Goal: Information Seeking & Learning: Learn about a topic

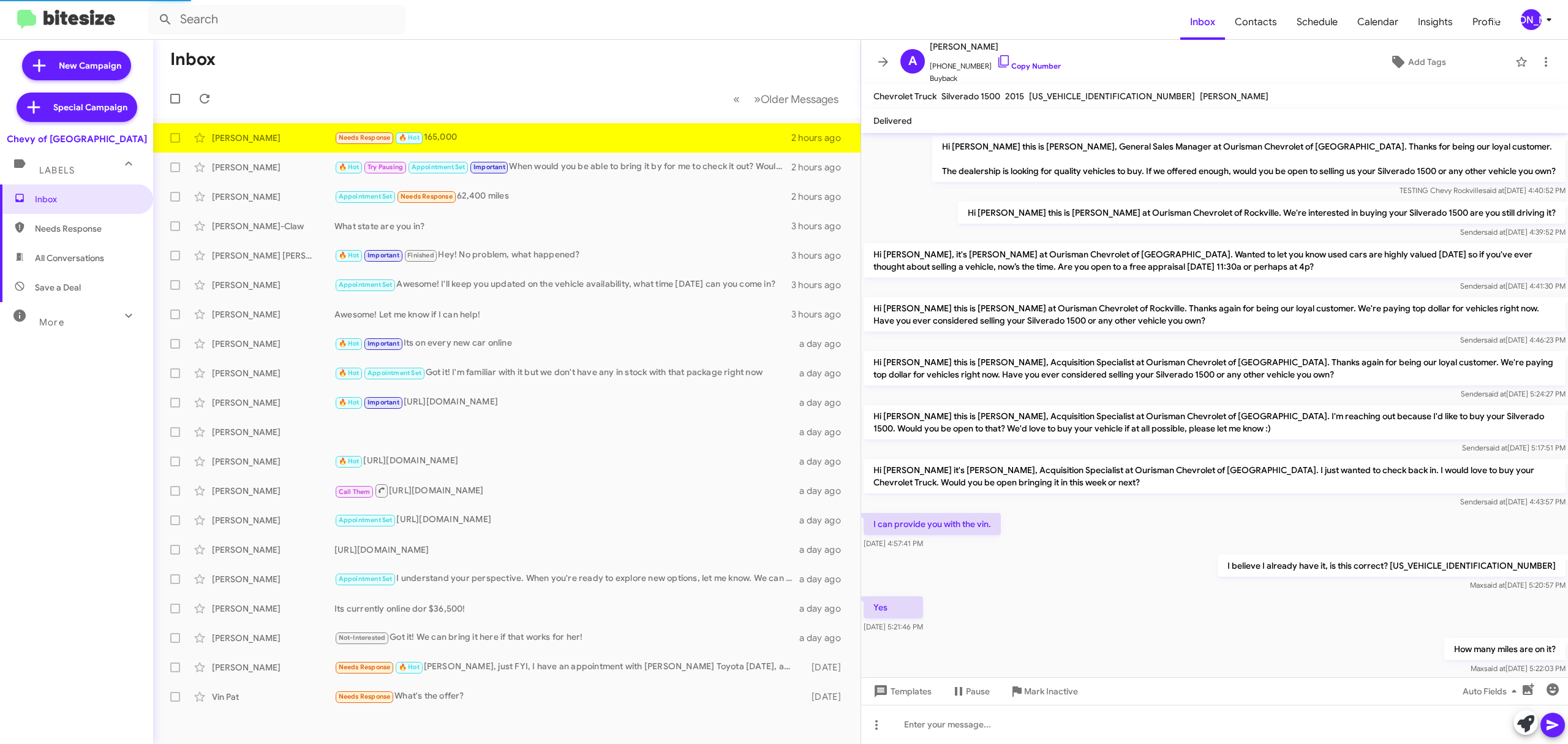
scroll to position [30, 0]
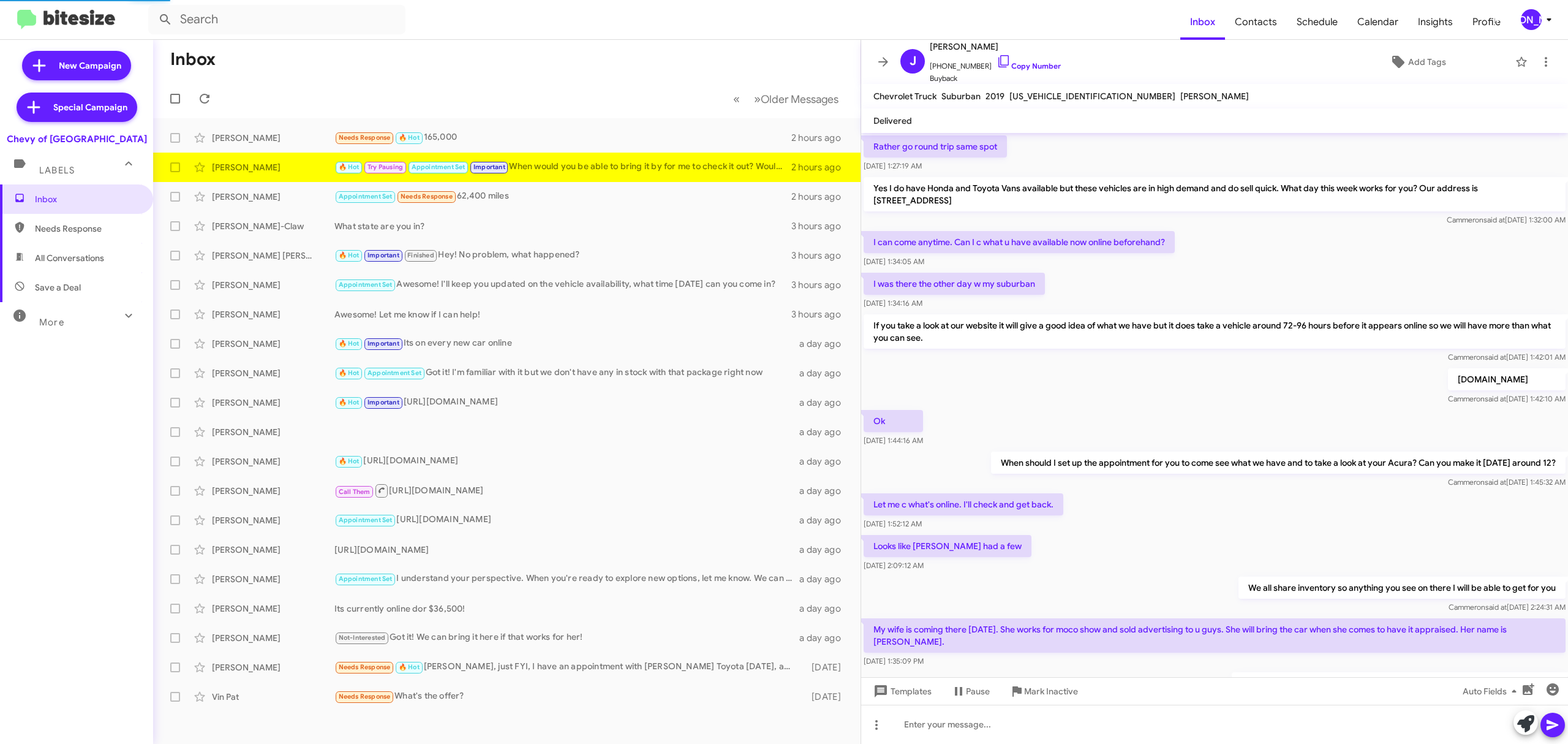
scroll to position [594, 0]
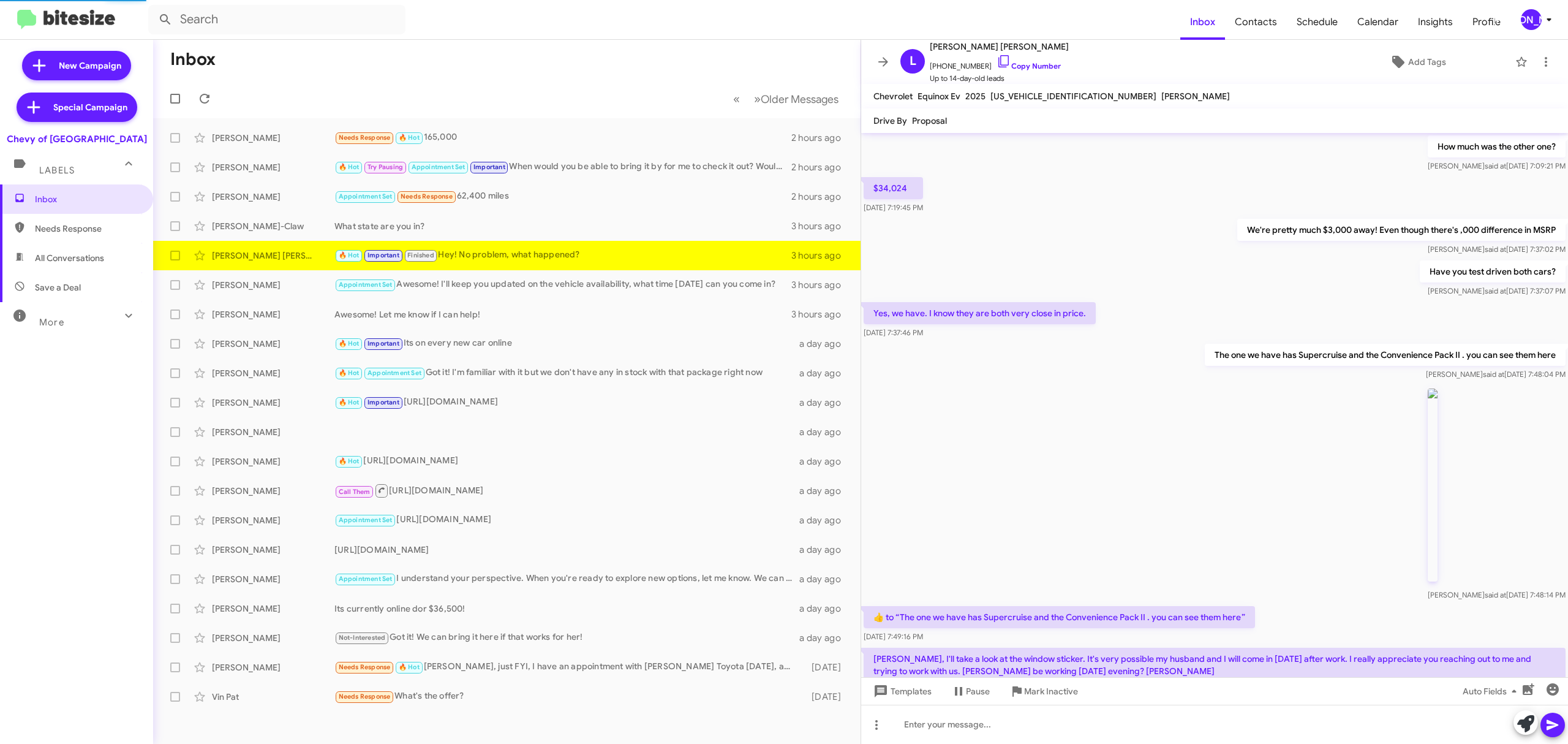
scroll to position [548, 0]
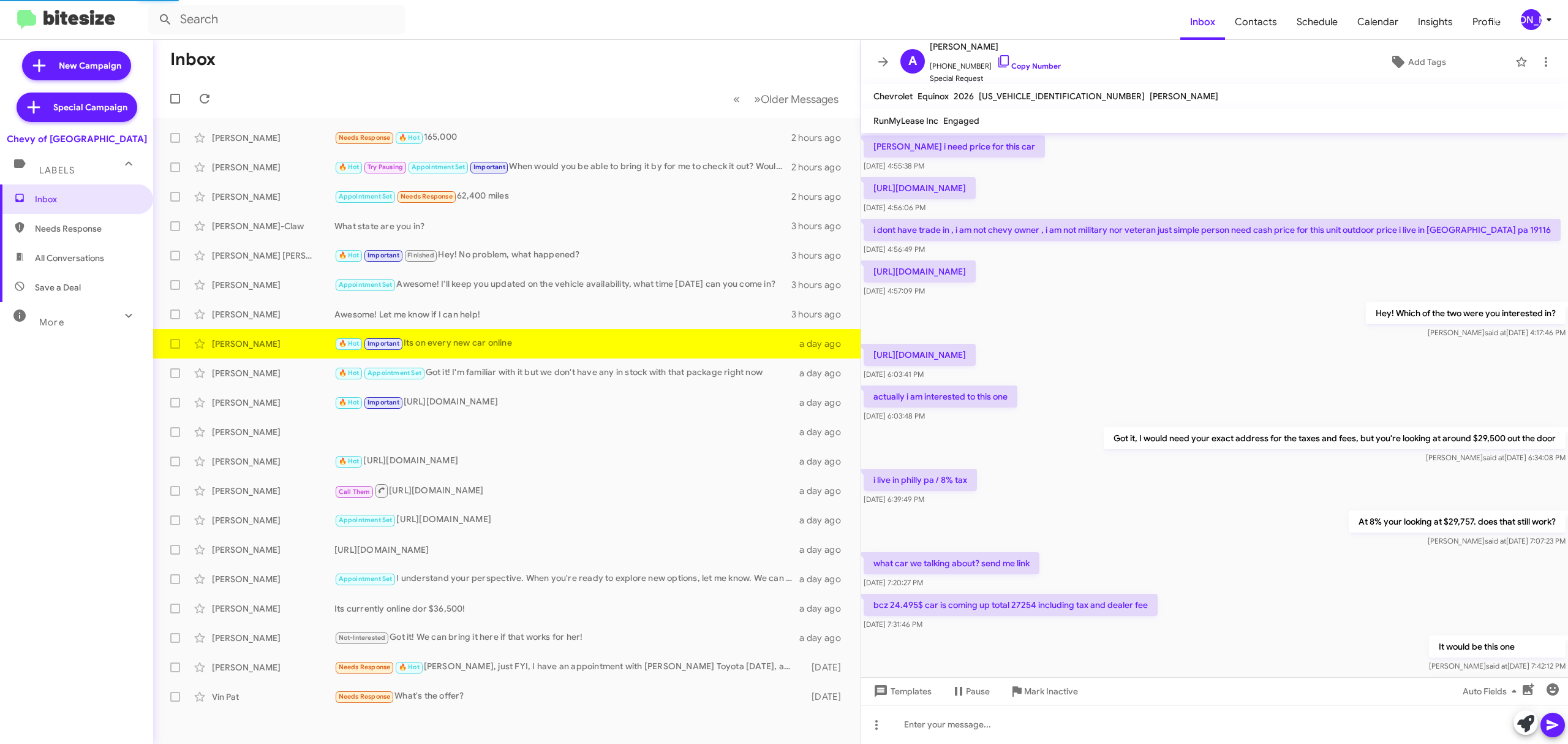
scroll to position [412, 0]
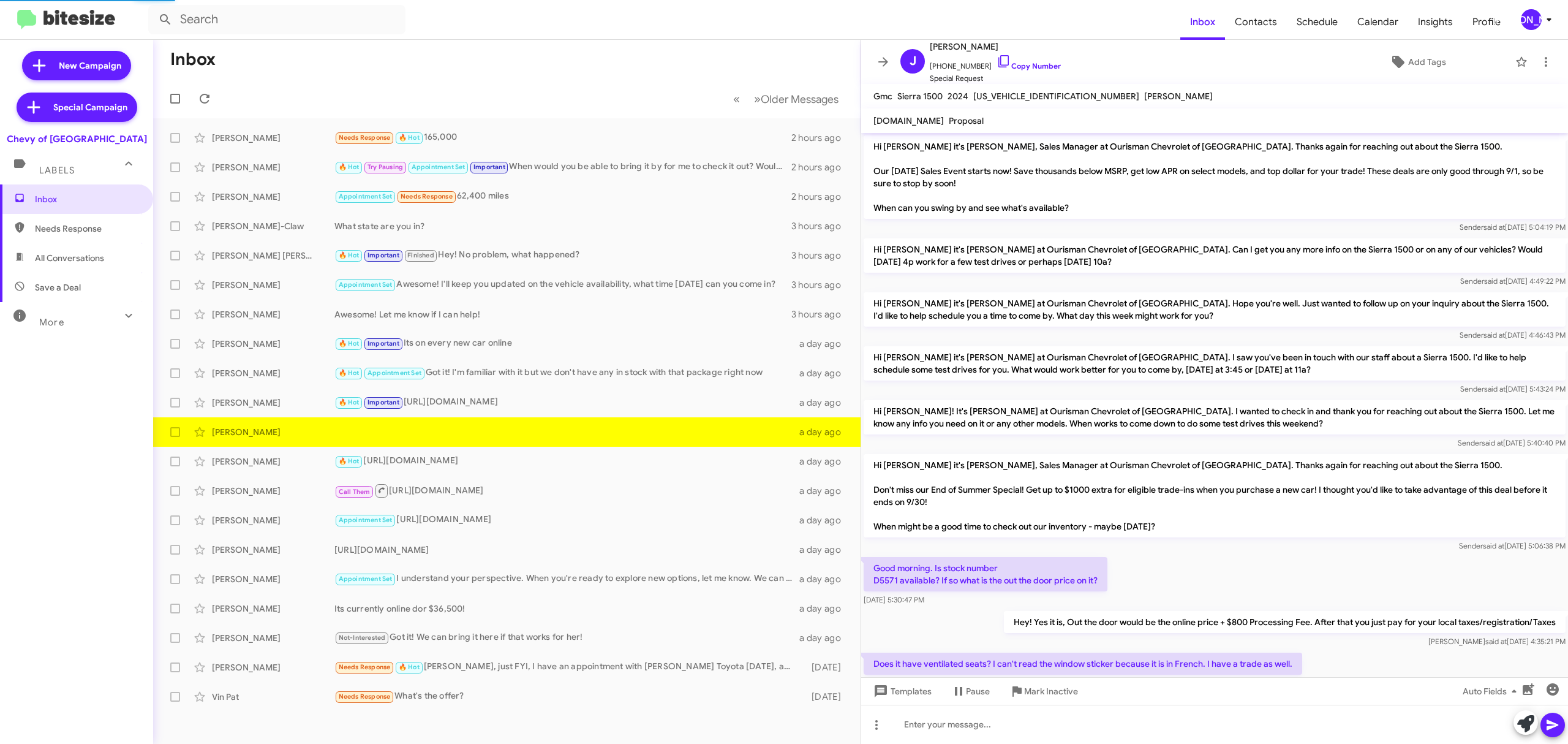
scroll to position [310, 0]
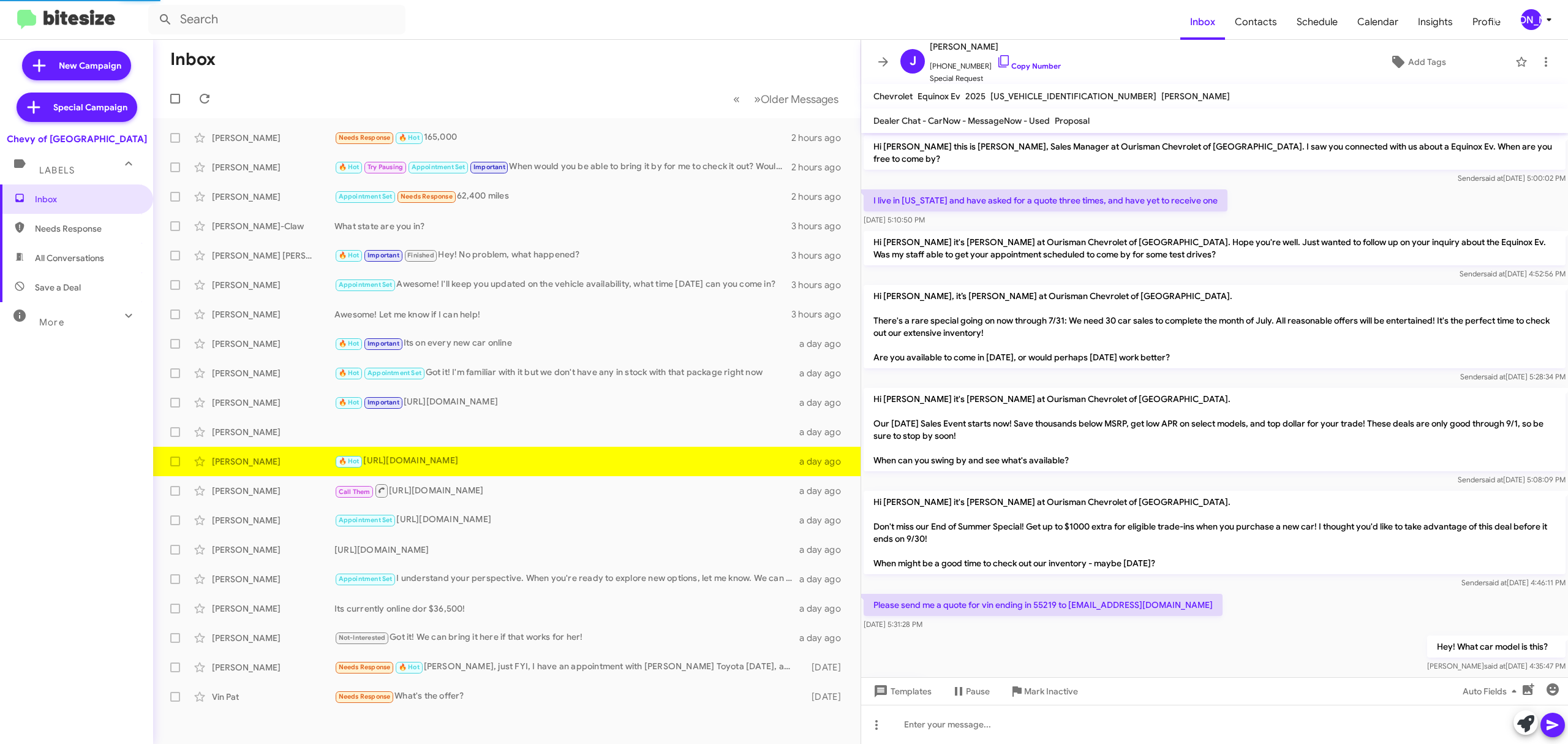
scroll to position [143, 0]
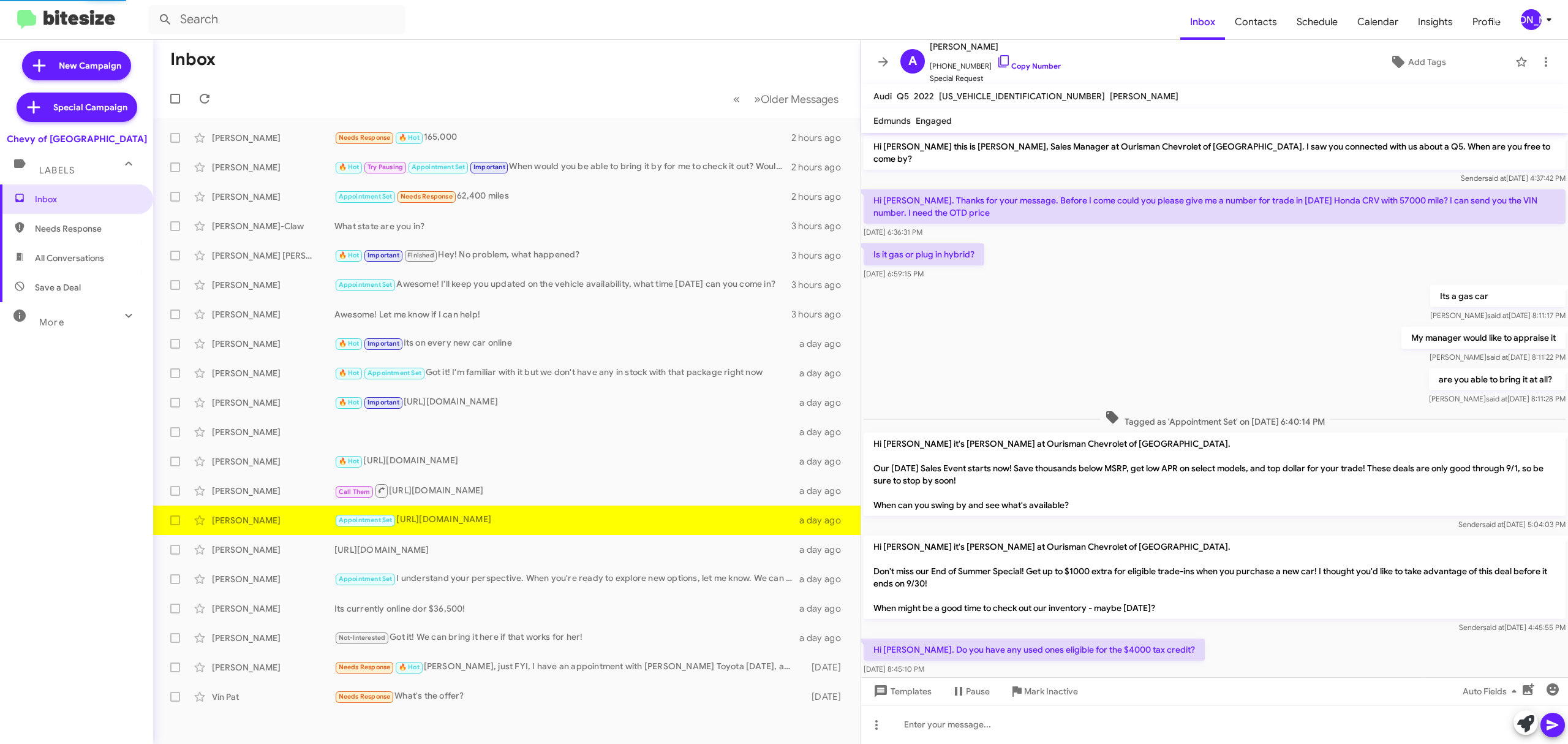
scroll to position [109, 0]
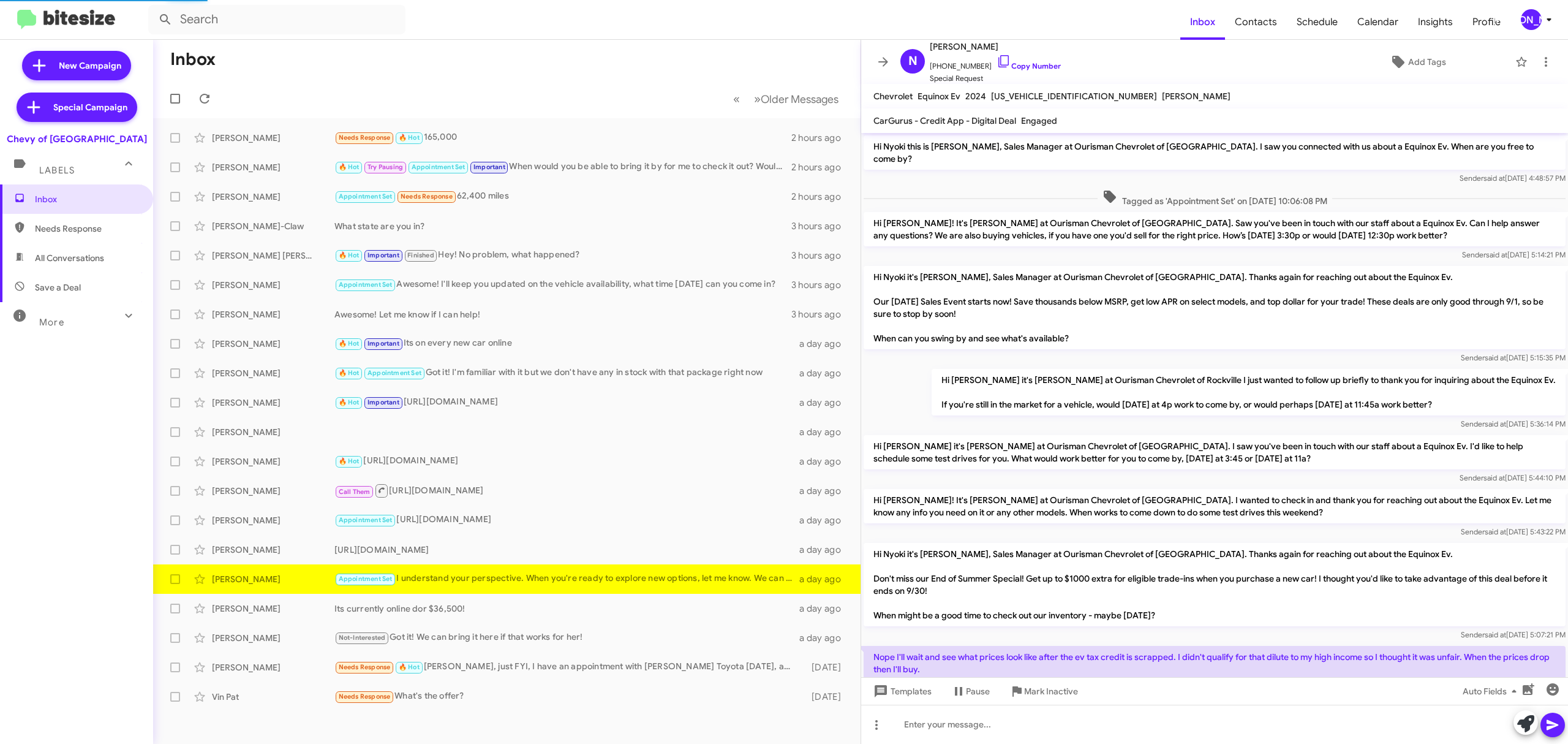
scroll to position [92, 0]
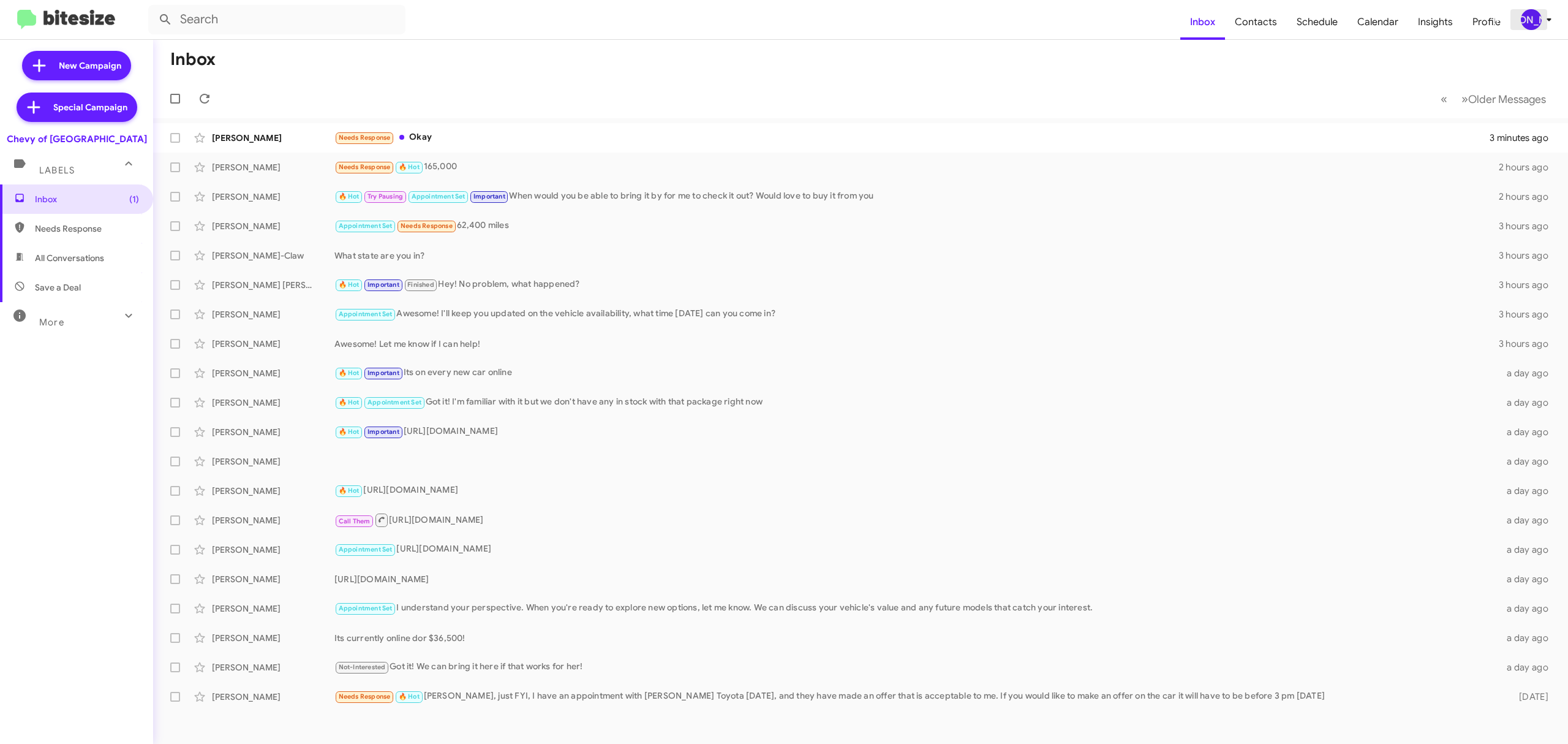
click at [1525, 17] on div "[PERSON_NAME]" at bounding box center [1531, 19] width 20 height 20
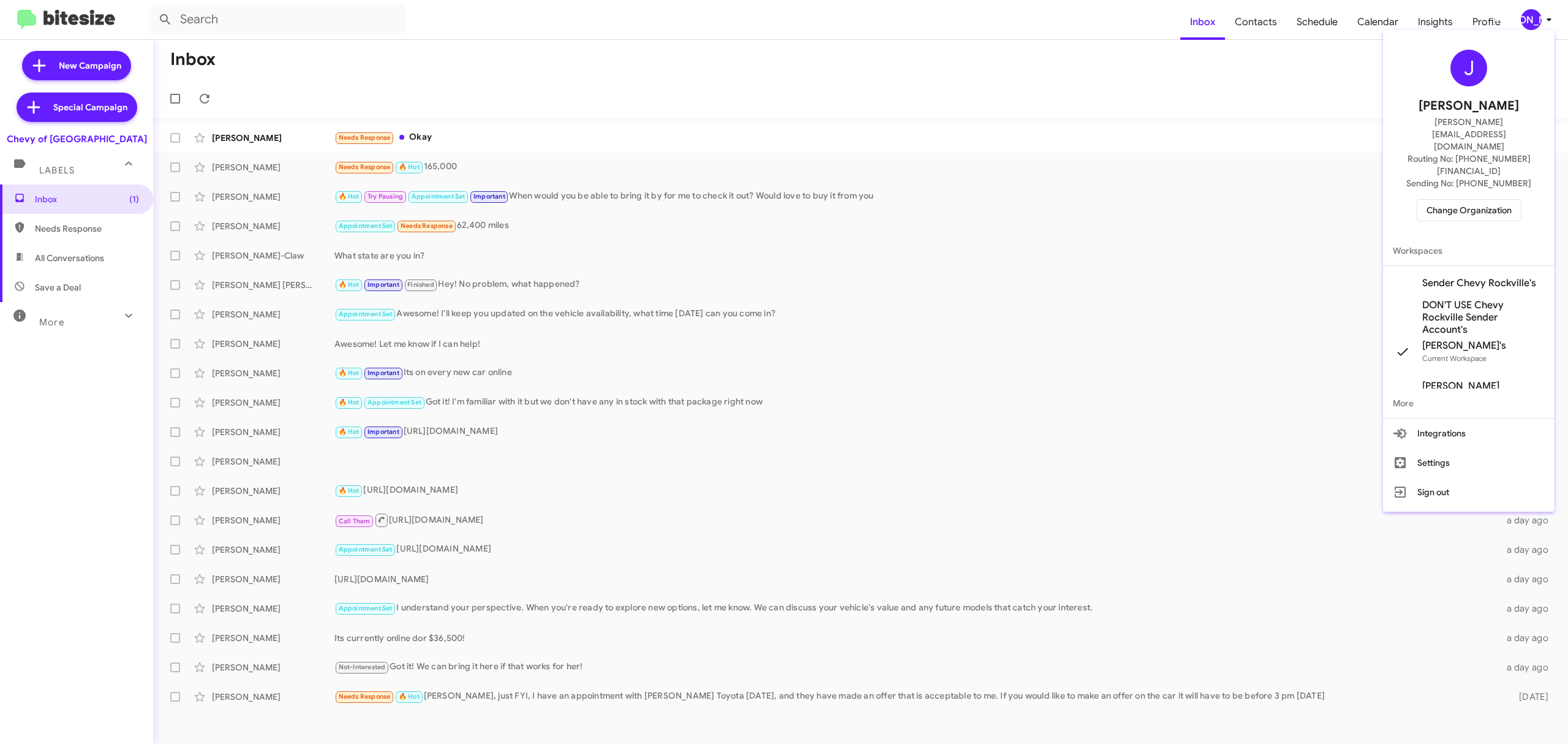
click at [1456, 200] on span "Change Organization" at bounding box center [1469, 210] width 85 height 20
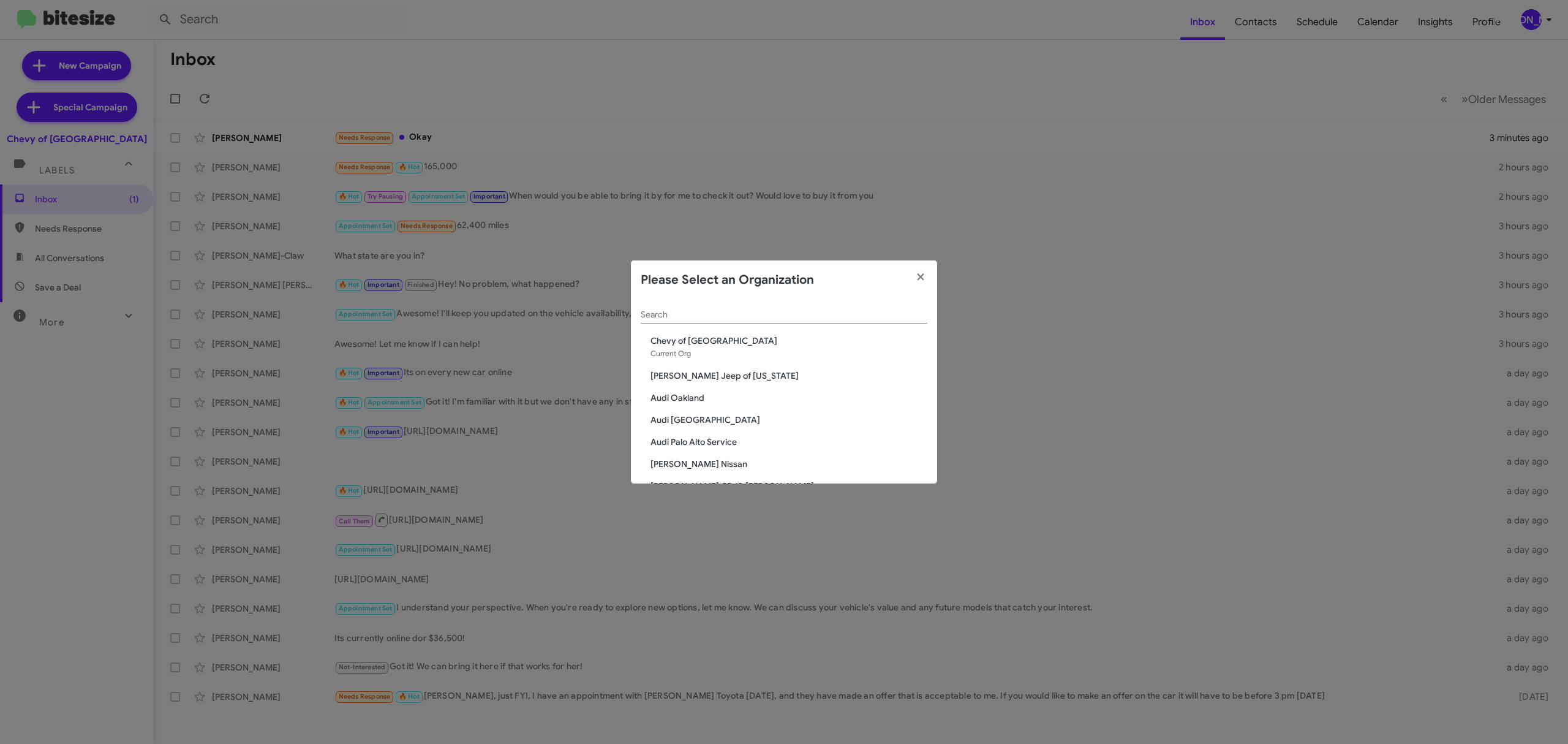
click at [797, 317] on input "Search" at bounding box center [784, 315] width 287 height 10
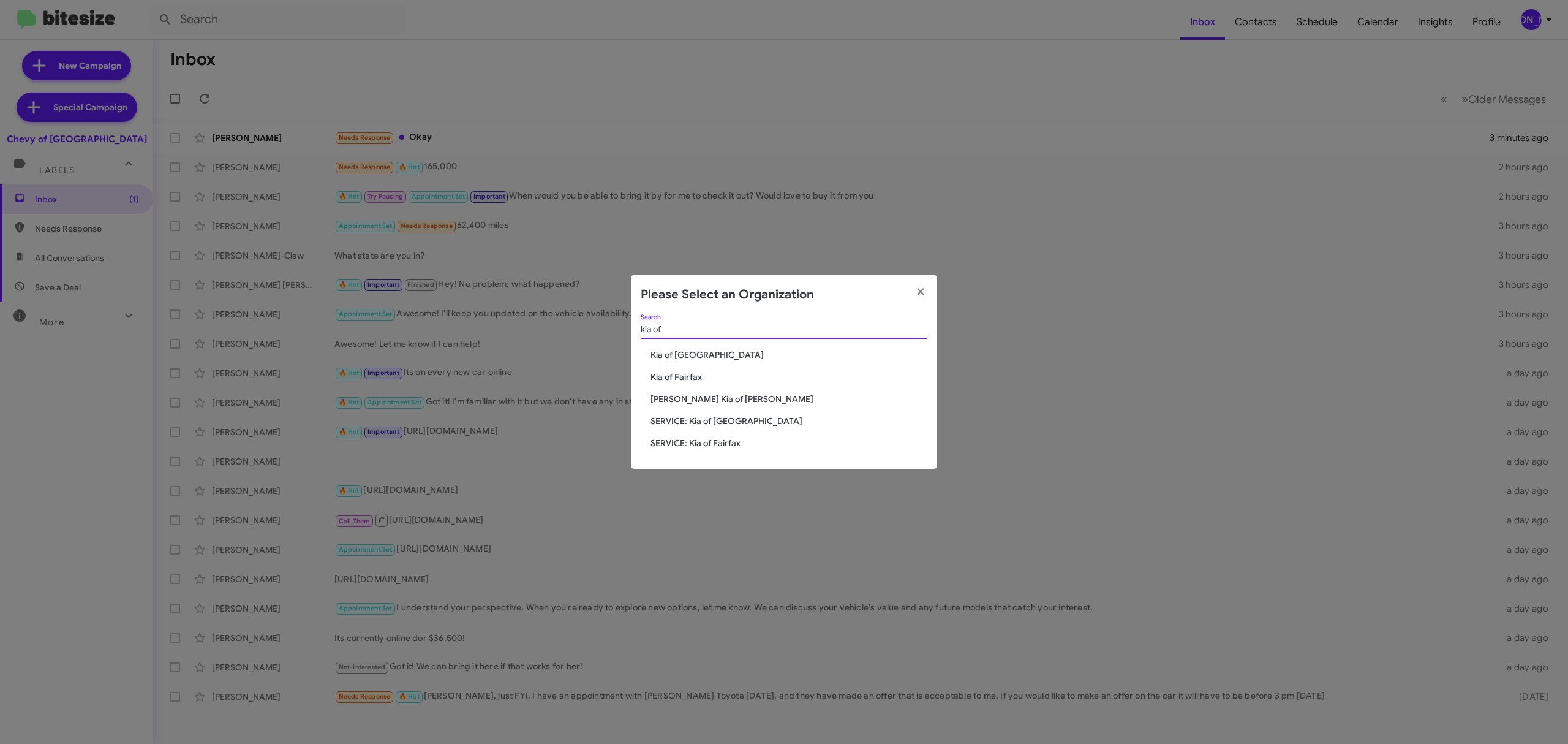
type input "kia of"
click at [696, 377] on span "Kia of Fairfax" at bounding box center [789, 377] width 277 height 12
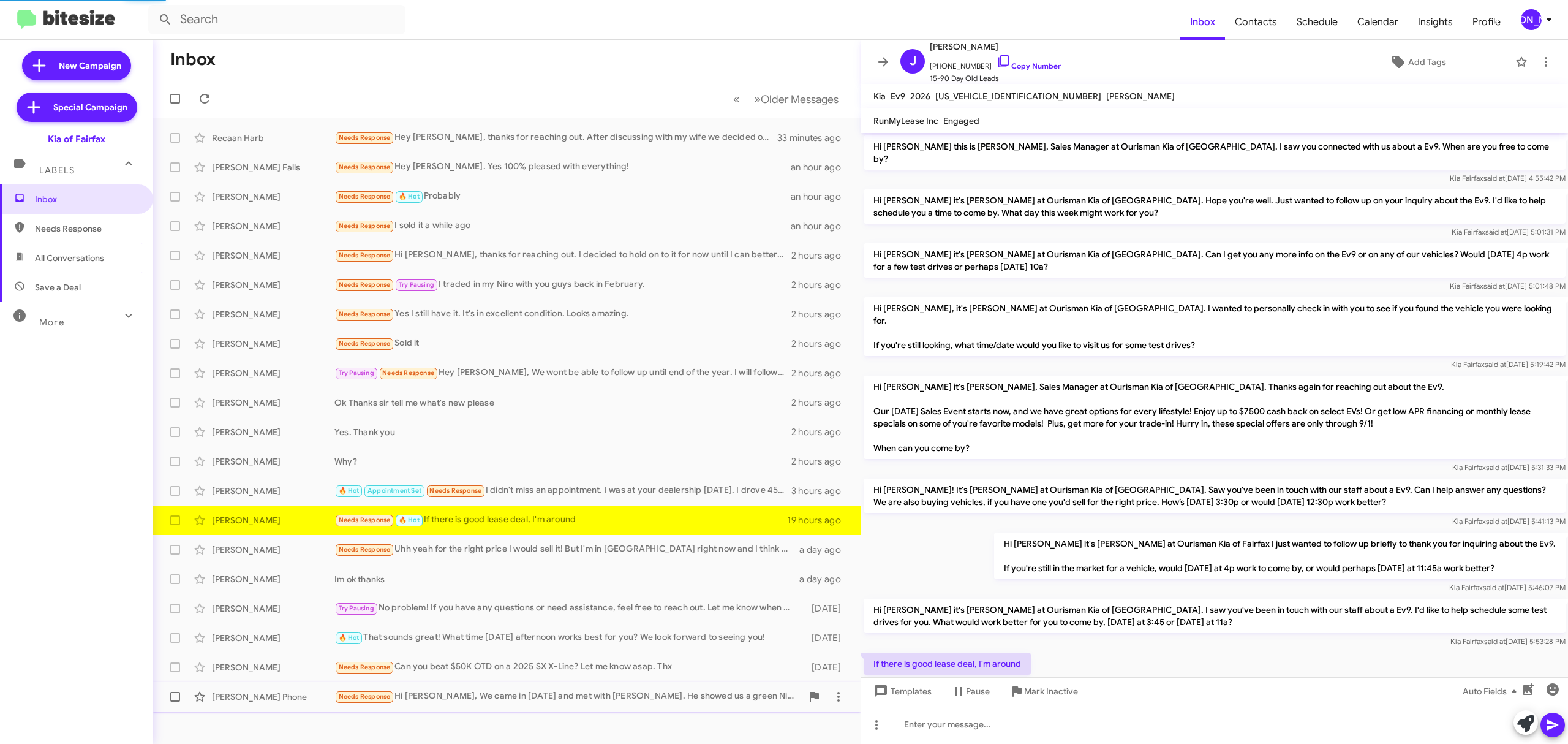
scroll to position [18, 0]
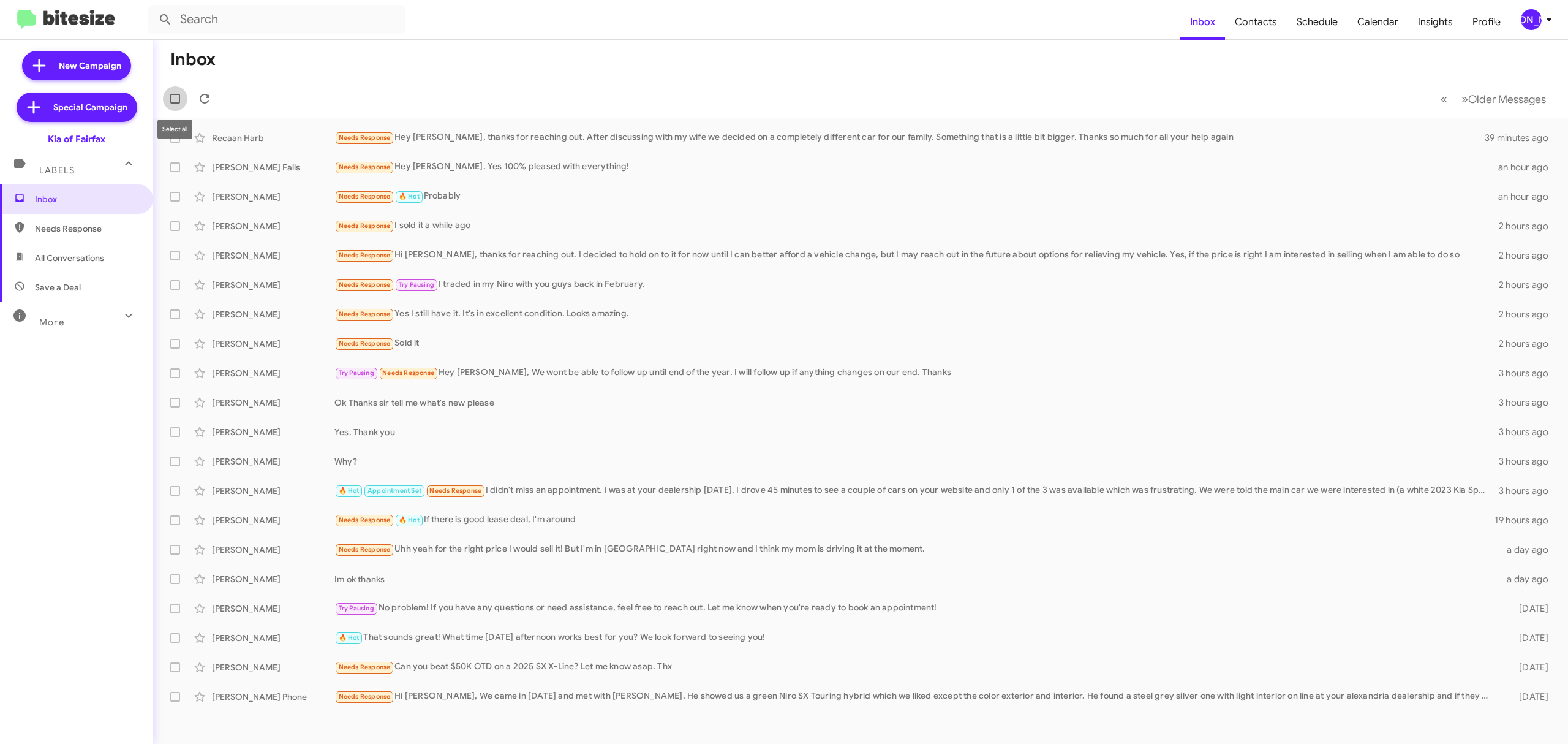
click at [175, 101] on span at bounding box center [175, 99] width 10 height 10
click at [175, 104] on input "checkbox" at bounding box center [174, 104] width 1 height 1
checkbox input "true"
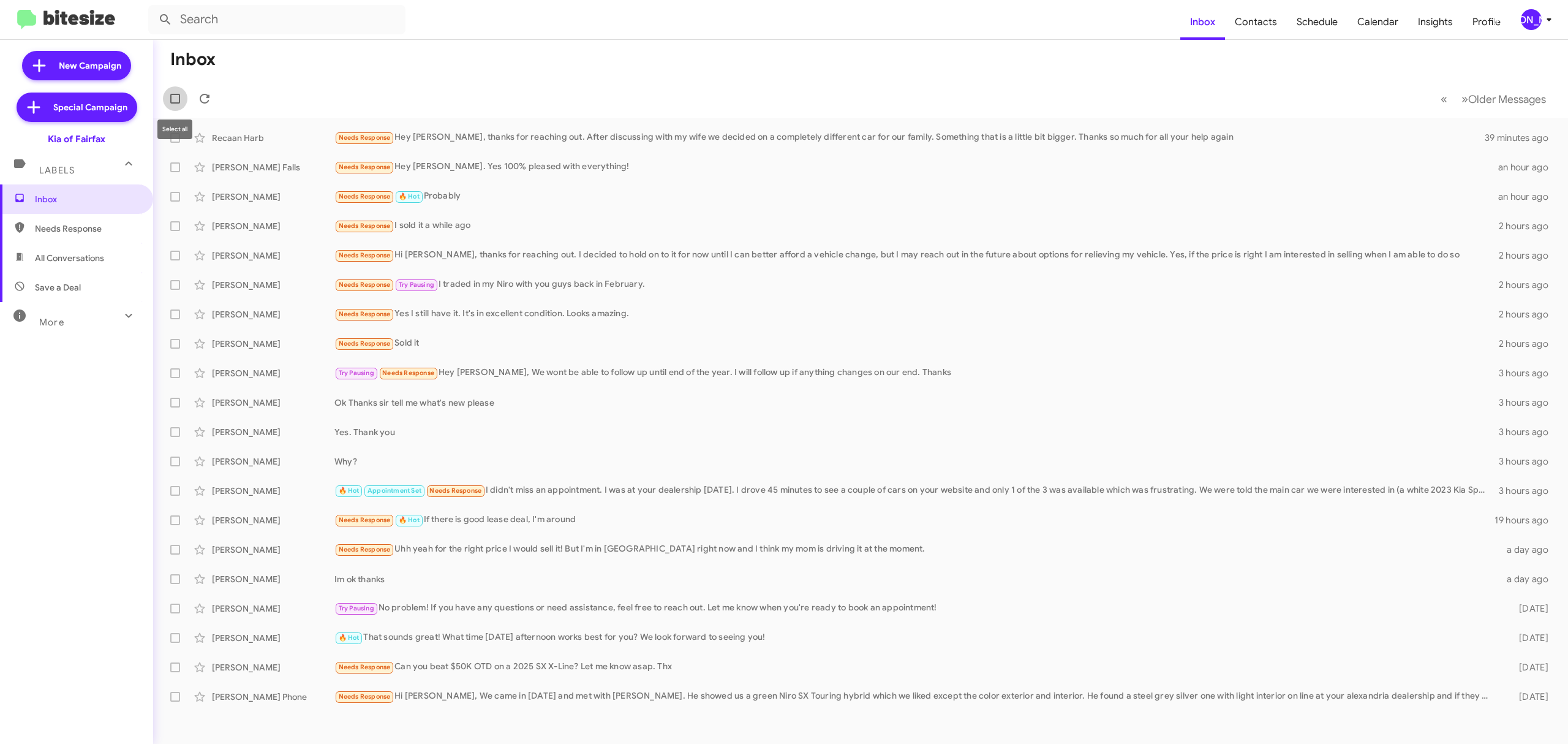
checkbox input "true"
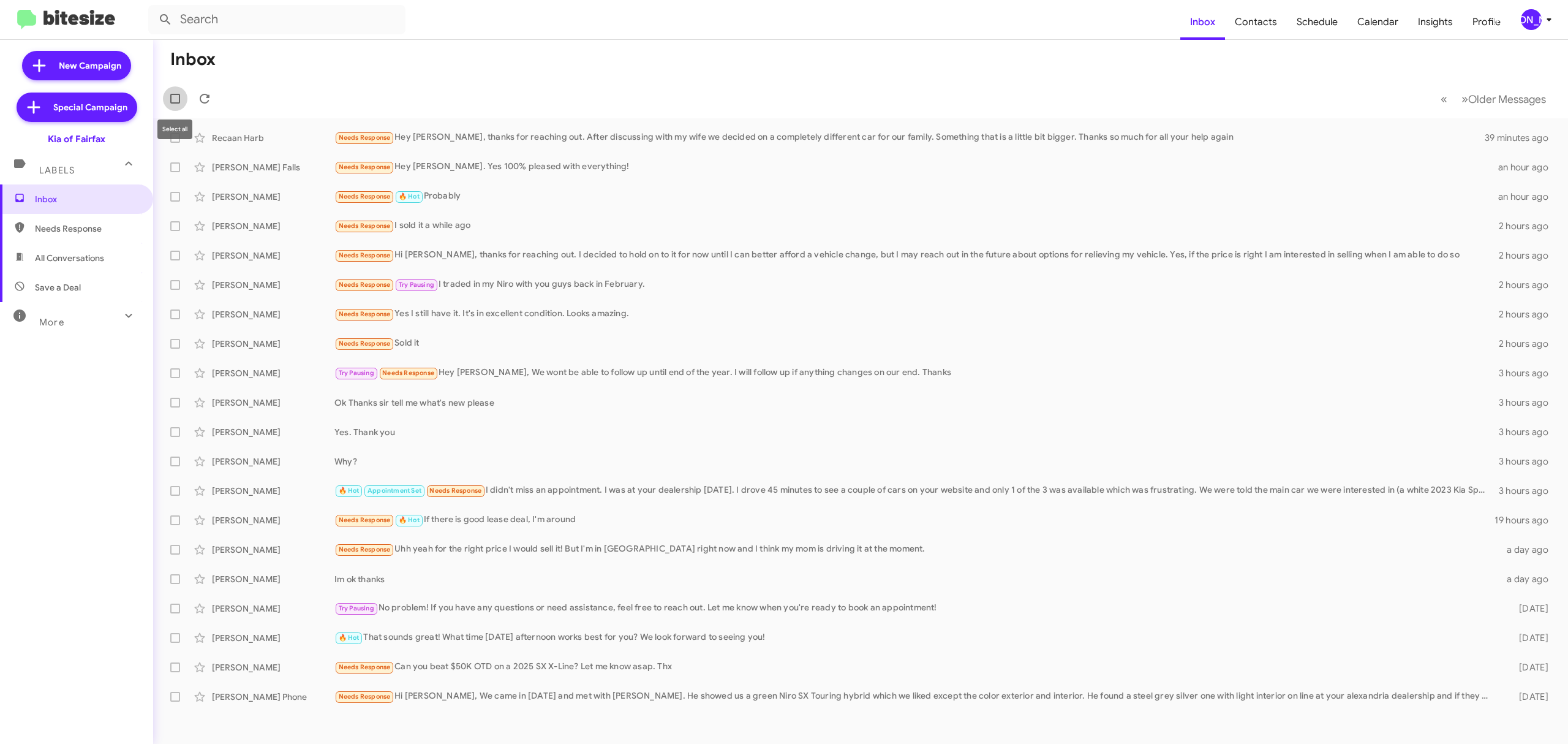
checkbox input "true"
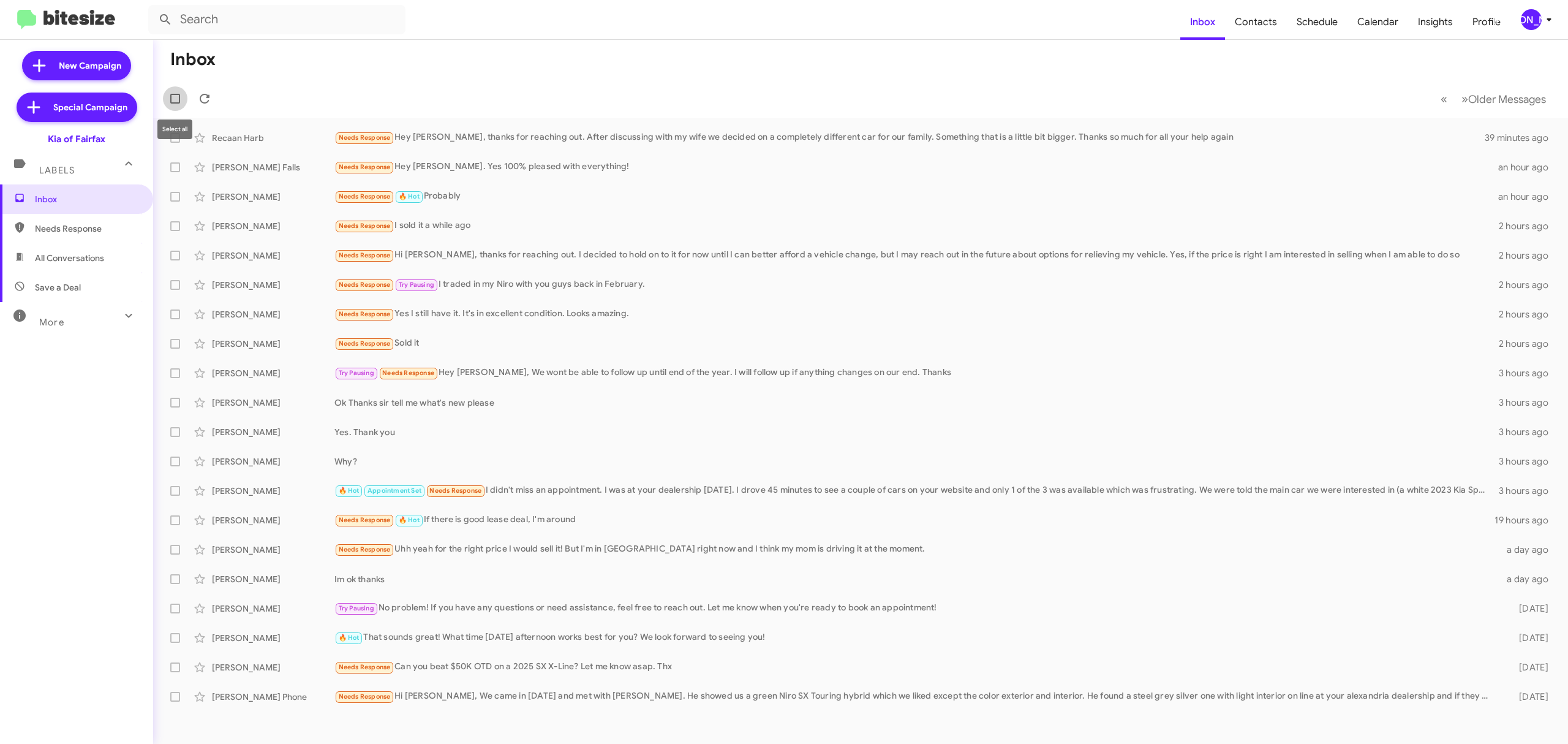
checkbox input "true"
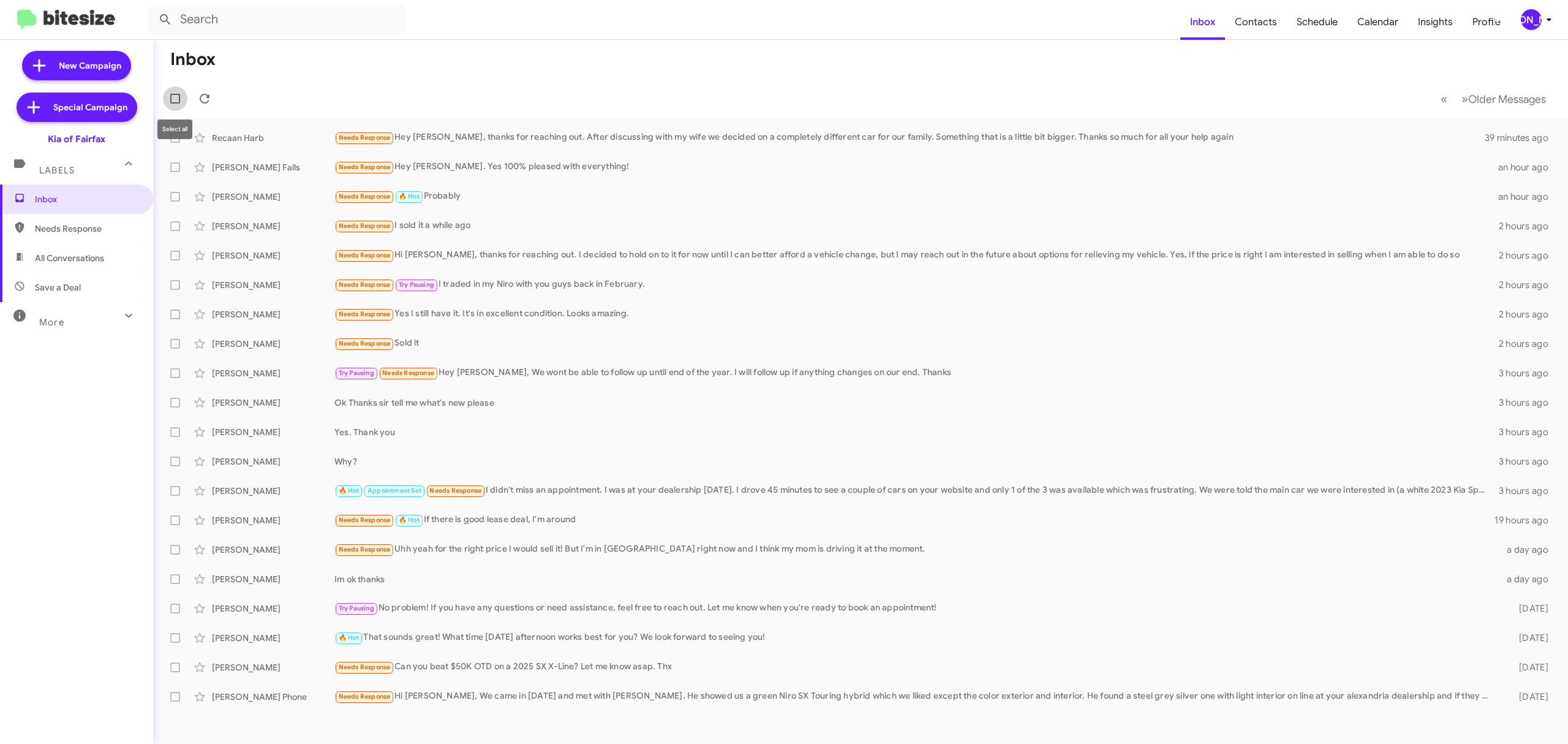
checkbox input "true"
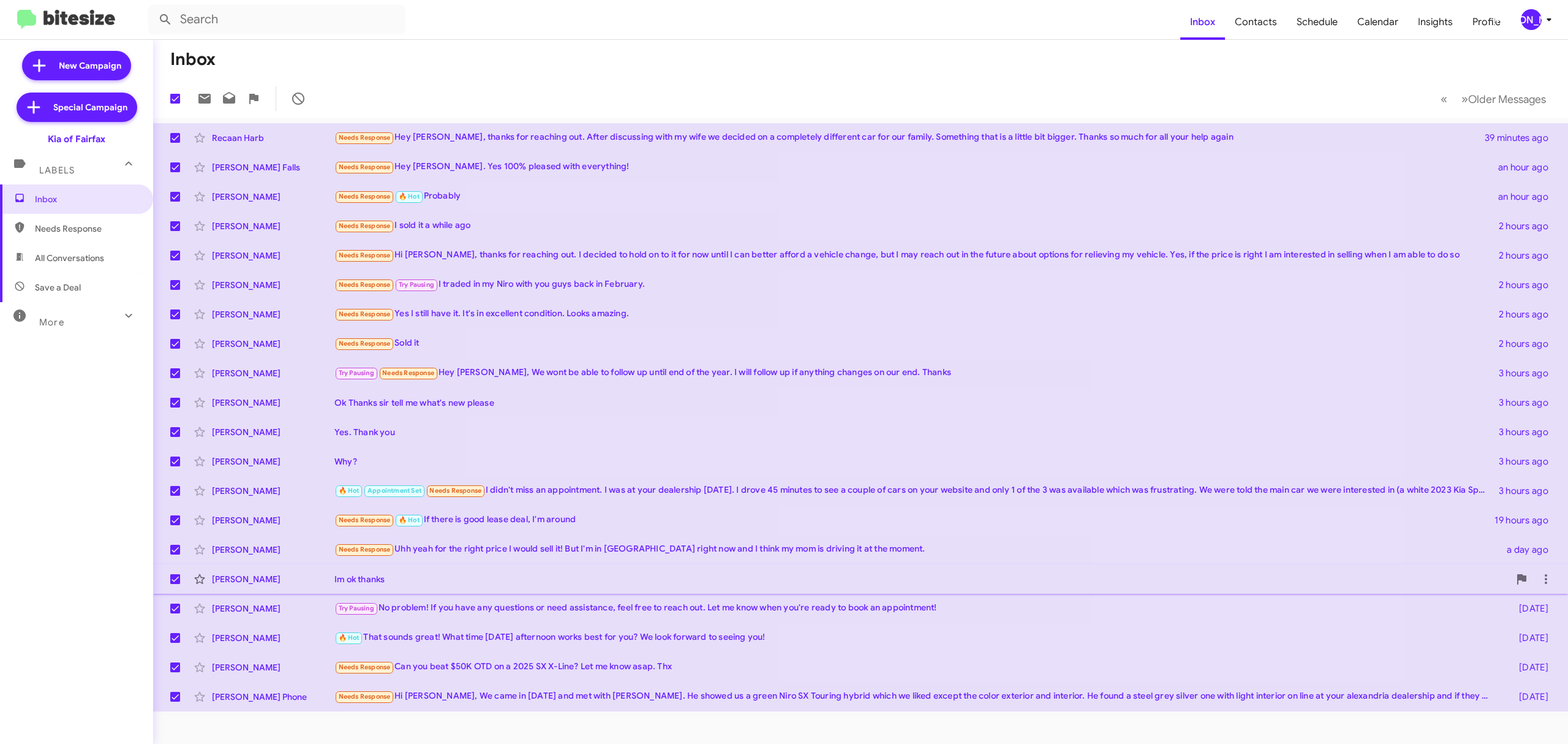
click at [177, 586] on label at bounding box center [175, 579] width 25 height 25
click at [175, 584] on input "checkbox" at bounding box center [174, 584] width 1 height 1
checkbox input "false"
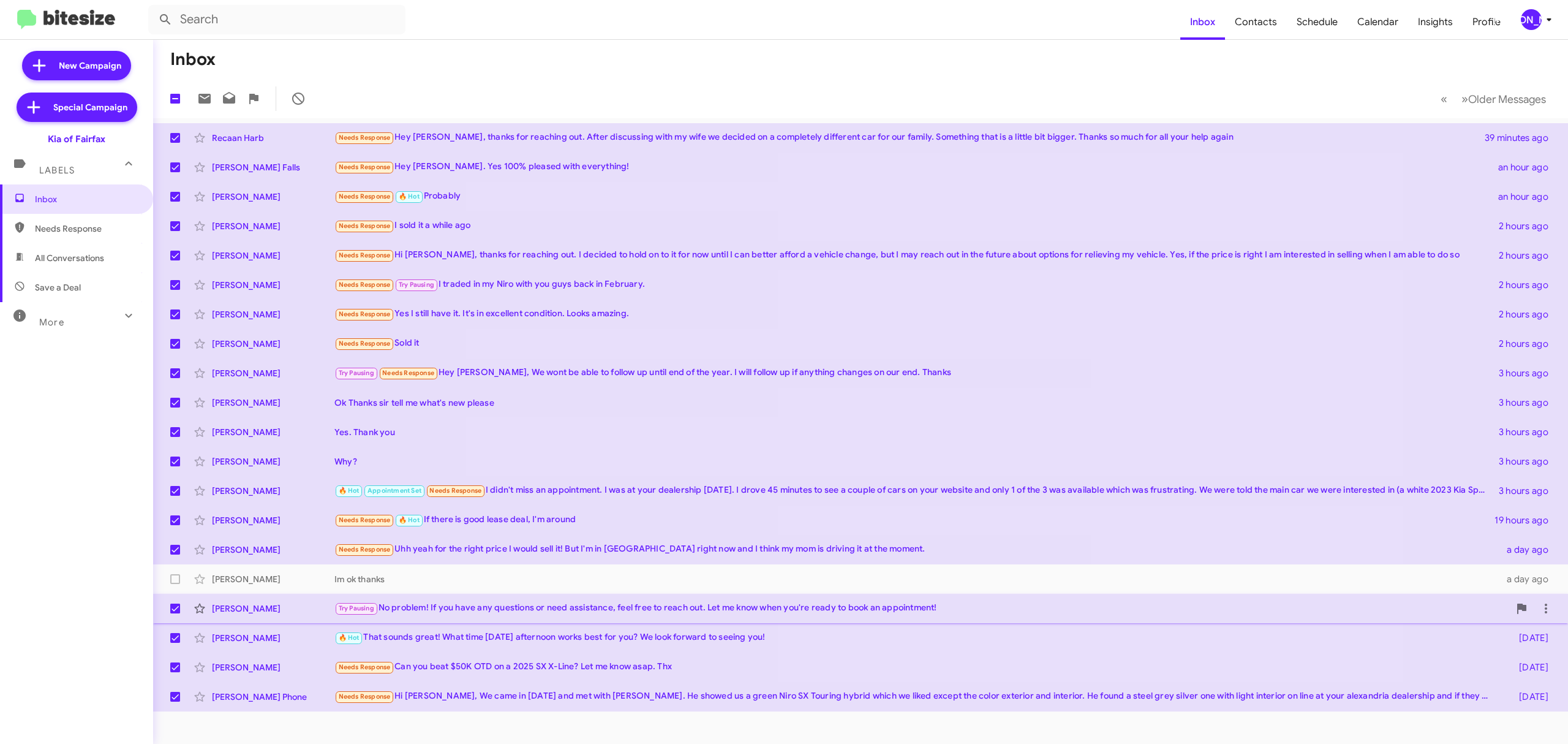
click at [175, 606] on span at bounding box center [175, 608] width 10 height 10
click at [175, 613] on input "checkbox" at bounding box center [174, 613] width 1 height 1
checkbox input "false"
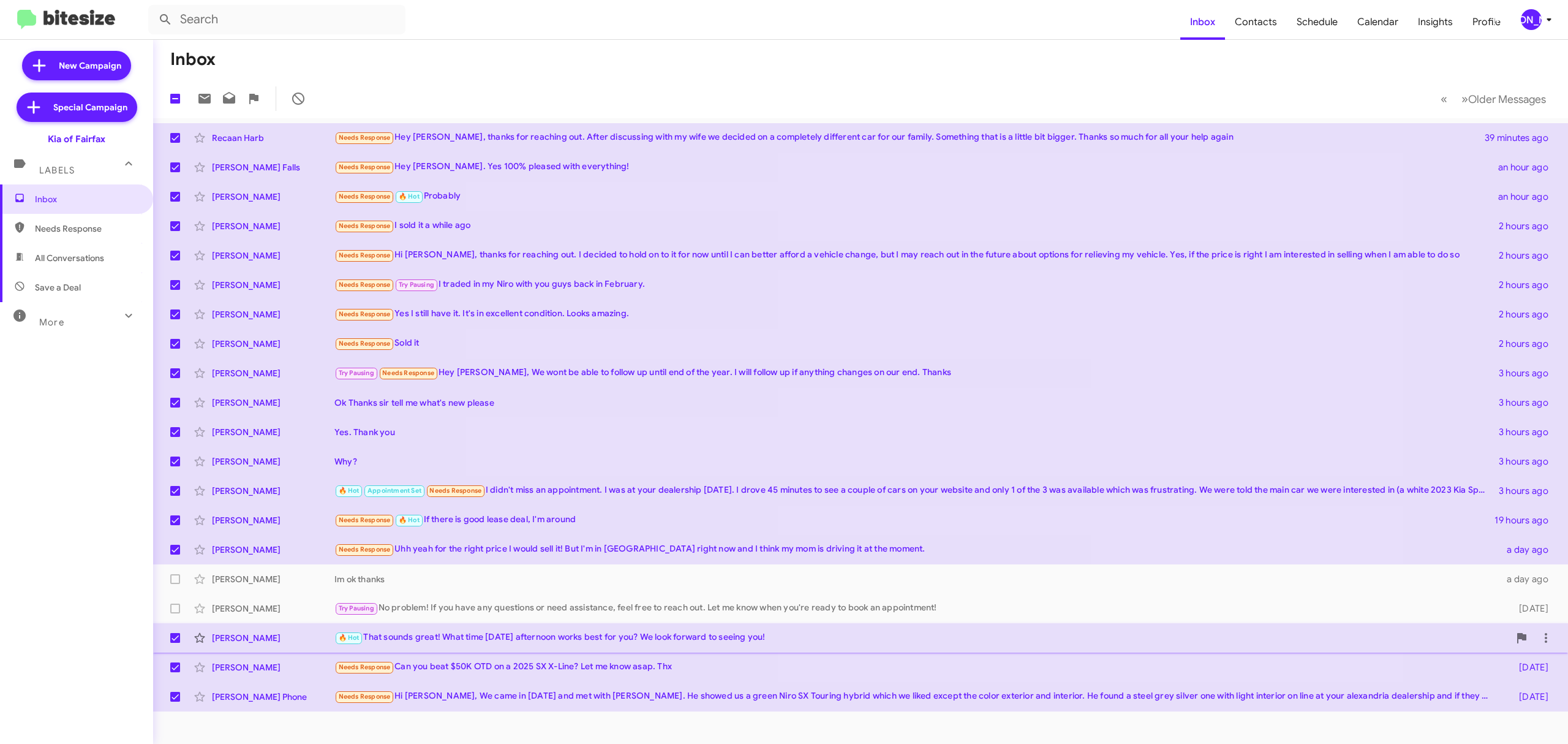
click at [173, 639] on span at bounding box center [175, 638] width 10 height 10
click at [174, 643] on input "checkbox" at bounding box center [174, 643] width 1 height 1
checkbox input "false"
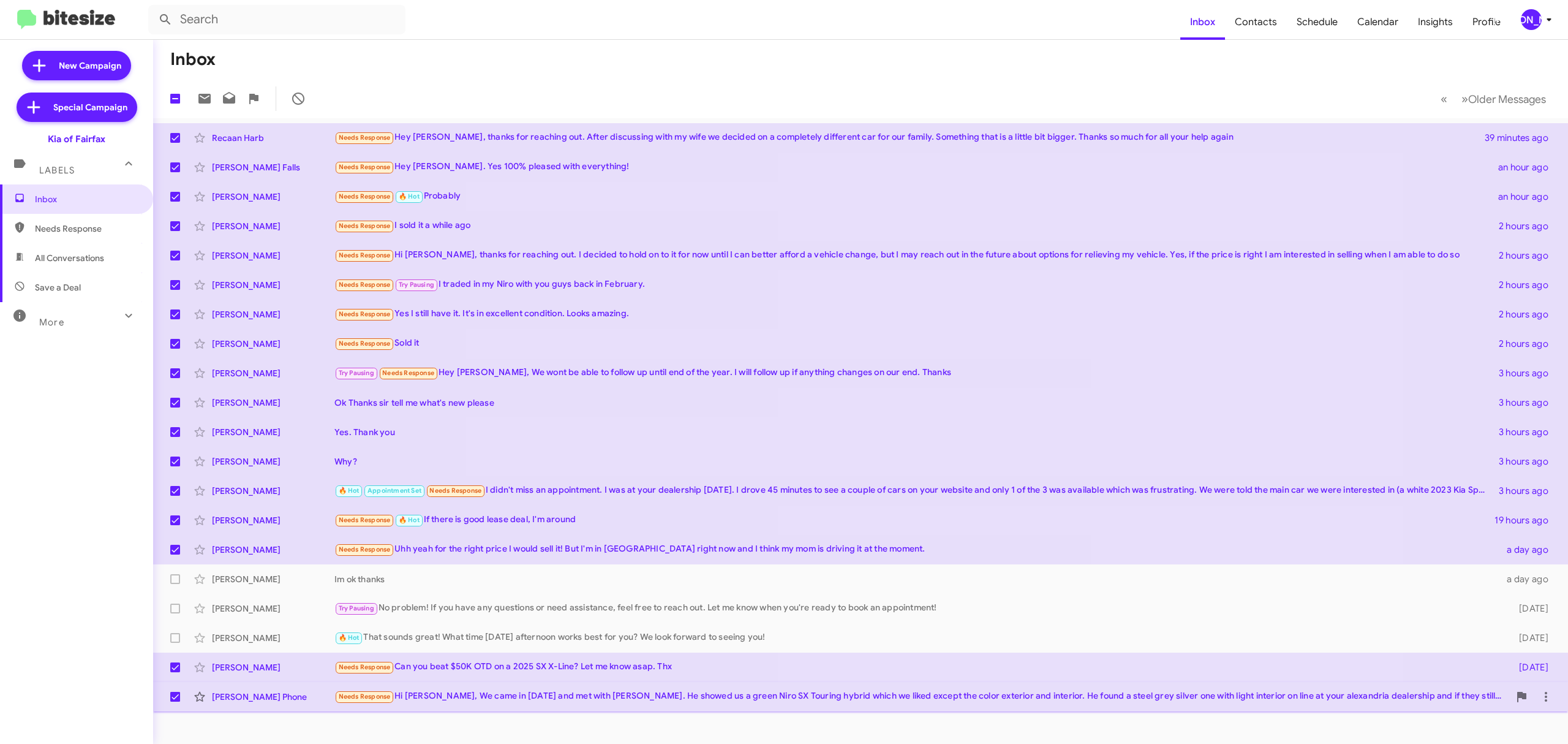
drag, startPoint x: 178, startPoint y: 665, endPoint x: 180, endPoint y: 683, distance: 18.1
click at [178, 666] on span at bounding box center [175, 668] width 10 height 10
click at [175, 673] on input "checkbox" at bounding box center [174, 673] width 1 height 1
checkbox input "false"
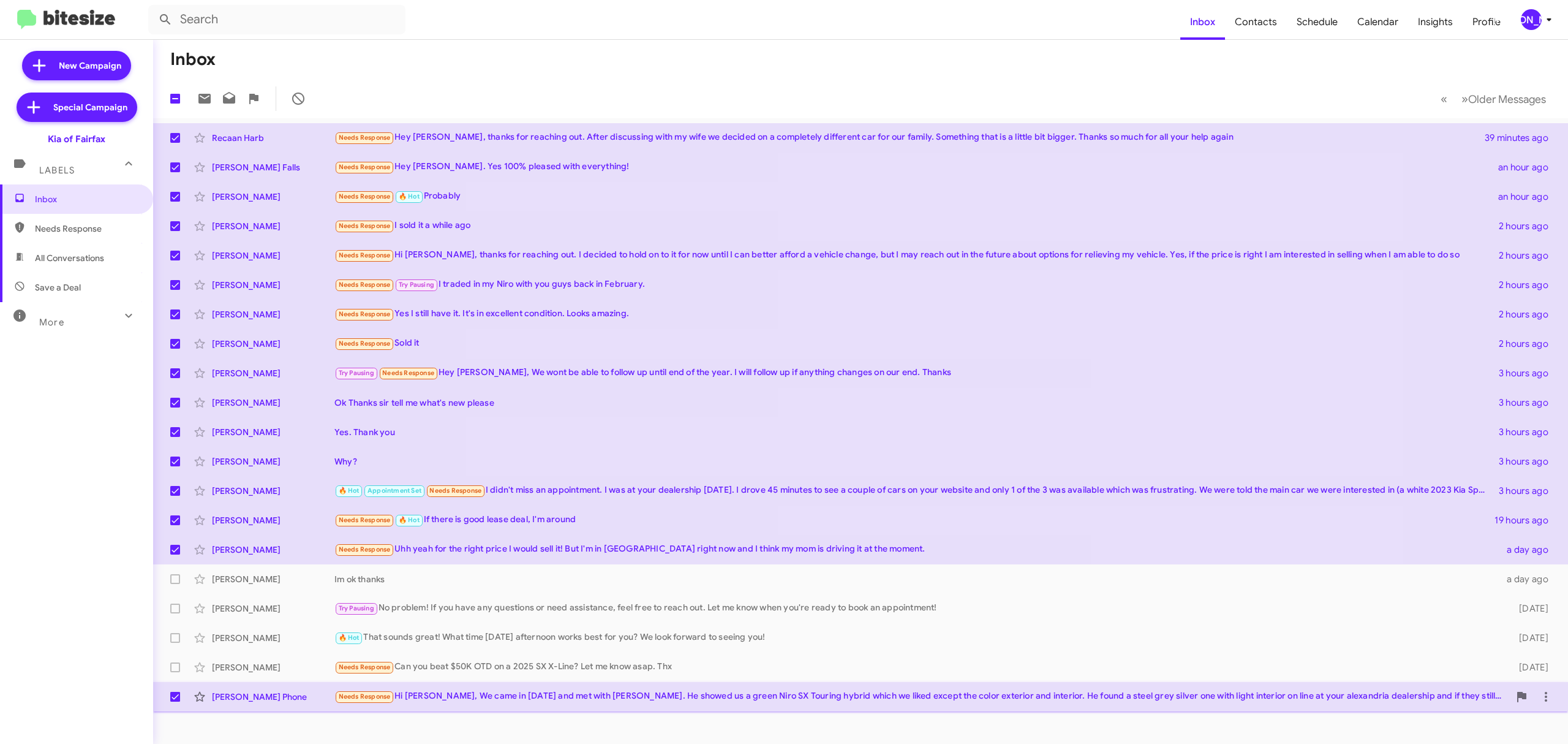
click at [177, 695] on span at bounding box center [175, 697] width 10 height 10
click at [175, 702] on input "checkbox" at bounding box center [174, 702] width 1 height 1
checkbox input "false"
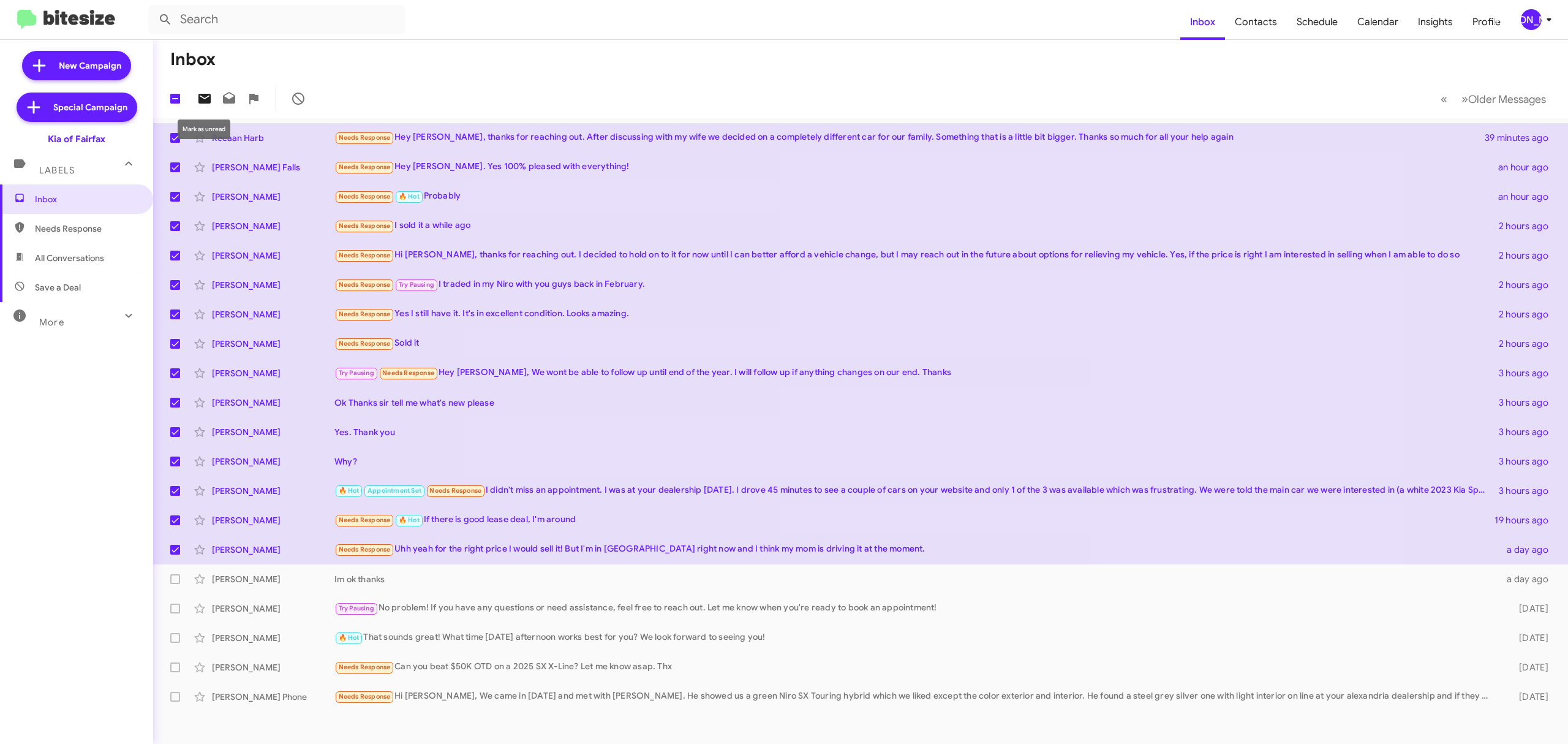
click at [204, 94] on icon at bounding box center [204, 99] width 12 height 10
click at [1547, 23] on icon at bounding box center [1549, 19] width 15 height 15
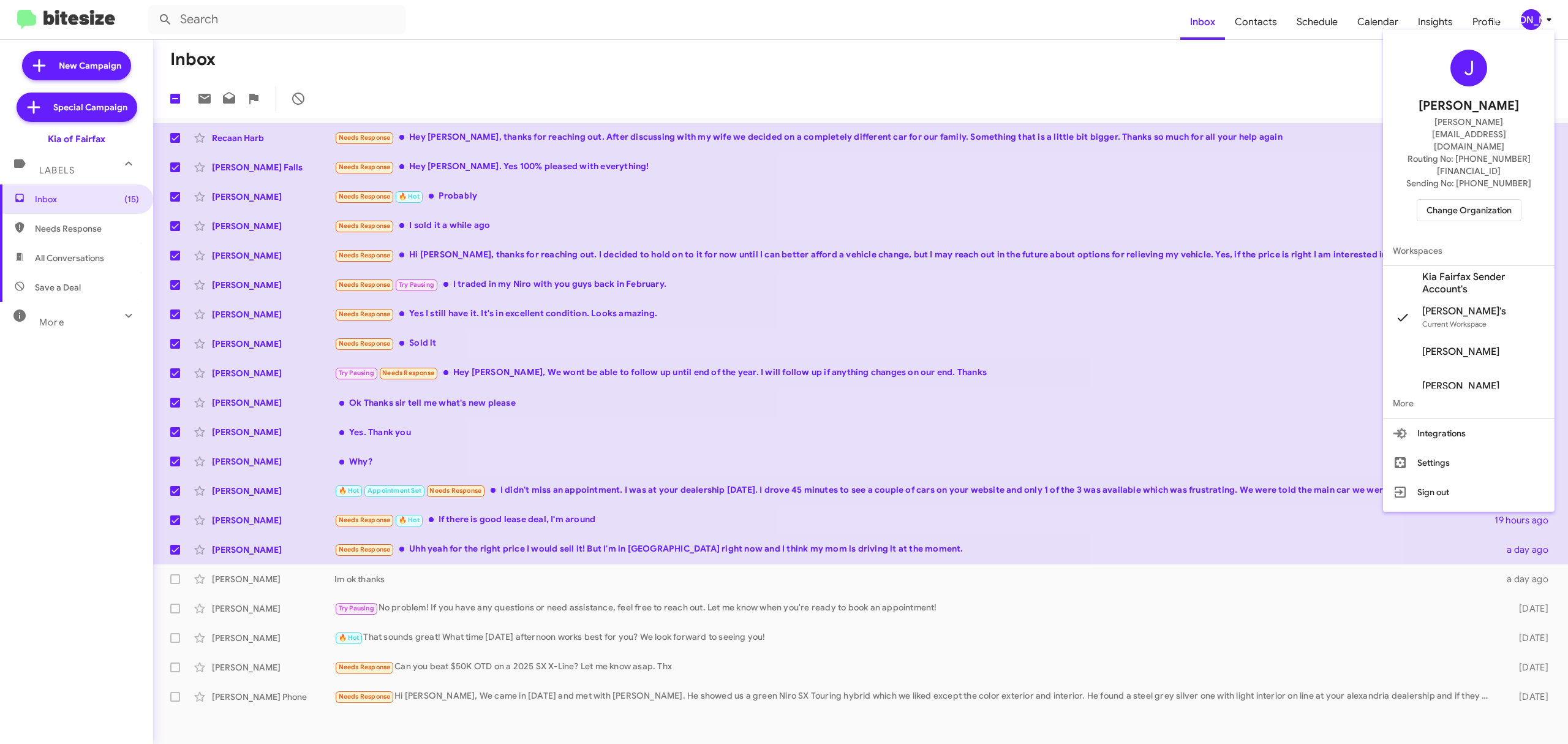
click at [1448, 200] on span "Change Organization" at bounding box center [1469, 210] width 85 height 20
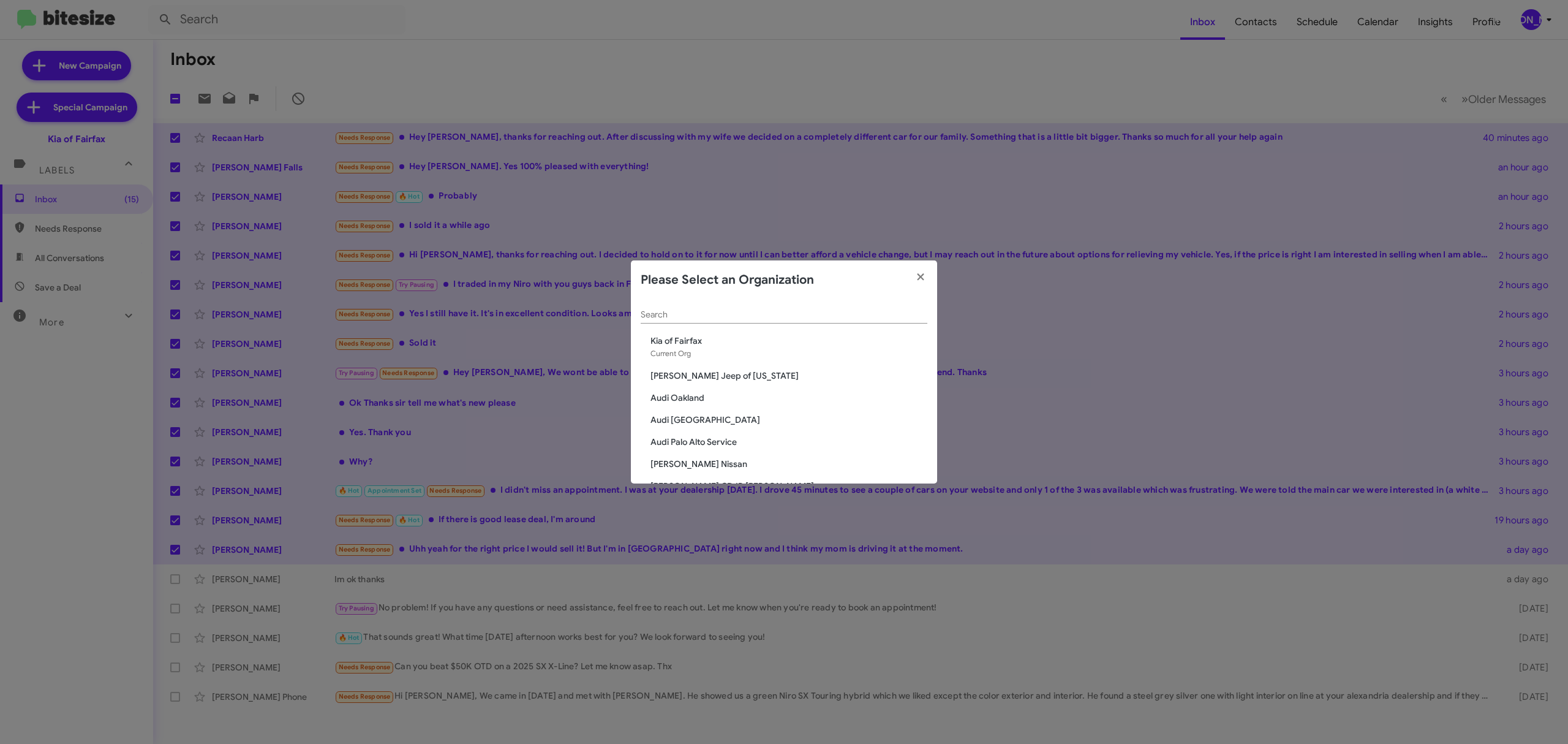
click at [774, 322] on div "Search" at bounding box center [784, 312] width 287 height 24
click at [773, 319] on input "Search" at bounding box center [784, 315] width 287 height 10
type input "cdjr"
click at [690, 386] on span "CDJR of [PERSON_NAME]" at bounding box center [789, 384] width 277 height 12
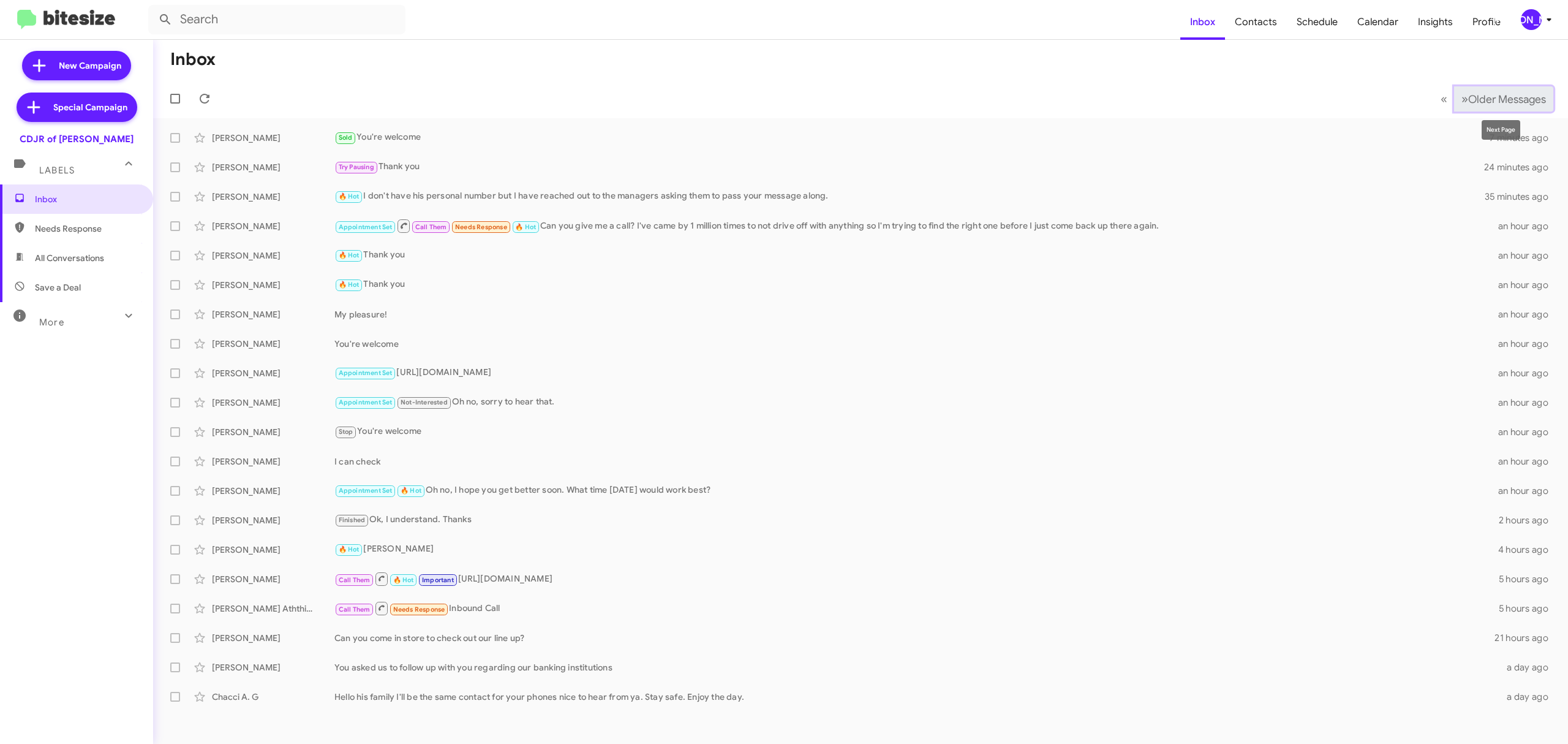
click at [1484, 109] on button "» Next Older Messages" at bounding box center [1504, 99] width 100 height 25
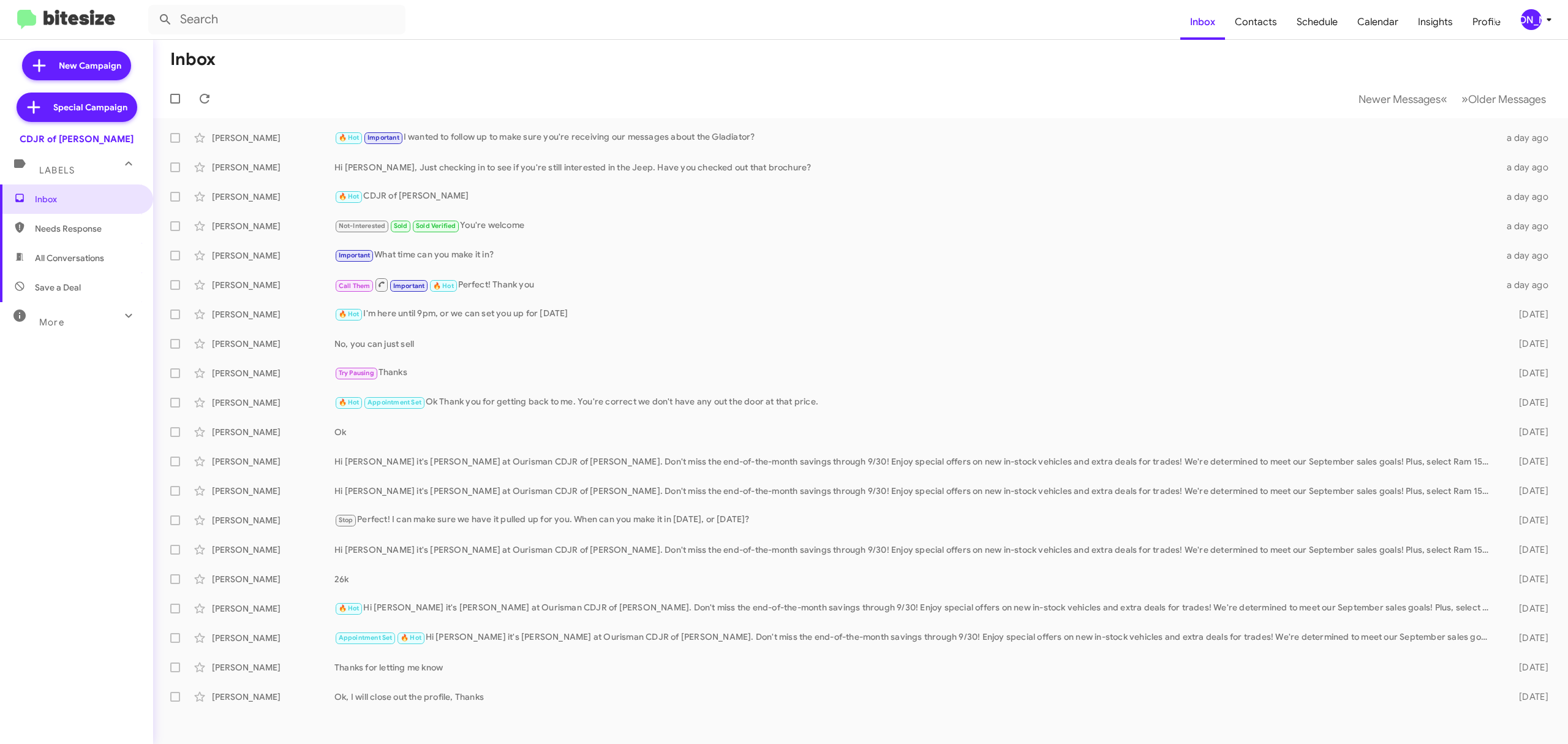
click at [733, 85] on mat-toolbar-row "Newer Messages « Previous » Next Older Messages" at bounding box center [861, 99] width 1415 height 40
click at [1390, 98] on span "Newer Messages" at bounding box center [1400, 99] width 82 height 13
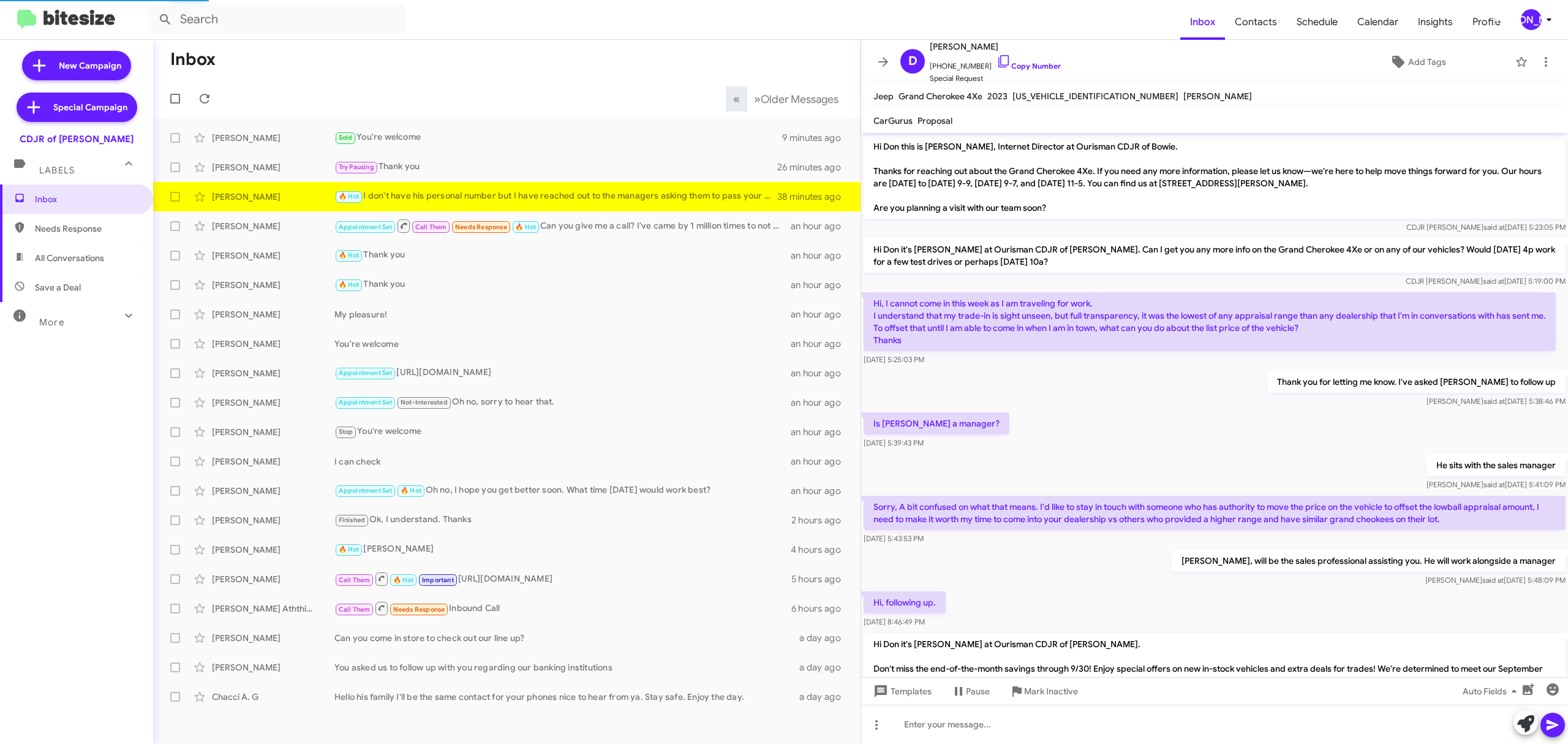
scroll to position [457, 0]
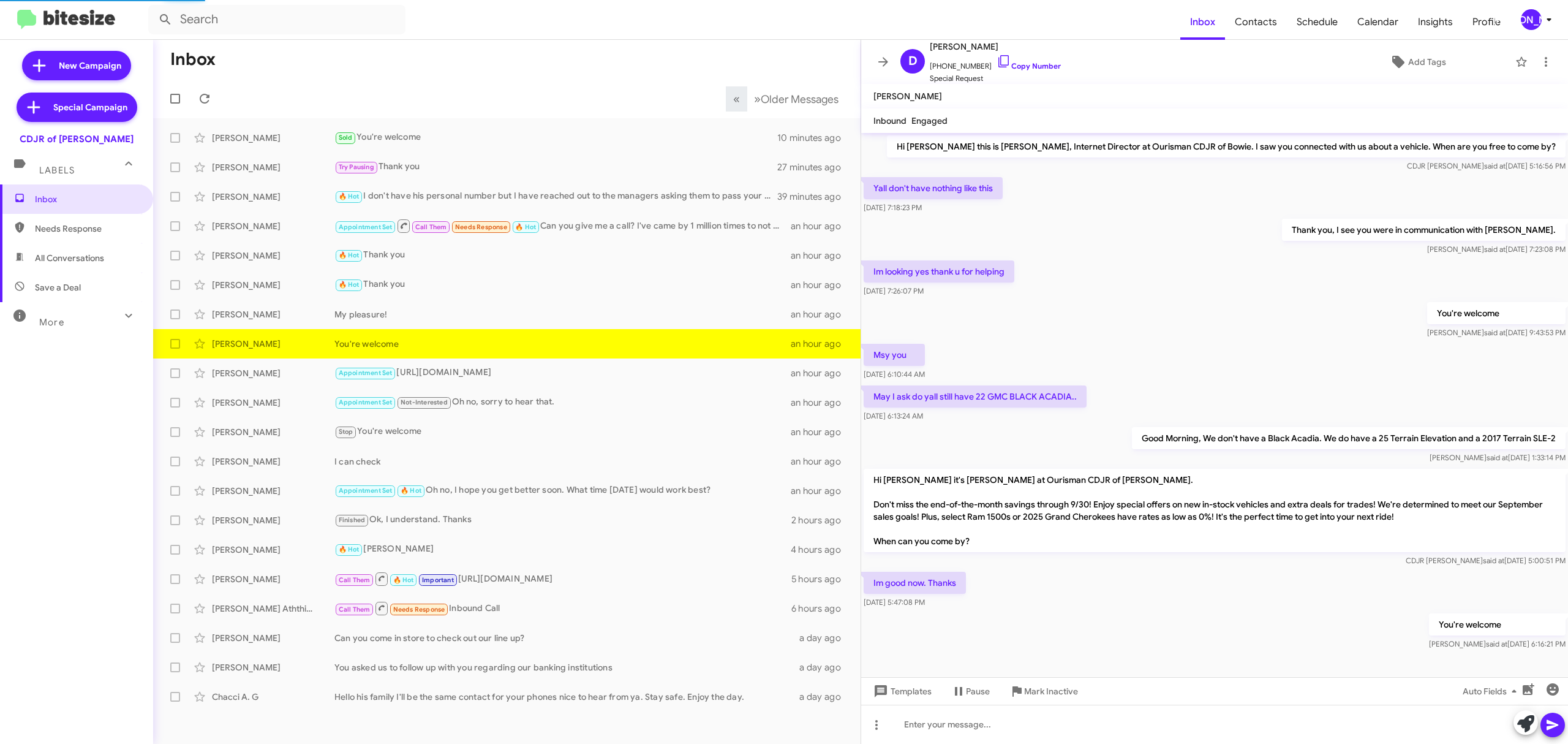
scroll to position [8, 0]
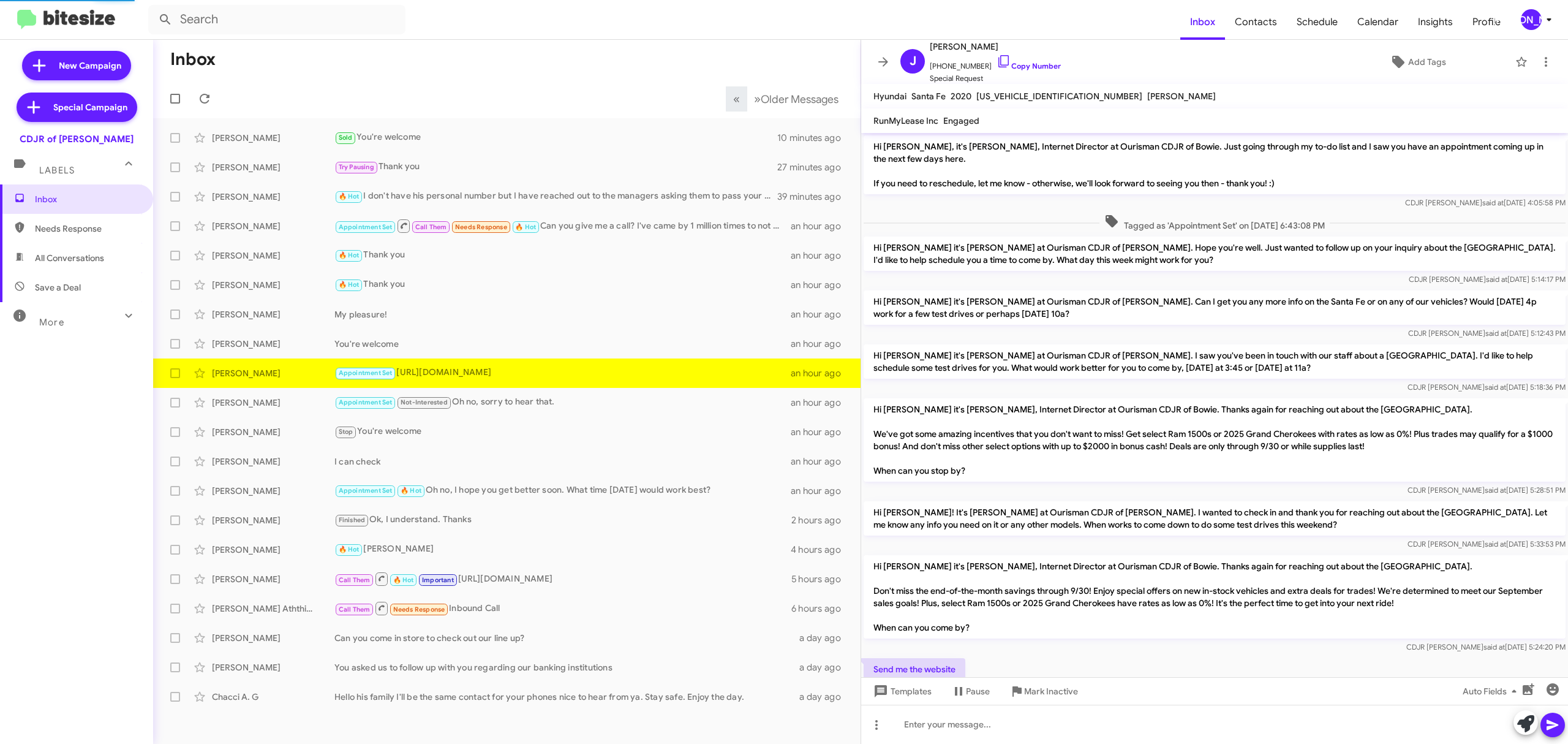
scroll to position [43, 0]
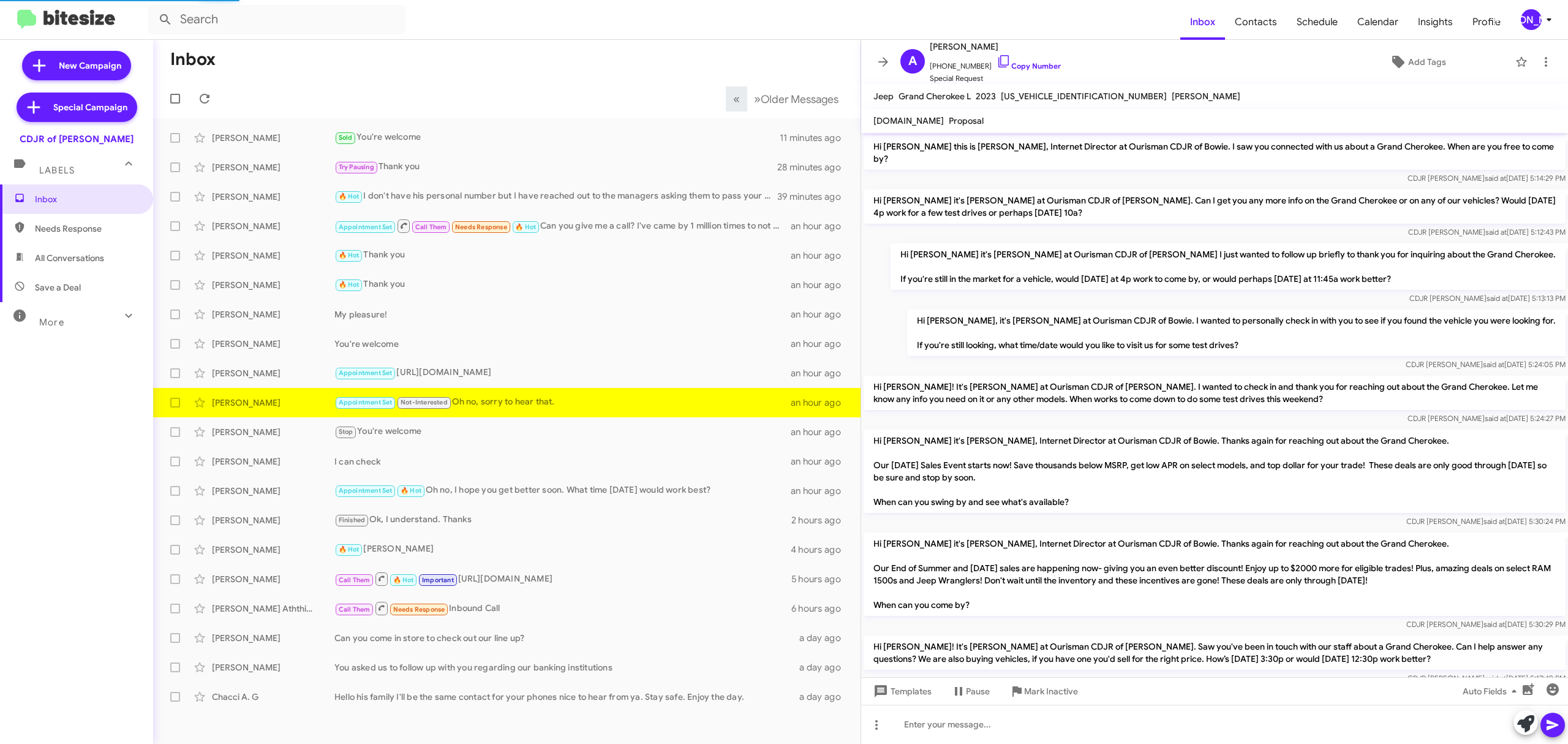
scroll to position [559, 0]
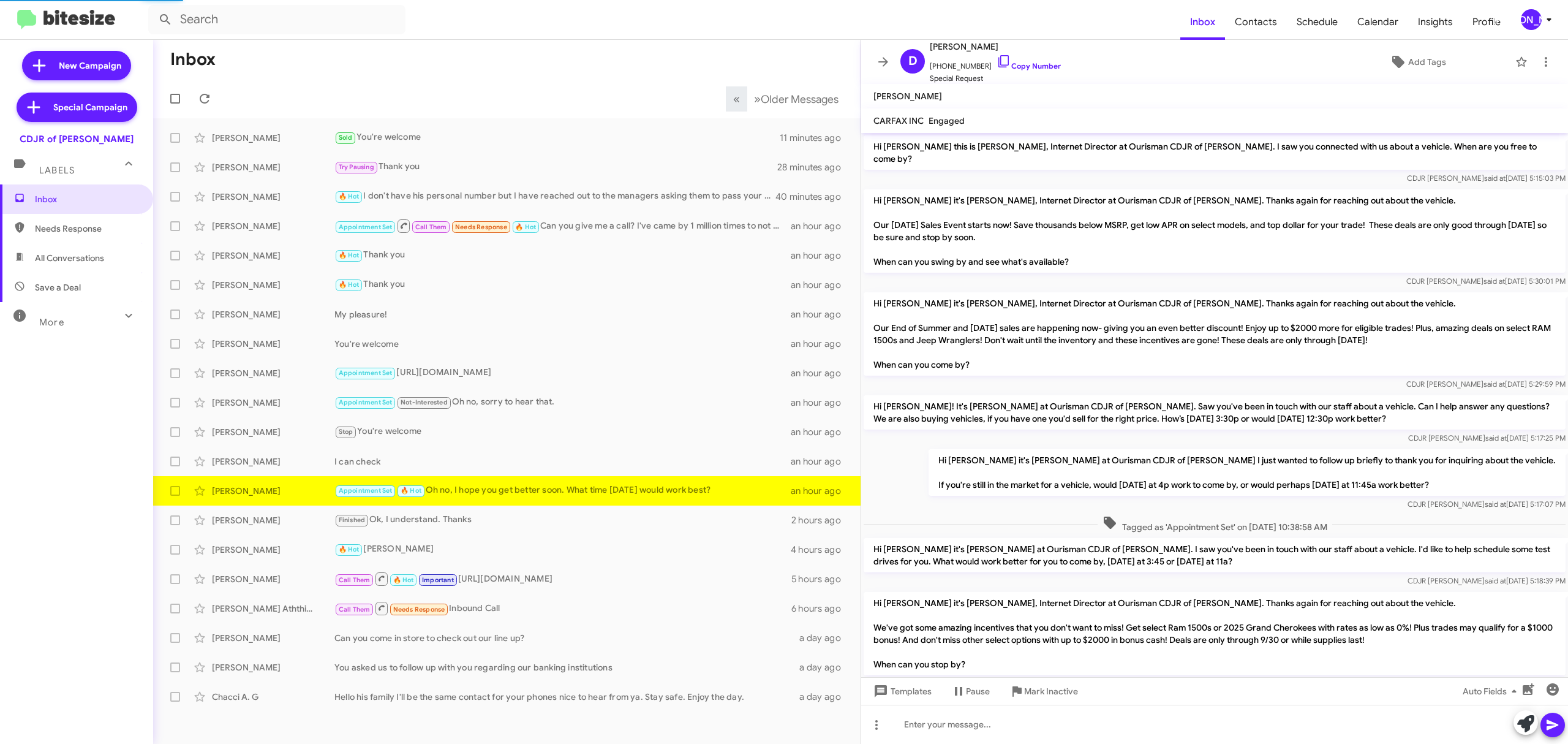
scroll to position [280, 0]
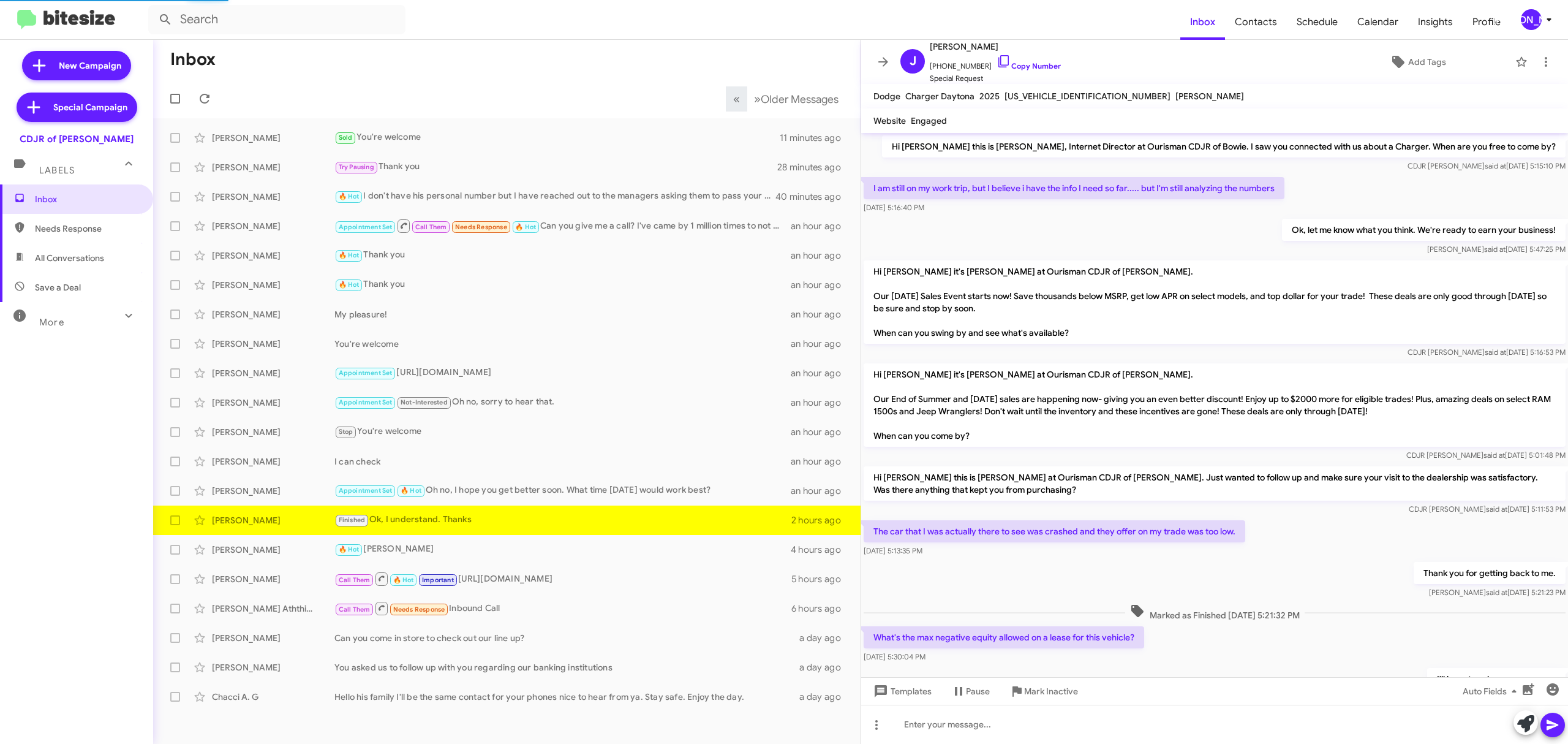
scroll to position [304, 0]
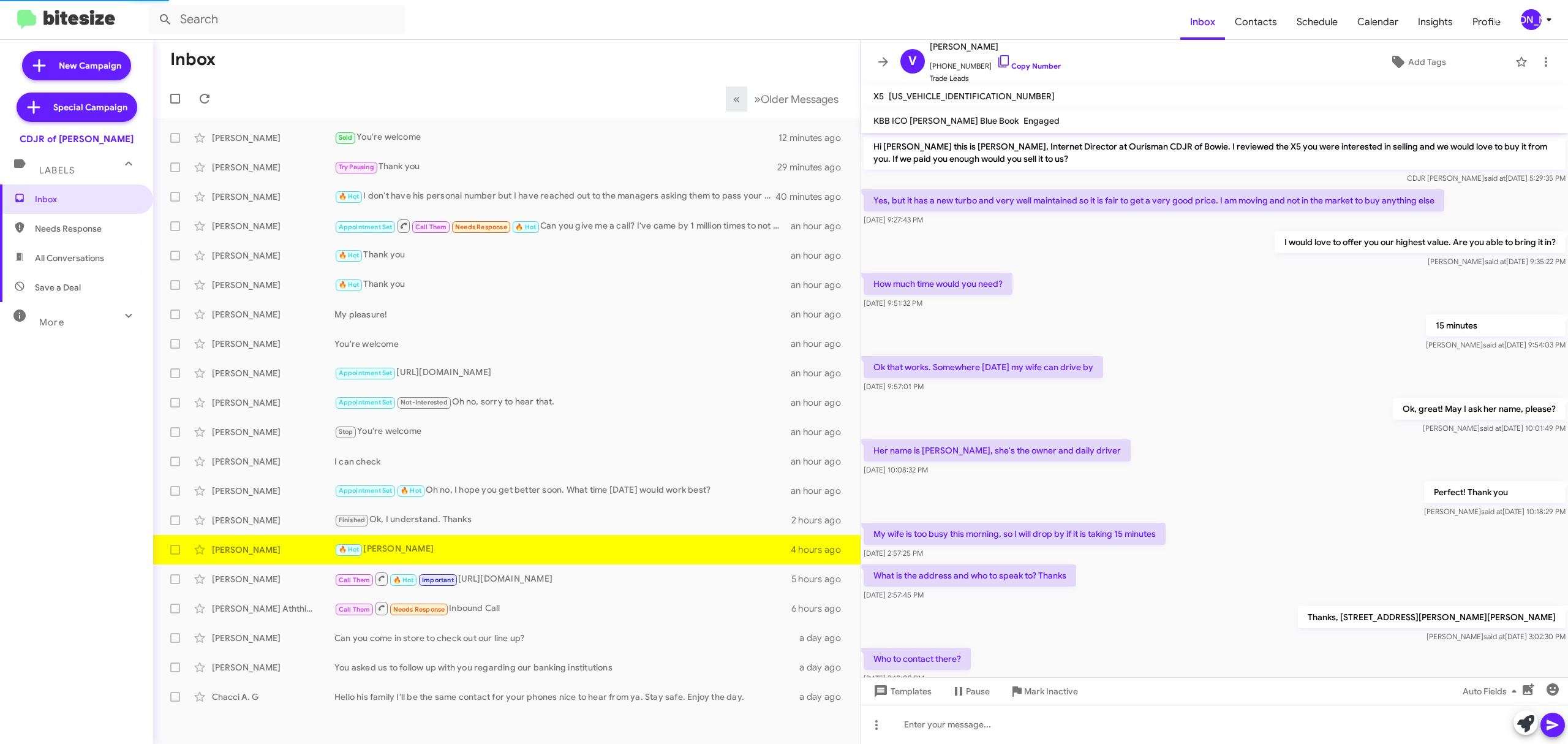
scroll to position [95, 0]
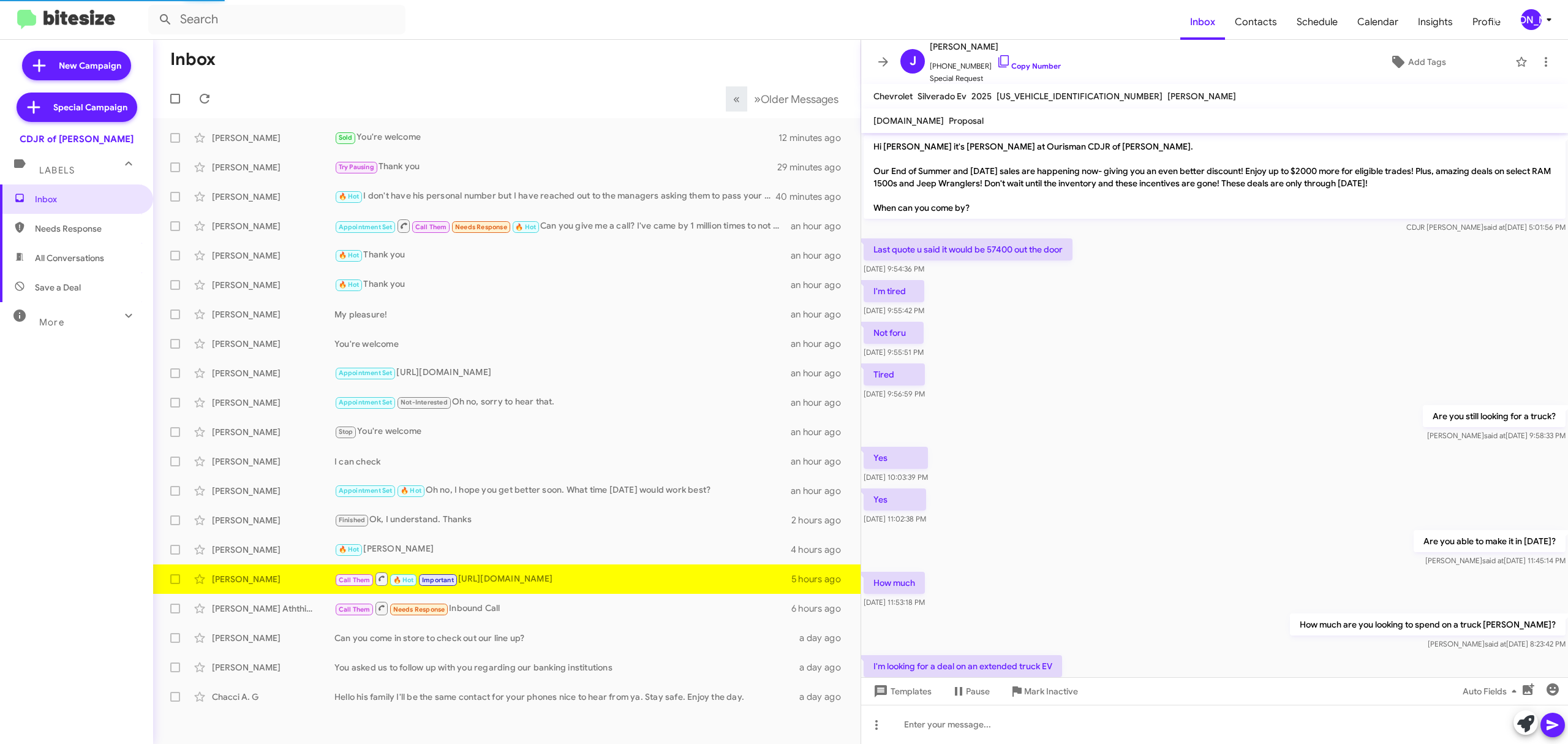
scroll to position [412, 0]
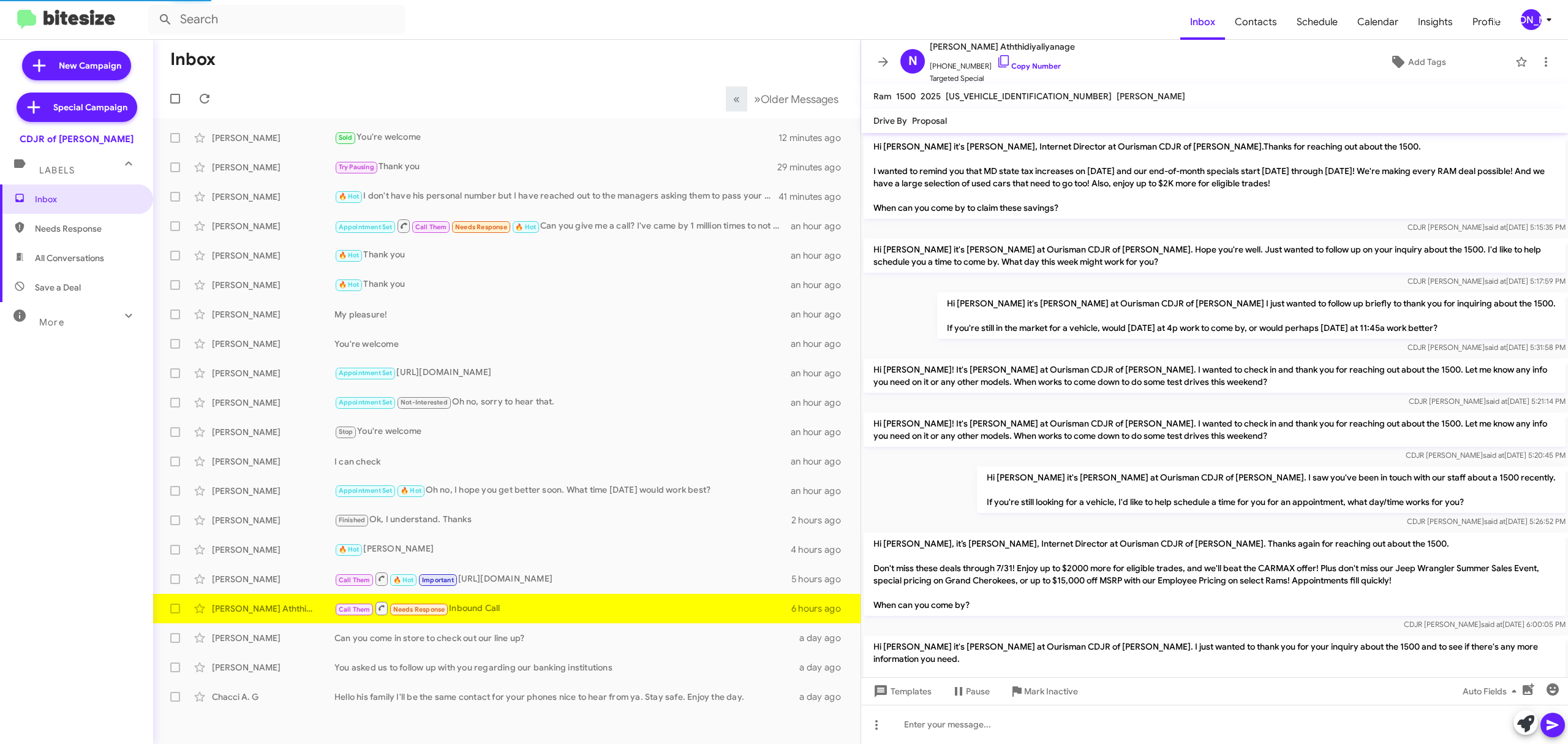
scroll to position [317, 0]
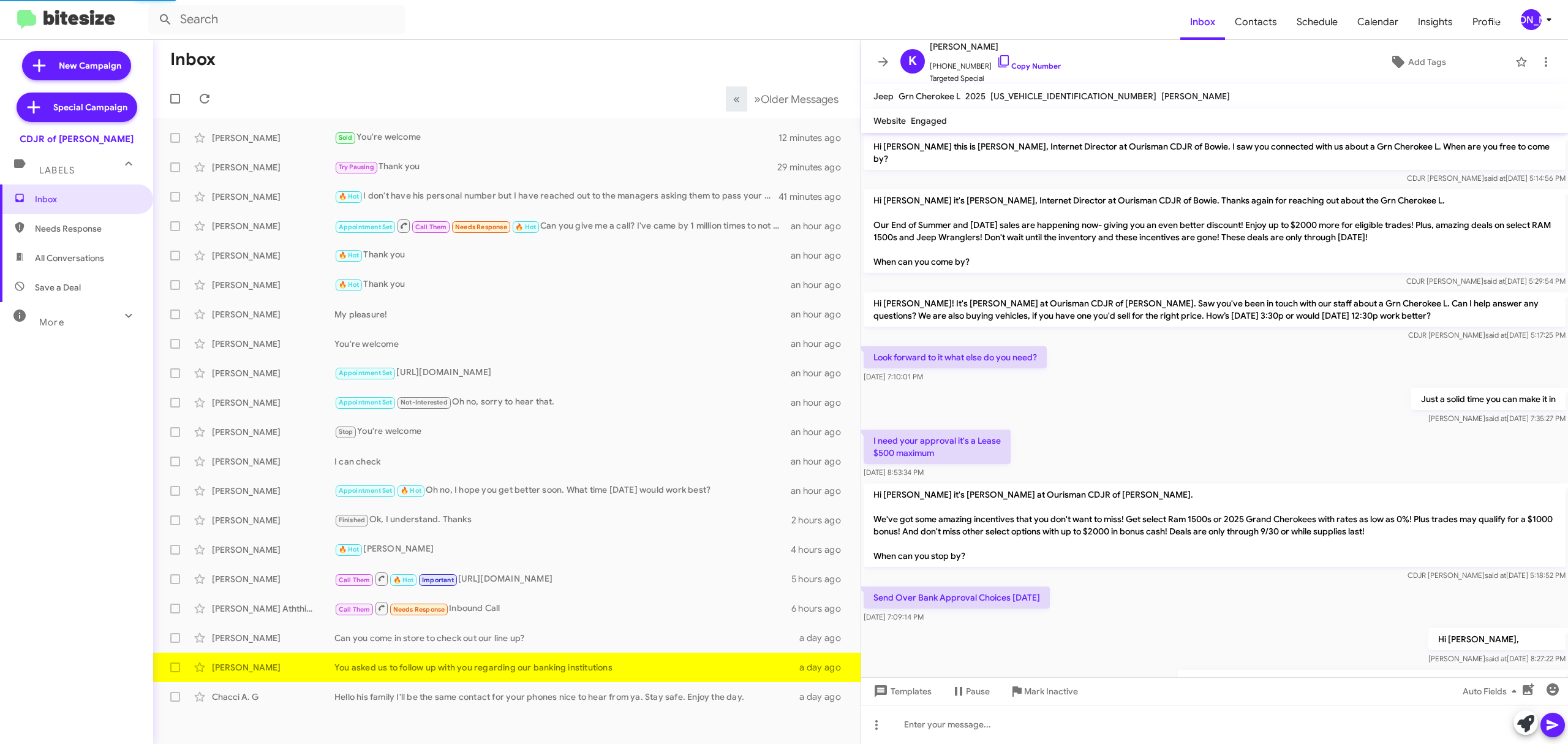
scroll to position [229, 0]
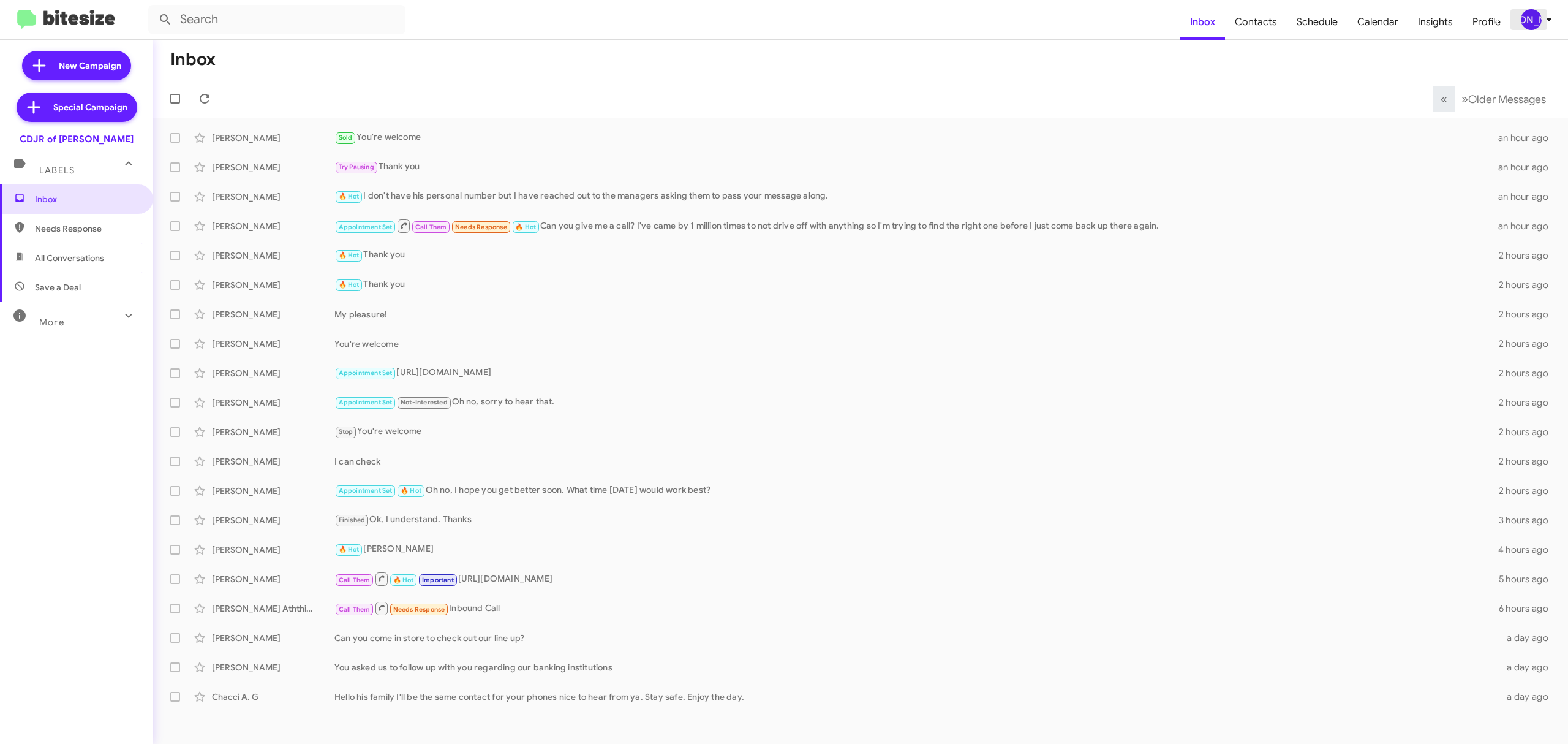
click at [1537, 18] on div "[PERSON_NAME]" at bounding box center [1531, 19] width 20 height 20
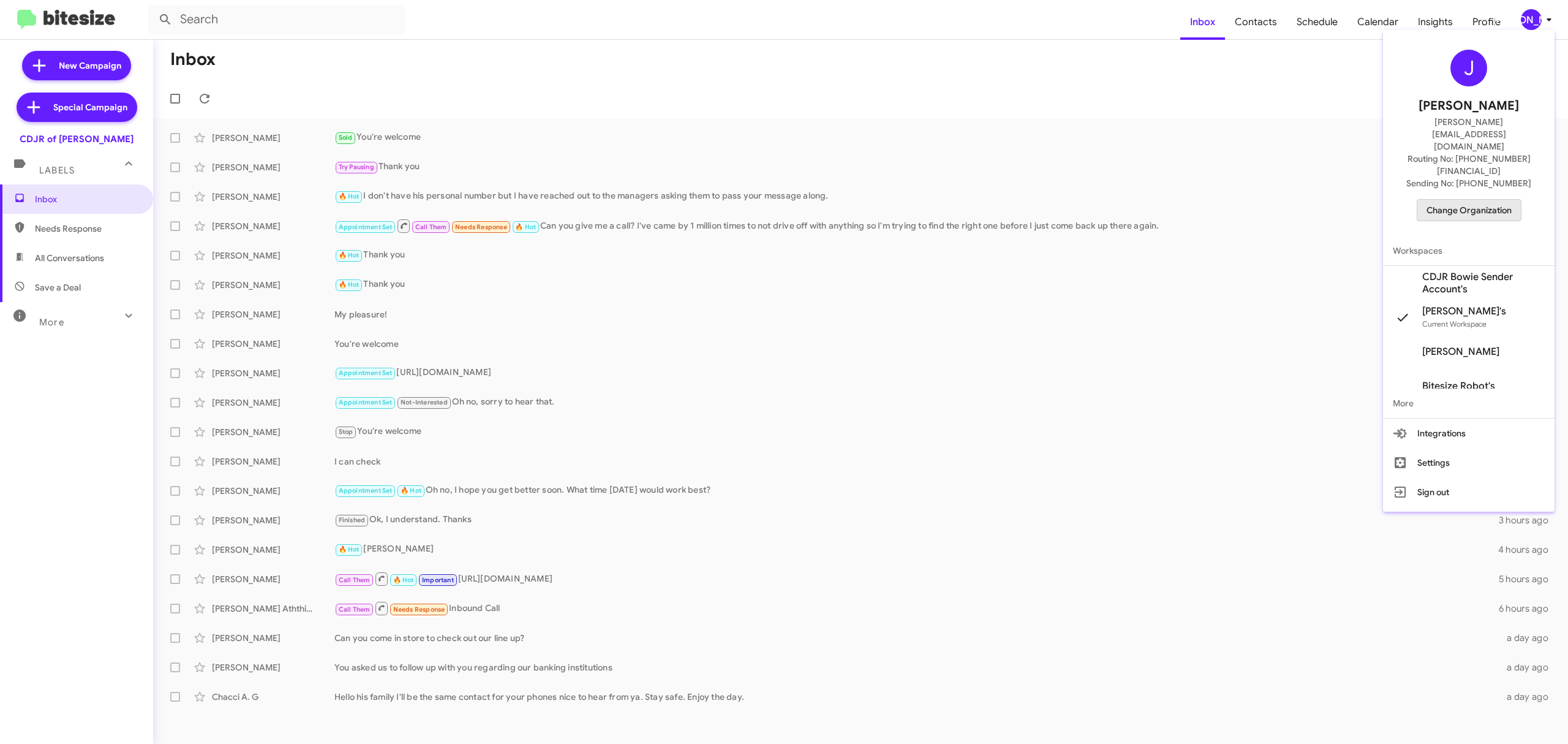
click at [1466, 200] on span "Change Organization" at bounding box center [1469, 210] width 85 height 20
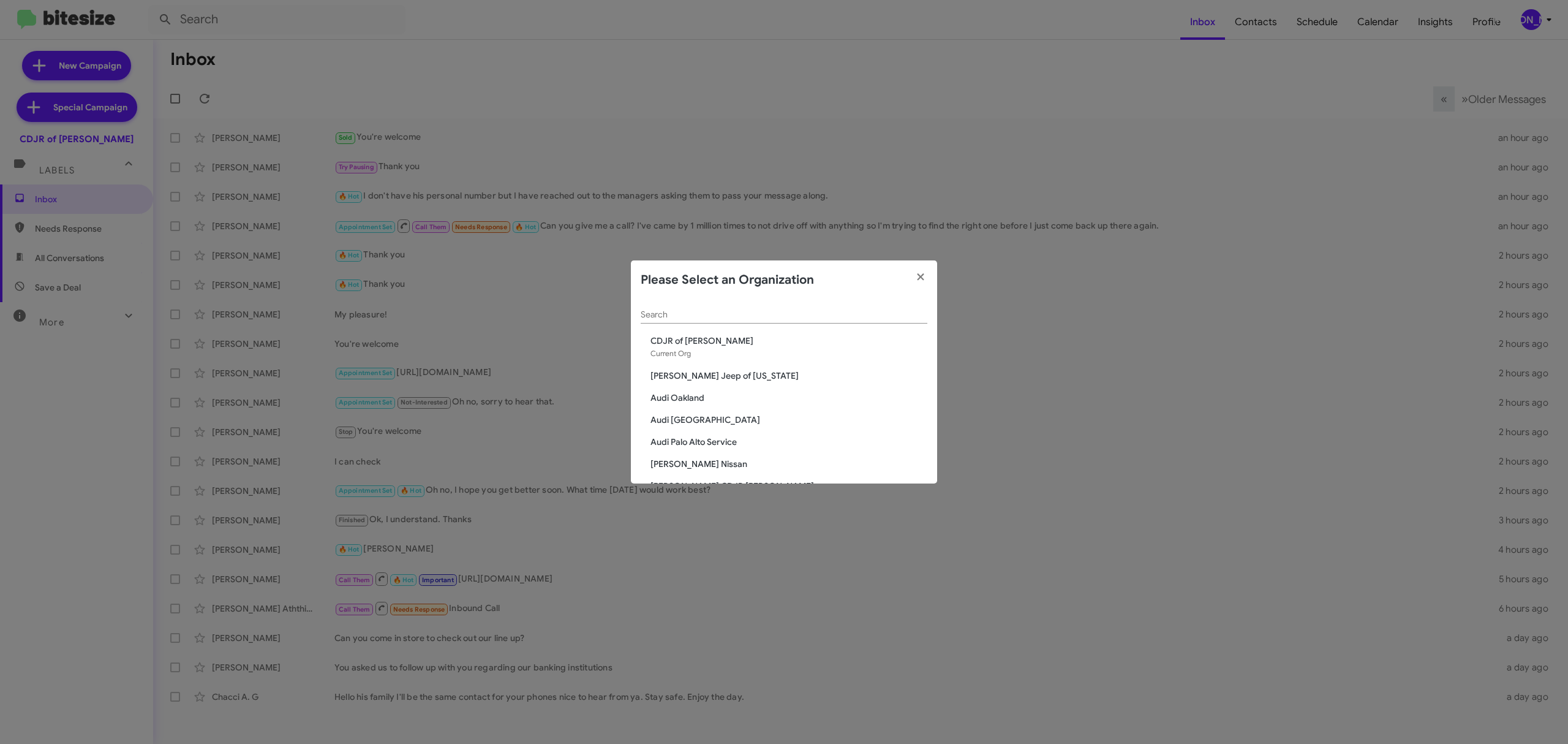
click at [773, 309] on div "Search" at bounding box center [784, 312] width 287 height 24
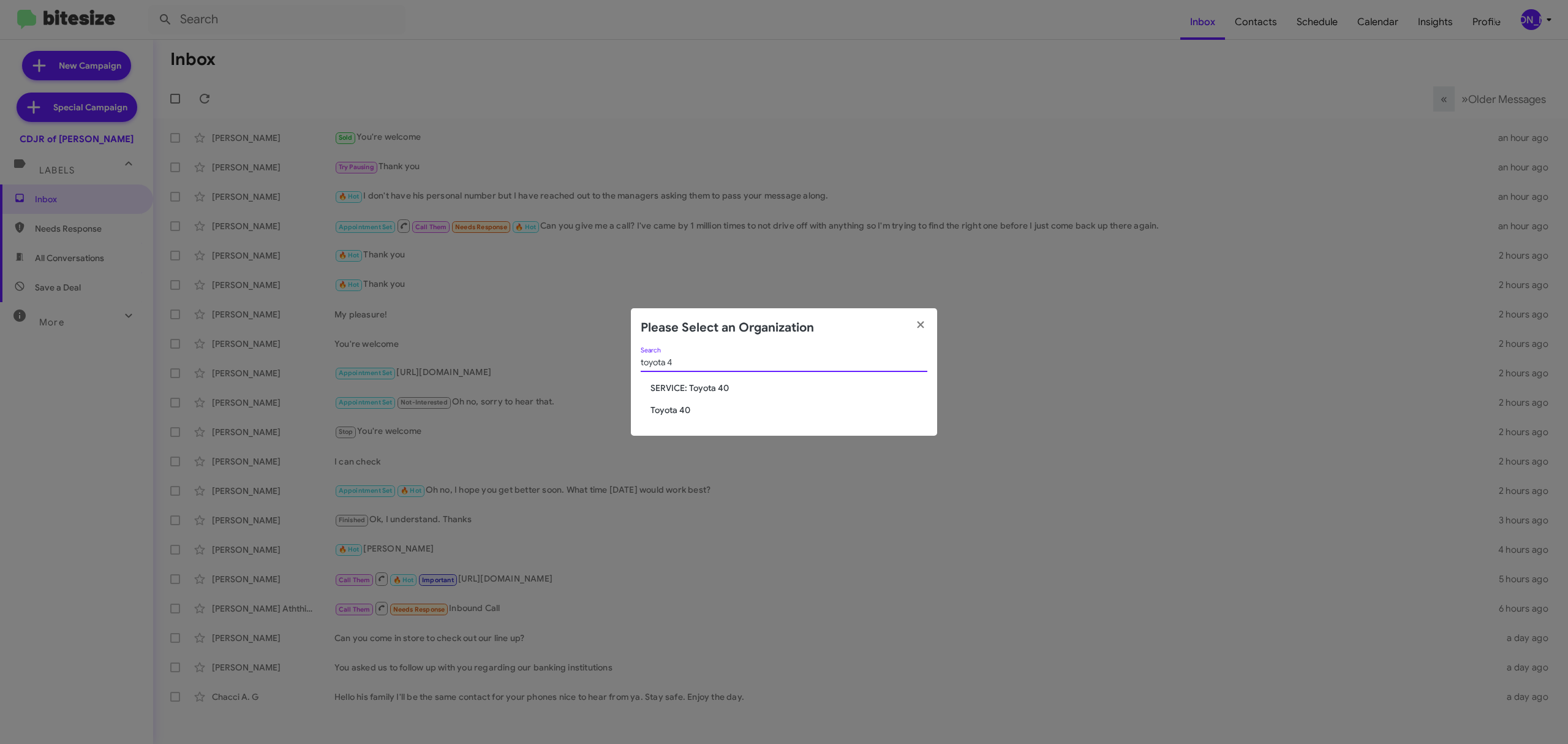
type input "toyota 4"
click at [675, 415] on span "Toyota 40" at bounding box center [789, 410] width 277 height 12
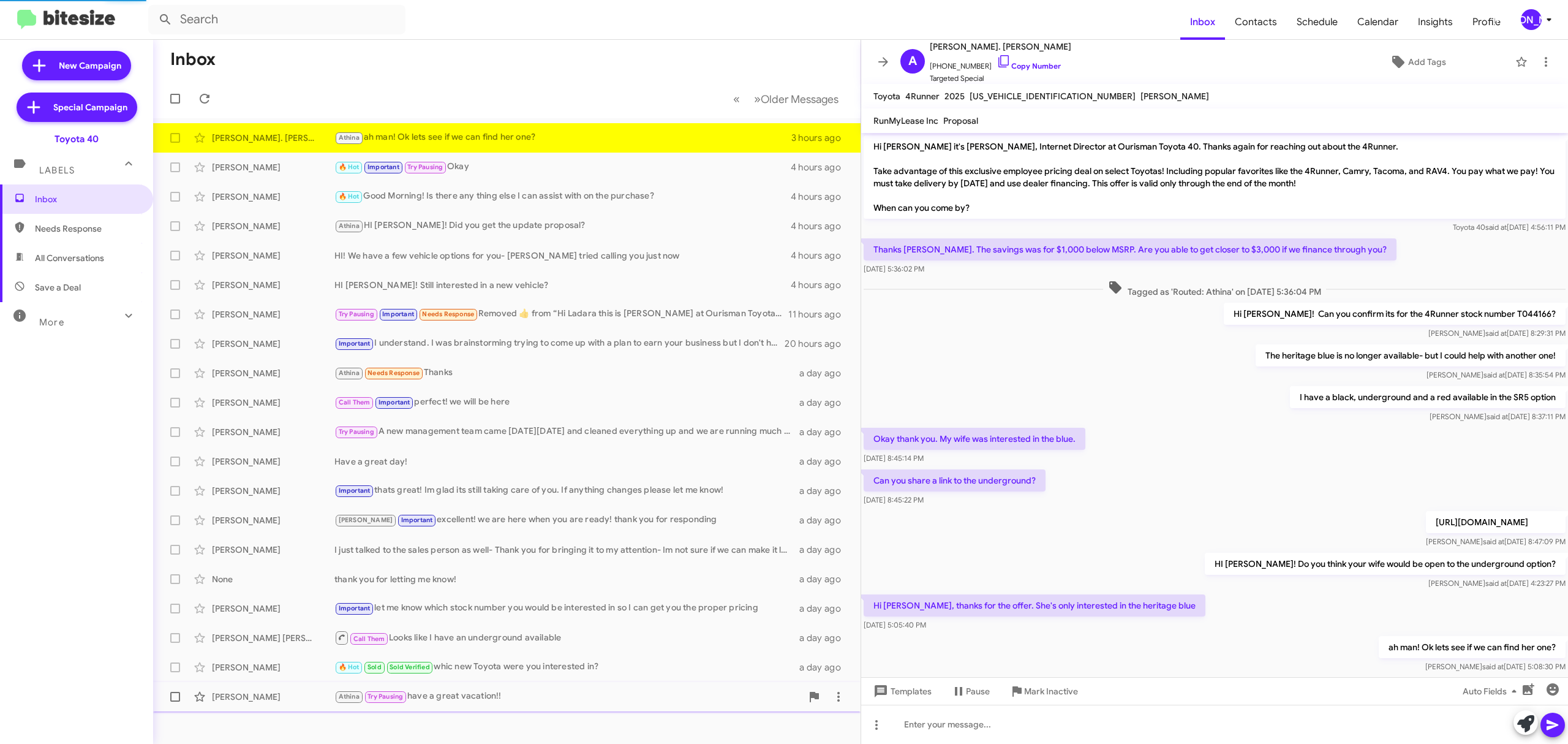
scroll to position [35, 0]
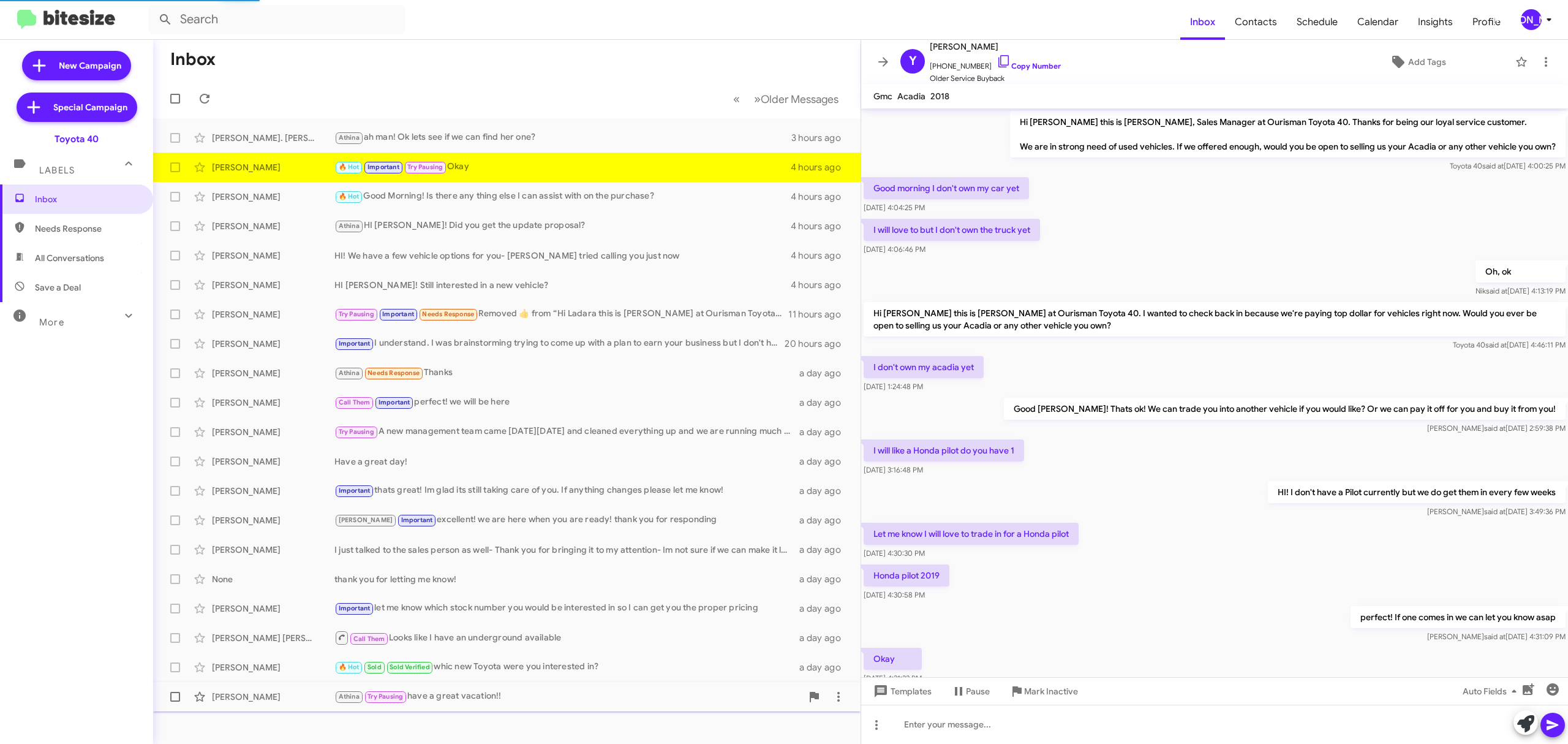
scroll to position [49, 0]
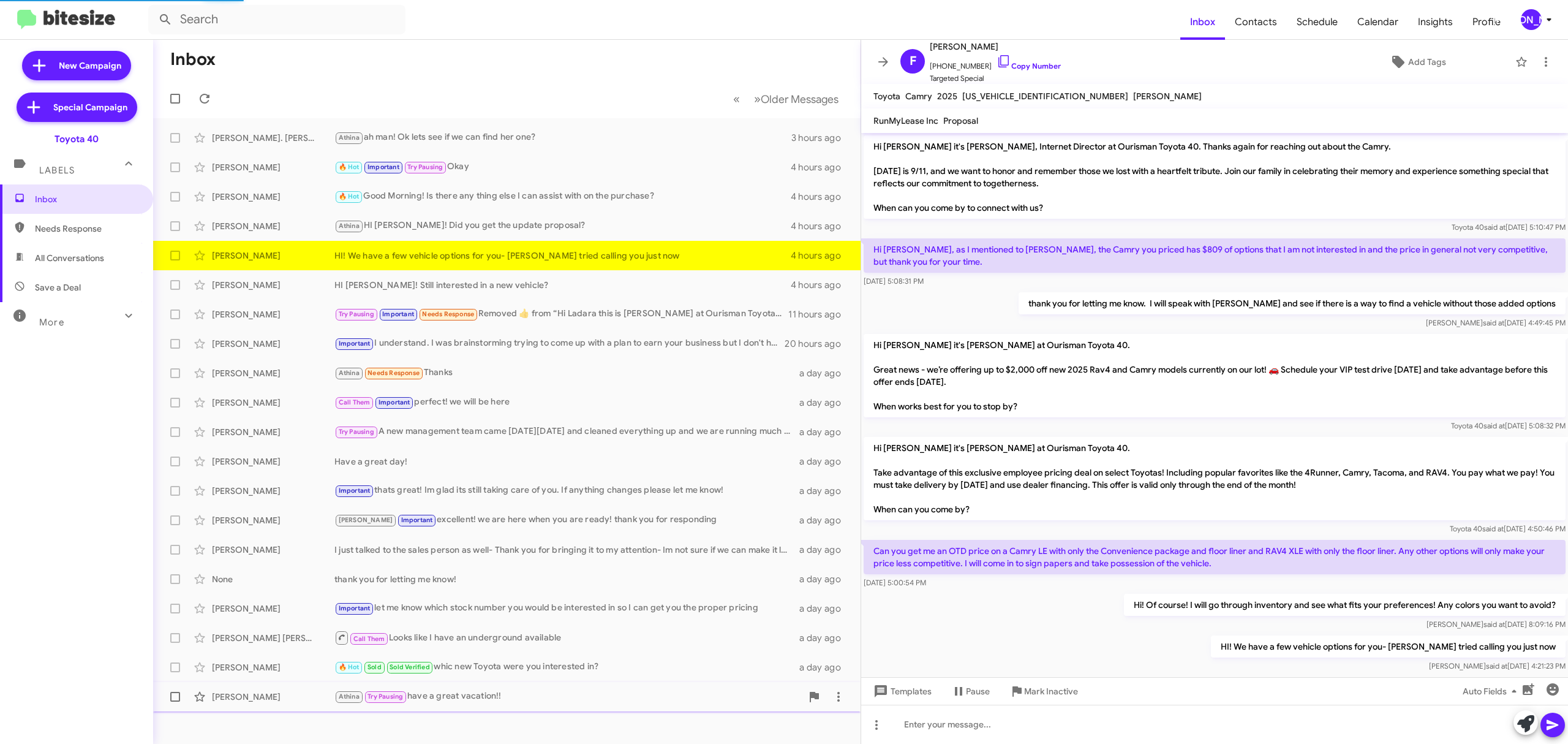
scroll to position [22, 0]
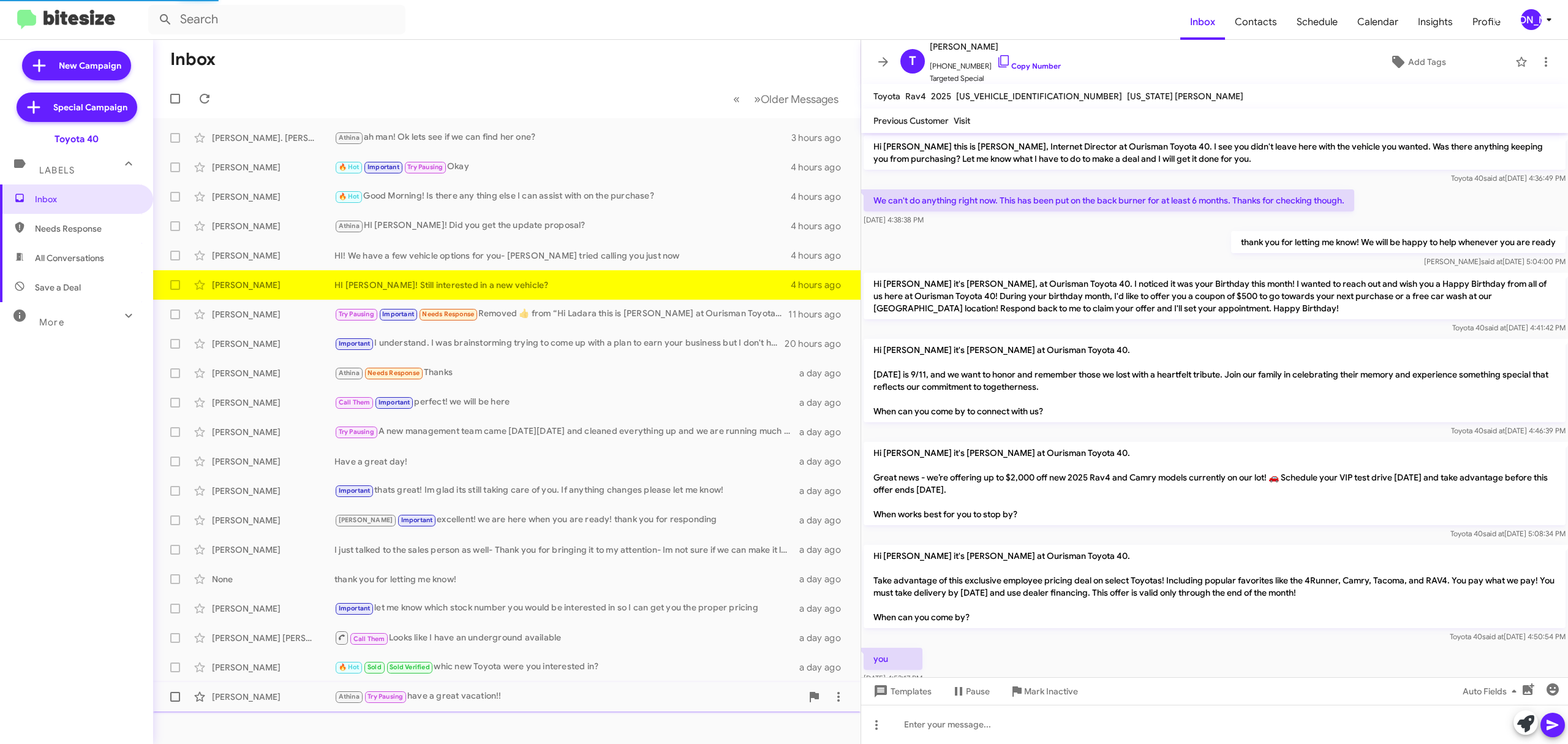
scroll to position [168, 0]
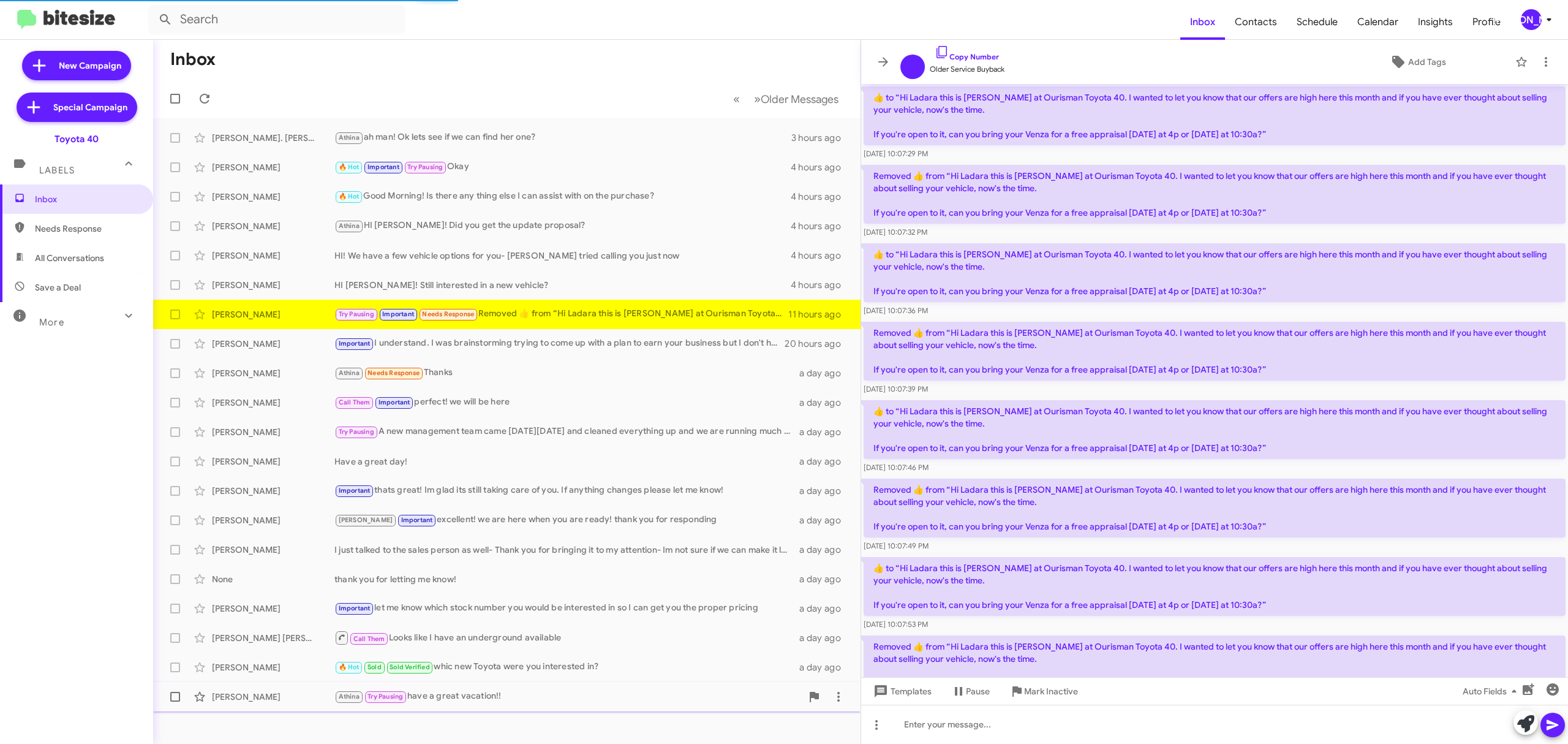
scroll to position [939, 0]
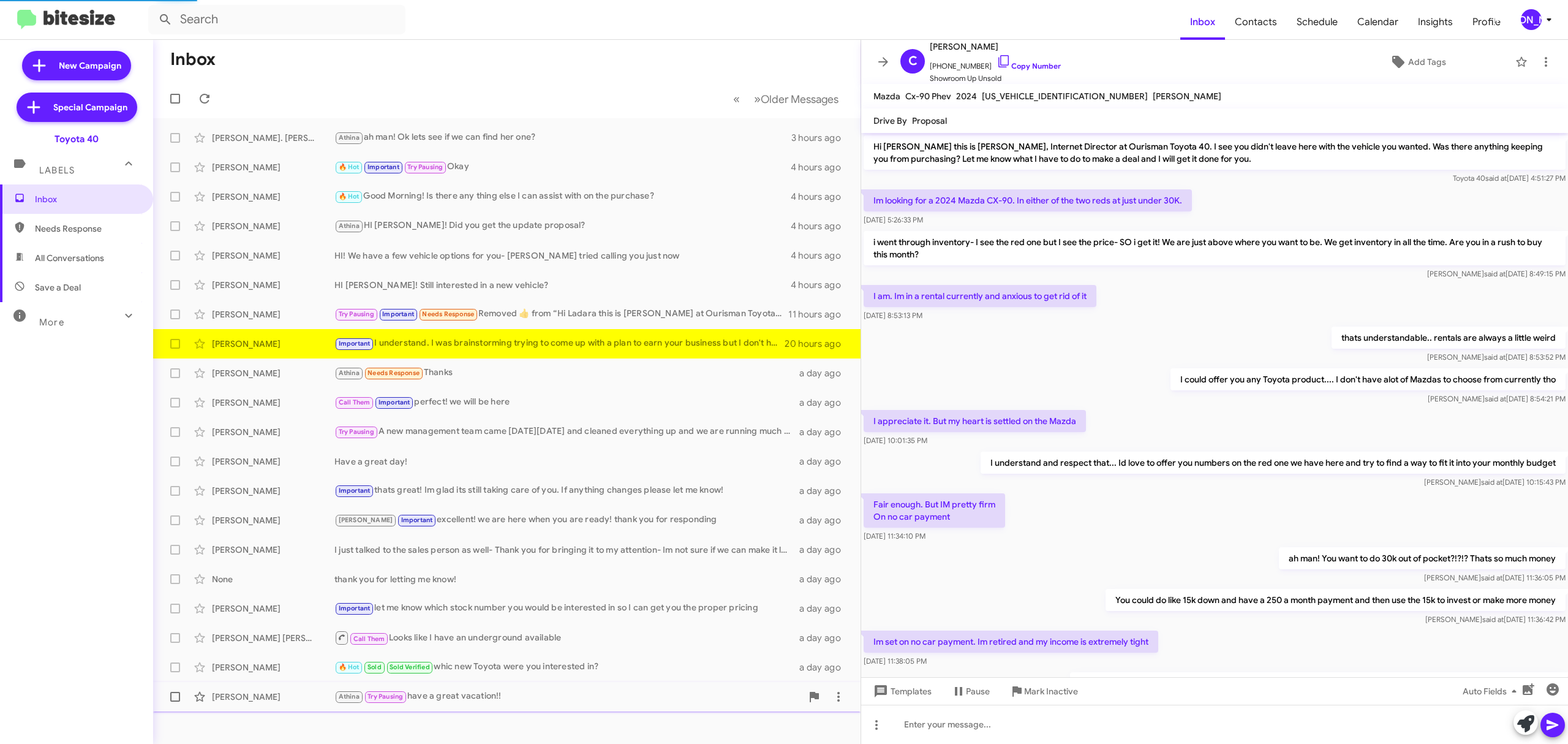
scroll to position [74, 0]
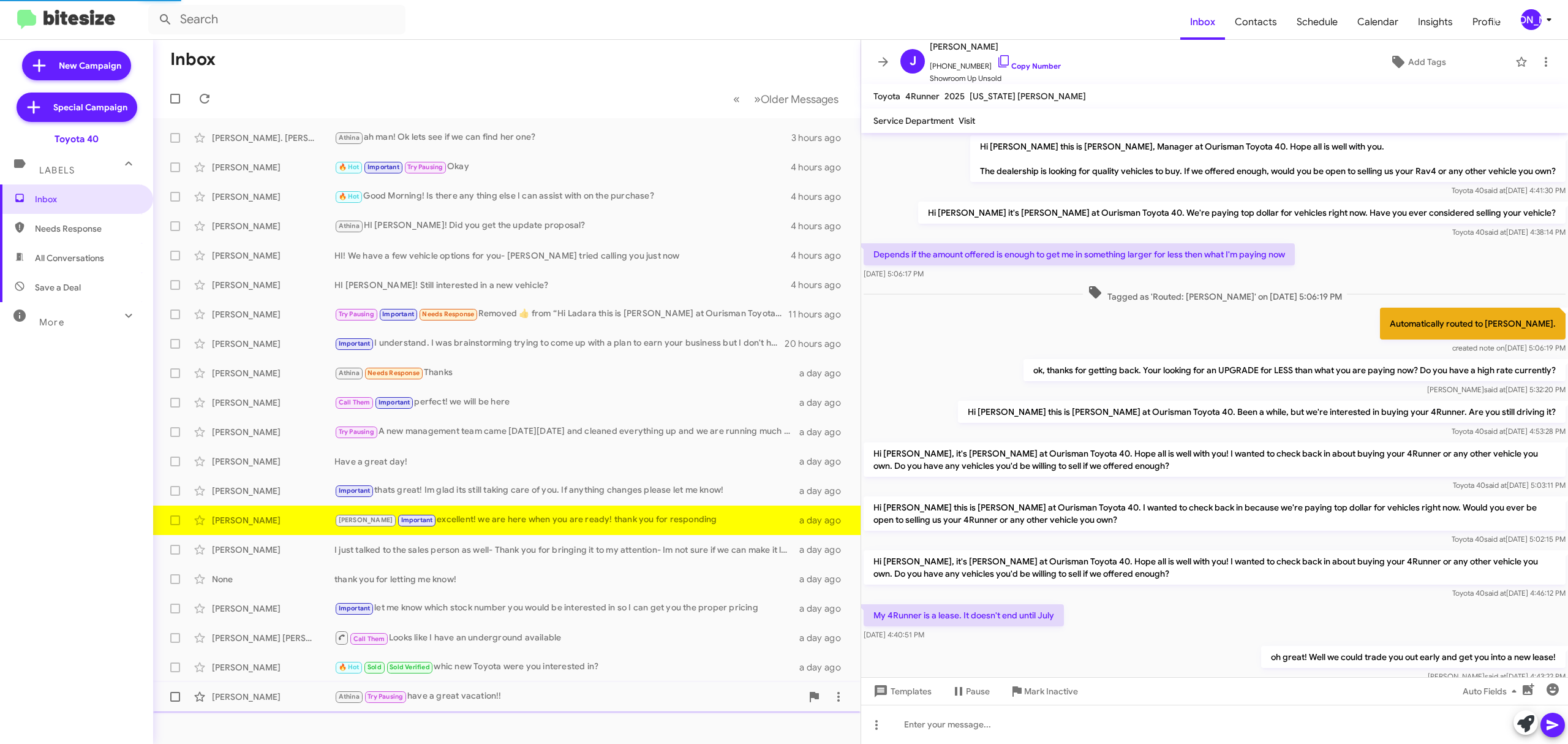
scroll to position [191, 0]
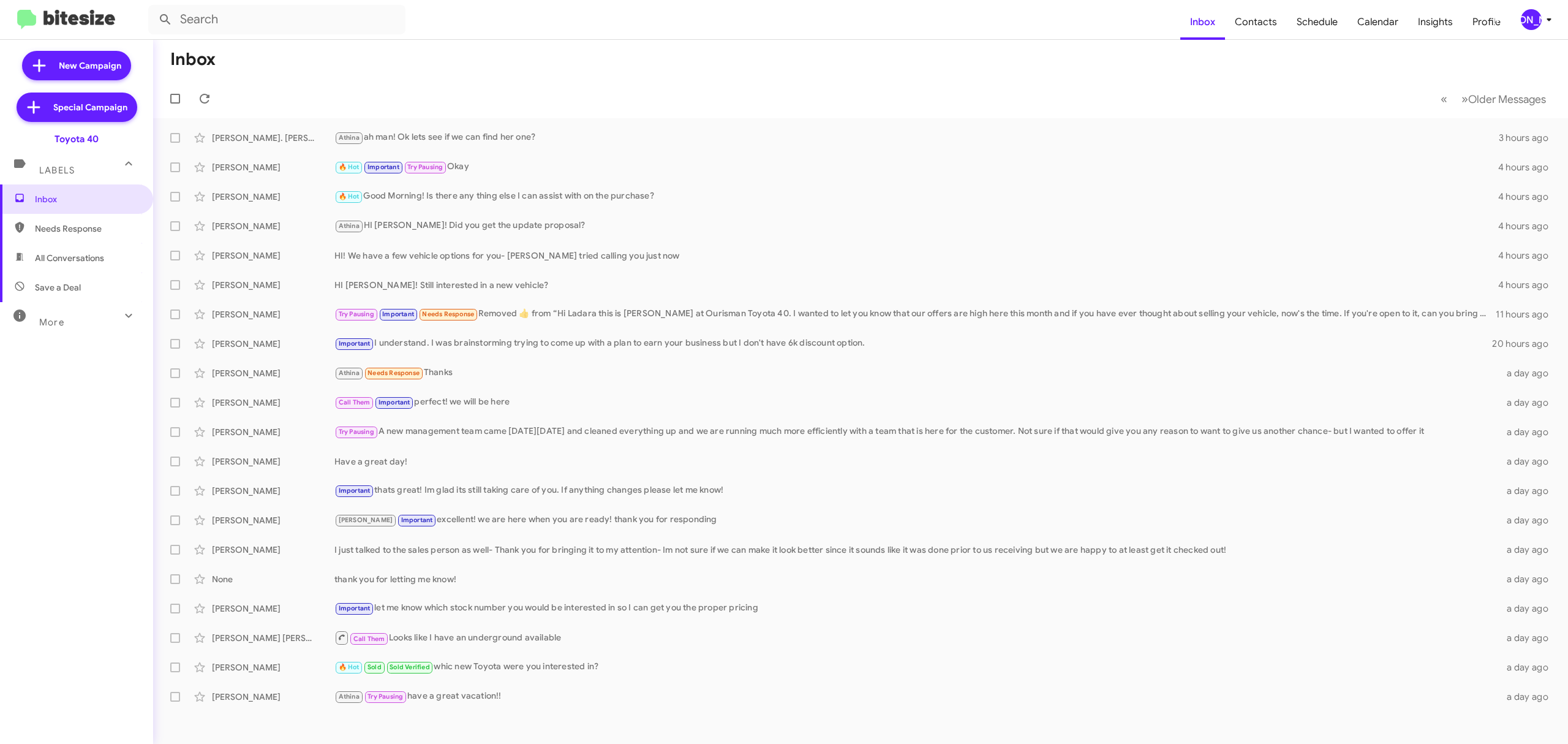
click at [1536, 20] on div "[PERSON_NAME]" at bounding box center [1531, 19] width 20 height 20
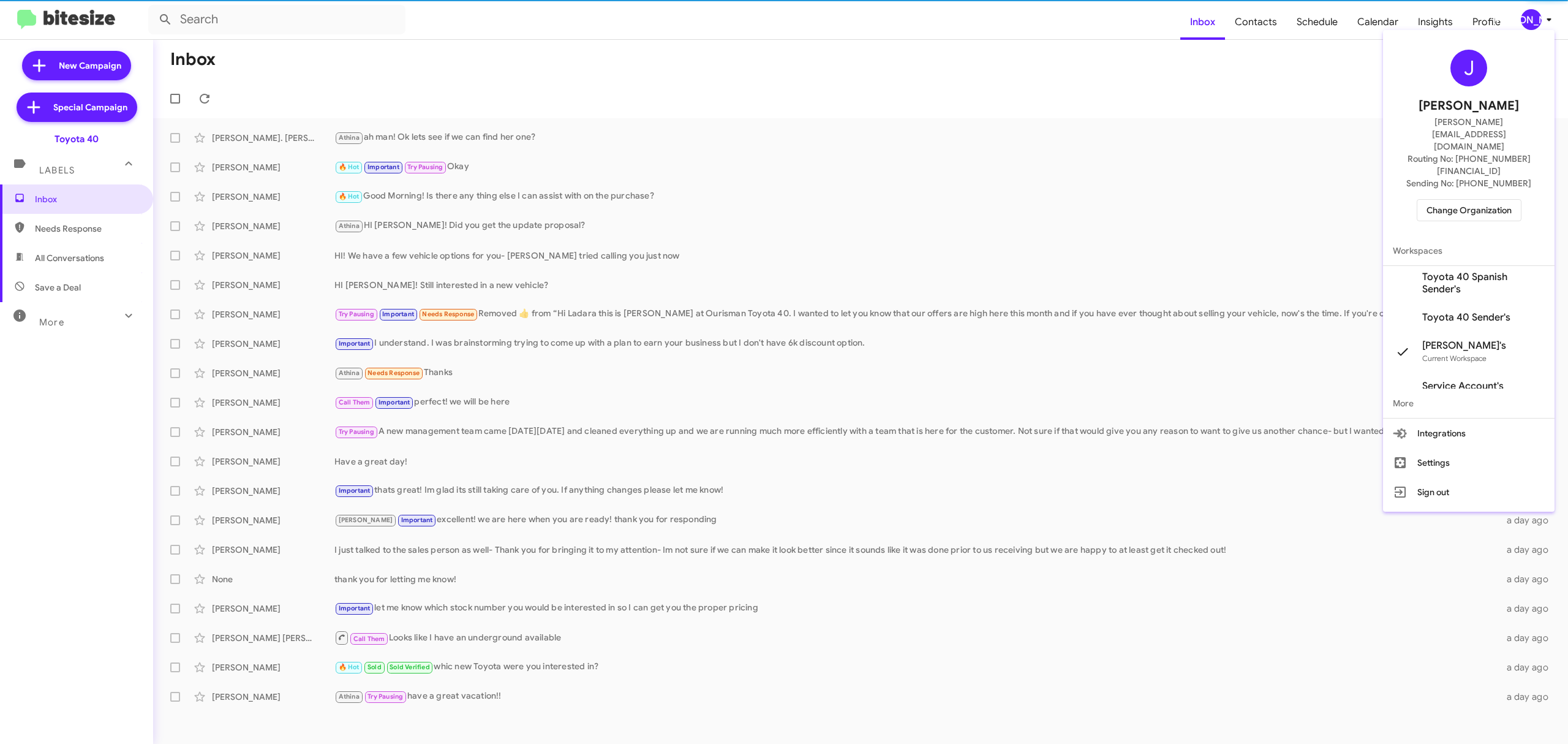
click at [1468, 200] on span "Change Organization" at bounding box center [1469, 210] width 85 height 20
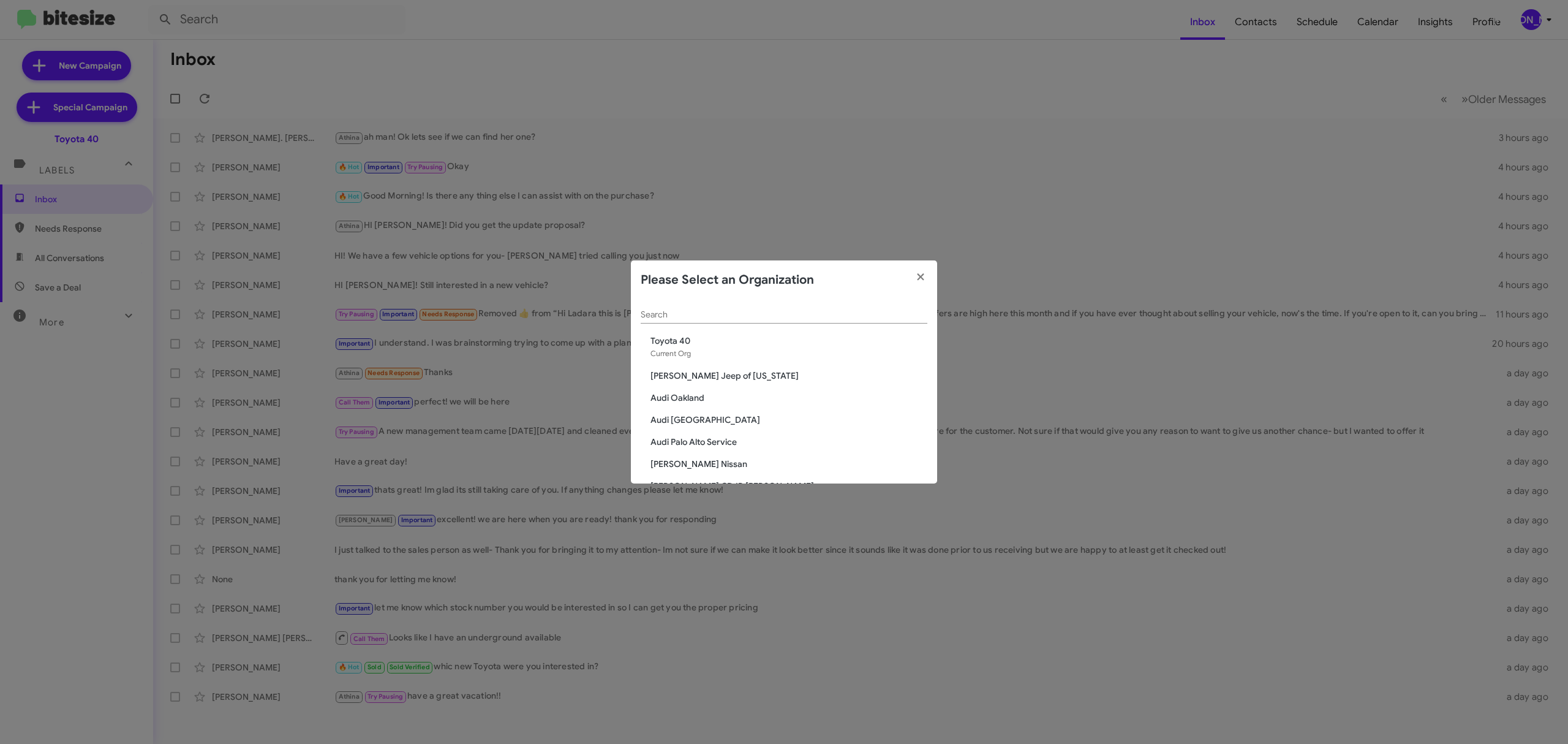
click at [790, 317] on input "Search" at bounding box center [784, 315] width 287 height 10
click at [785, 321] on div "Search" at bounding box center [784, 312] width 287 height 24
click at [785, 319] on input "Search" at bounding box center [784, 315] width 287 height 10
paste input "[PERSON_NAME] Infiniti"
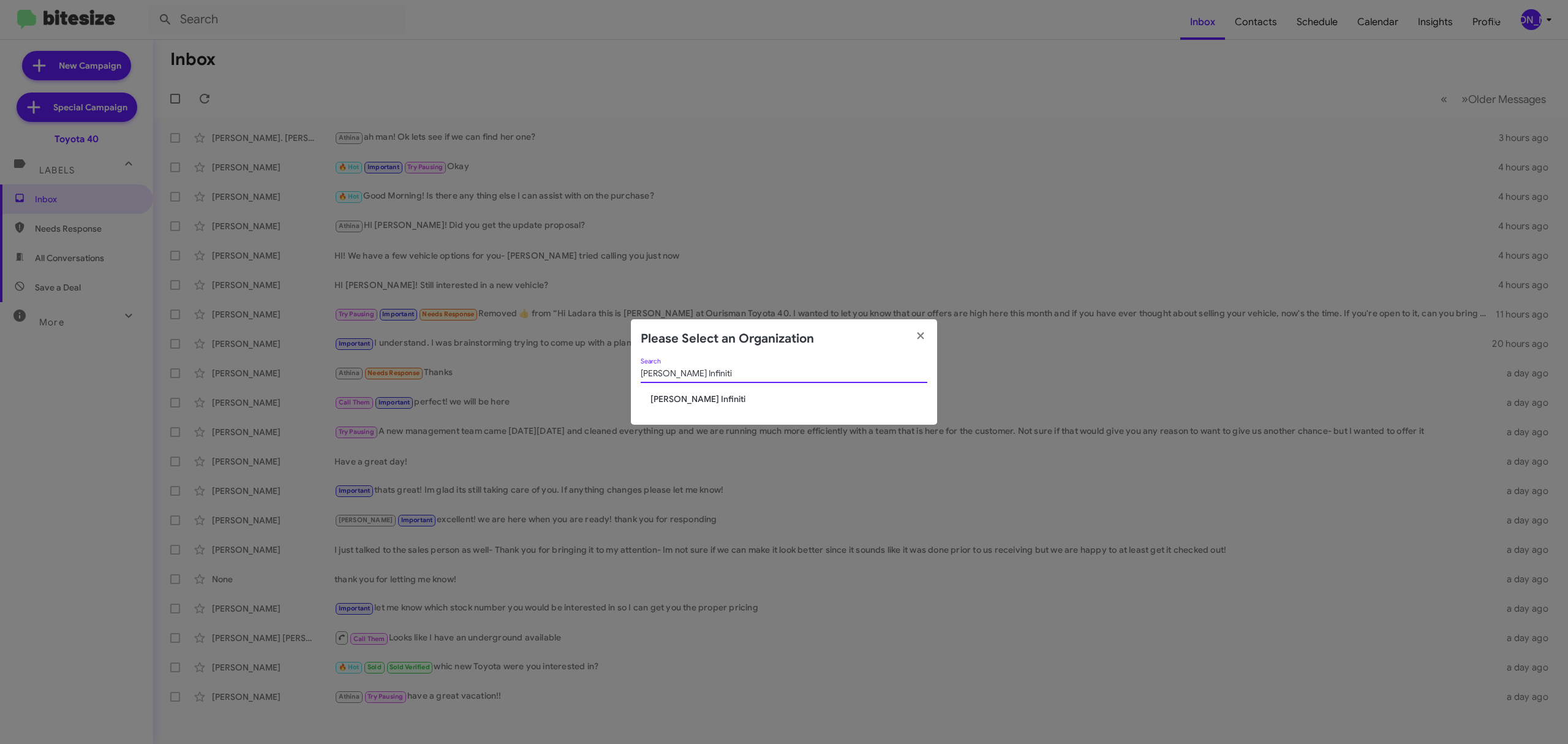
type input "[PERSON_NAME] Infiniti"
click at [689, 403] on span "[PERSON_NAME] Infiniti" at bounding box center [789, 398] width 277 height 12
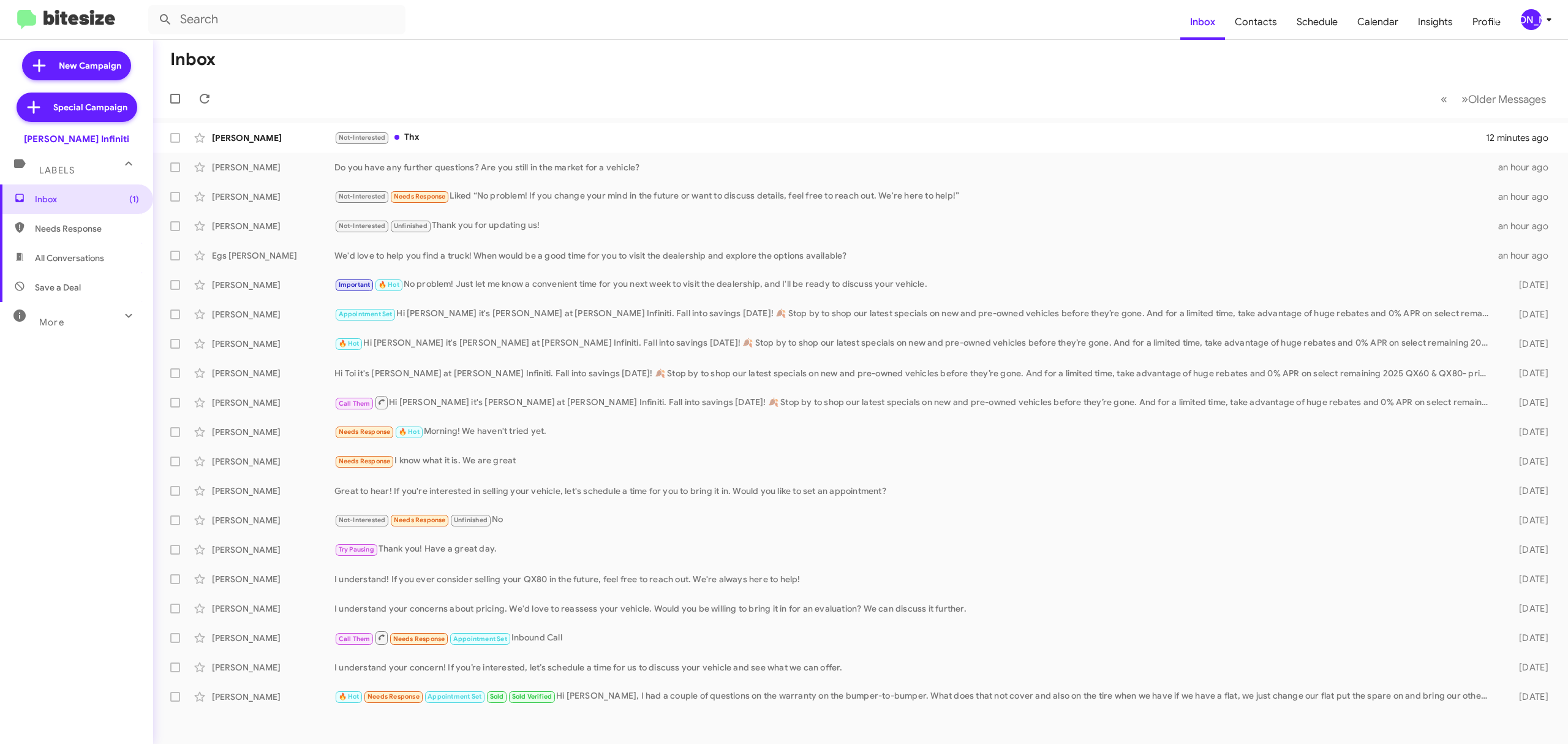
click at [60, 314] on div "More" at bounding box center [64, 317] width 109 height 23
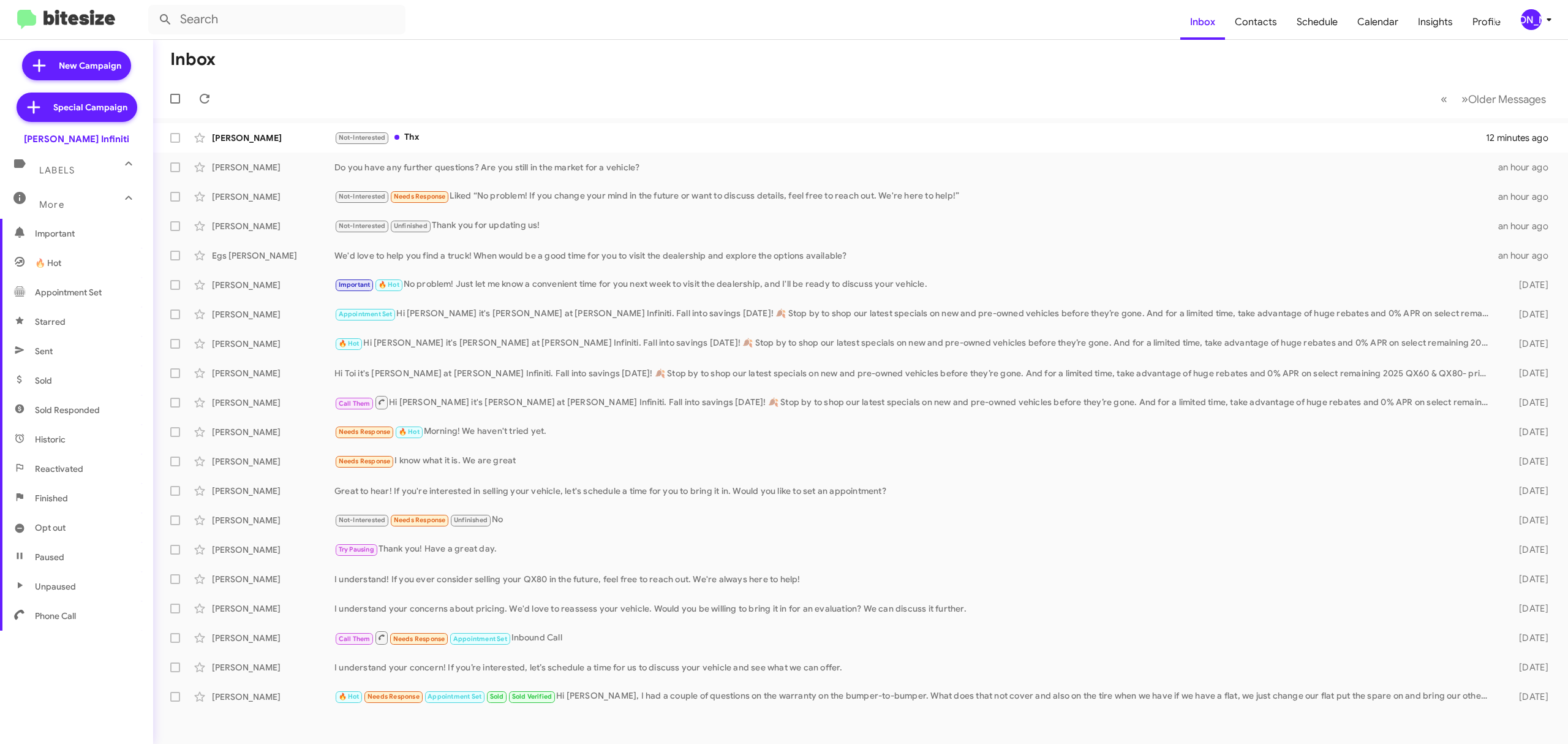
scroll to position [131, 0]
click at [62, 524] on span "Opt out" at bounding box center [49, 519] width 30 height 12
type input "in:opt-out"
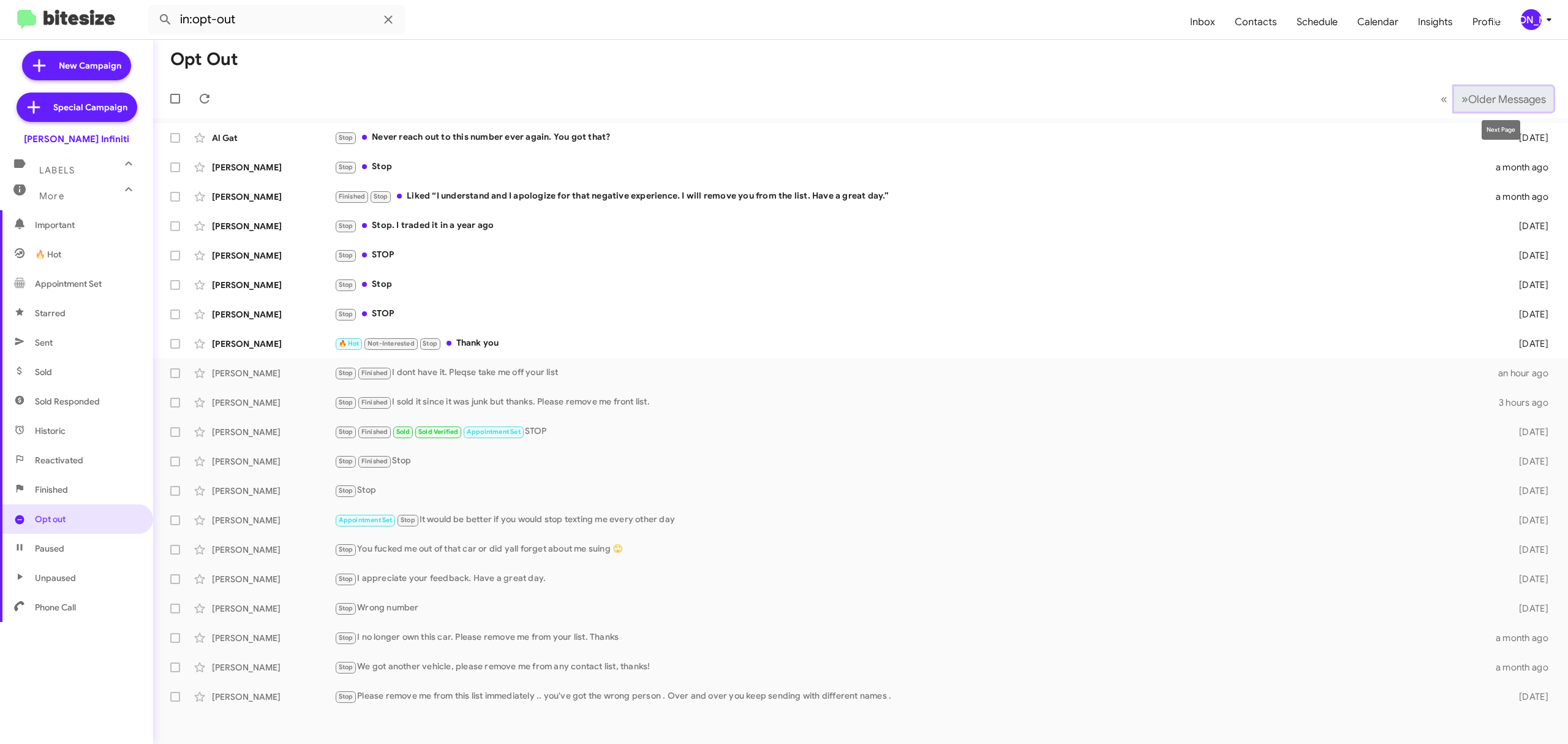
click at [1507, 100] on span "Older Messages" at bounding box center [1507, 99] width 78 height 13
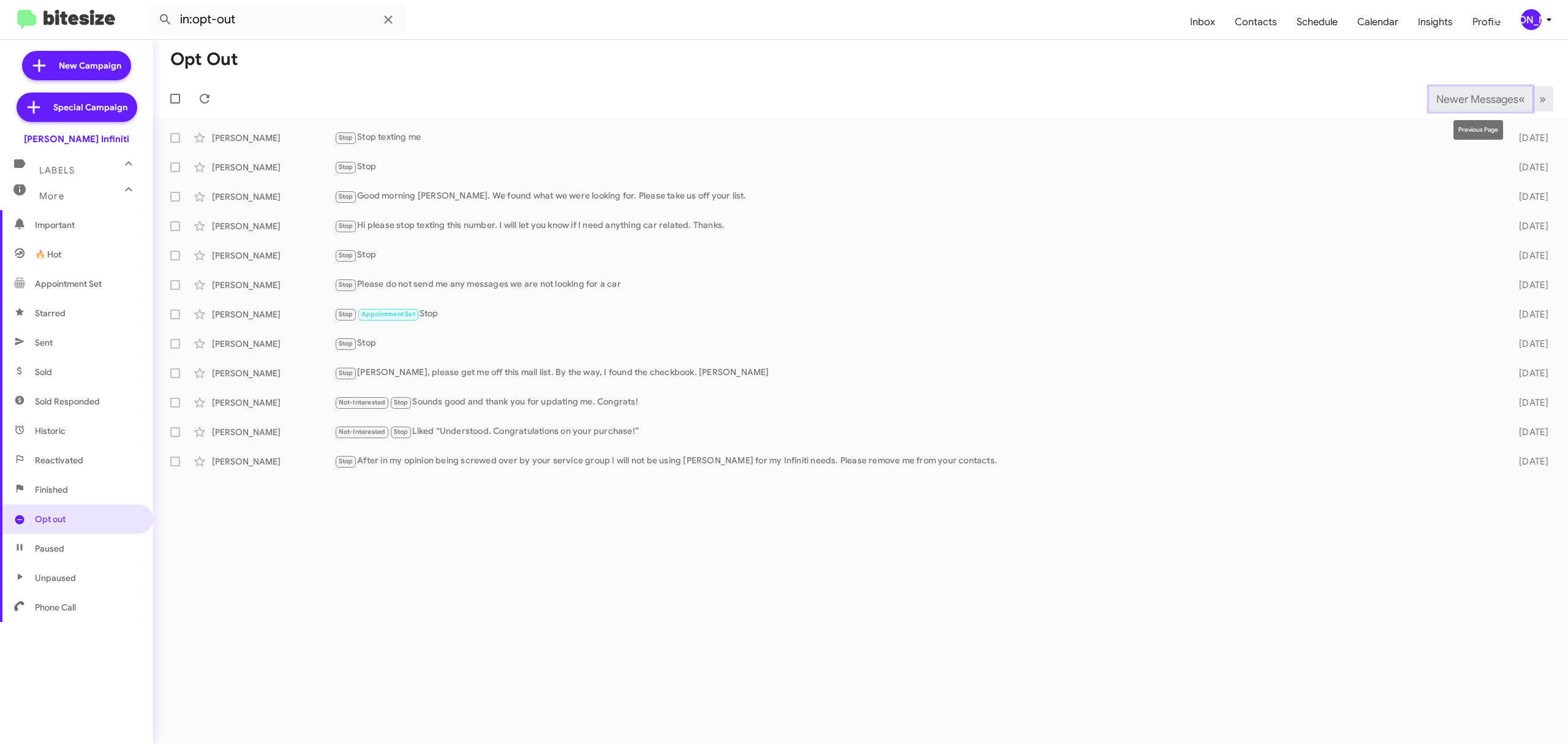
click at [1448, 100] on span "Newer Messages" at bounding box center [1478, 99] width 82 height 13
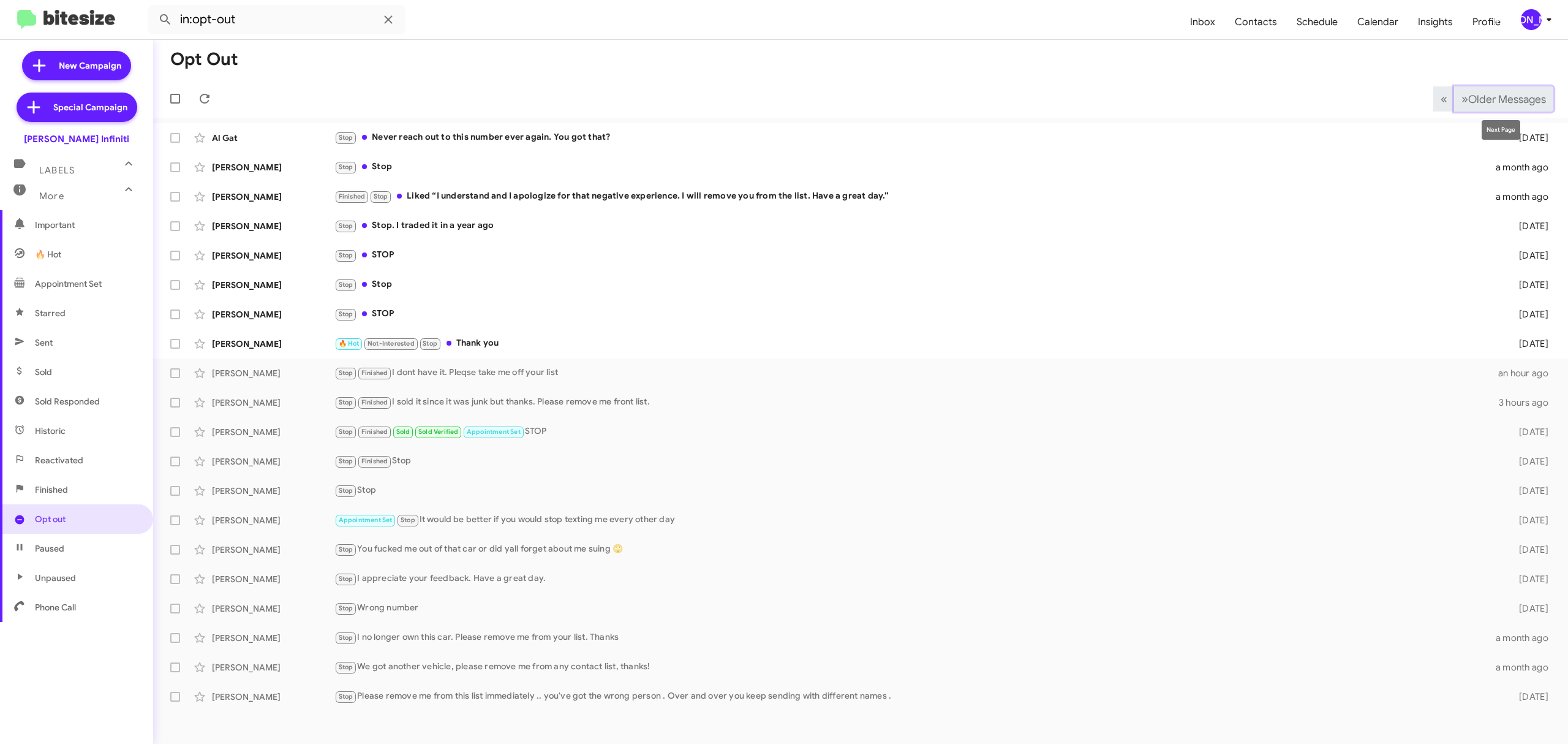
click at [1525, 101] on span "Older Messages" at bounding box center [1507, 99] width 78 height 13
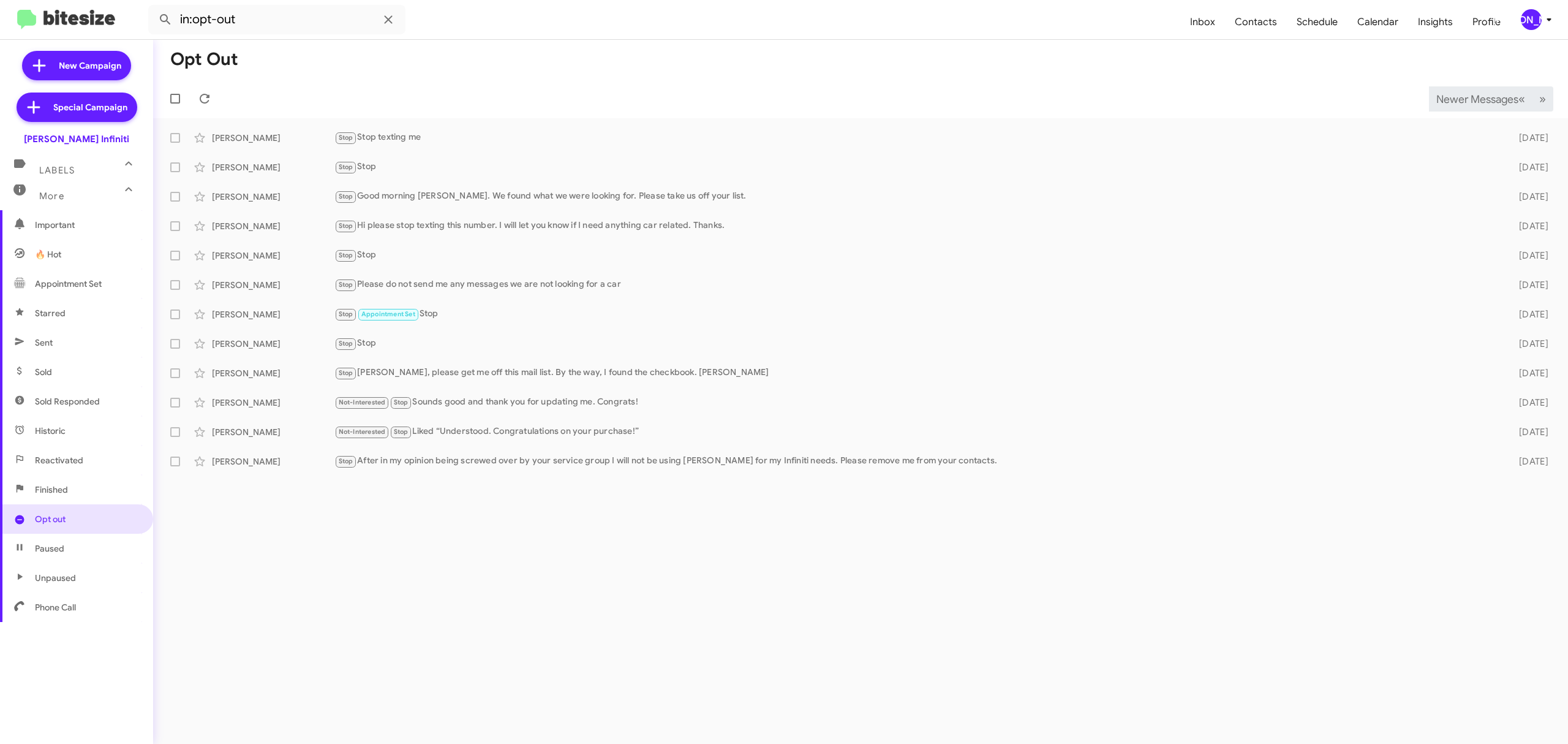
click div "[PERSON_NAME]"
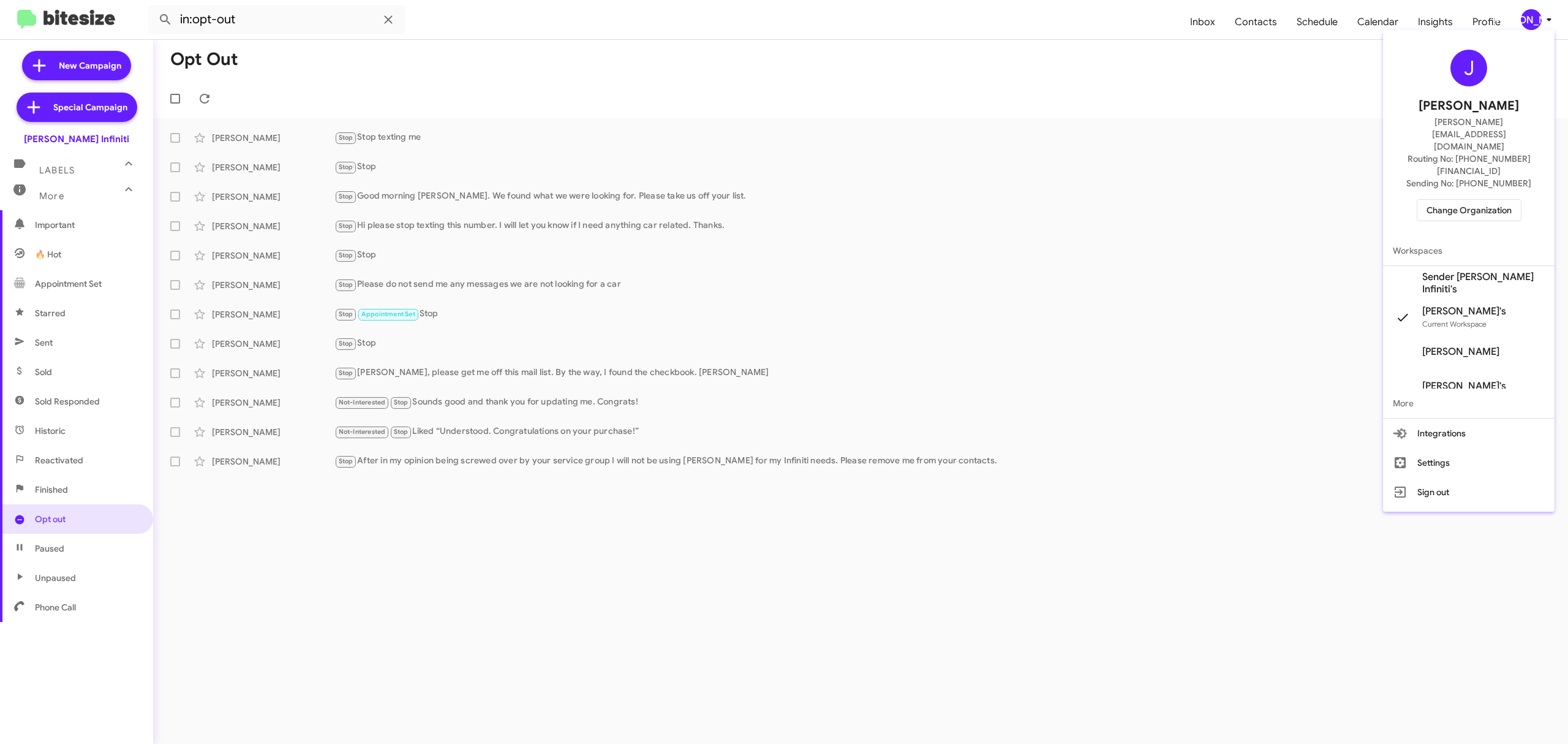
click div "J Jason Apdua jason@bitesize.co Routing No: +1 (361) 480-0878 Sending No: +1 (3…"
click span "Change Organization"
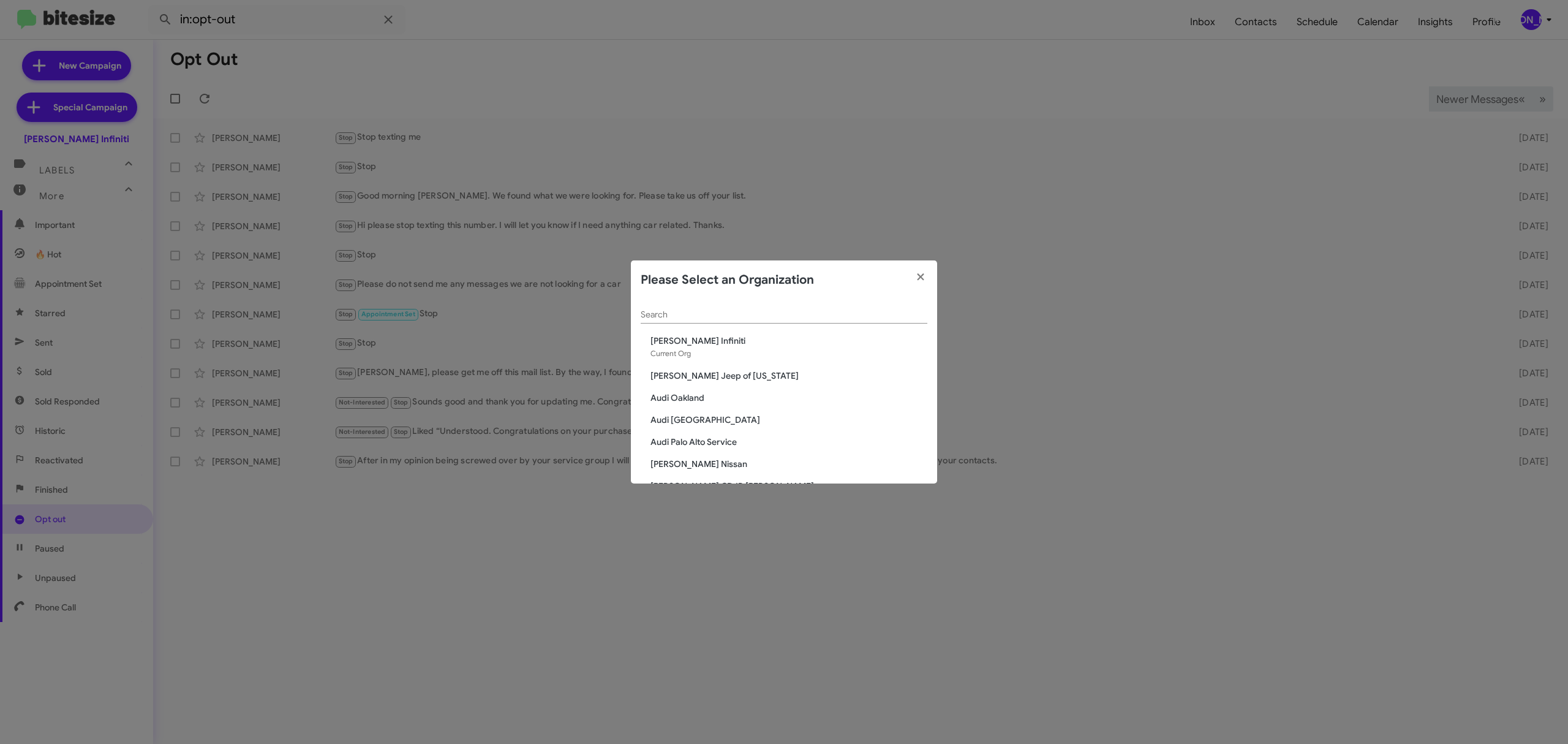
click div "Search"
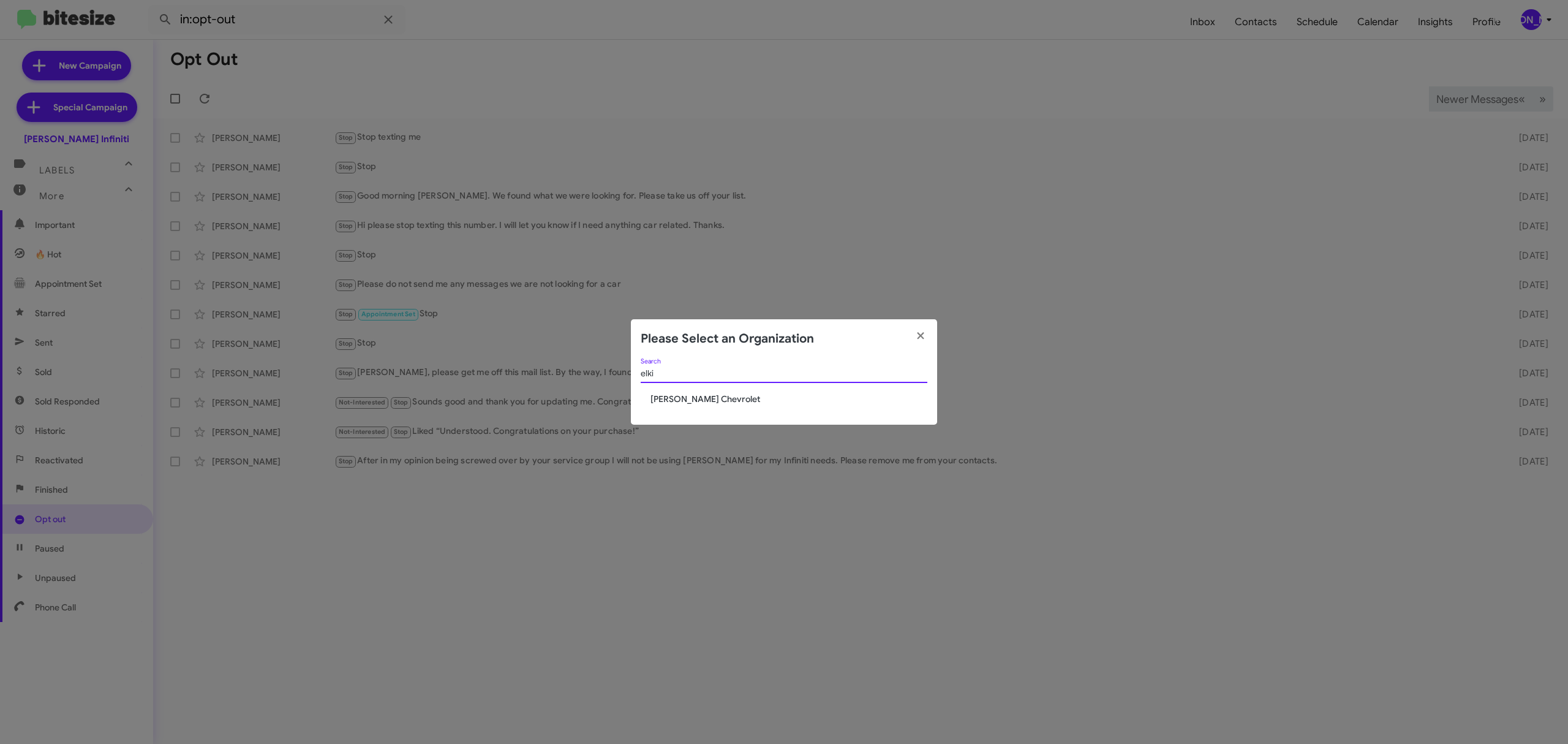
type input "elki"
click span "[PERSON_NAME] Chevrolet"
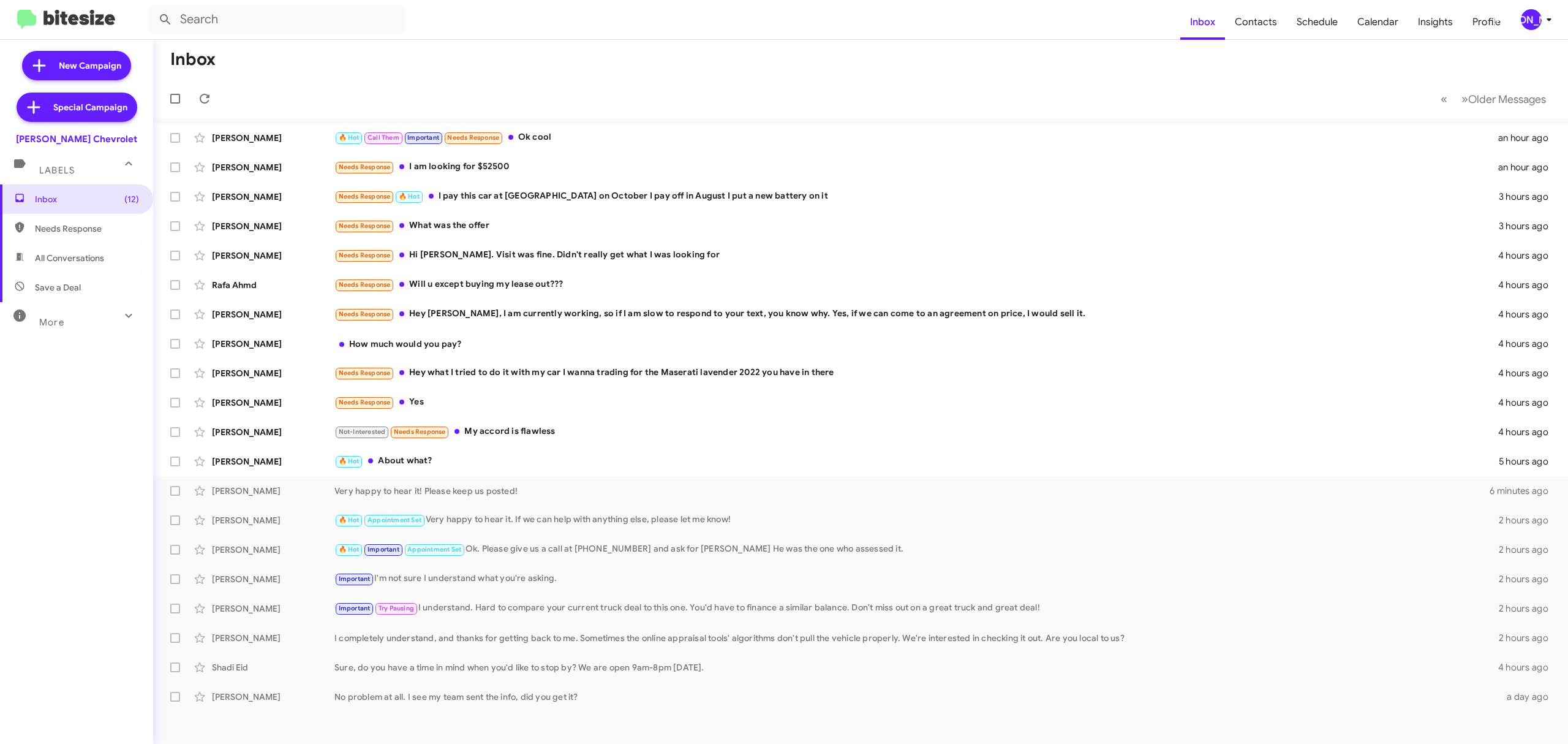
click at [94, 334] on div "Inbox (12) Needs Response All Conversations Save a Deal More Important 🔥 Hot Ap…" at bounding box center [76, 407] width 153 height 446
click at [90, 326] on div "More" at bounding box center [64, 317] width 109 height 23
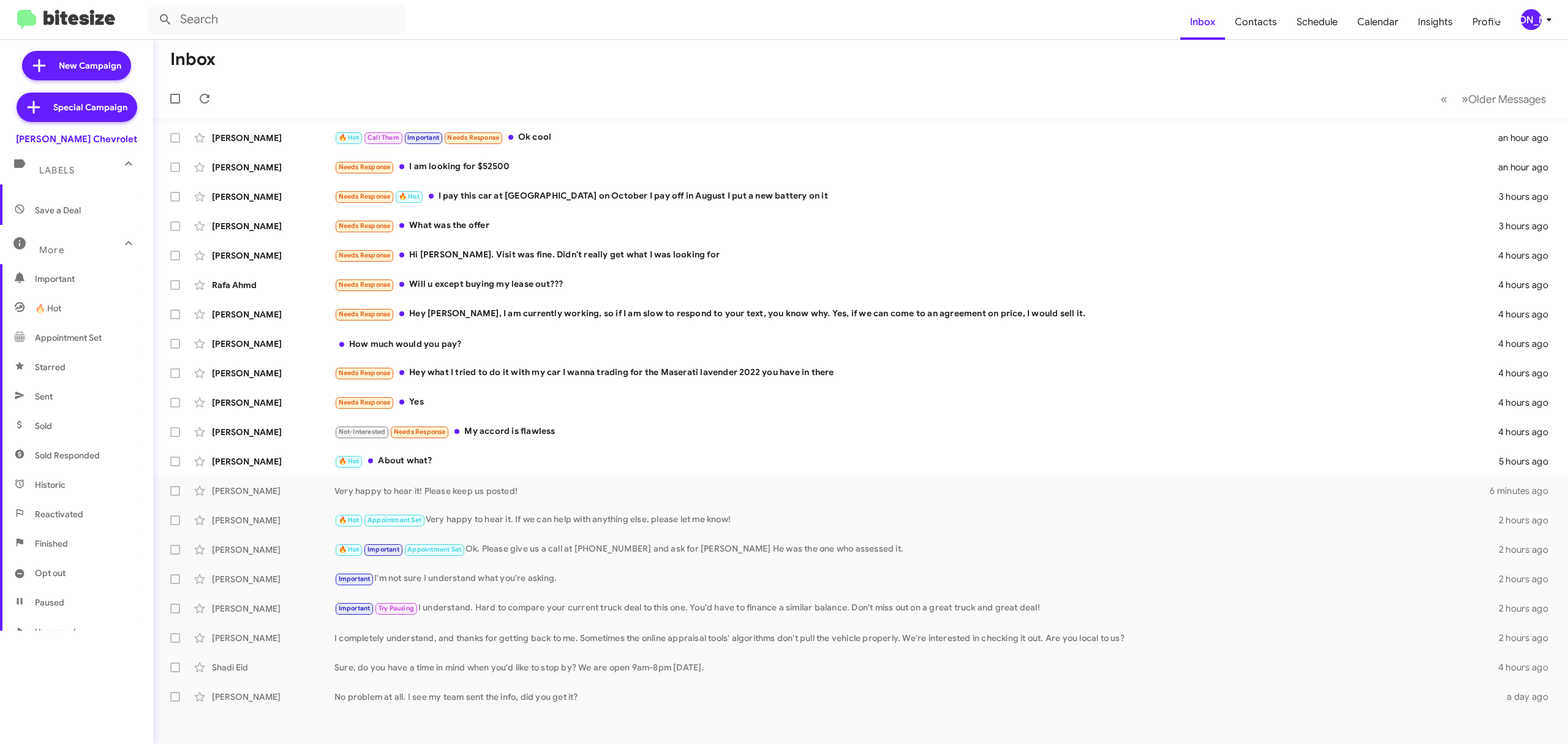
scroll to position [131, 0]
click at [49, 519] on span "Opt out" at bounding box center [49, 519] width 30 height 12
type input "in:opt-out"
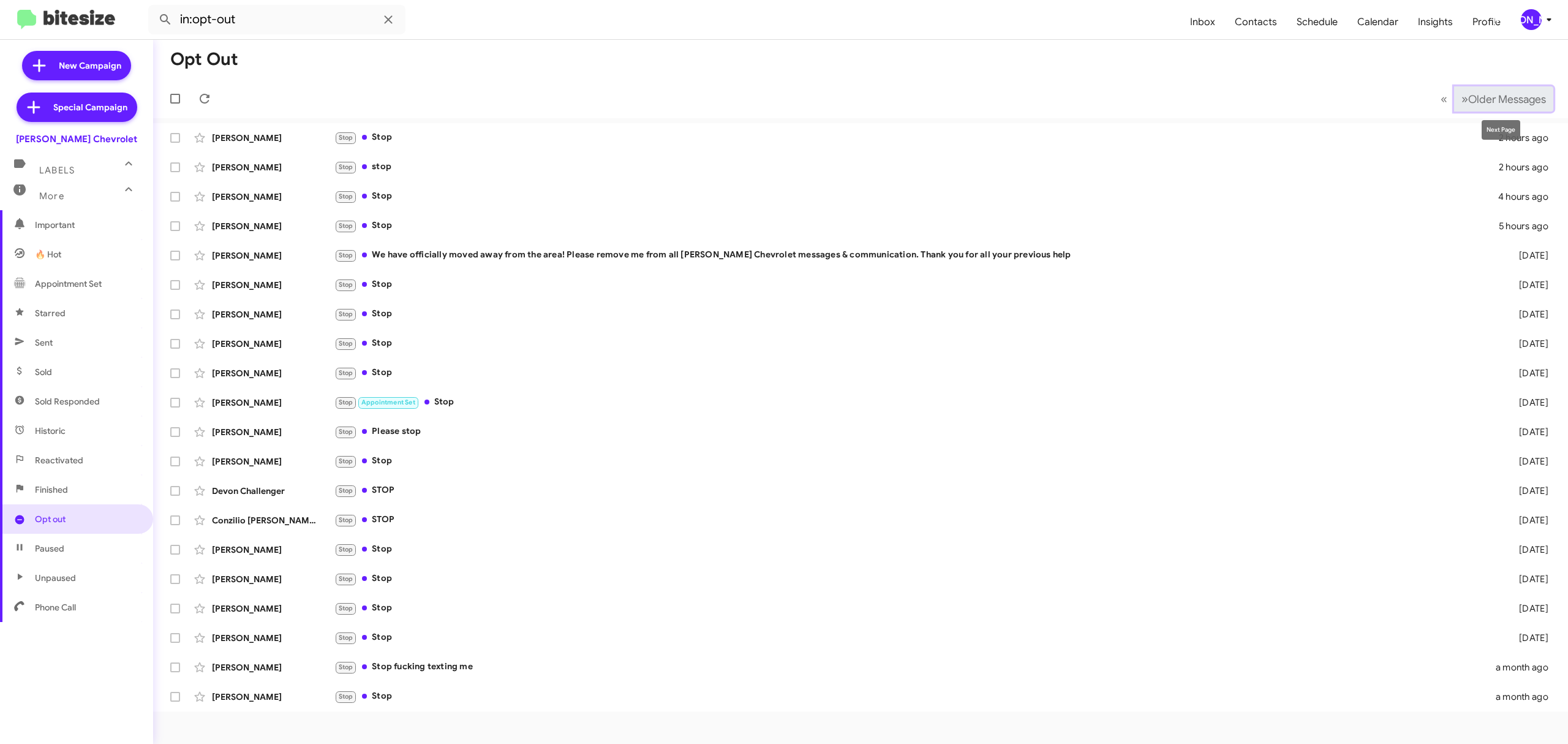
click at [1506, 108] on button "» Next Older Messages" at bounding box center [1504, 99] width 100 height 25
click at [1503, 97] on span "Older Messages" at bounding box center [1507, 99] width 78 height 13
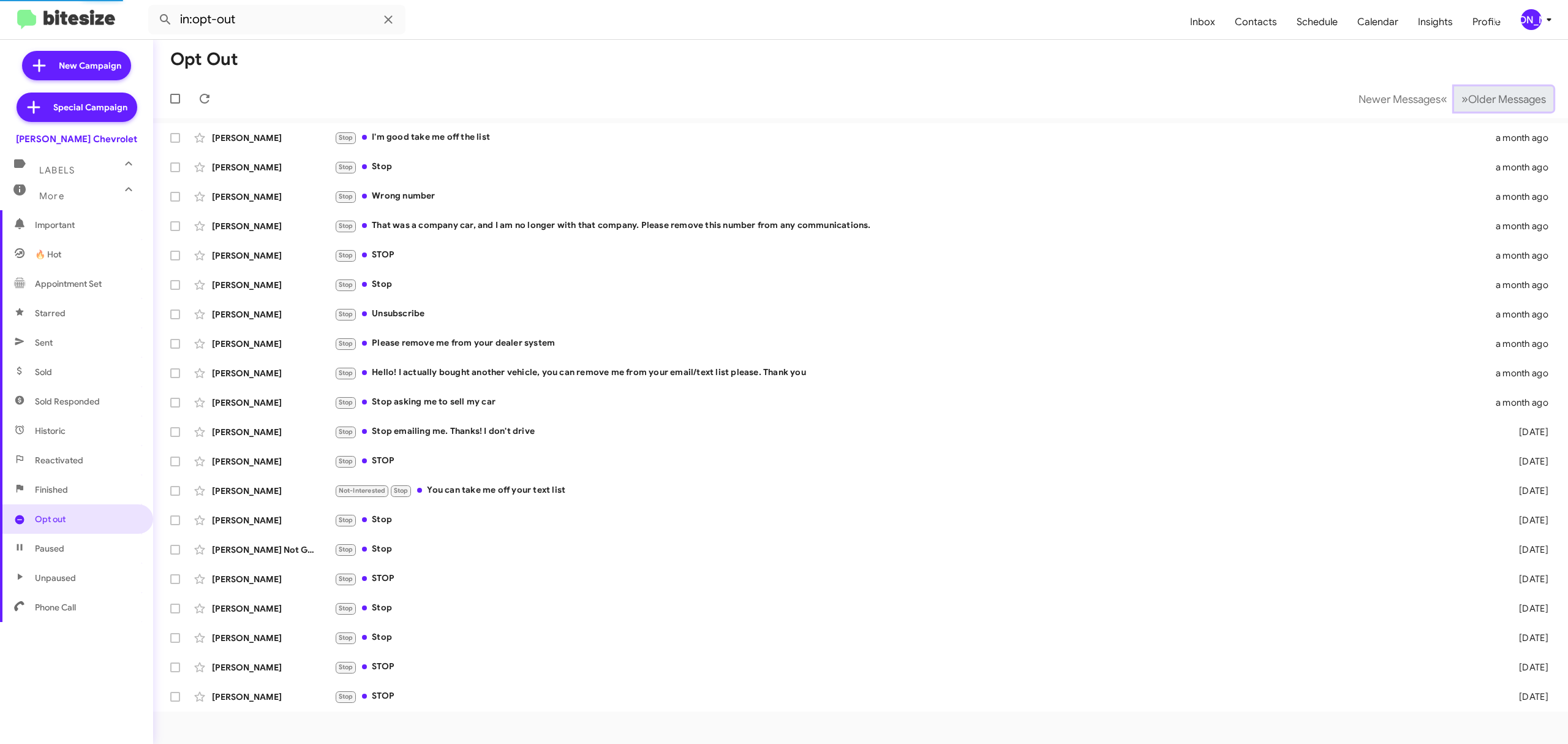
click at [1503, 97] on span "Older Messages" at bounding box center [1507, 99] width 78 height 13
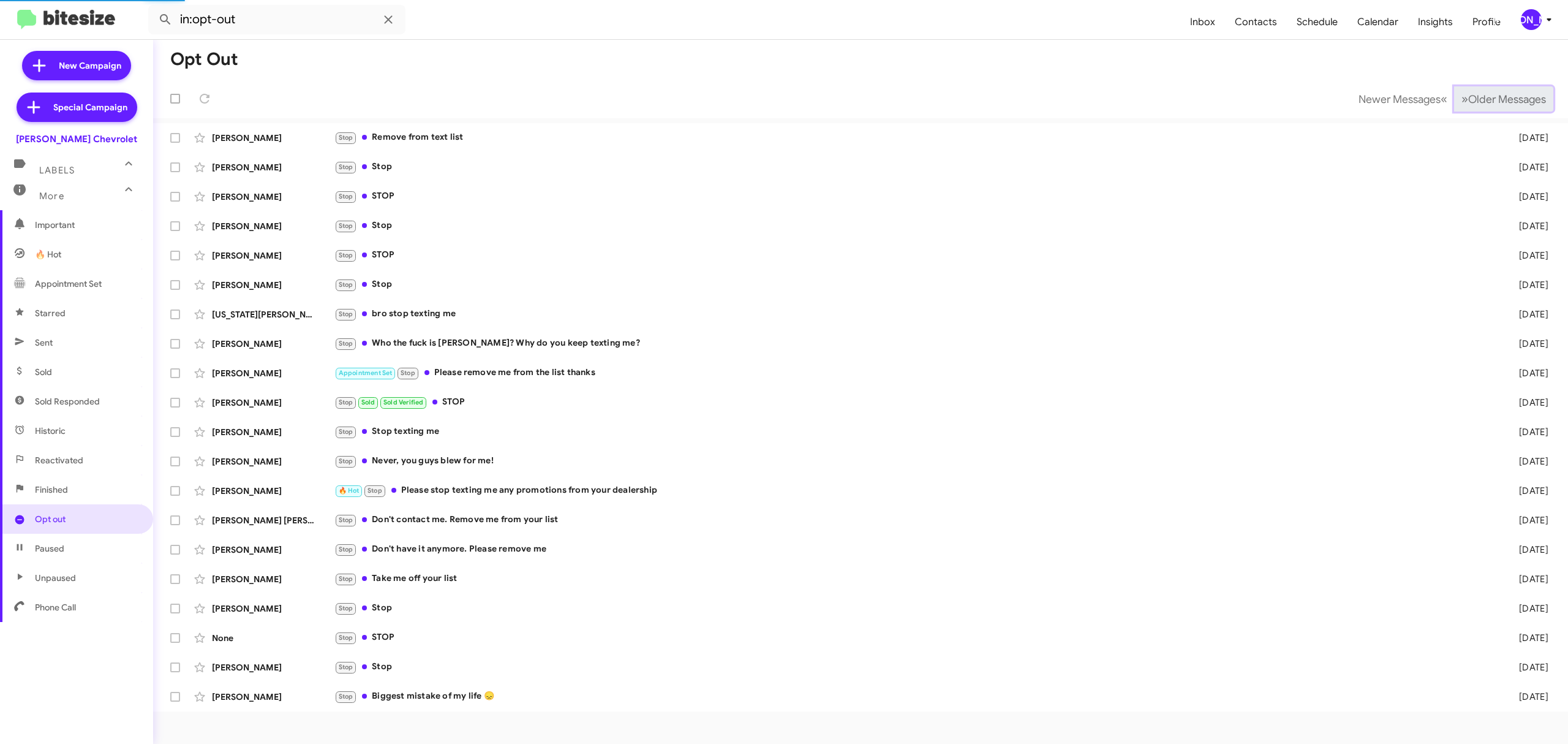
click at [1503, 97] on span "Older Messages" at bounding box center [1507, 99] width 78 height 13
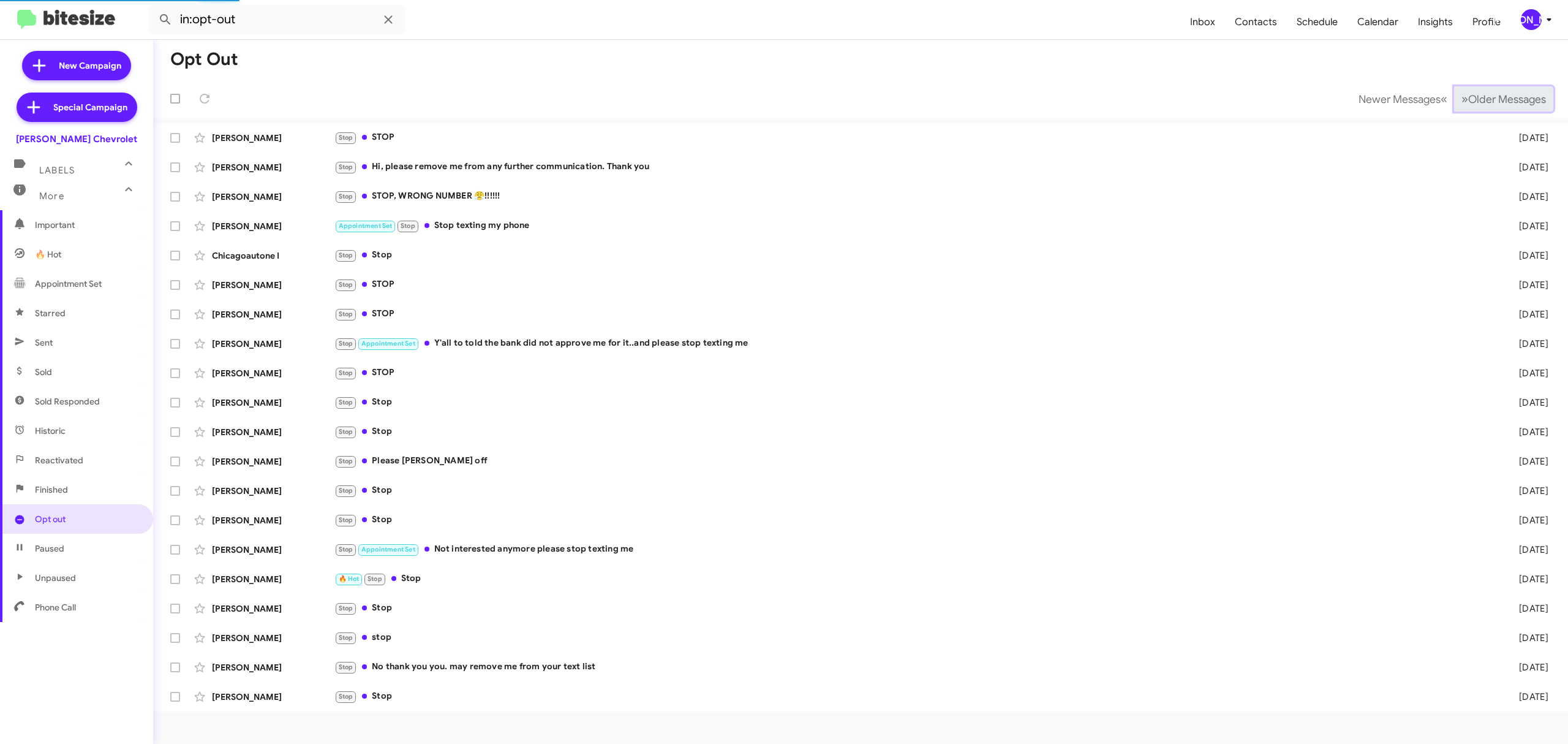
click at [1503, 97] on span "Older Messages" at bounding box center [1507, 99] width 78 height 13
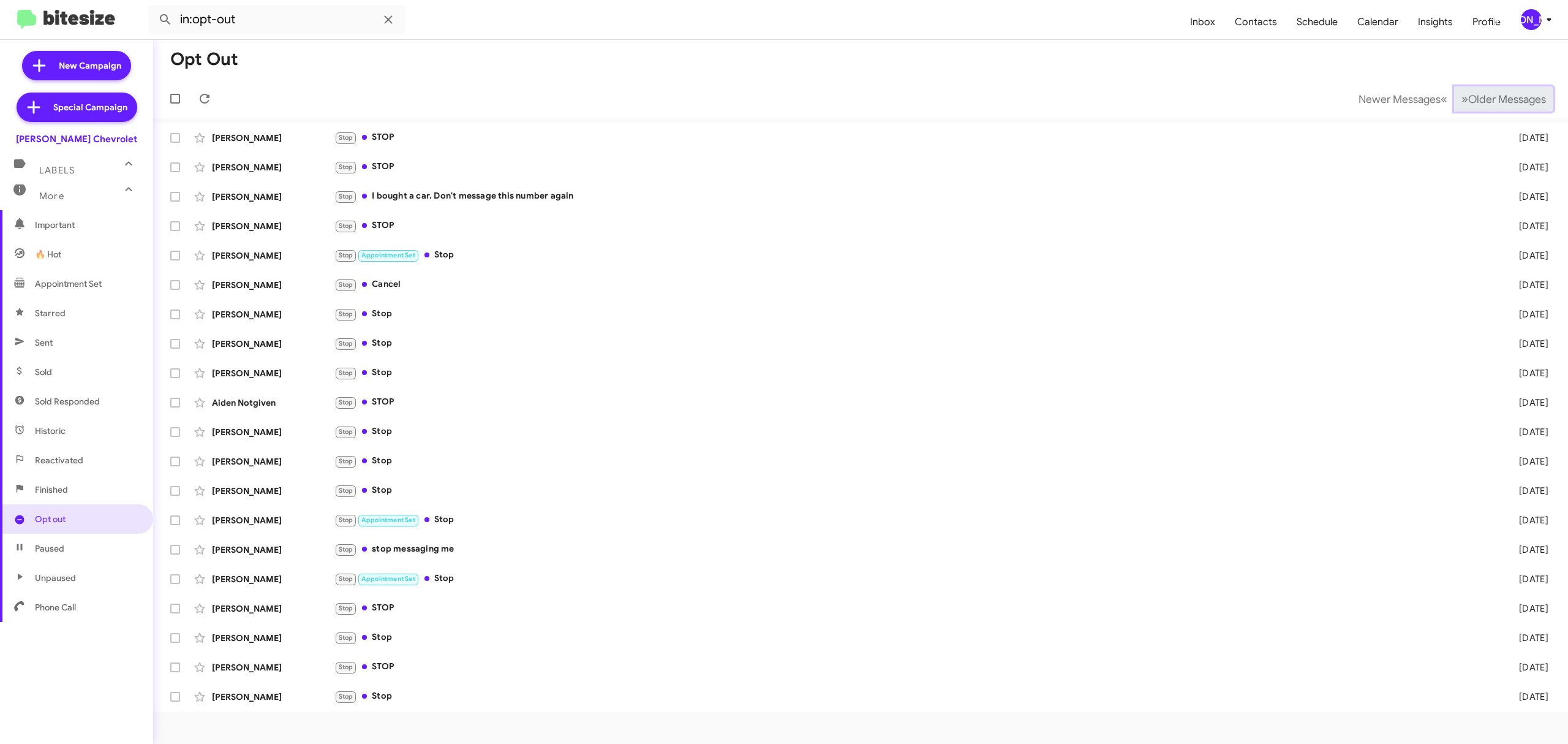
click at [1500, 100] on span "Older Messages" at bounding box center [1507, 99] width 78 height 13
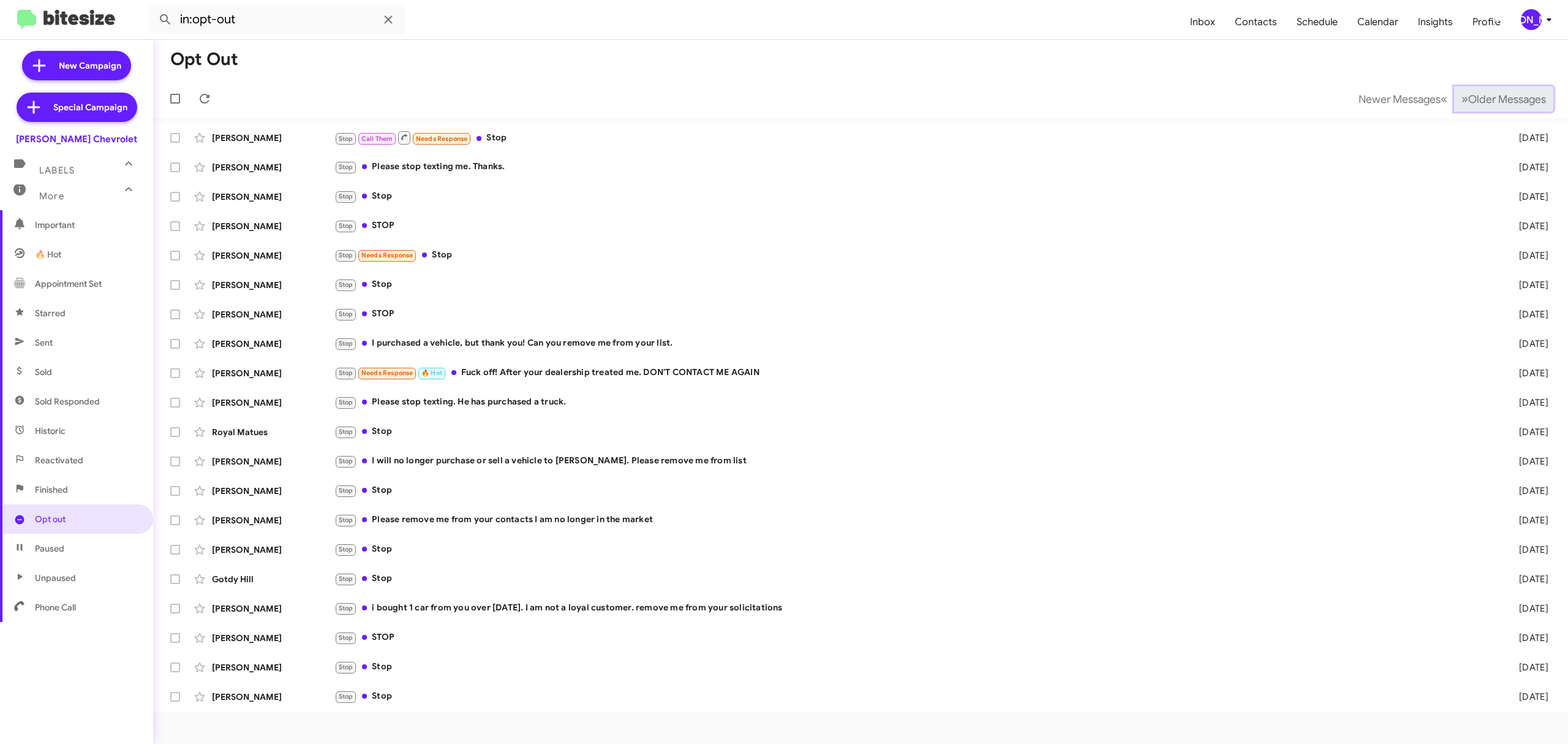
click at [1495, 94] on span "Older Messages" at bounding box center [1507, 99] width 78 height 13
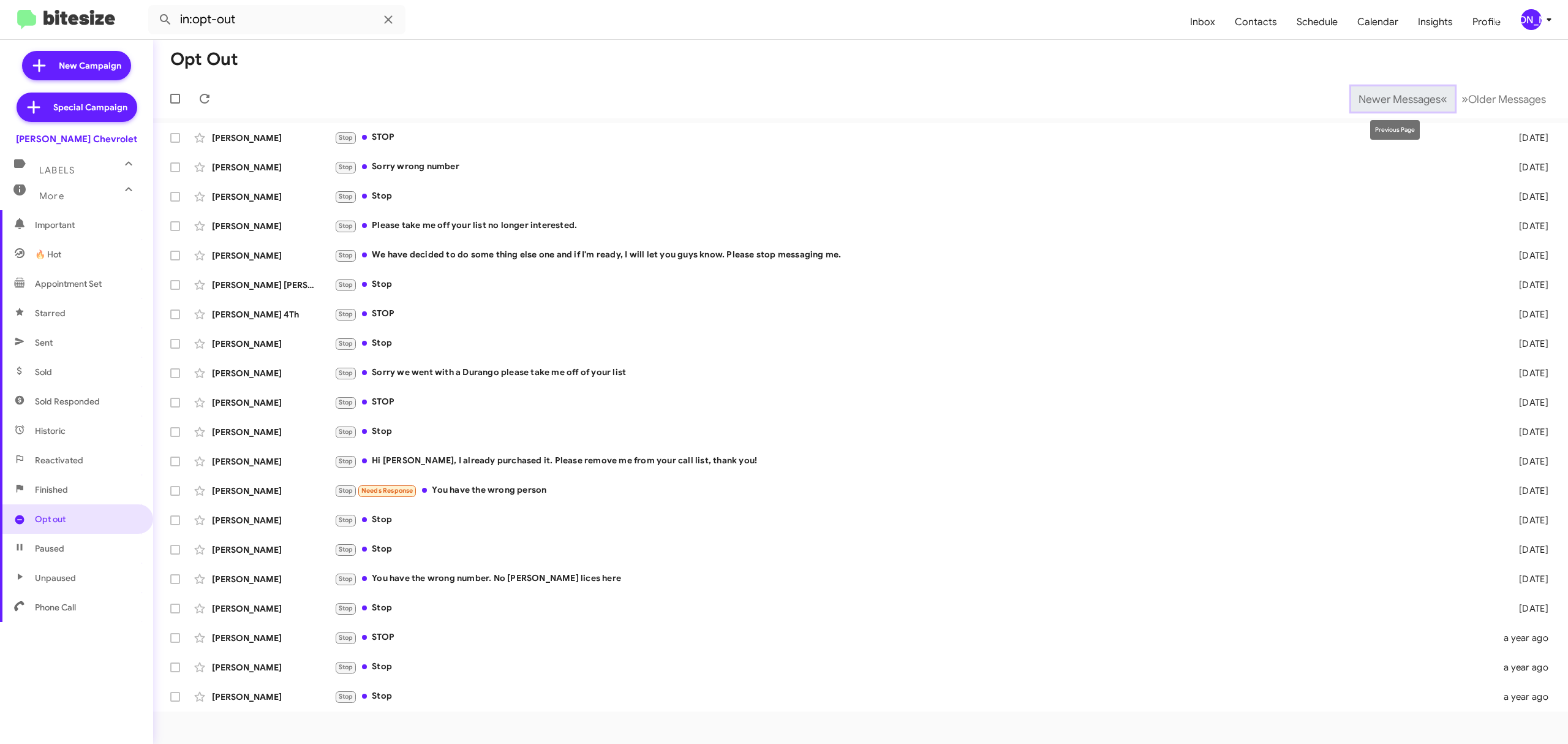
click at [1406, 96] on span "Newer Messages" at bounding box center [1400, 99] width 82 height 13
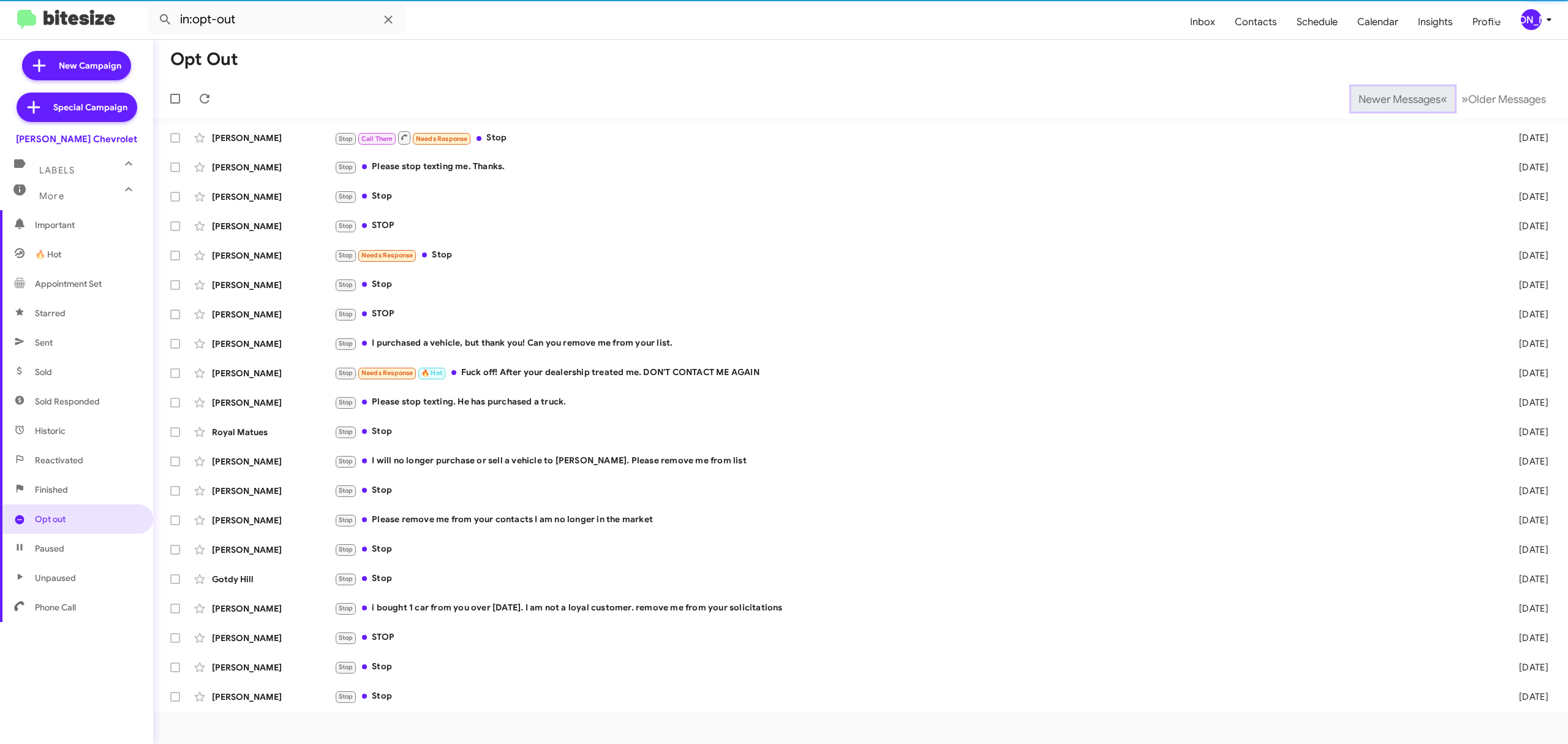
click at [1405, 97] on span "Newer Messages" at bounding box center [1400, 99] width 82 height 13
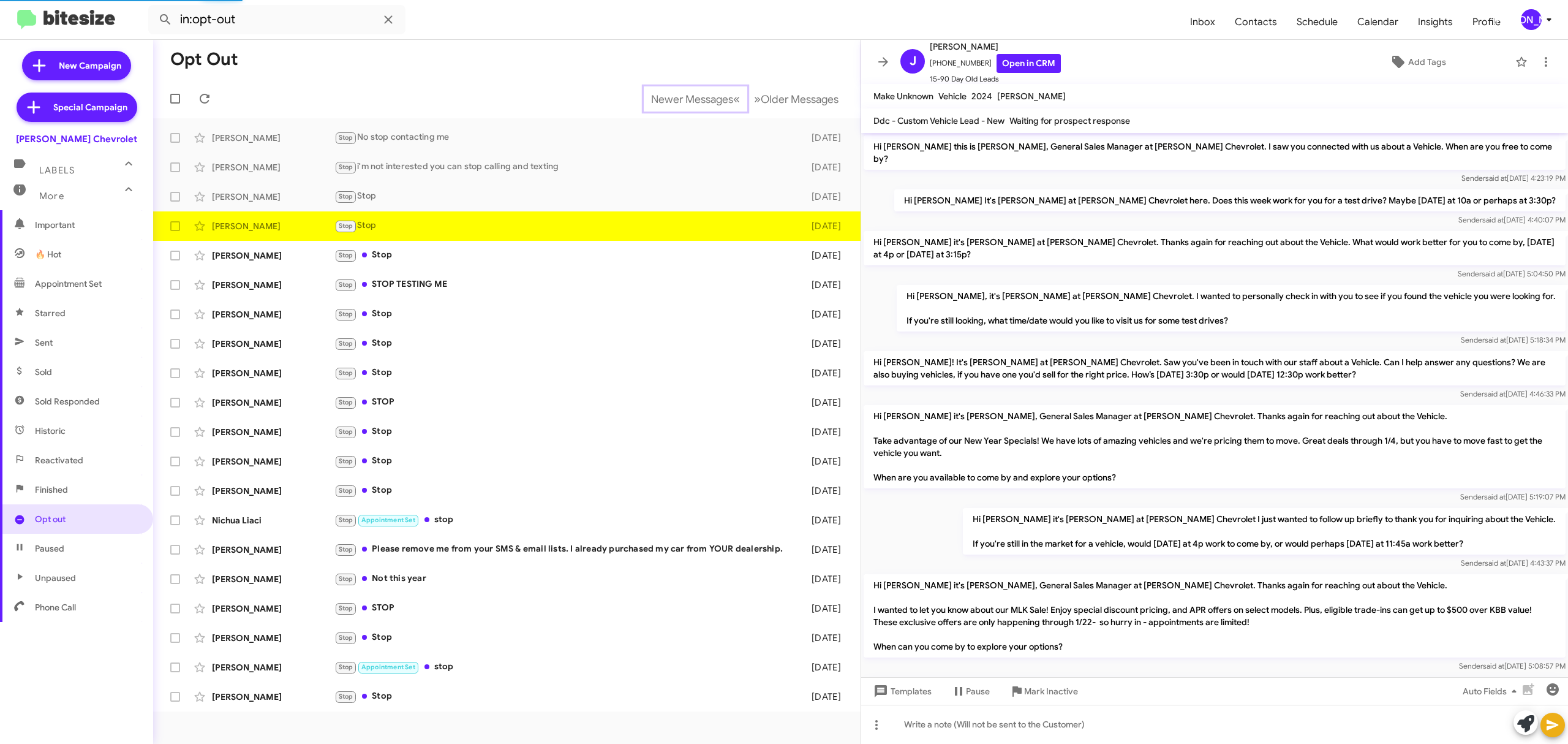
scroll to position [137, 0]
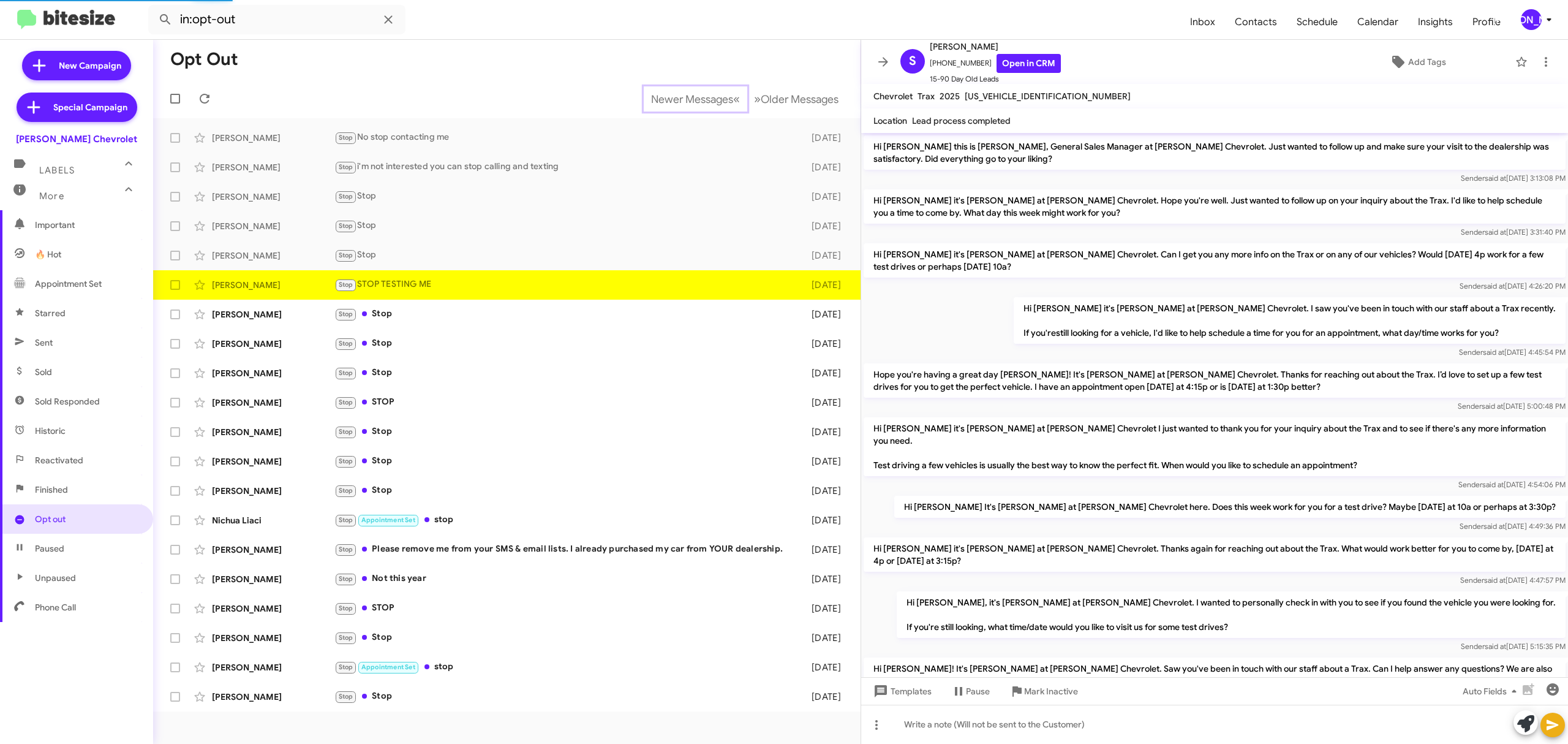
scroll to position [447, 0]
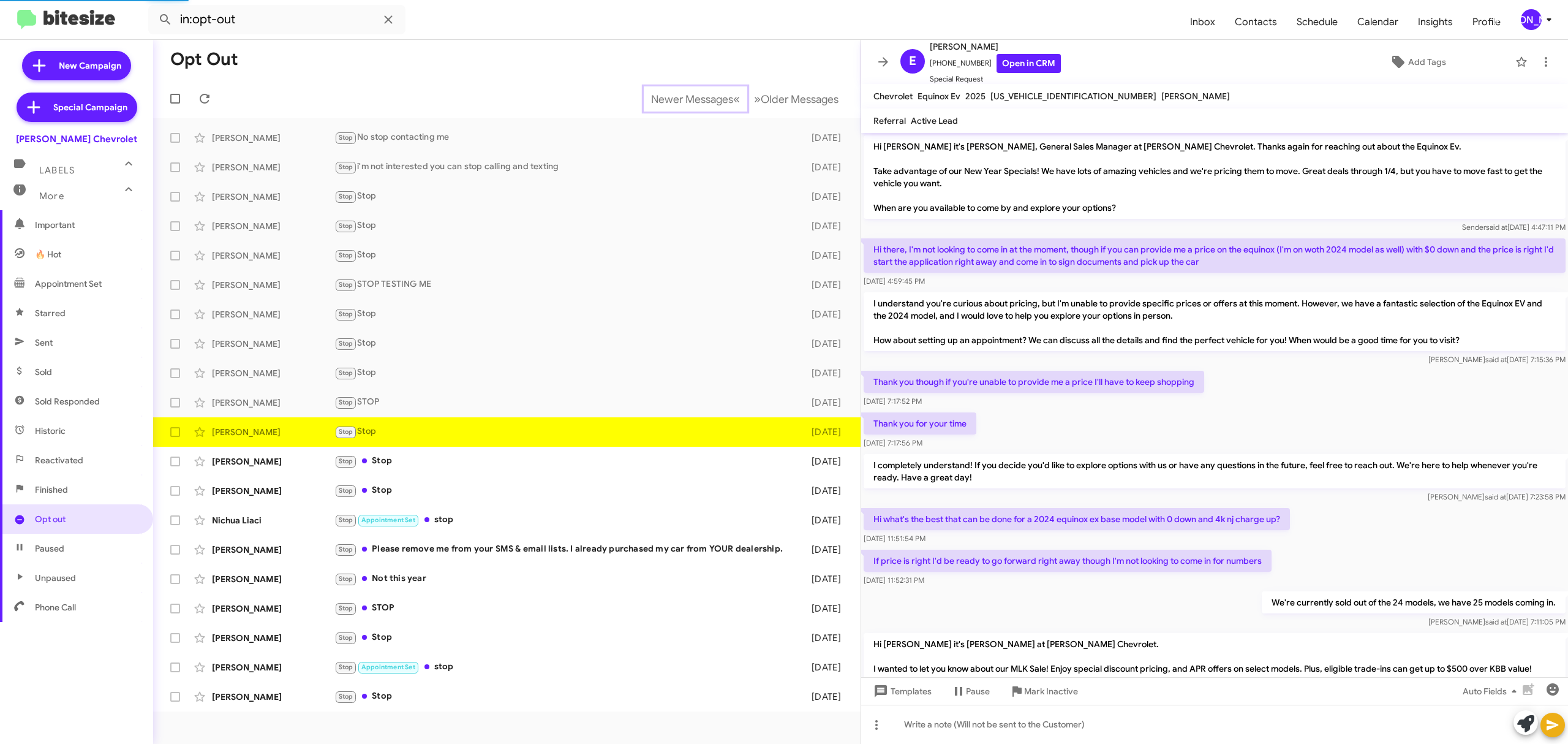
scroll to position [158, 0]
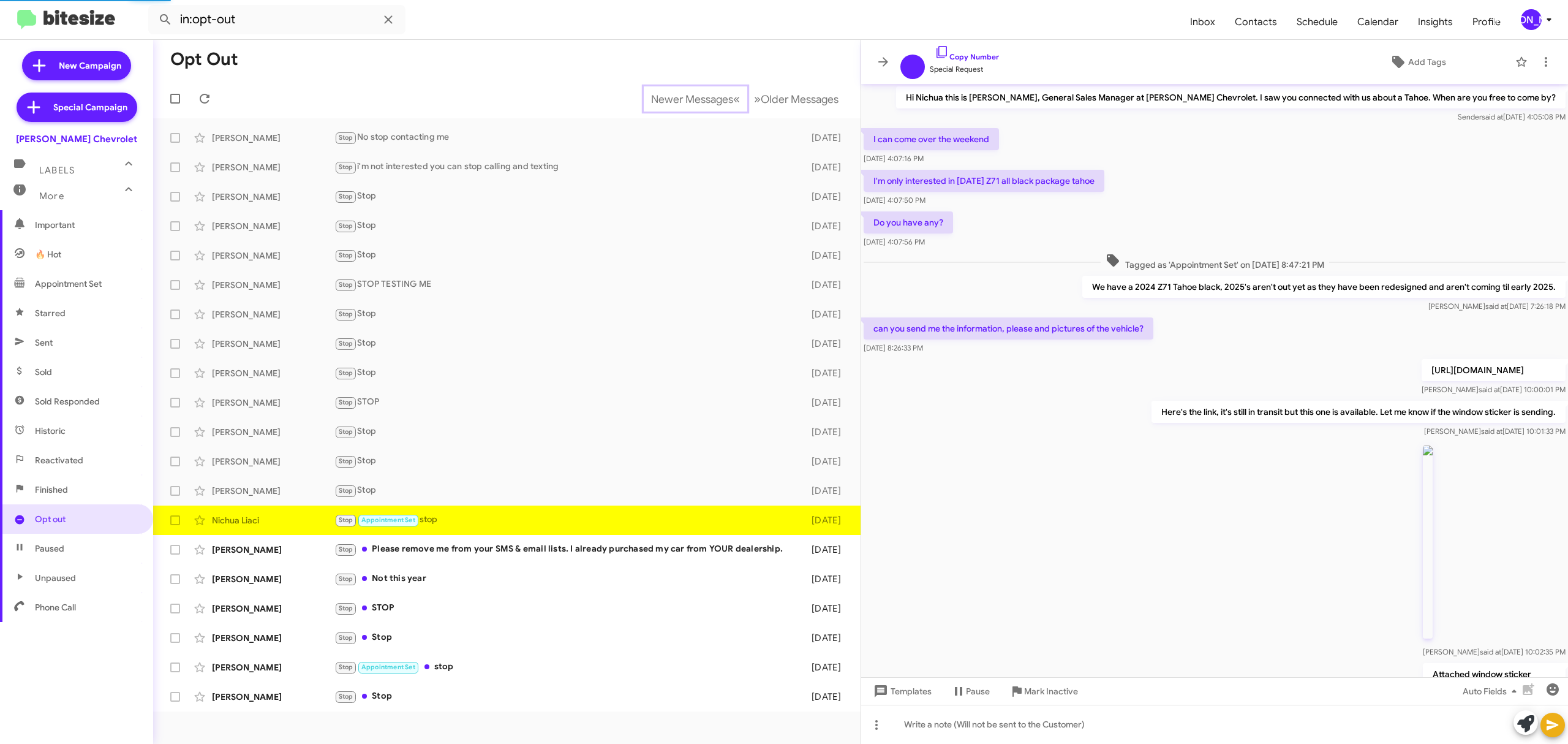
scroll to position [341, 0]
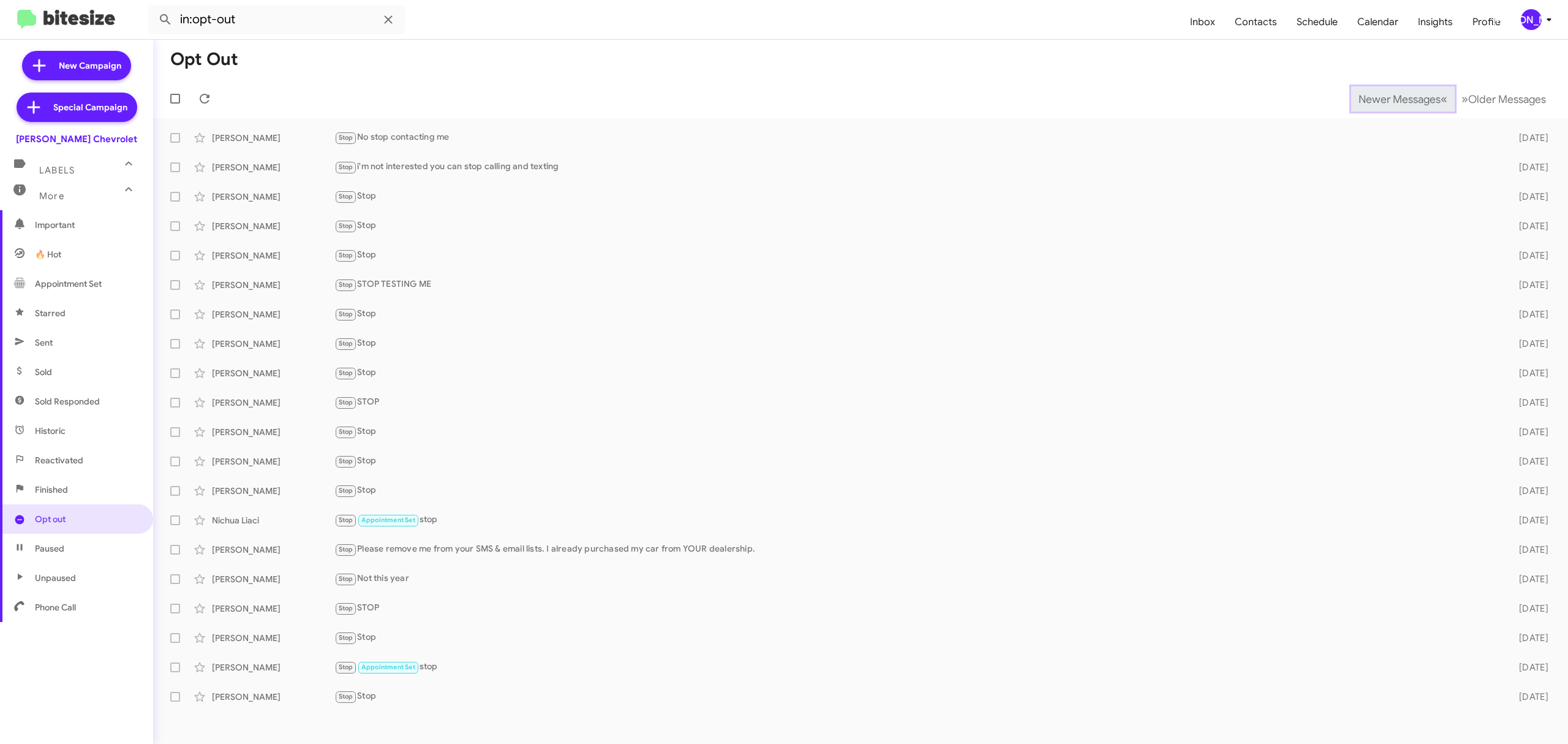
click at [1390, 98] on span "Newer Messages" at bounding box center [1400, 99] width 82 height 13
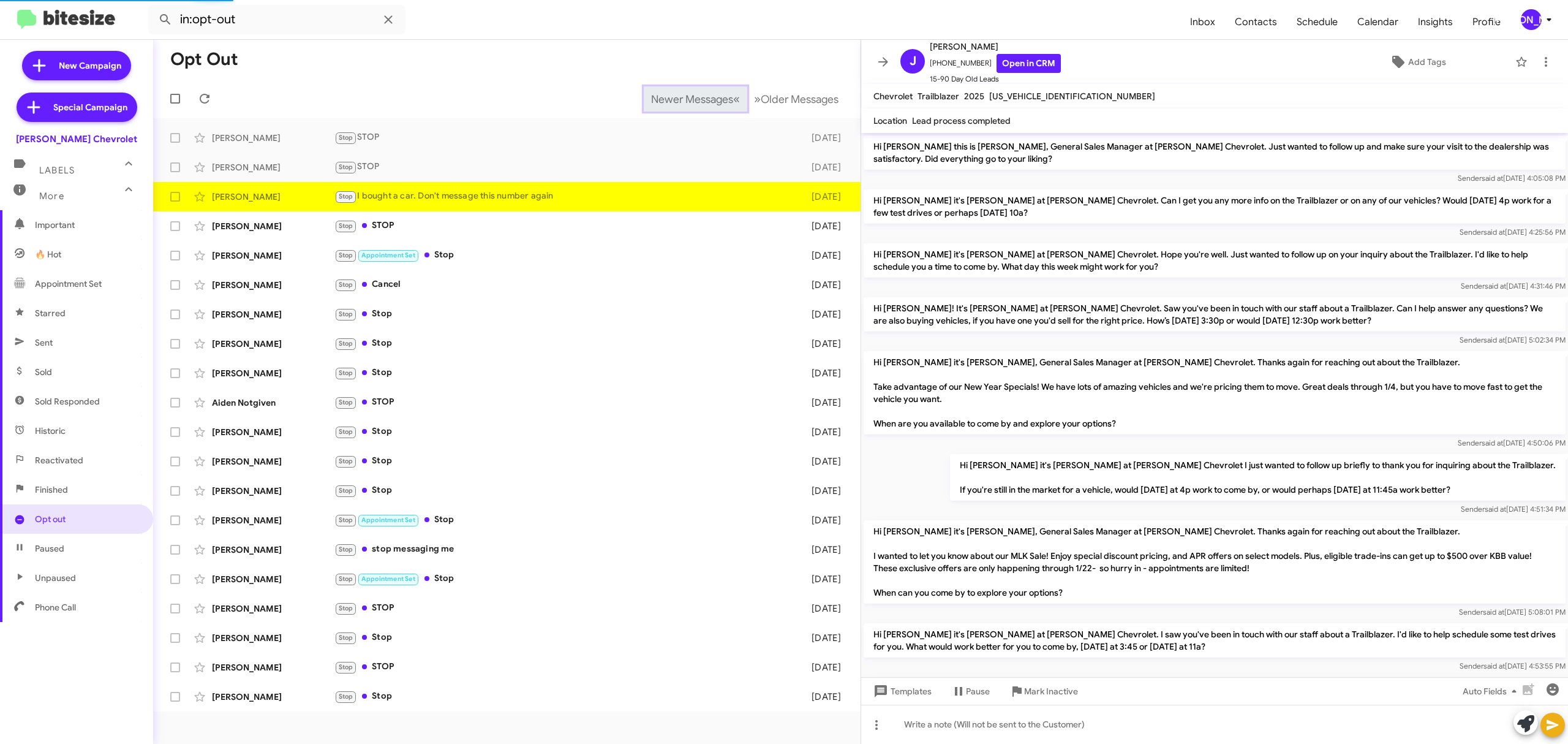
scroll to position [410, 0]
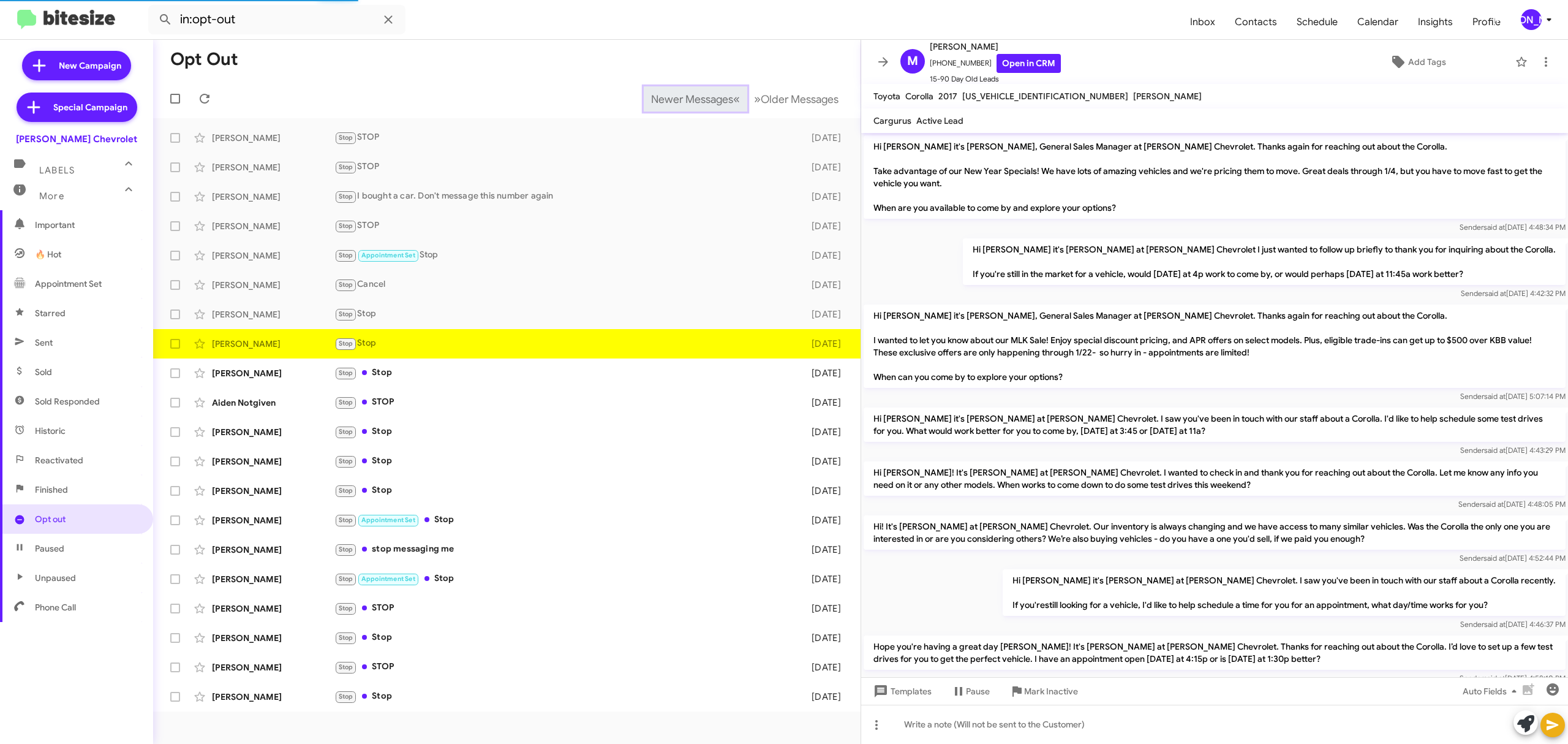
scroll to position [174, 0]
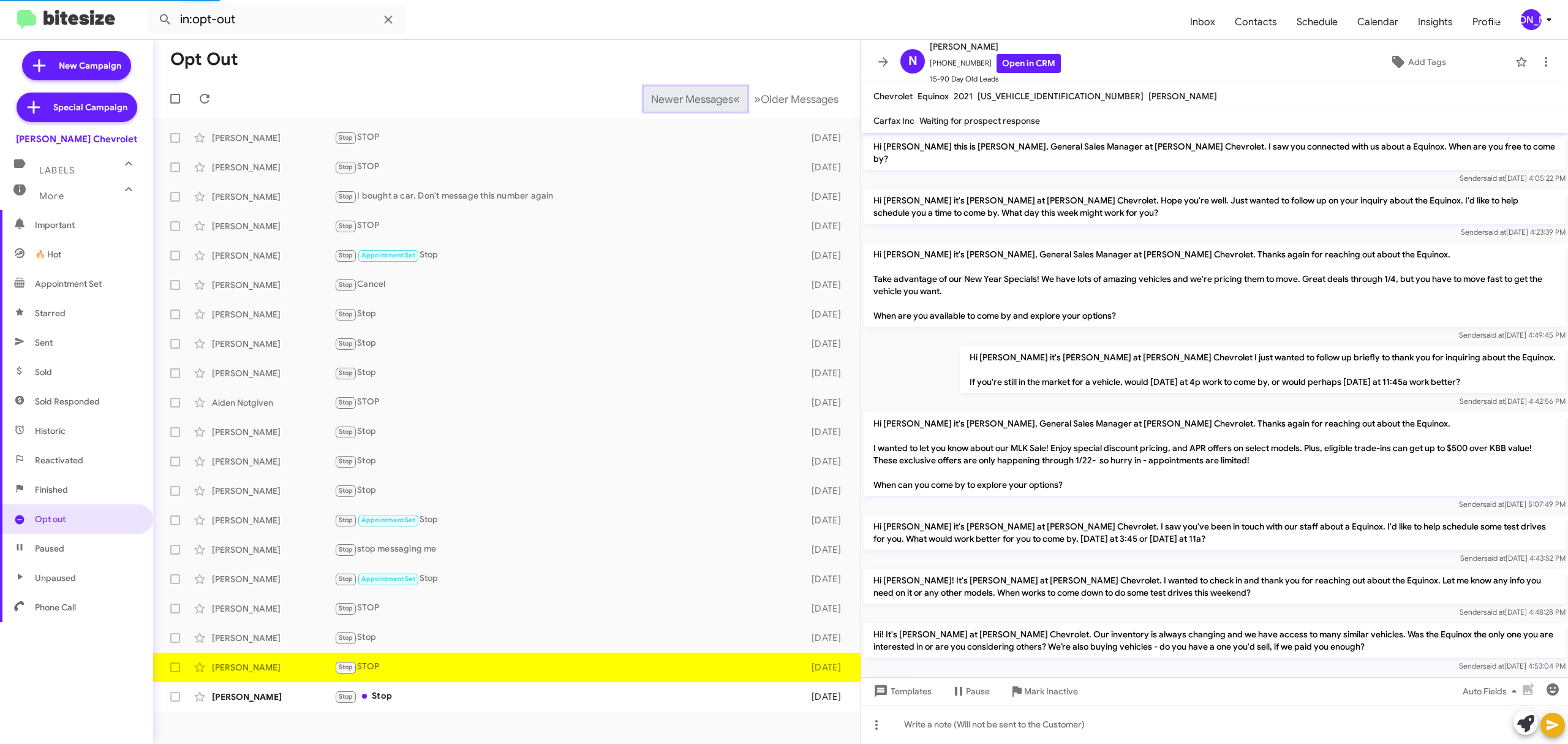
scroll to position [80, 0]
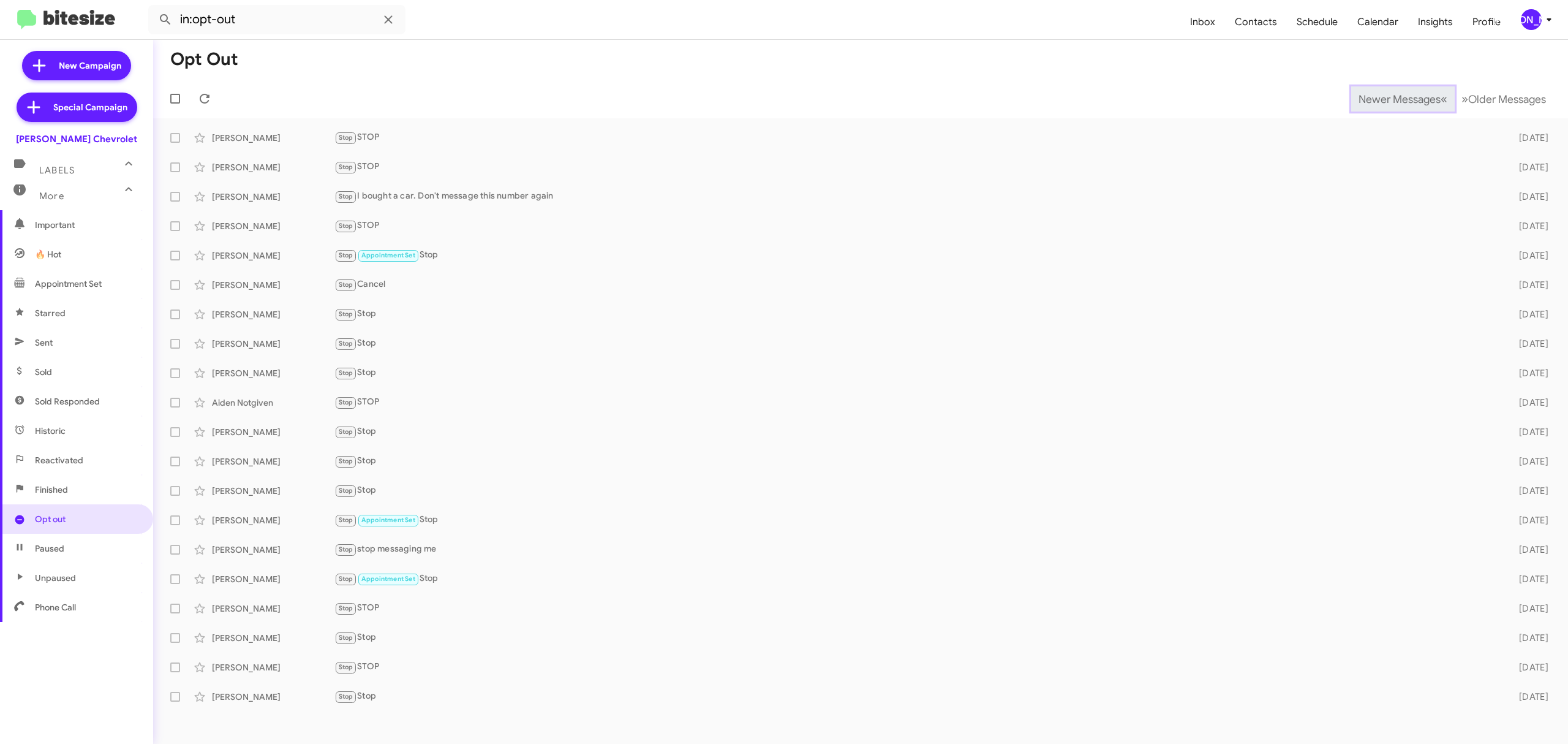
click at [1390, 98] on span "Newer Messages" at bounding box center [1400, 99] width 82 height 13
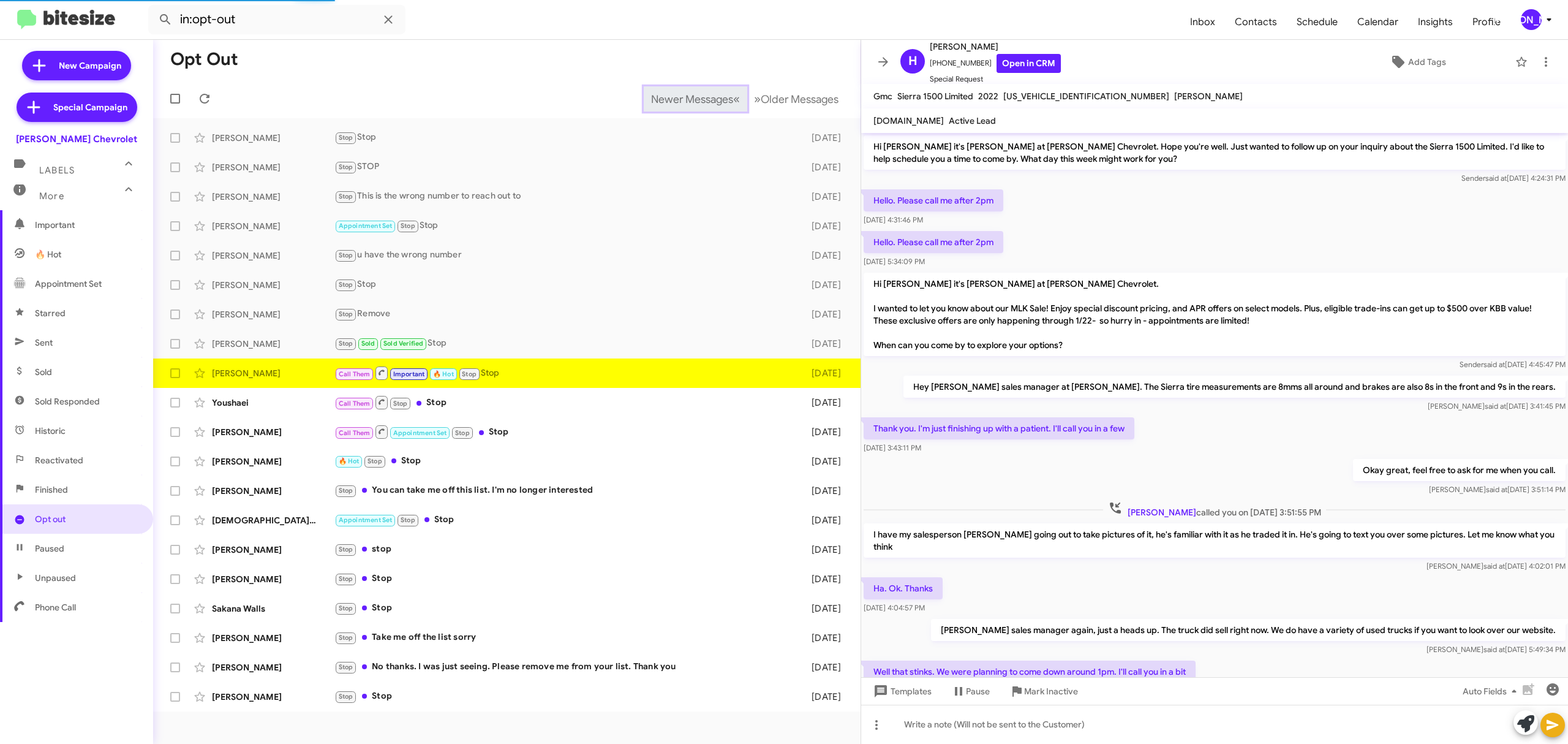
scroll to position [460, 0]
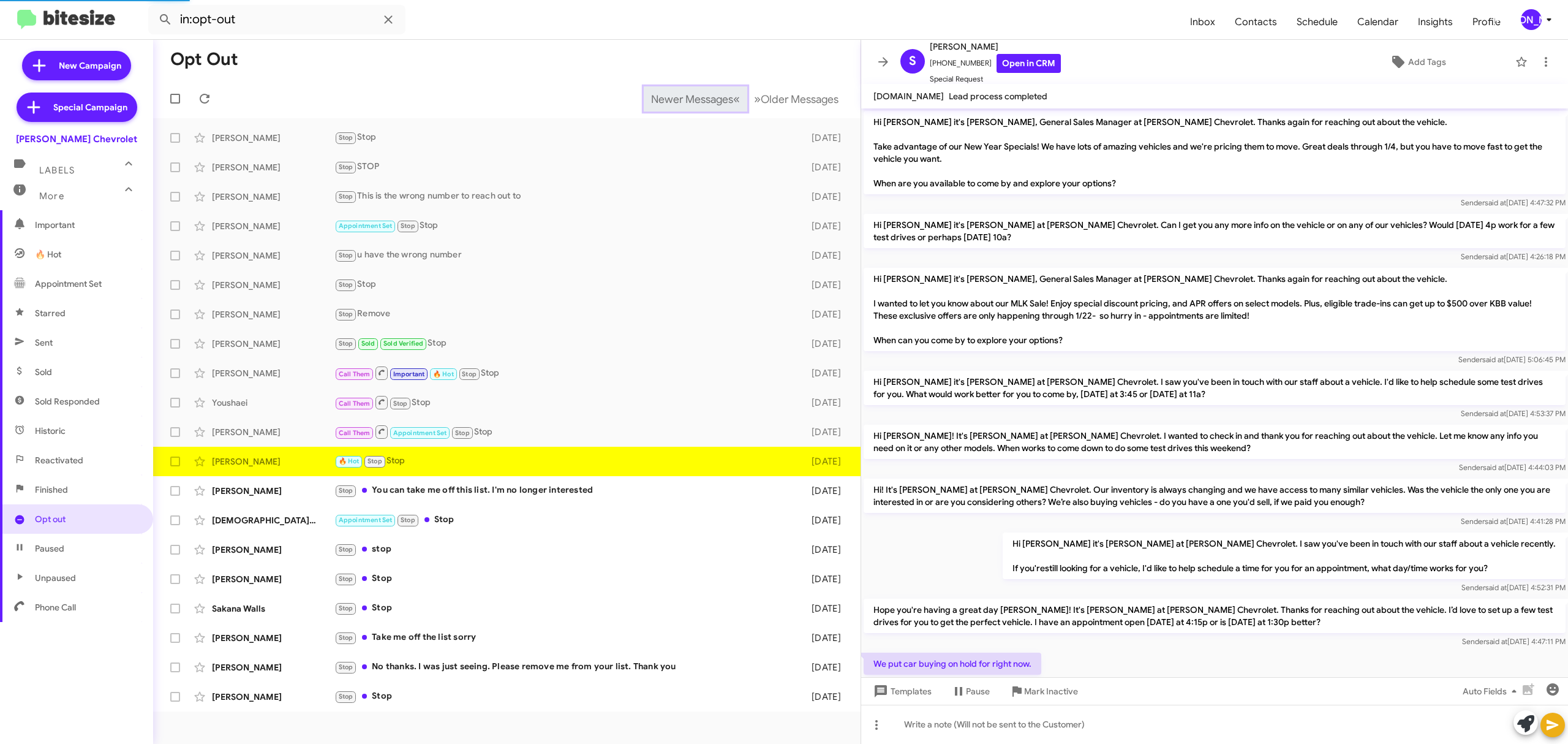
scroll to position [252, 0]
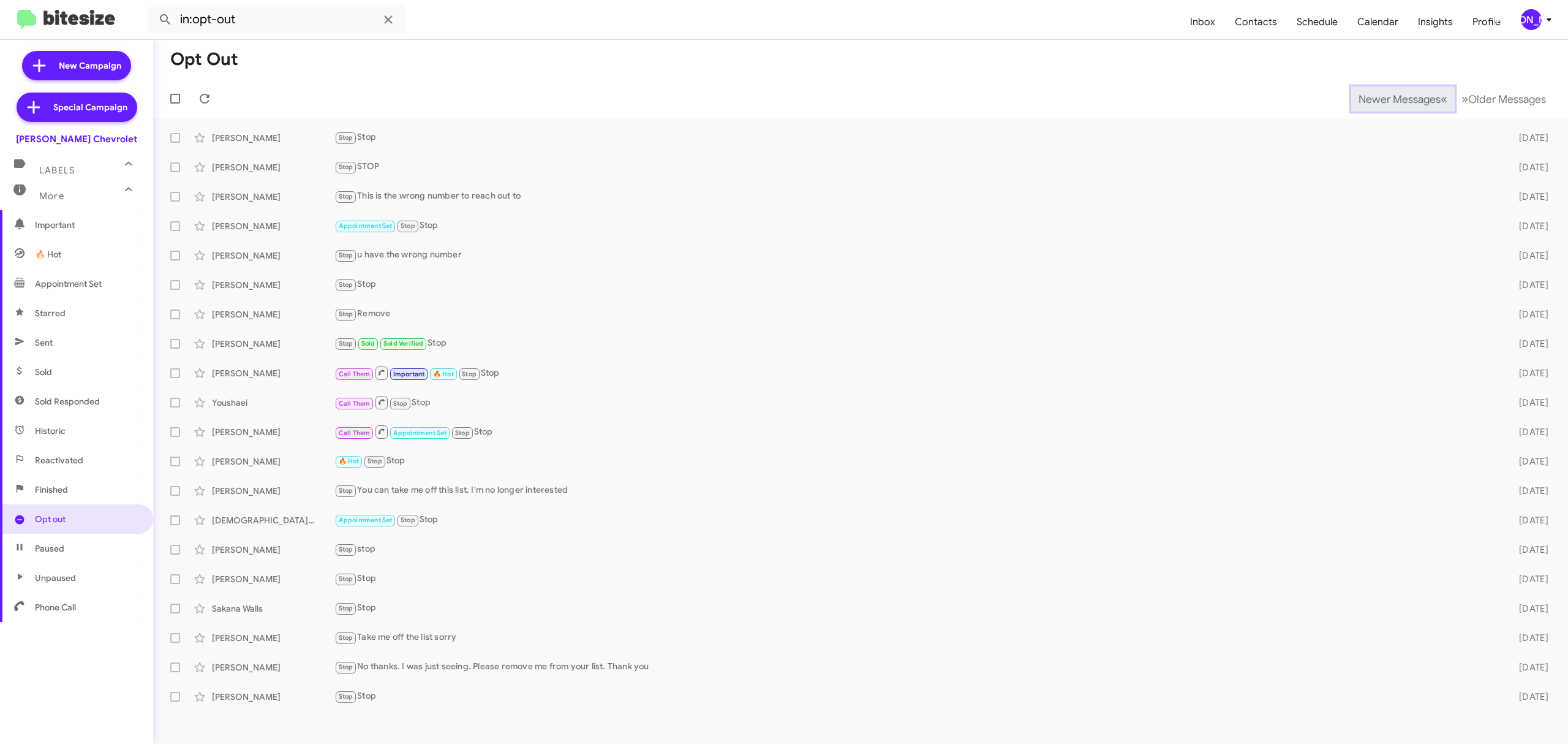
click at [1390, 98] on span "Newer Messages" at bounding box center [1400, 99] width 82 height 13
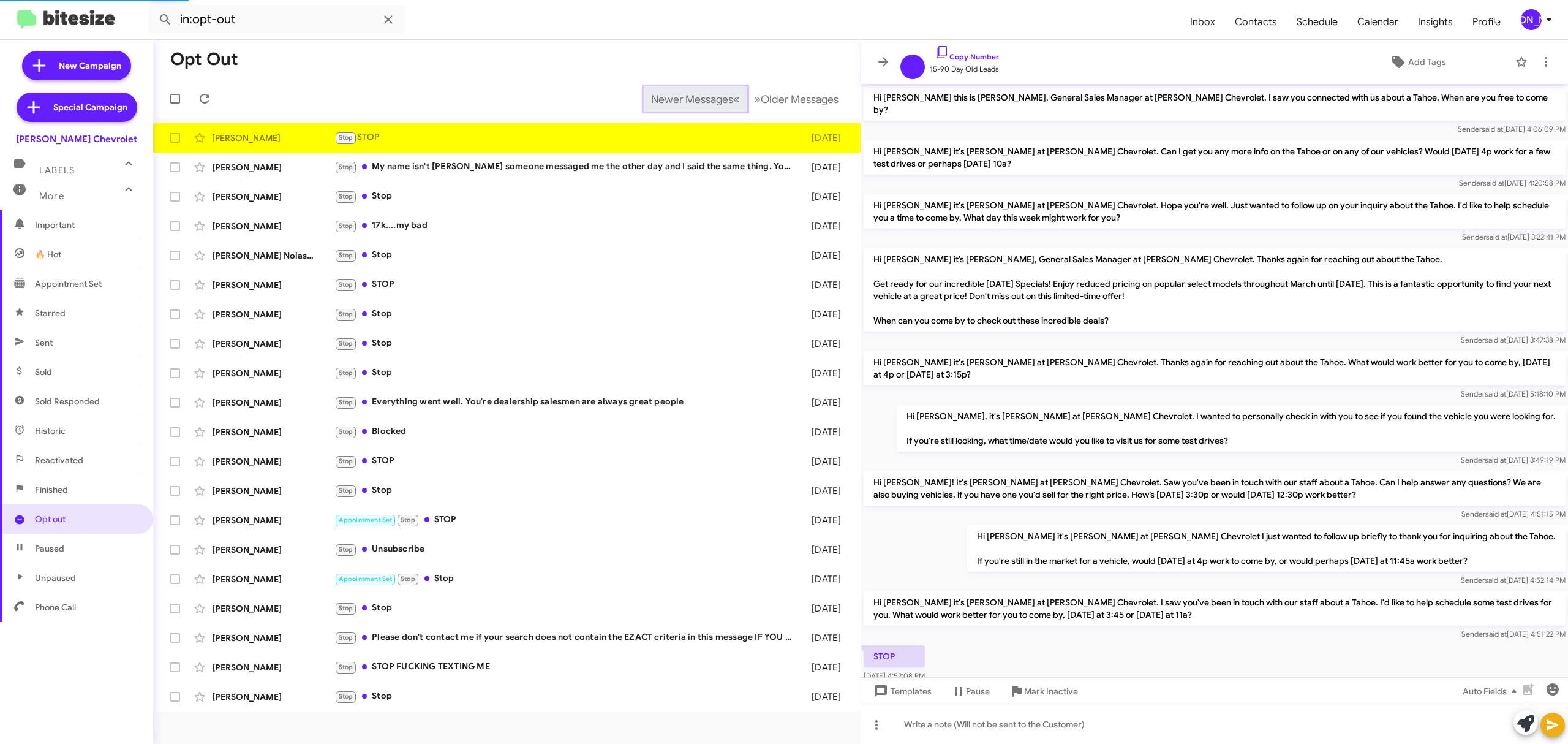
scroll to position [52, 0]
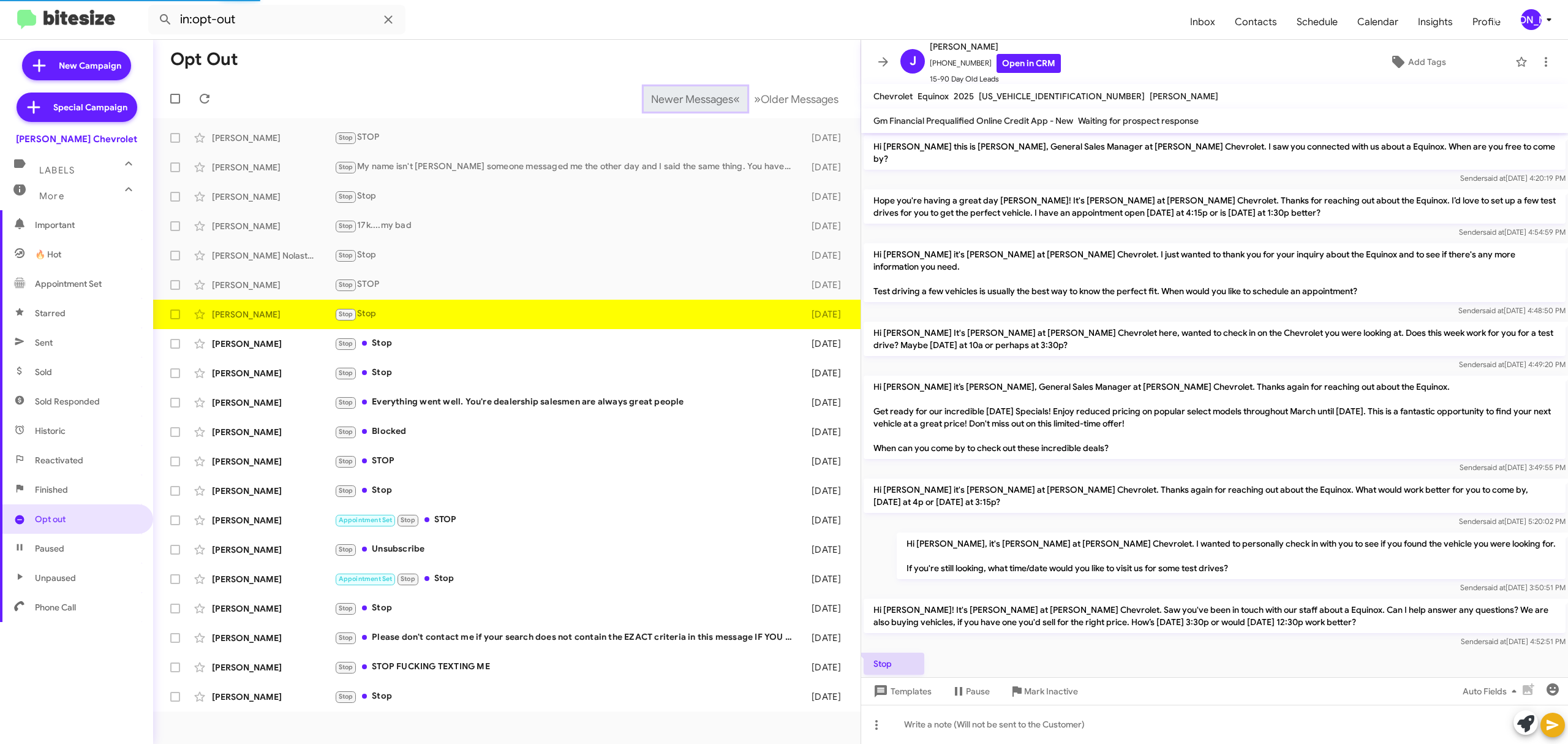
scroll to position [43, 0]
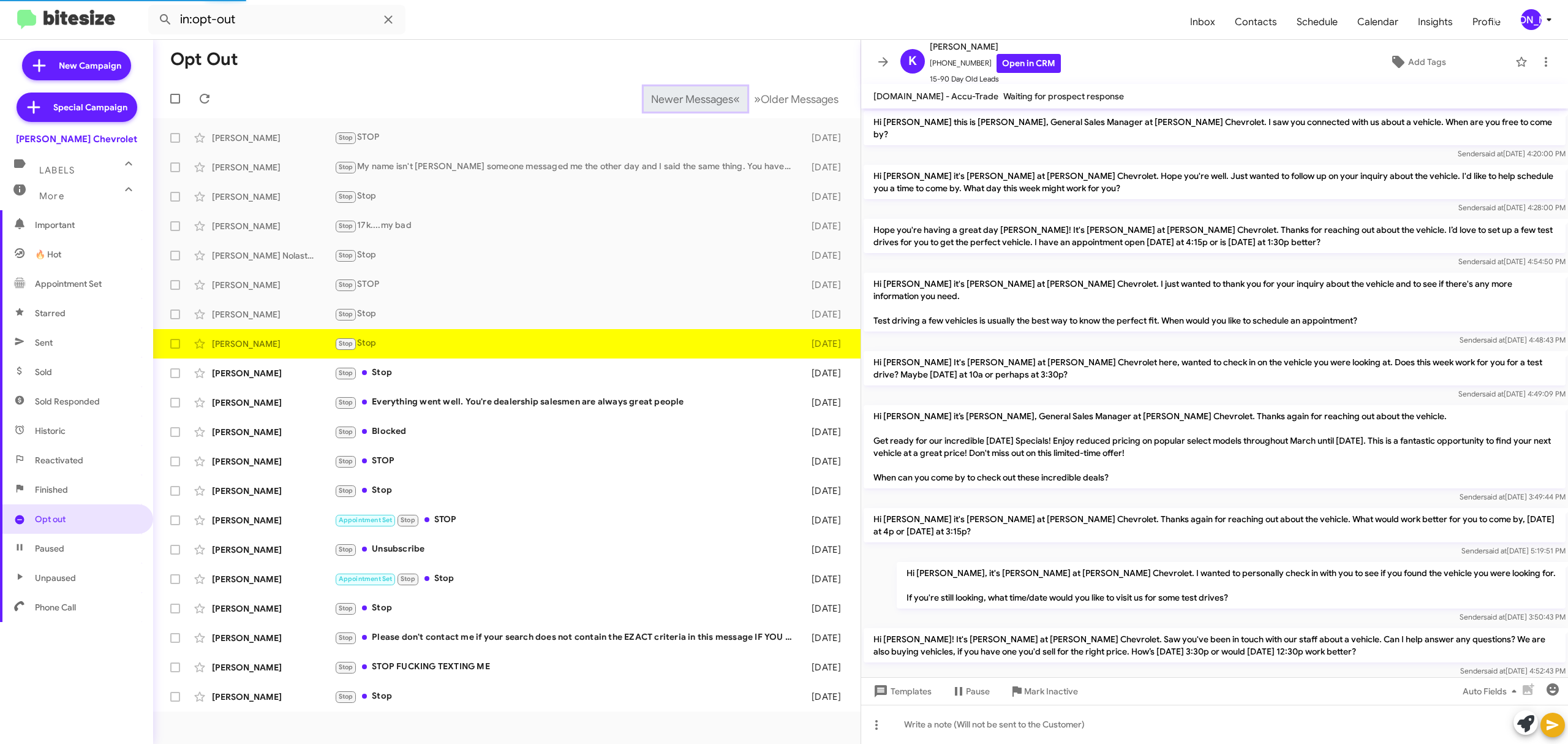
scroll to position [76, 0]
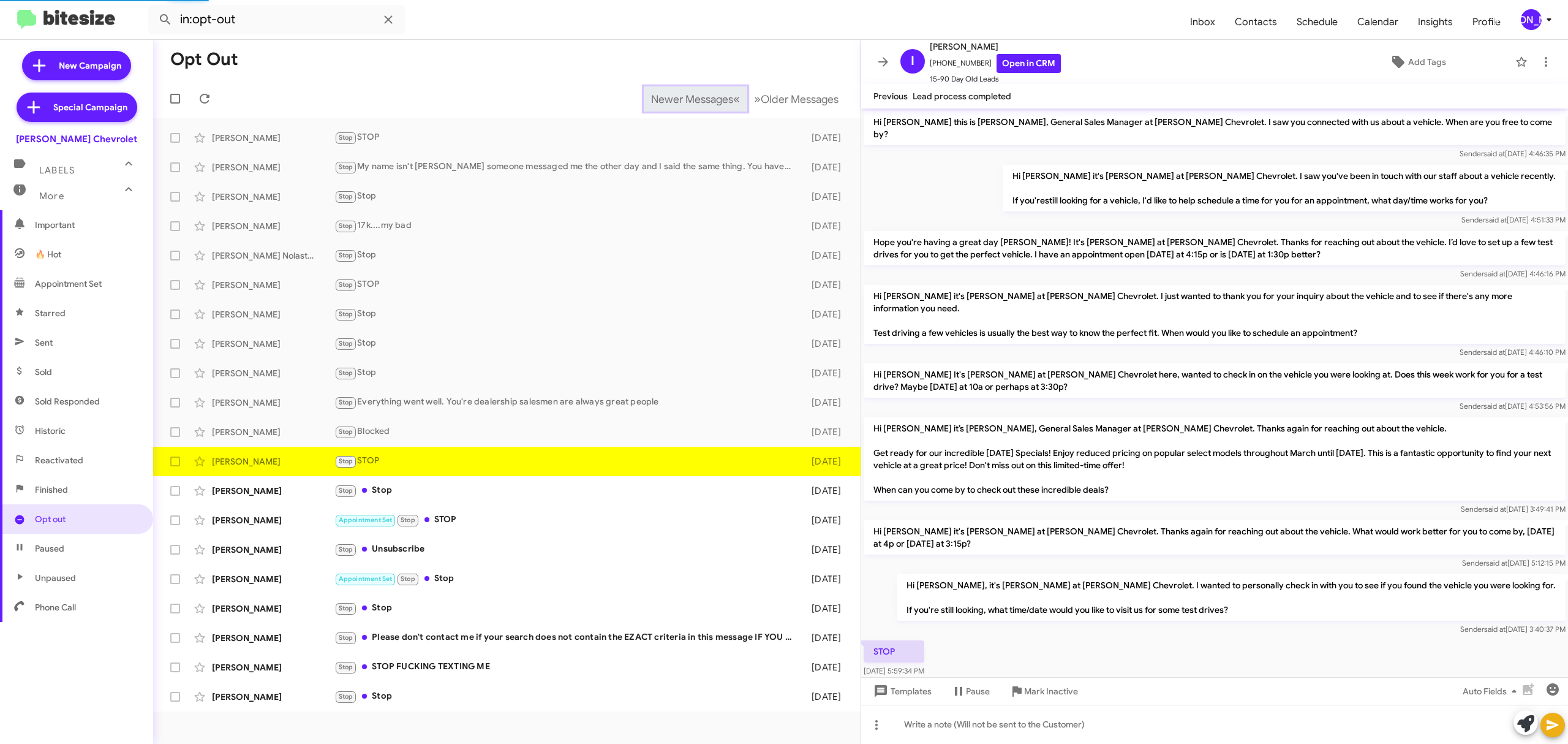
scroll to position [18, 0]
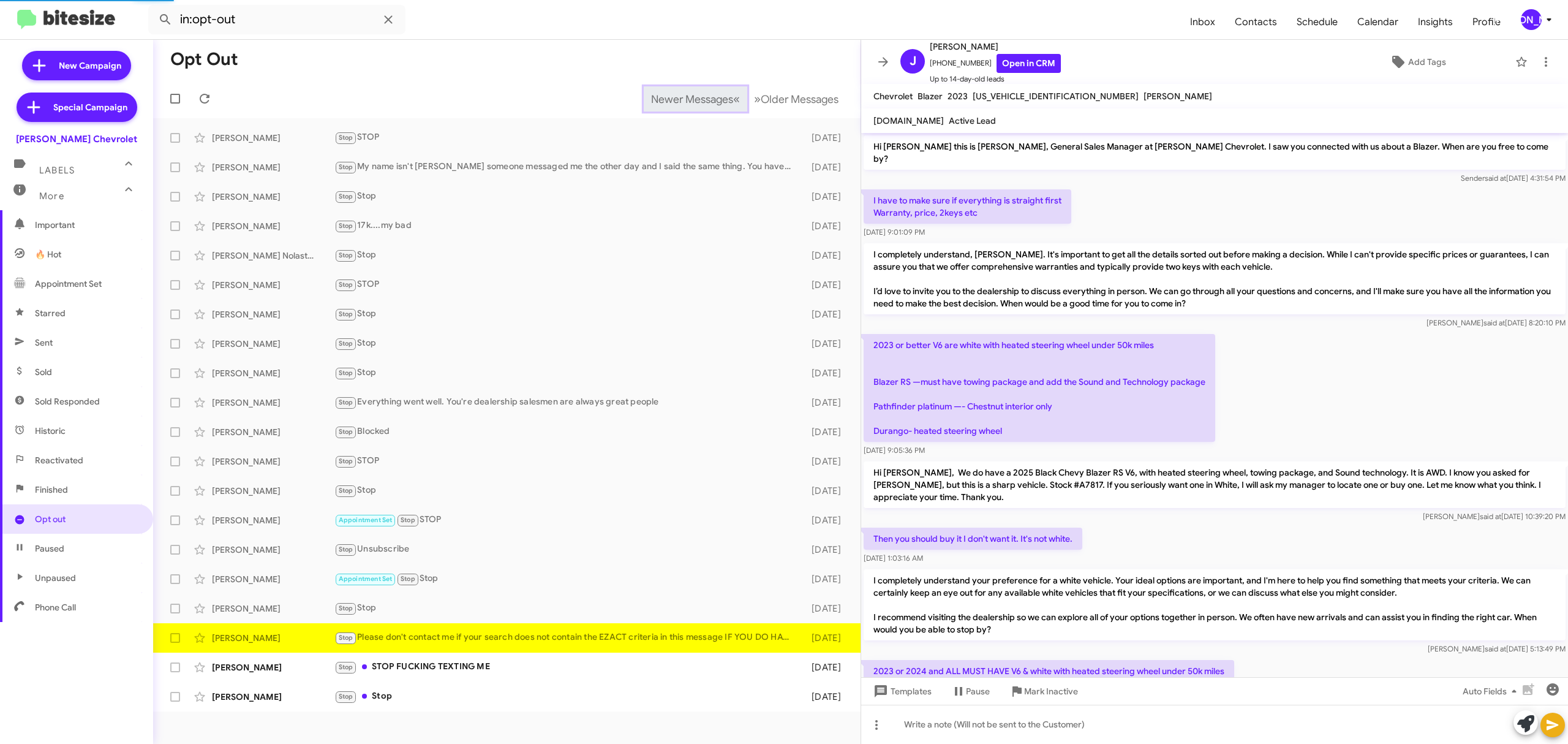
scroll to position [337, 0]
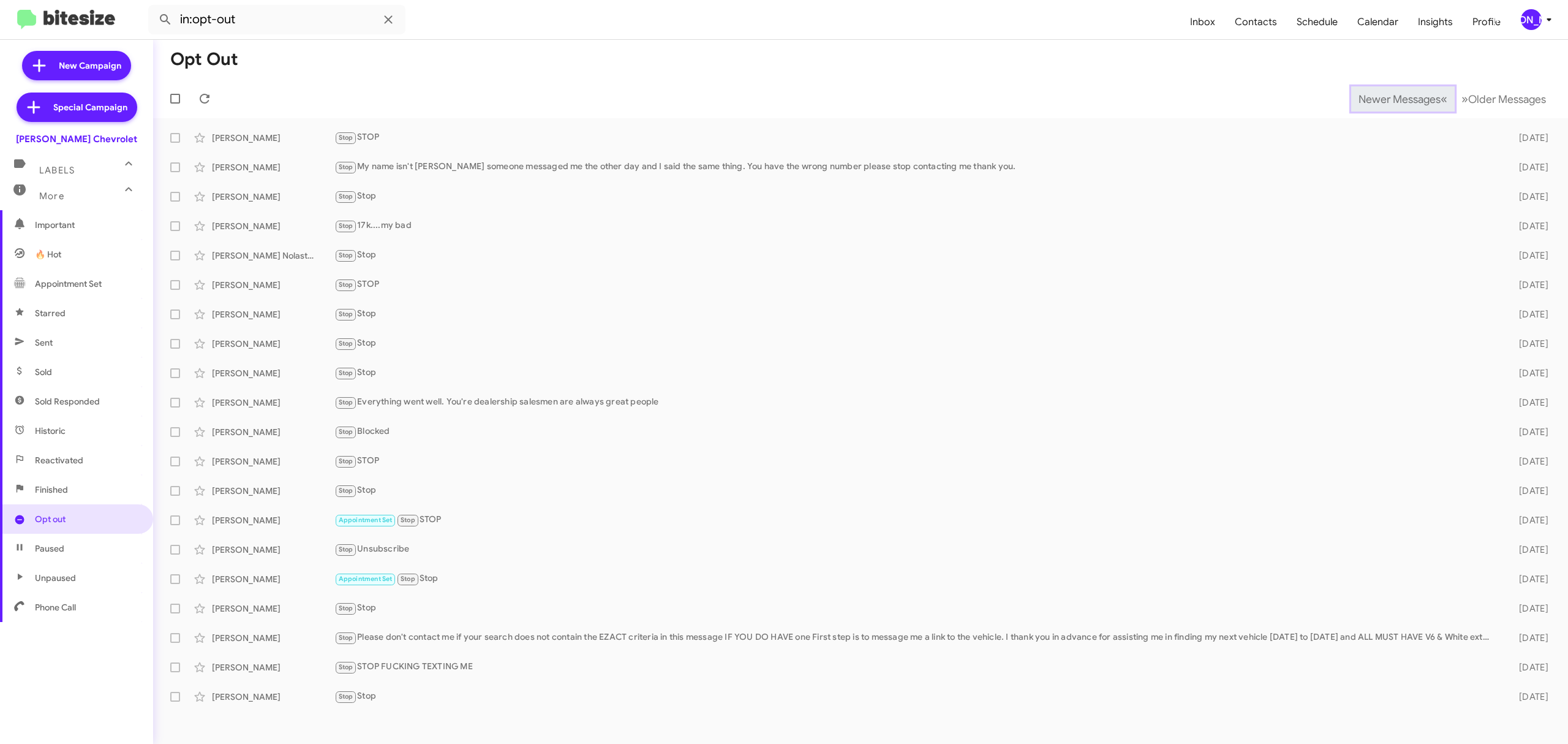
click at [1390, 98] on span "Newer Messages" at bounding box center [1400, 99] width 82 height 13
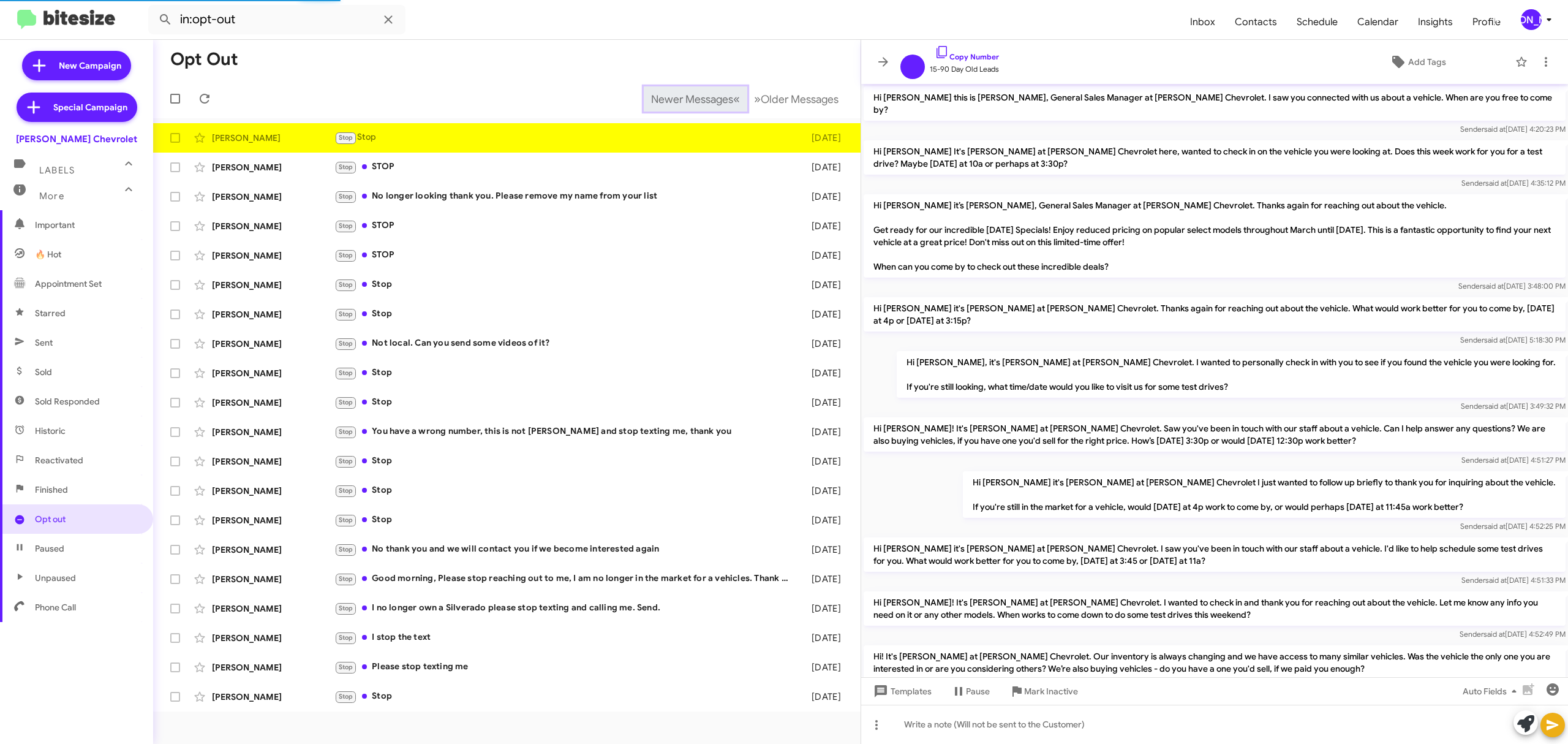
scroll to position [234, 0]
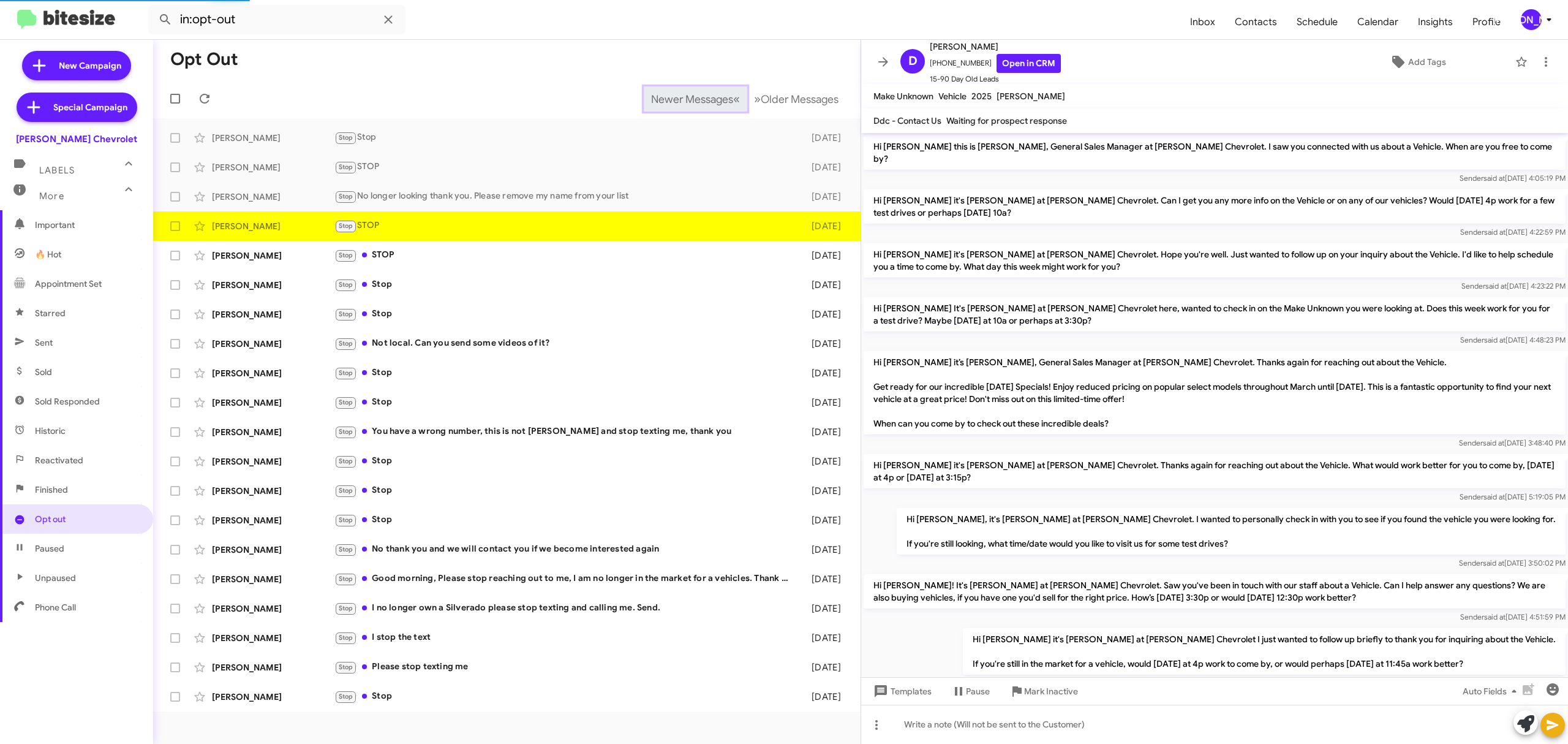
scroll to position [341, 0]
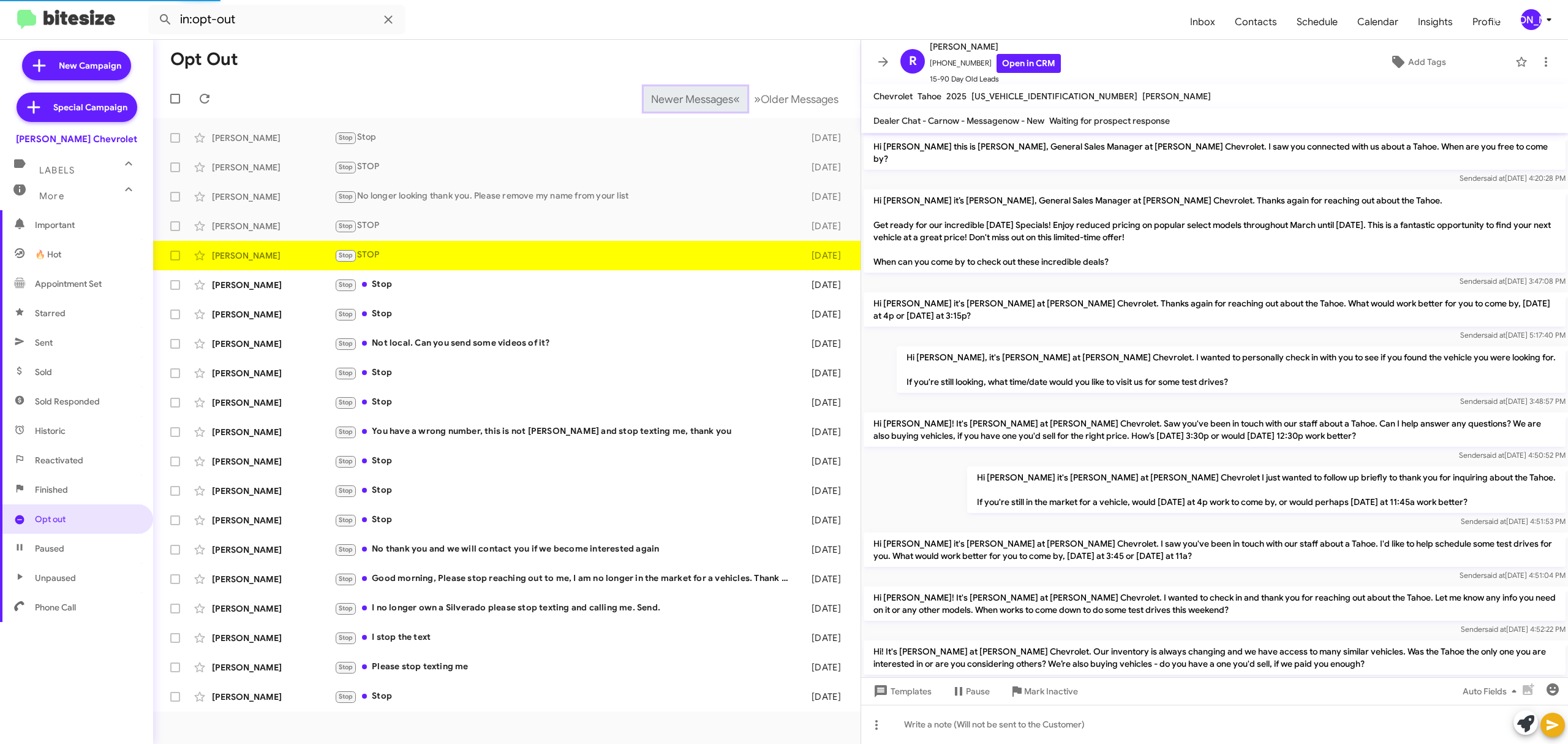
scroll to position [170, 0]
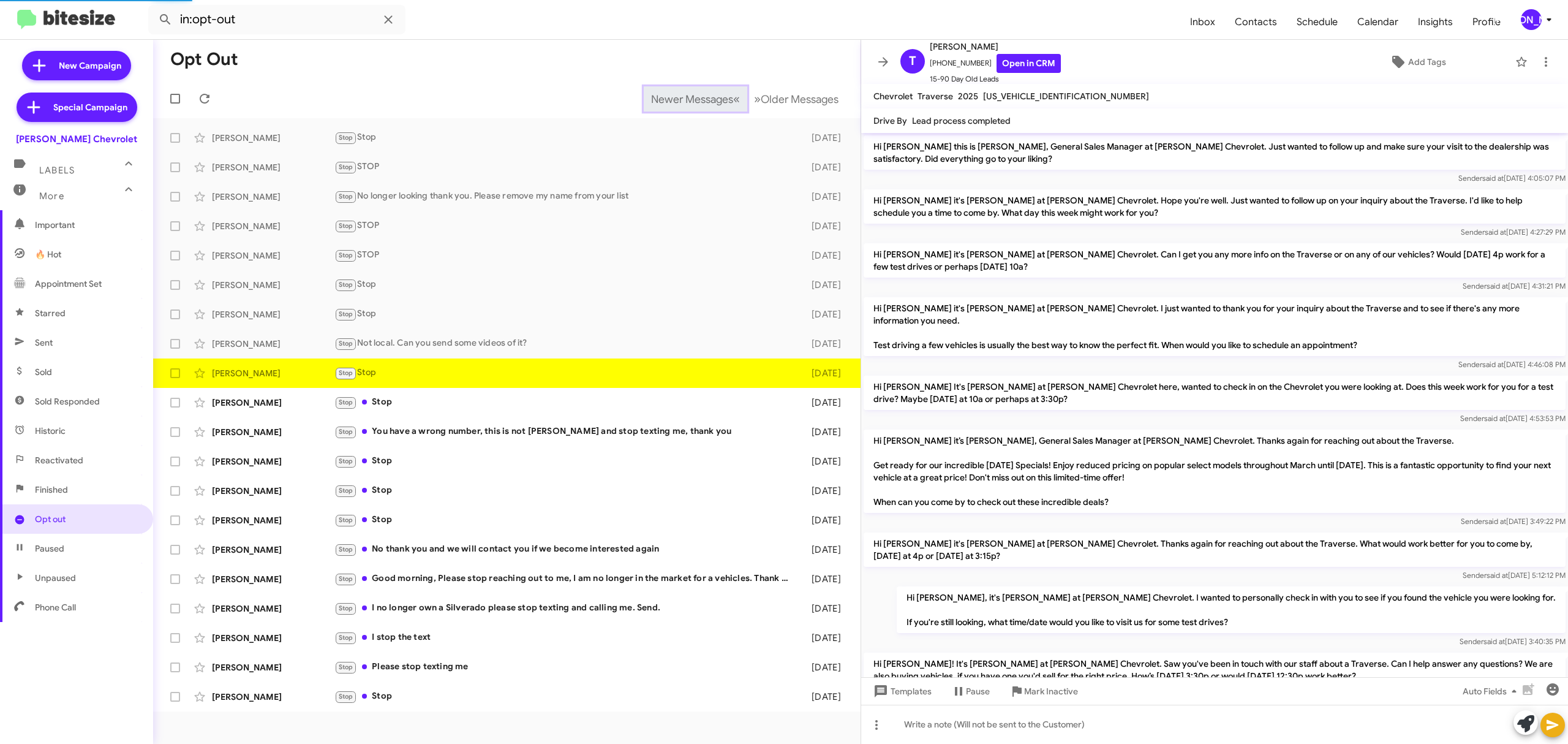
scroll to position [353, 0]
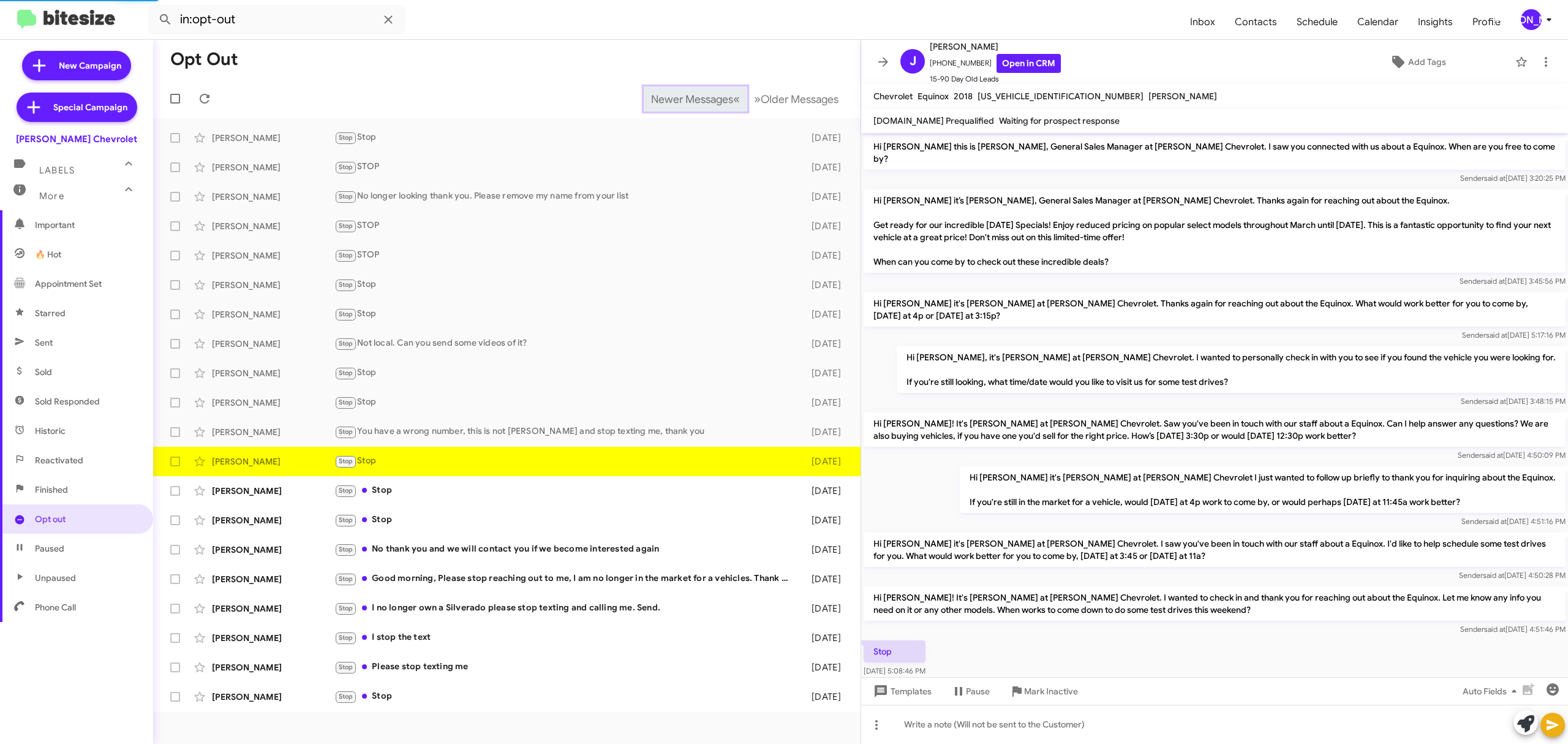
scroll to position [43, 0]
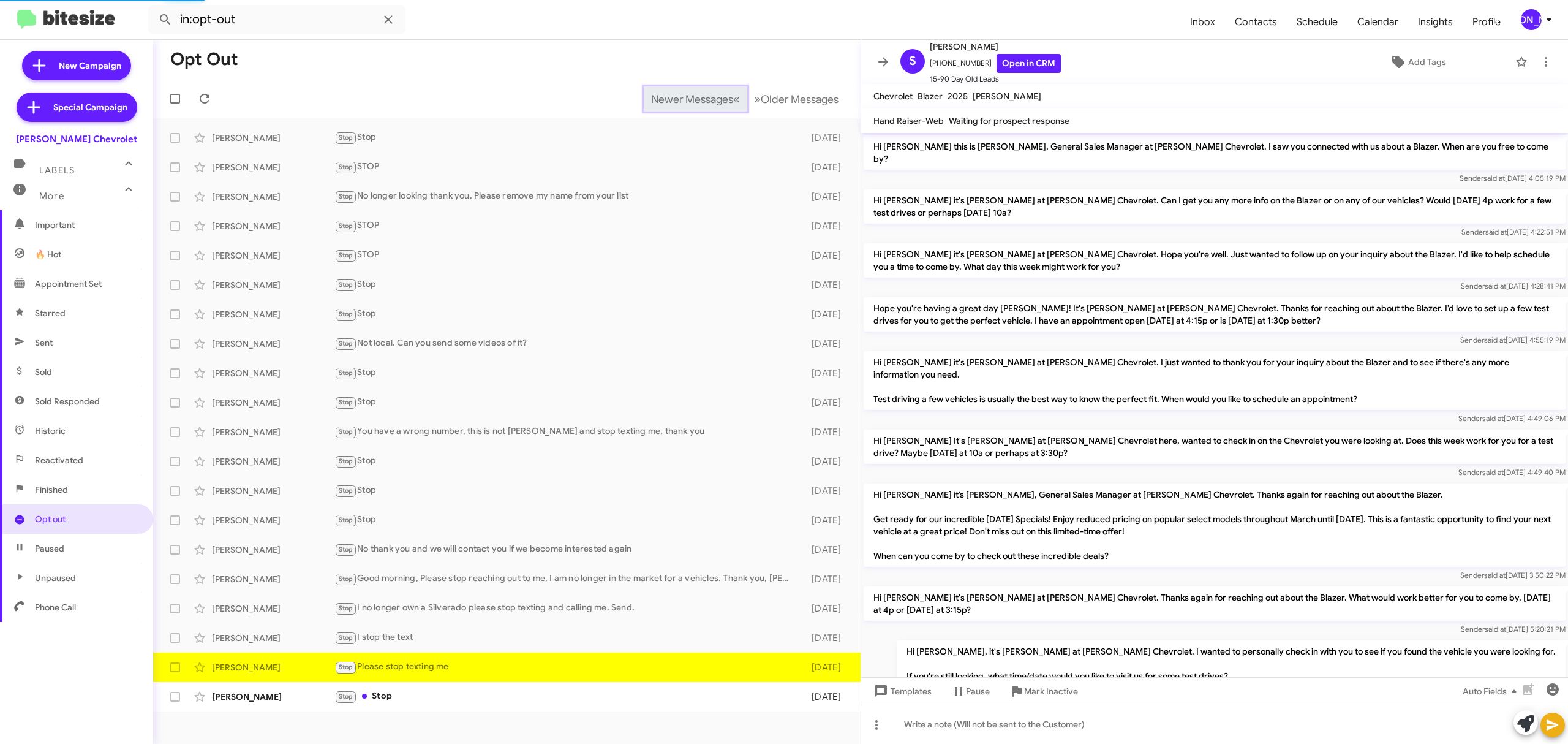
scroll to position [283, 0]
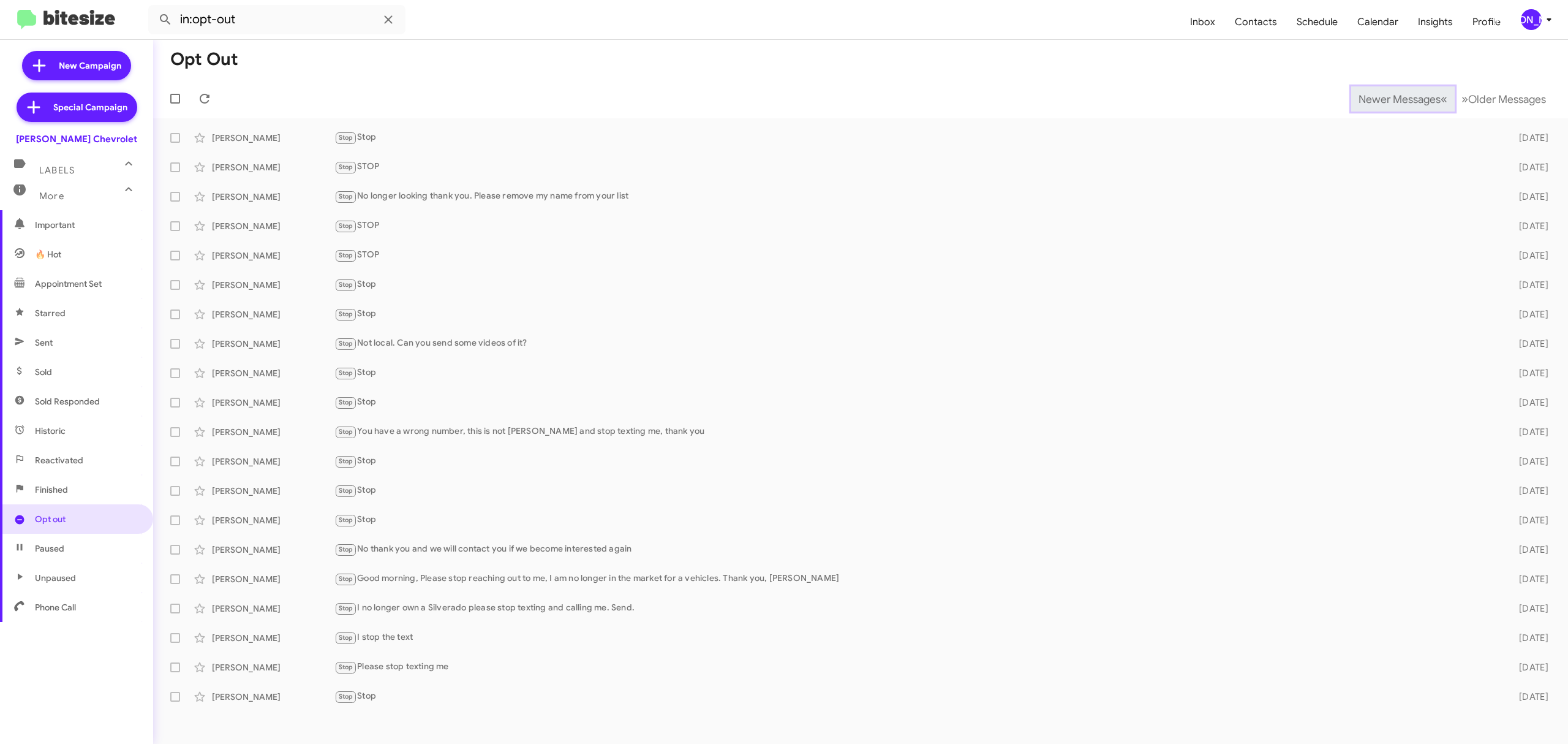
click at [1390, 98] on span "Newer Messages" at bounding box center [1400, 99] width 82 height 13
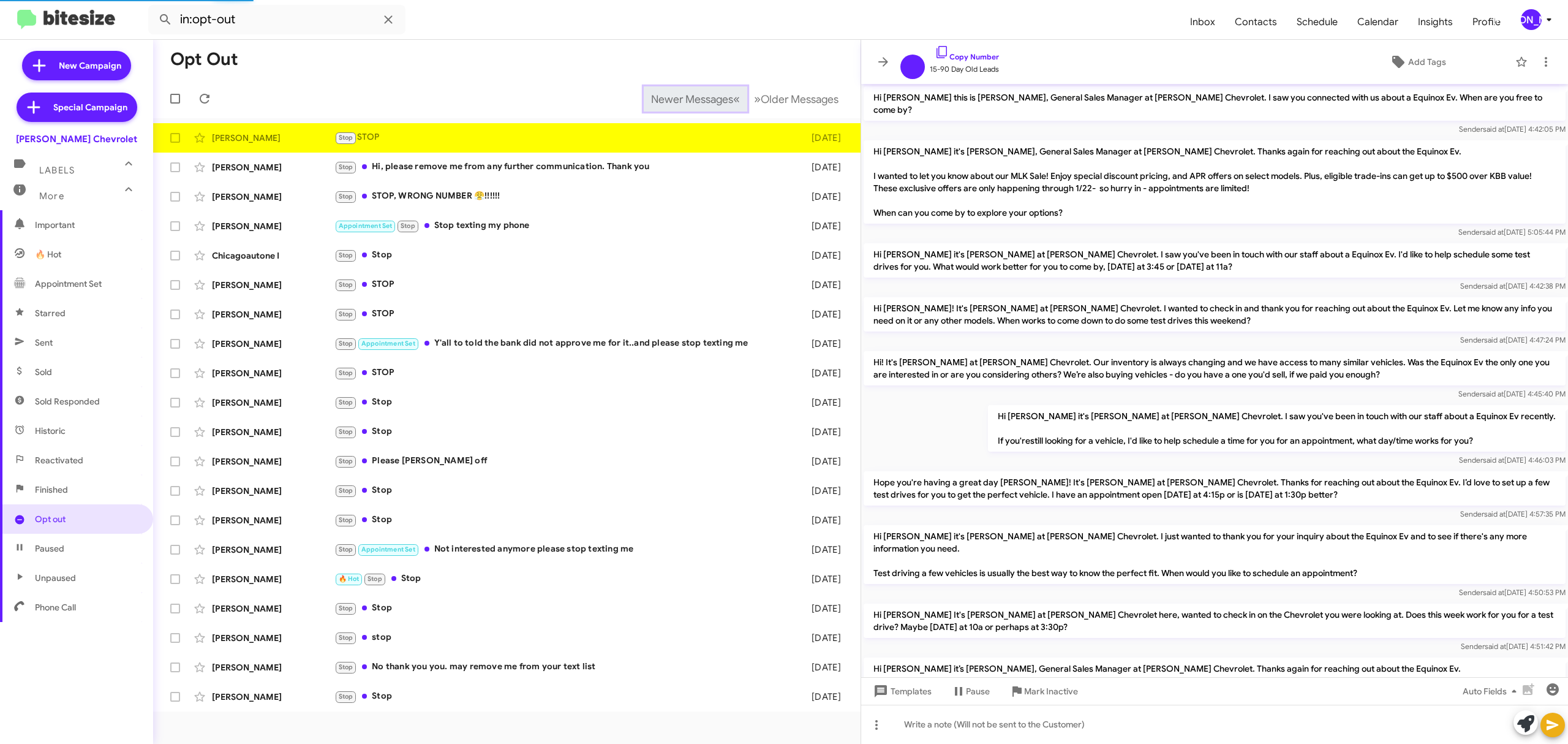
scroll to position [347, 0]
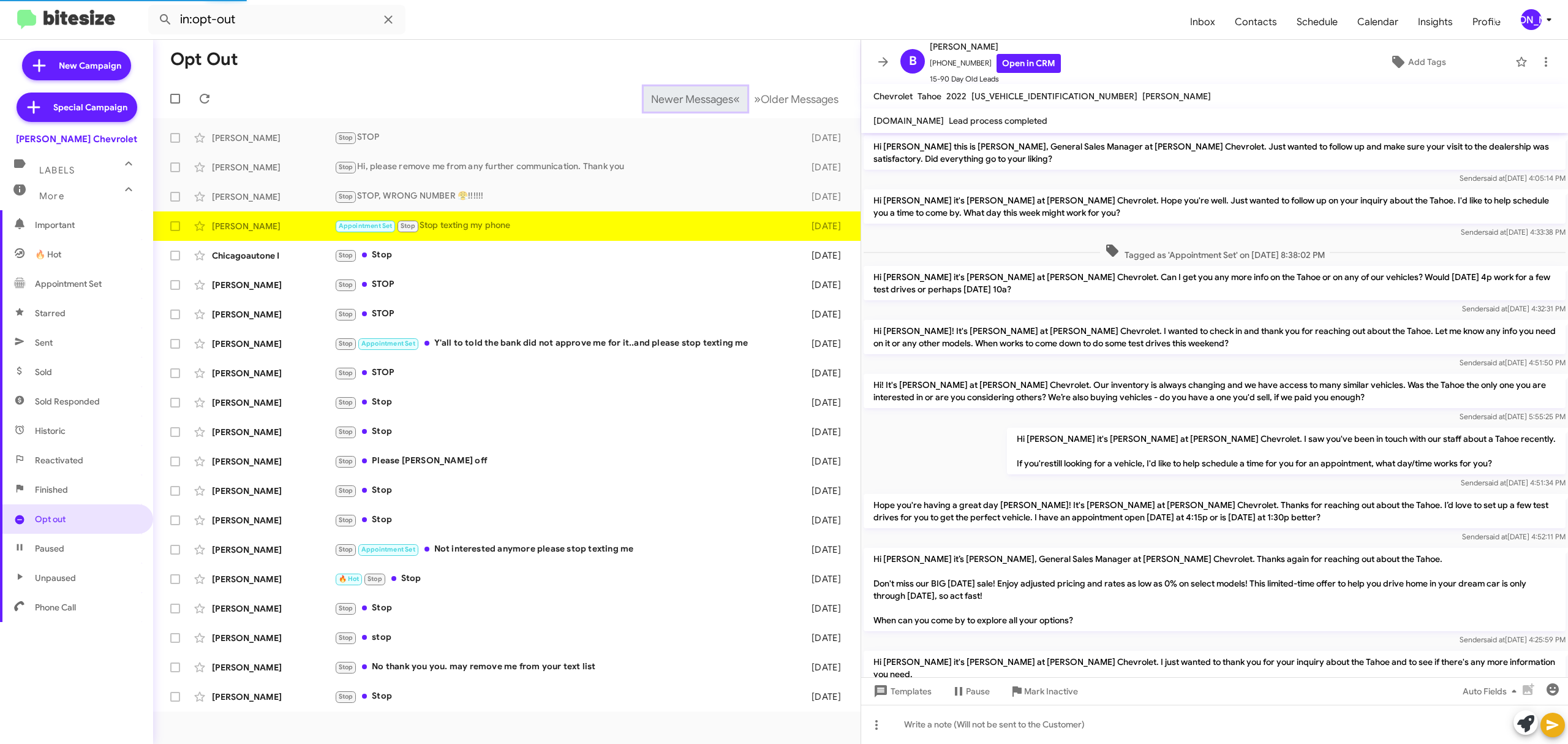
scroll to position [247, 0]
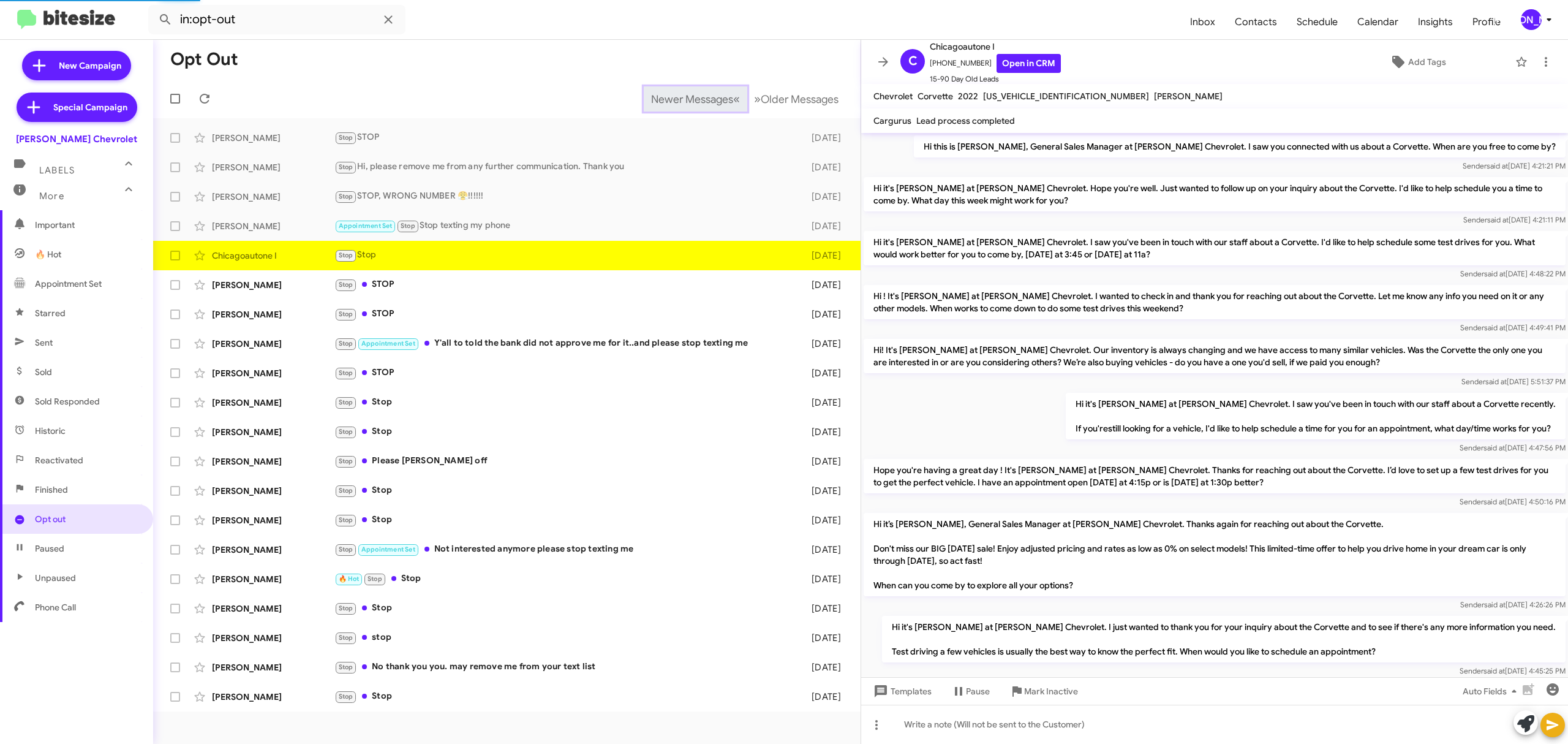
scroll to position [246, 0]
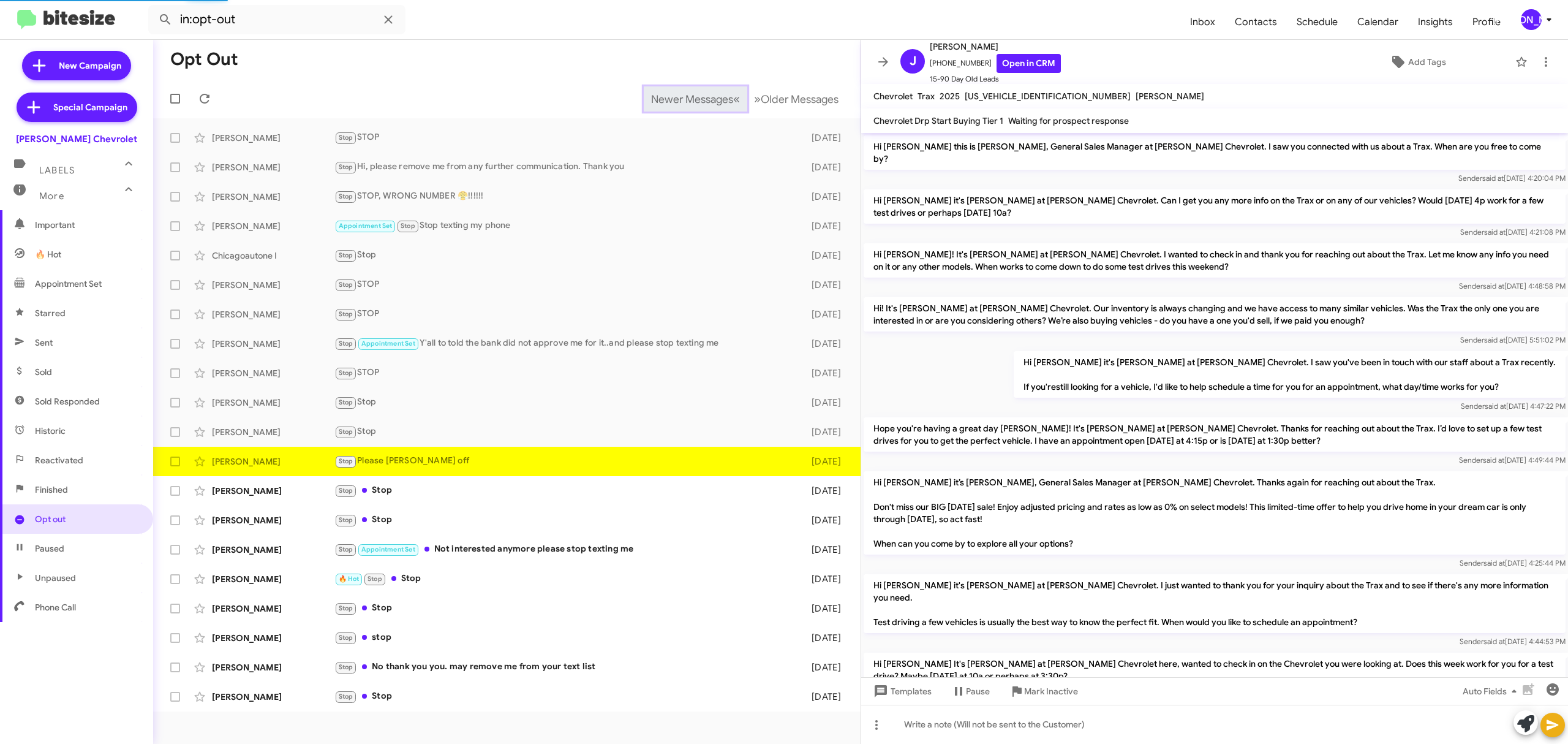
scroll to position [172, 0]
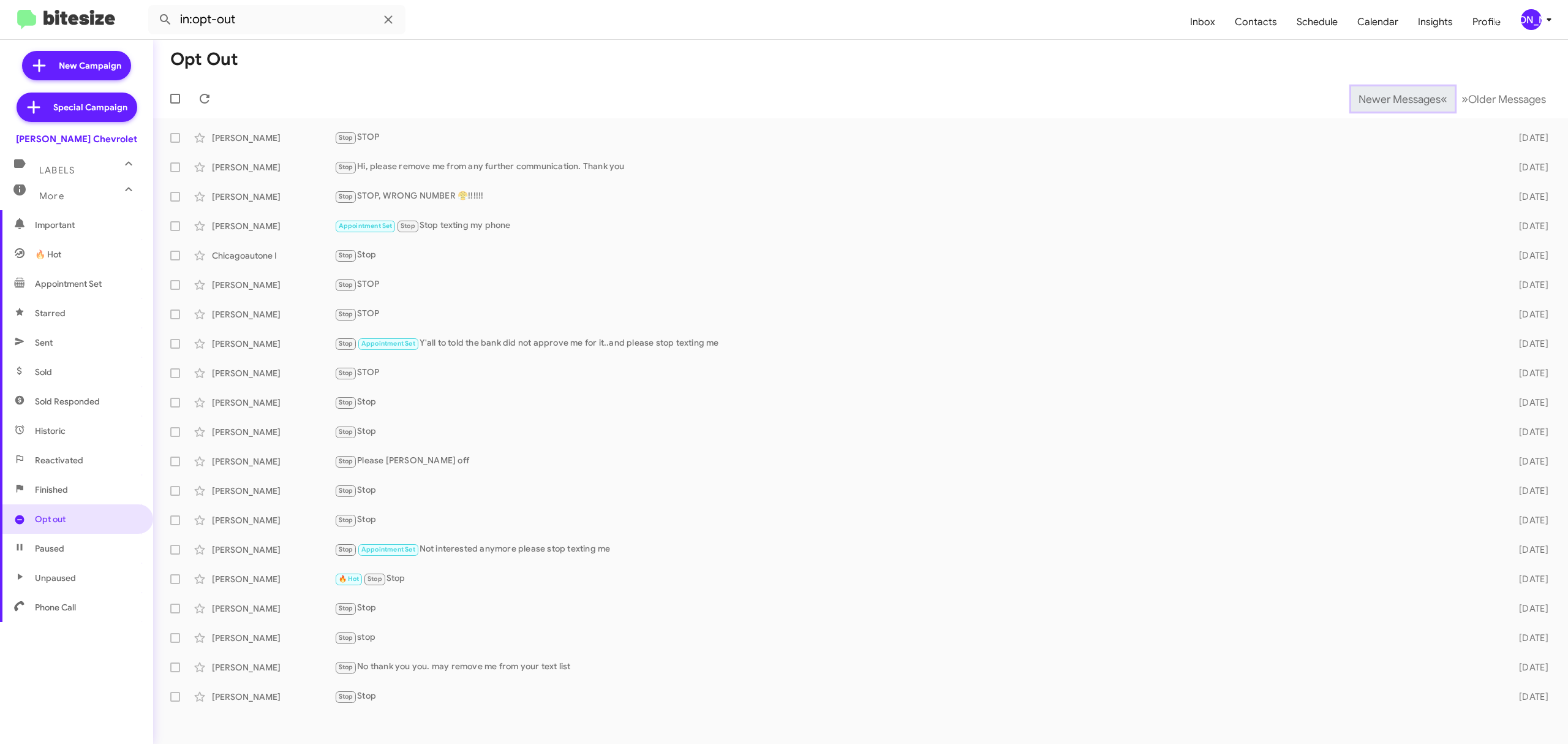
click at [1390, 98] on span "Newer Messages" at bounding box center [1400, 99] width 82 height 13
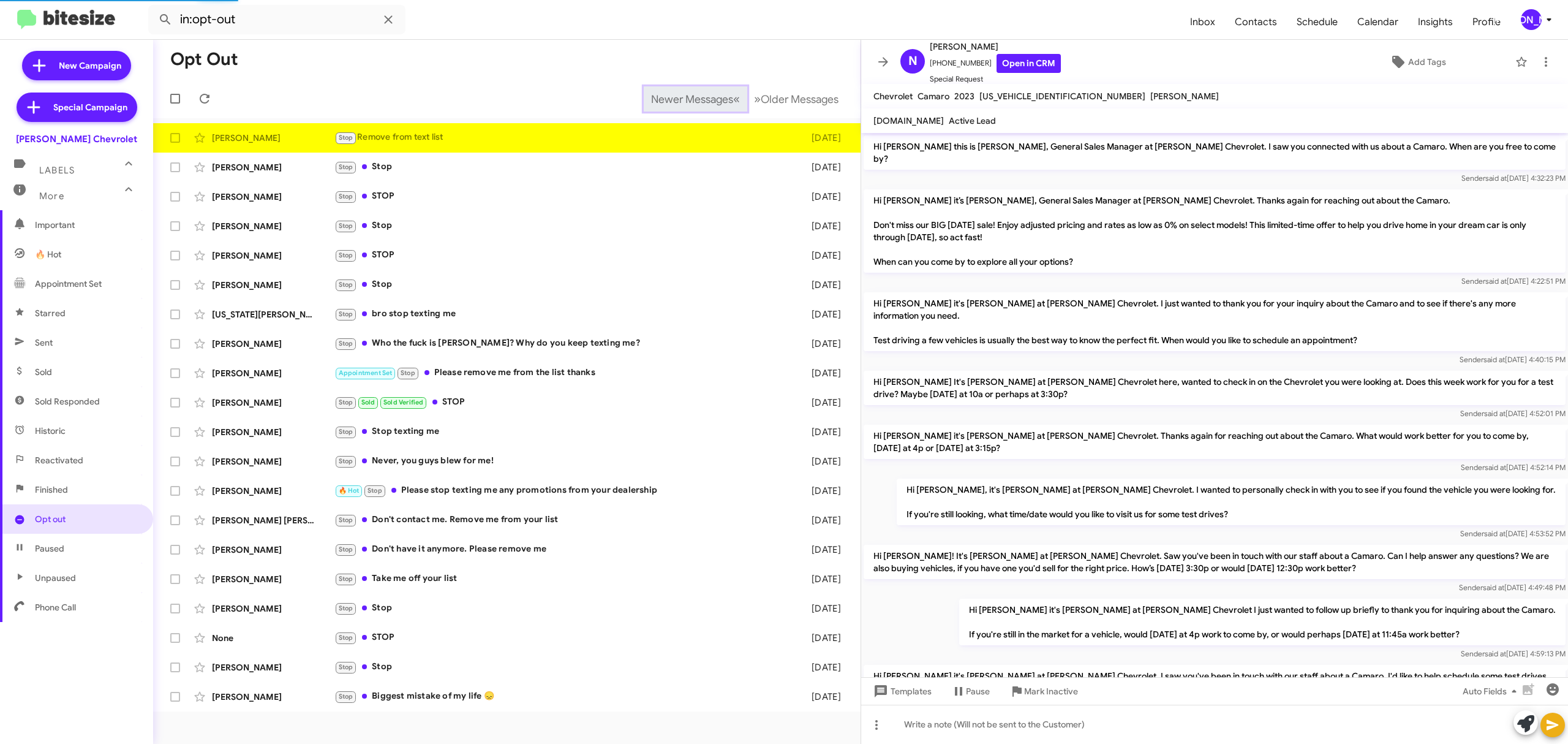
scroll to position [250, 0]
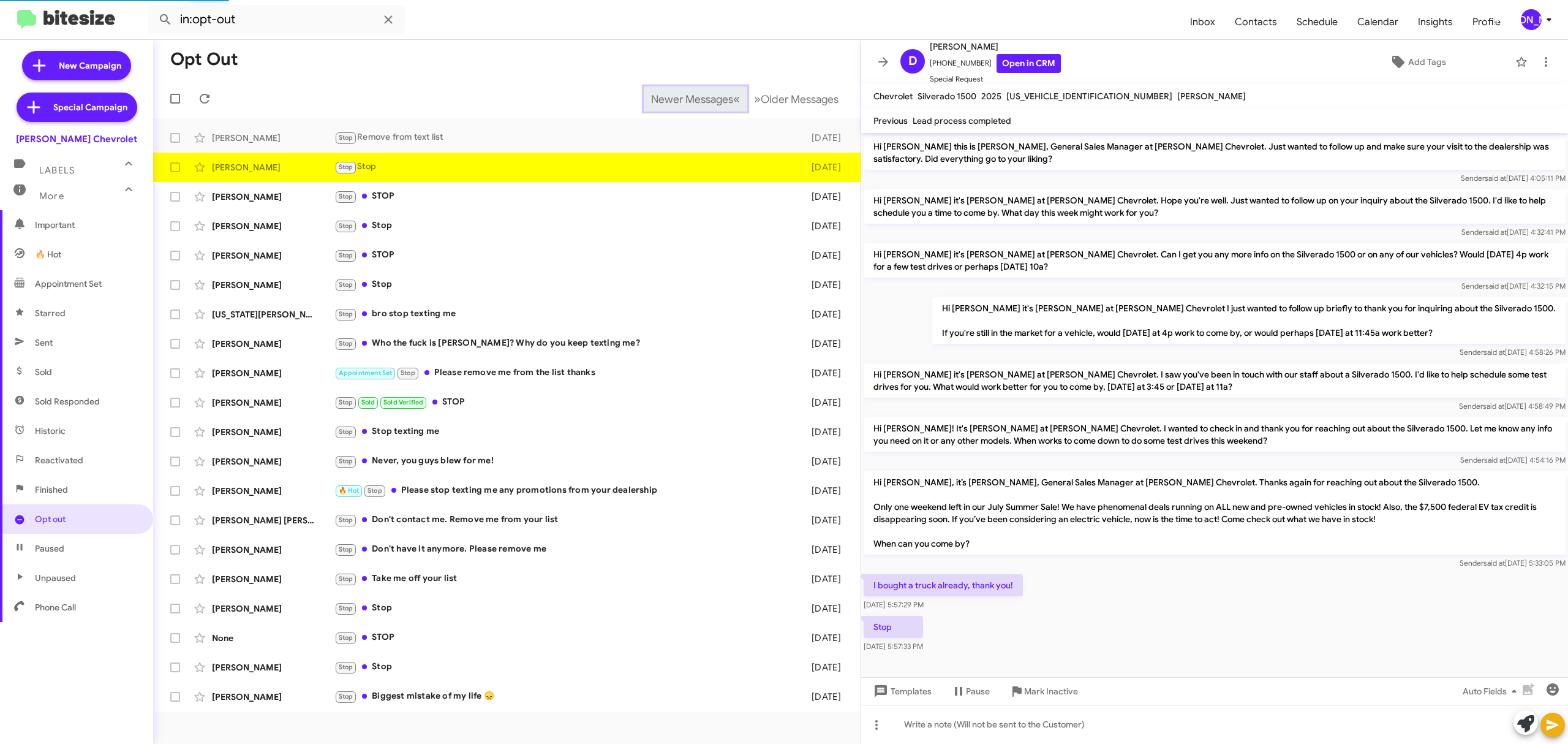
scroll to position [6, 0]
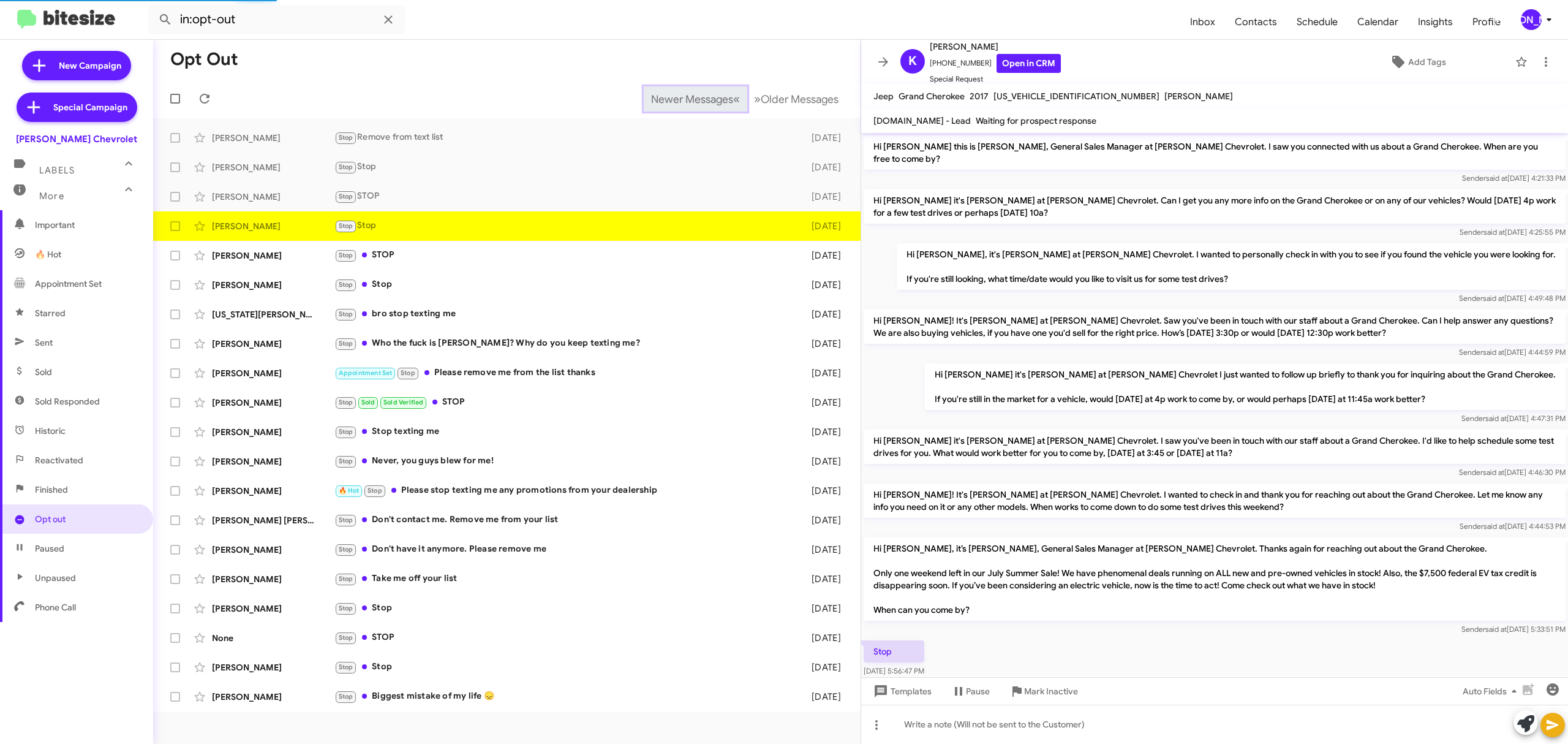
scroll to position [18, 0]
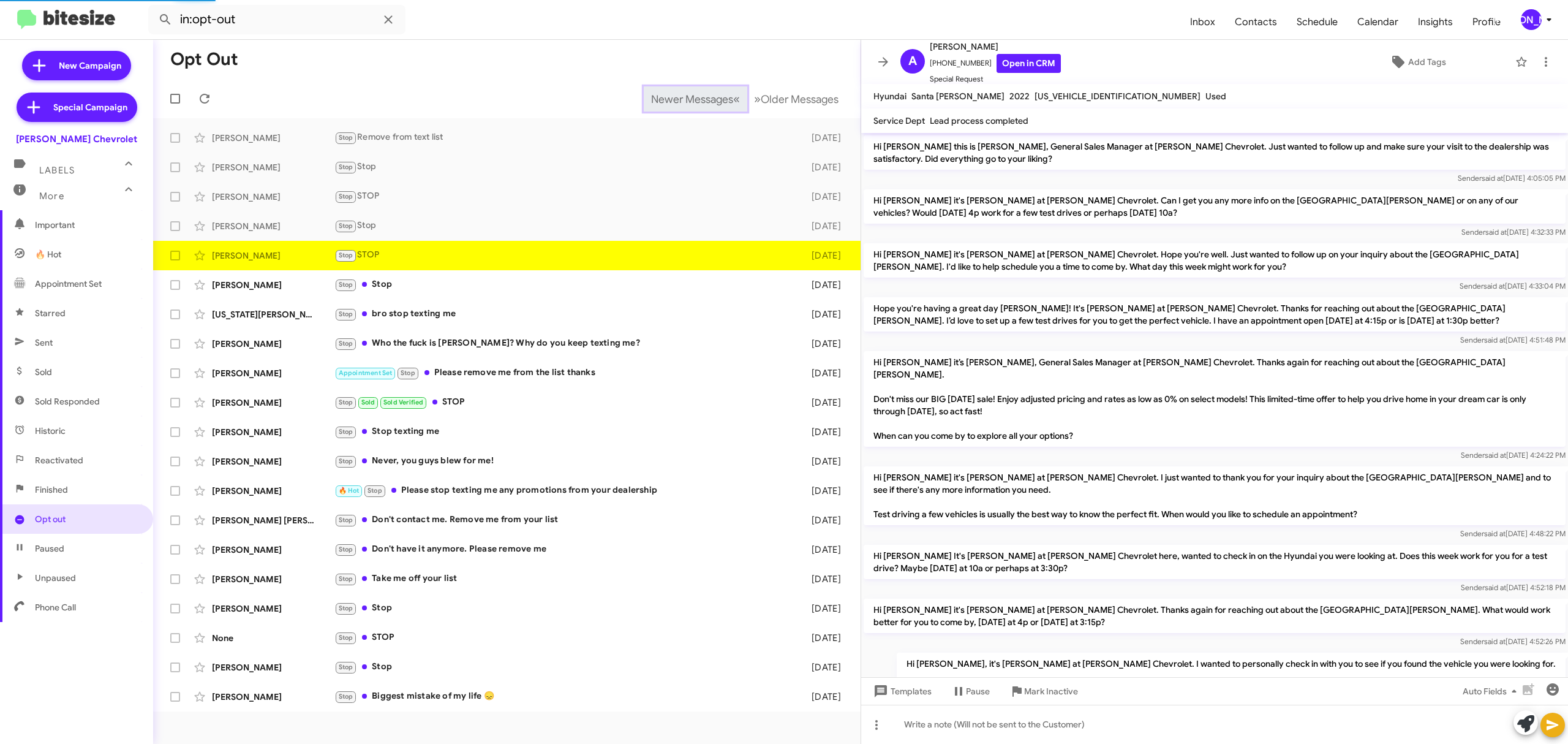
scroll to position [432, 0]
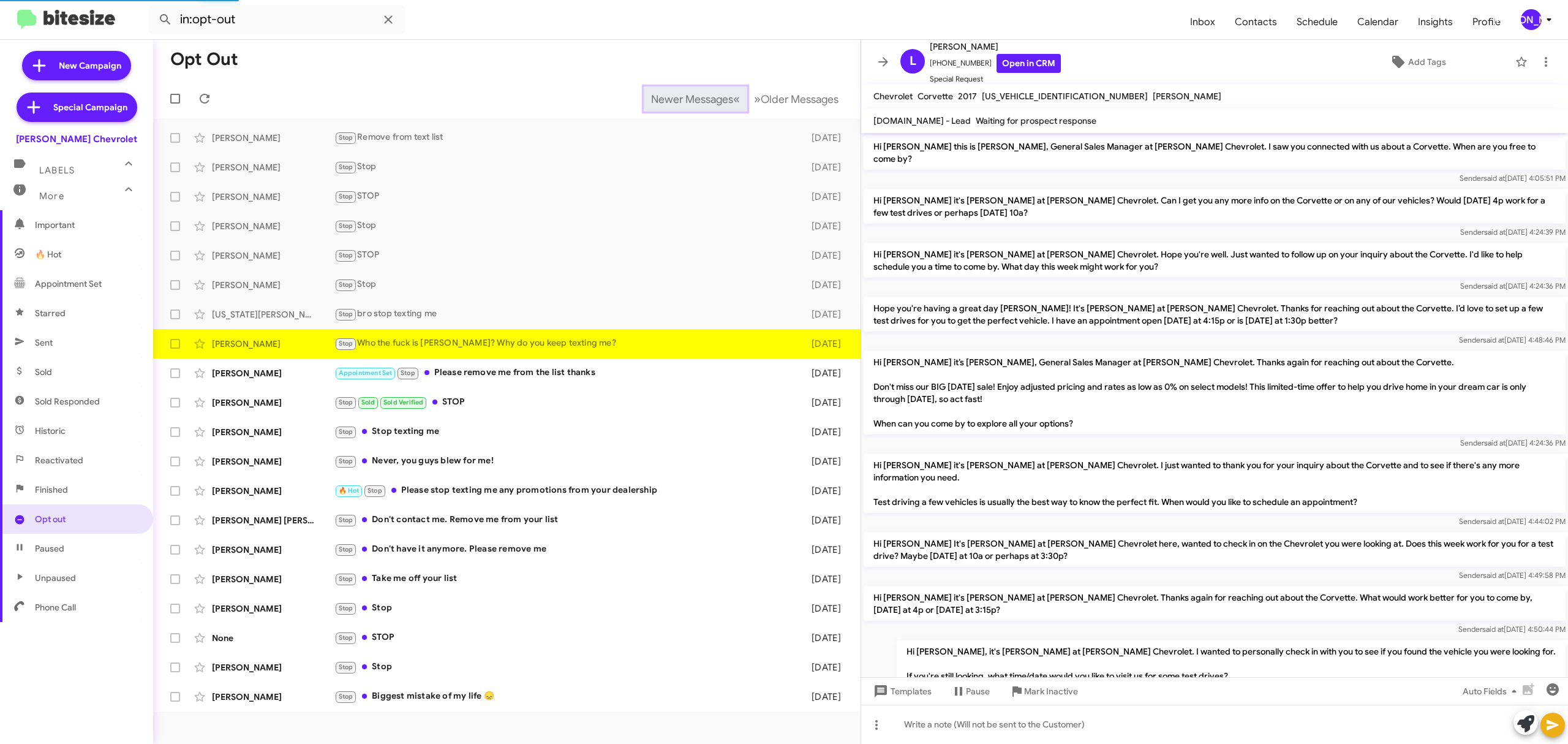
scroll to position [420, 0]
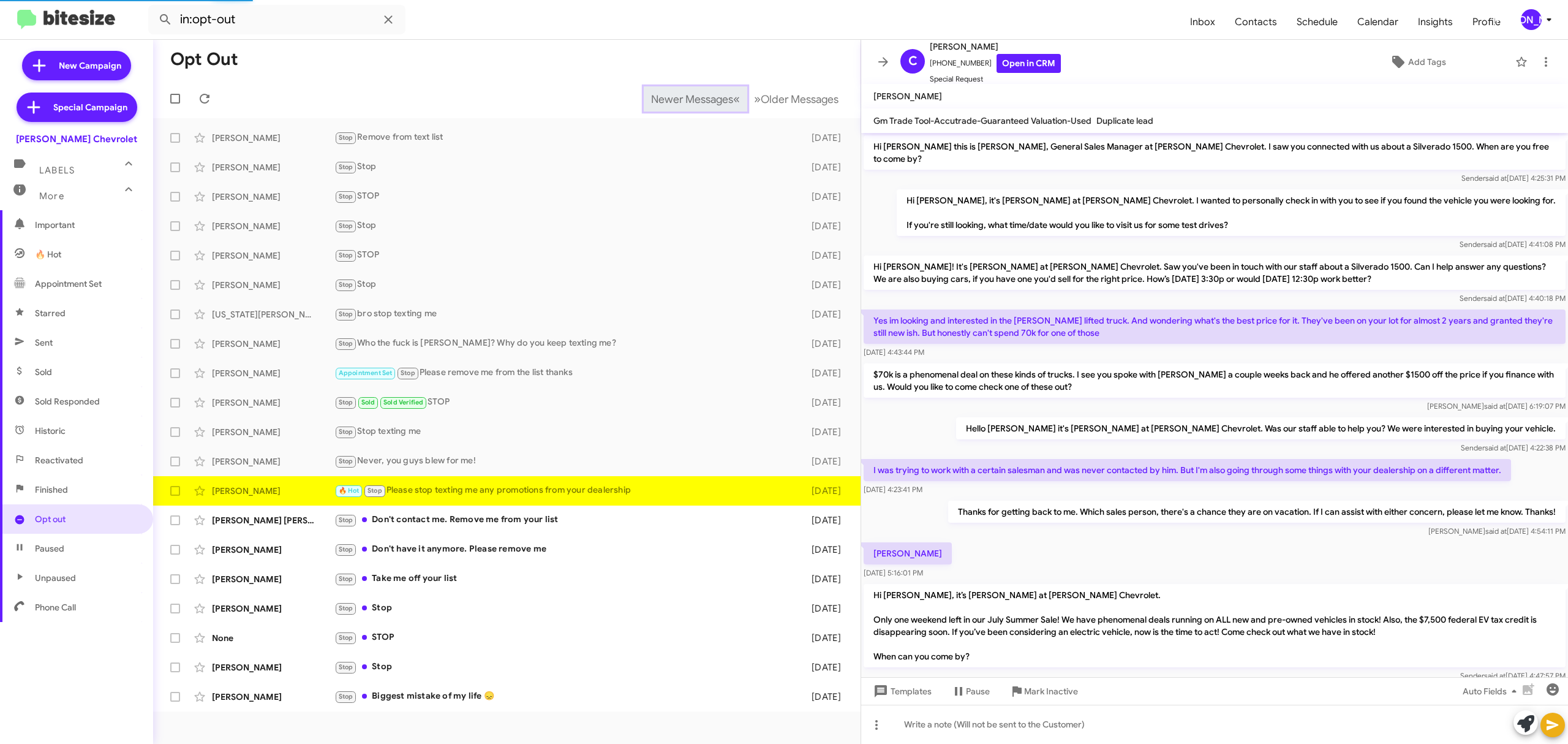
scroll to position [115, 0]
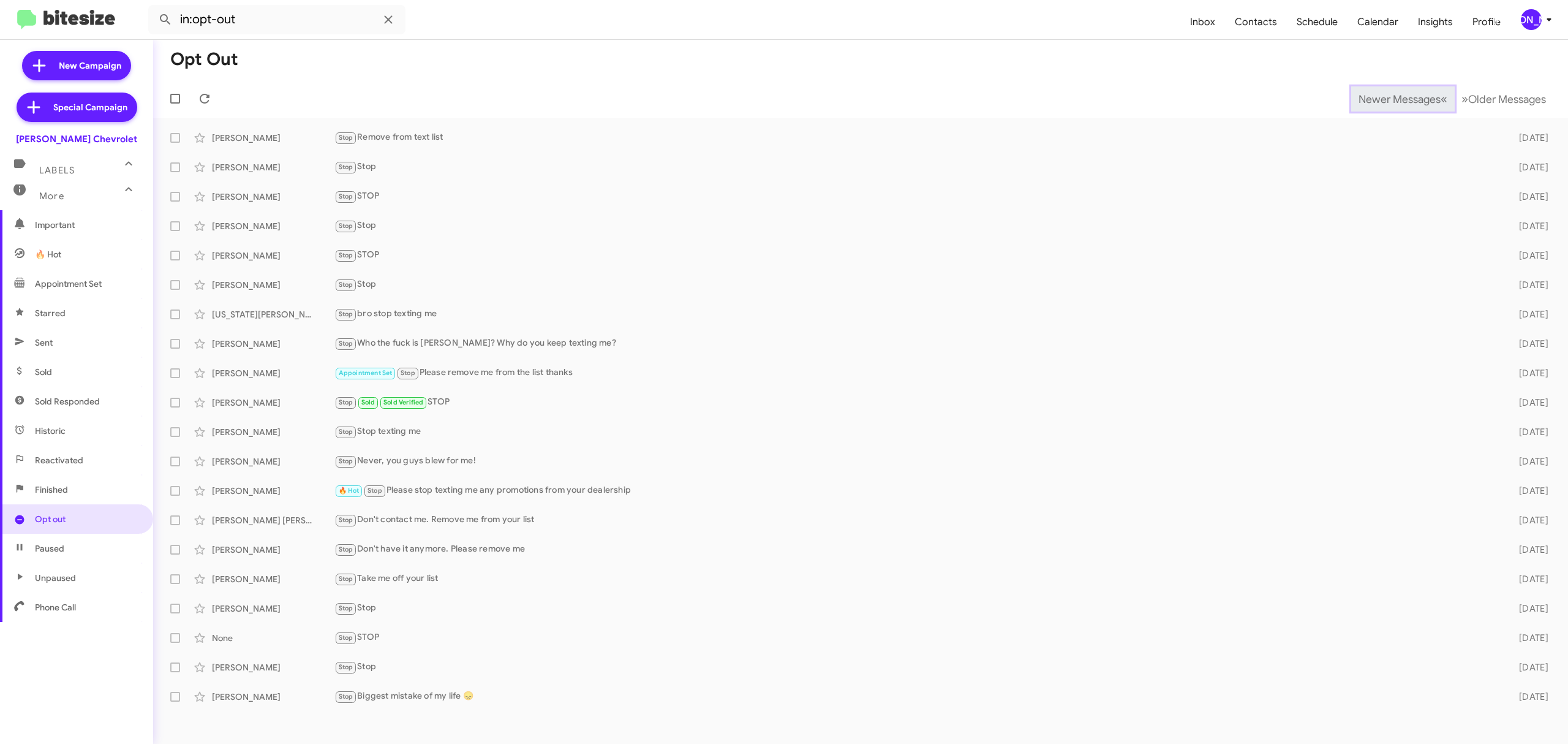
click at [1390, 98] on span "Newer Messages" at bounding box center [1400, 99] width 82 height 13
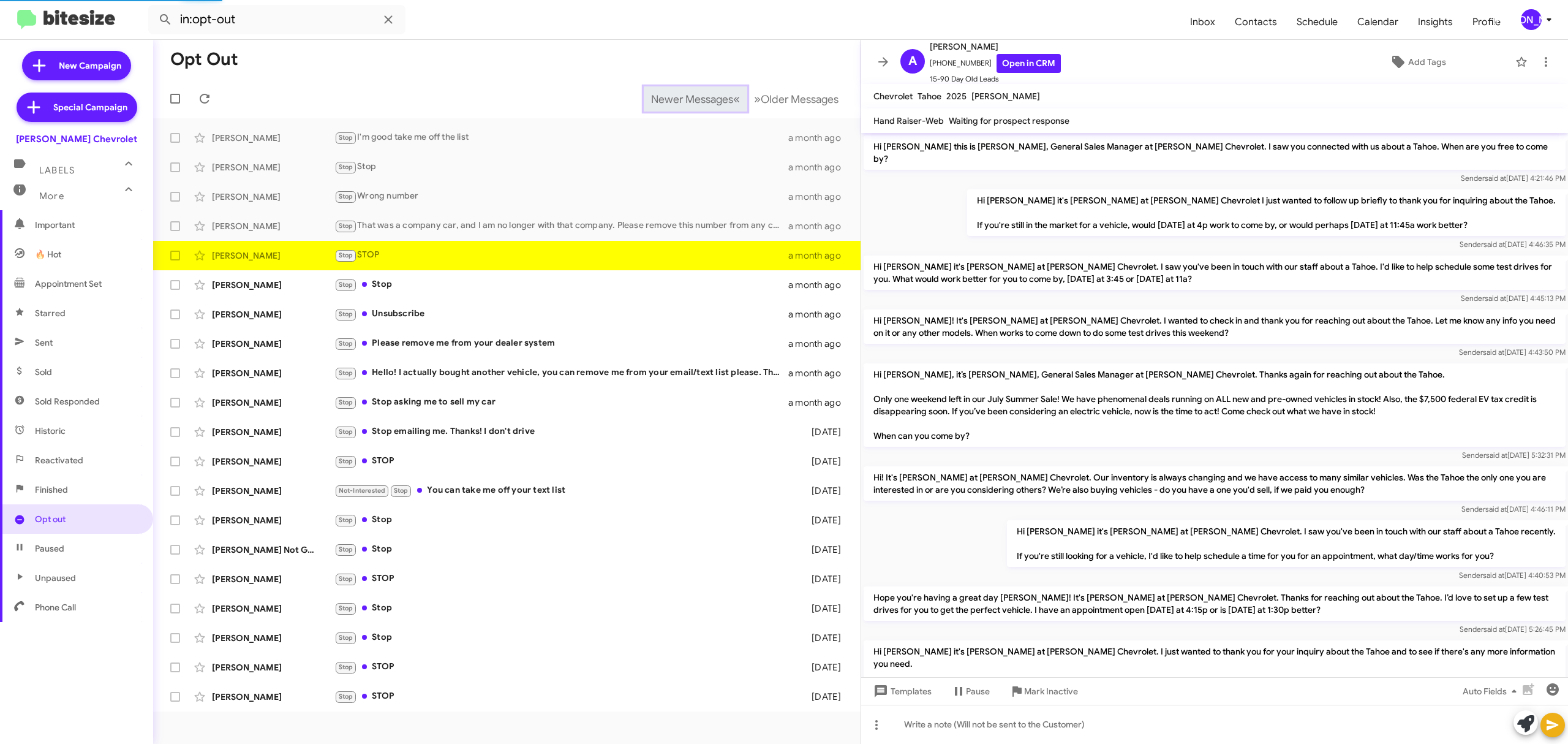
scroll to position [87, 0]
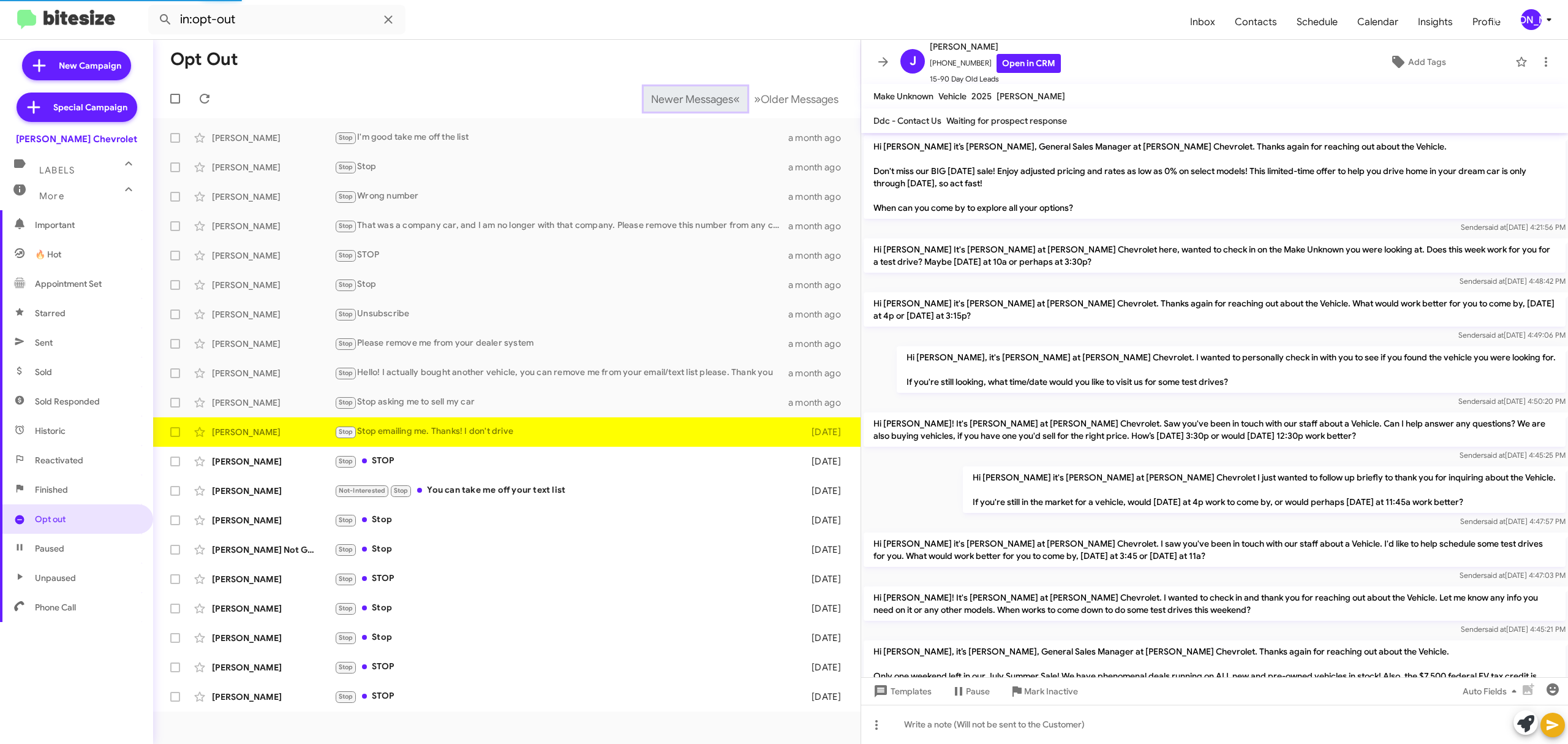
scroll to position [213, 0]
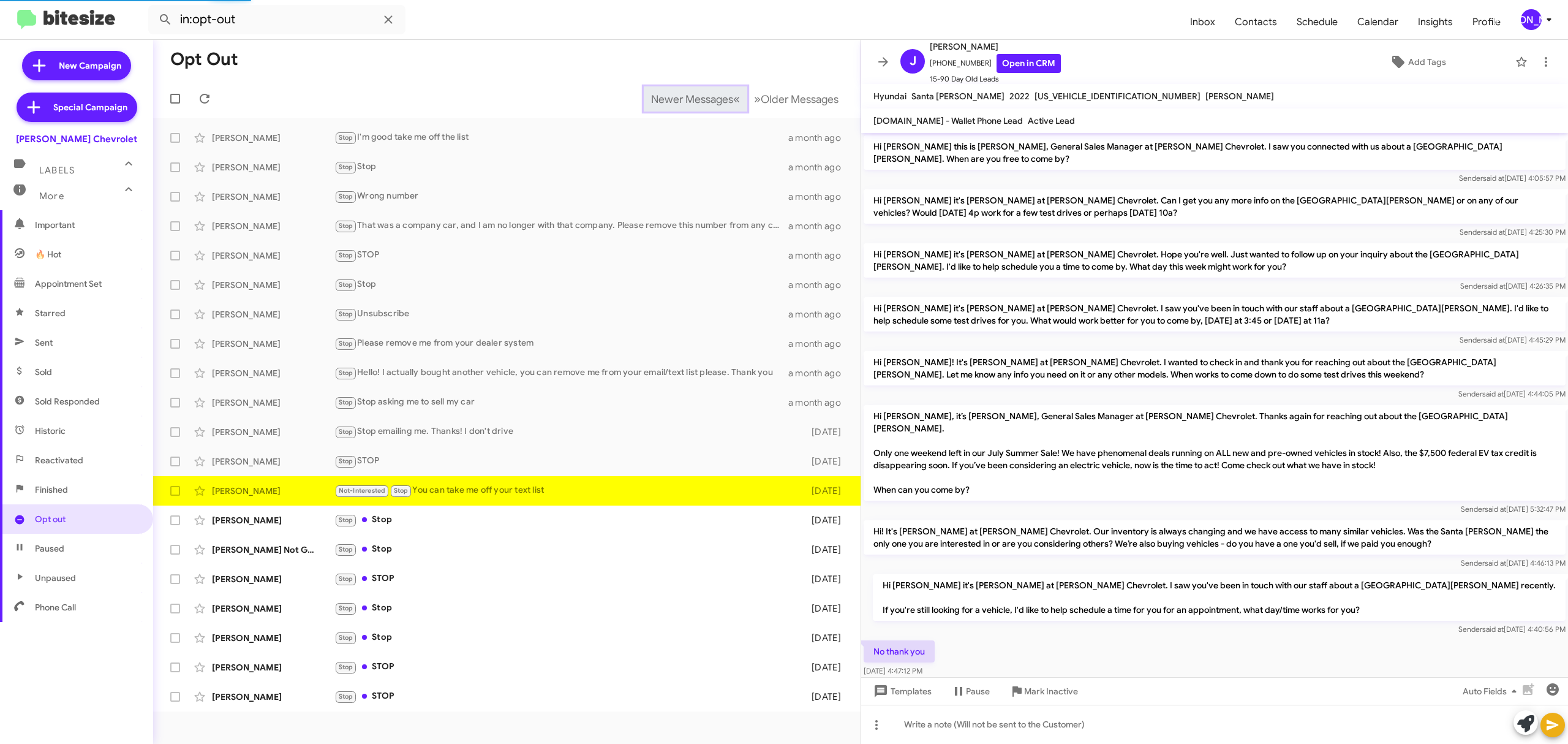
scroll to position [76, 0]
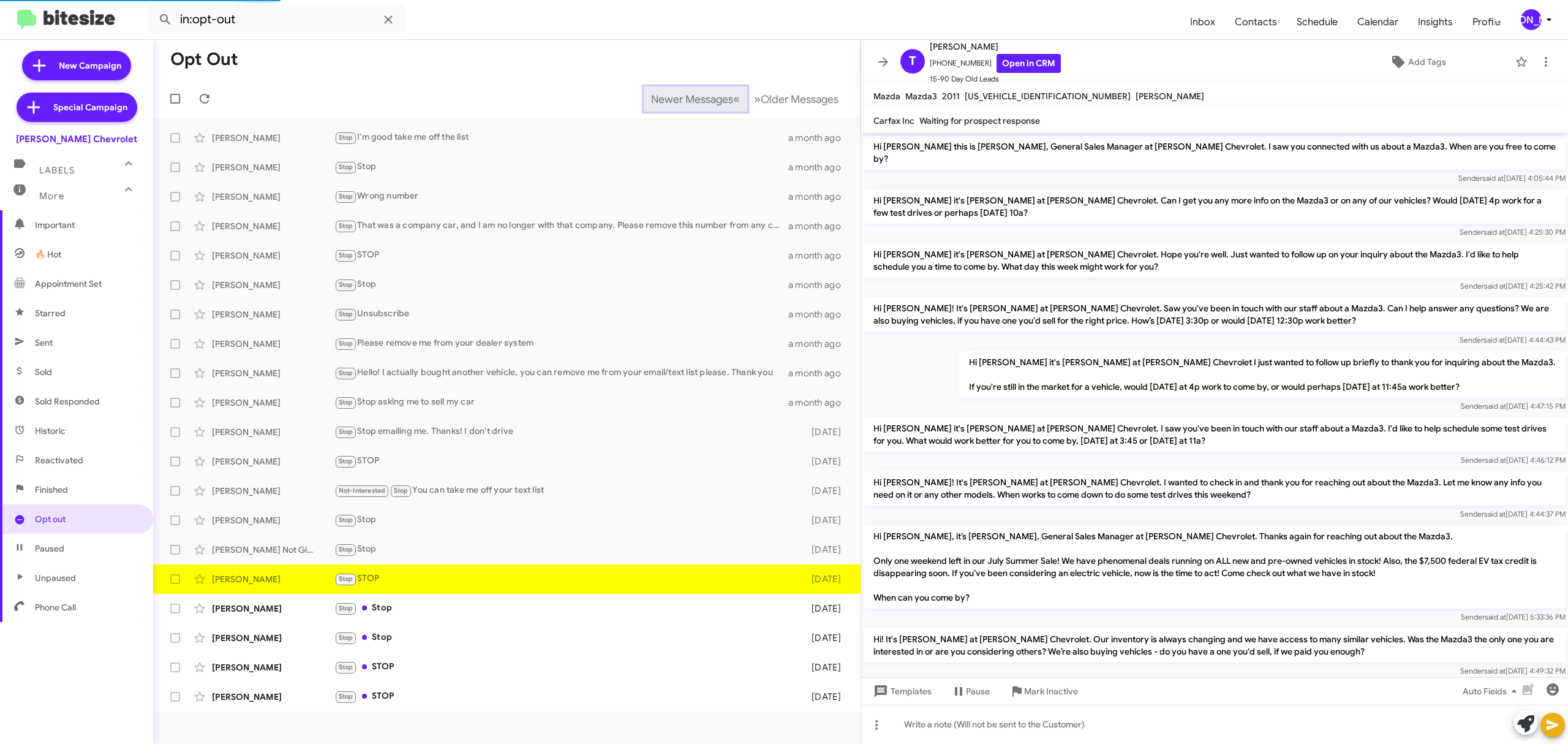
scroll to position [62, 0]
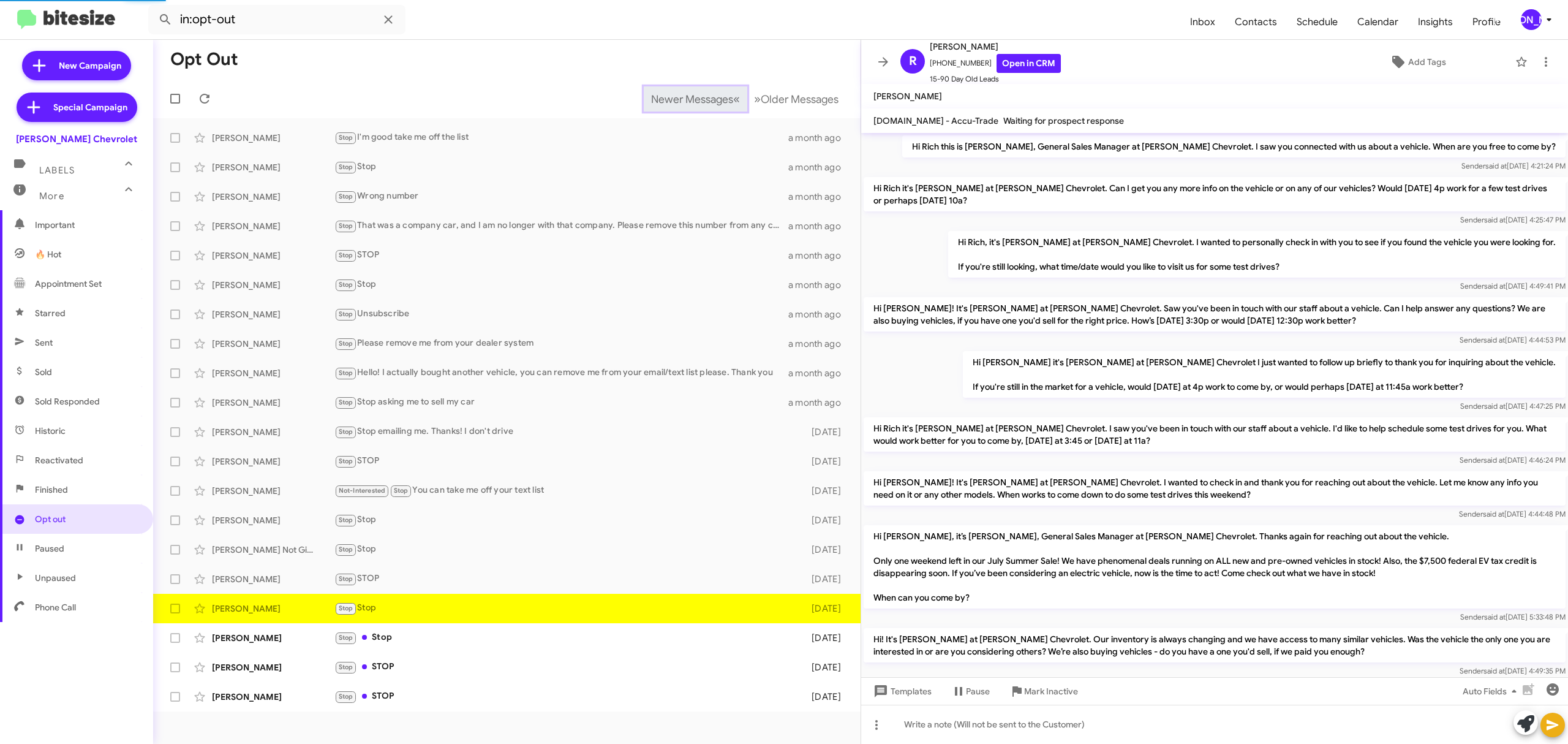
scroll to position [25, 0]
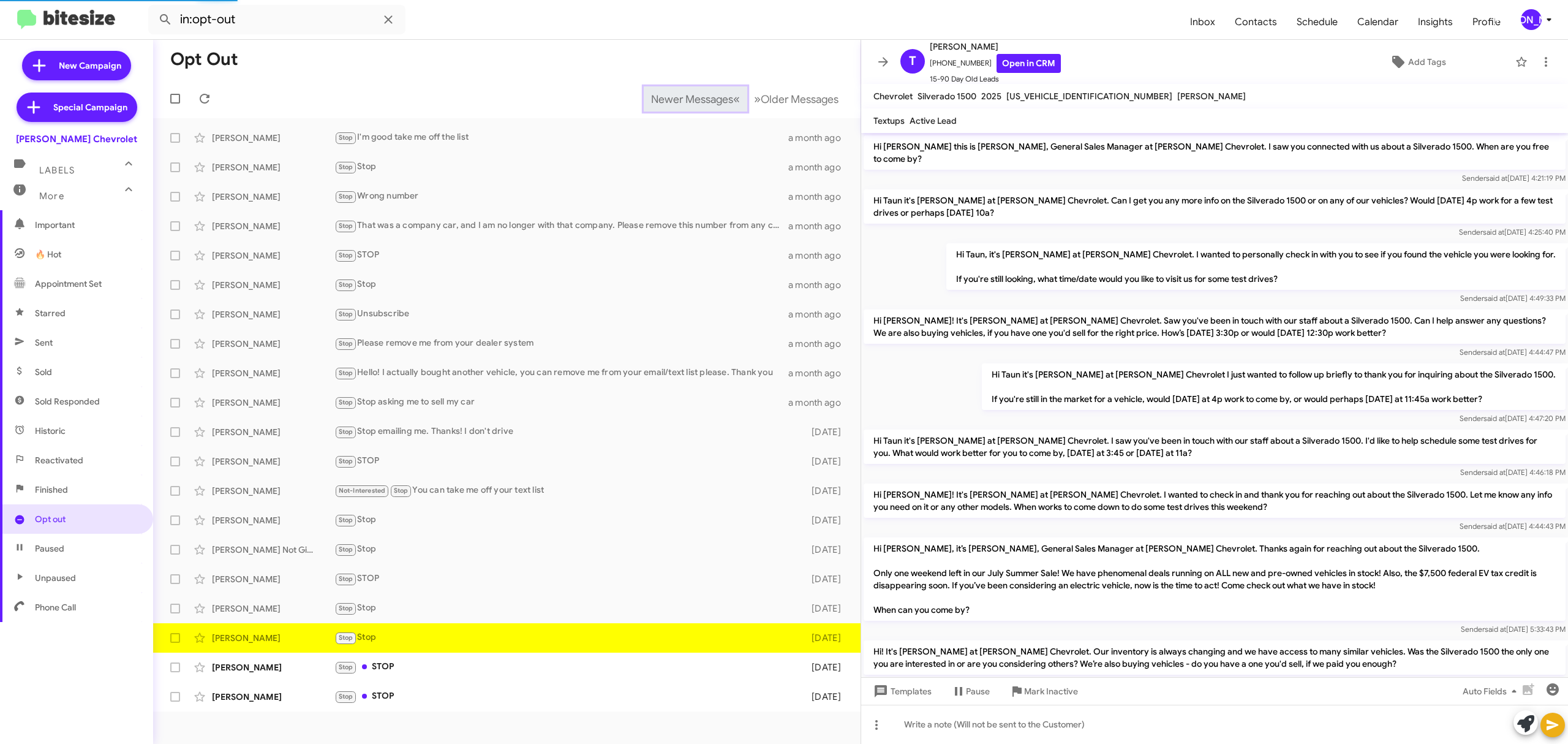
scroll to position [25, 0]
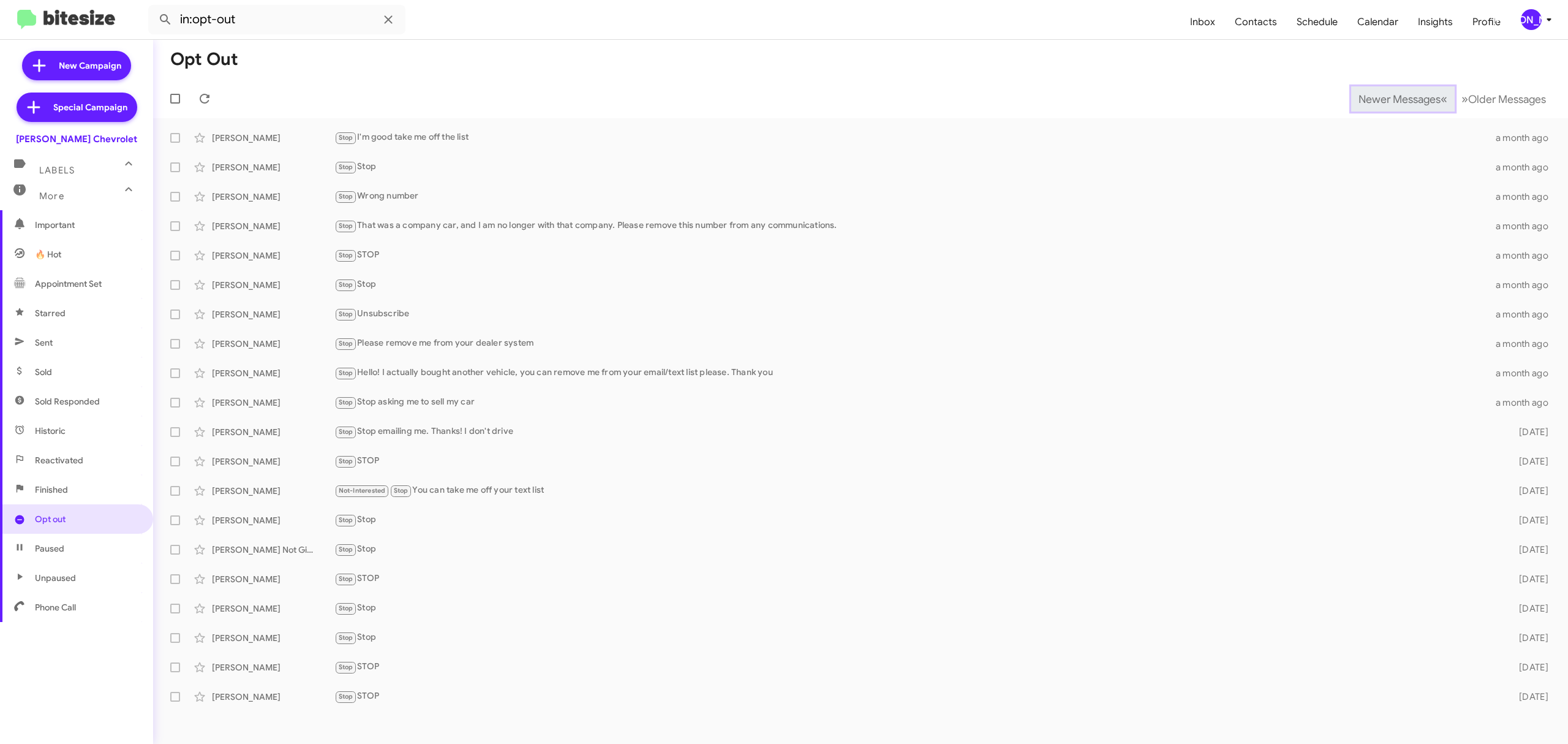
click at [1390, 98] on span "Newer Messages" at bounding box center [1400, 99] width 82 height 13
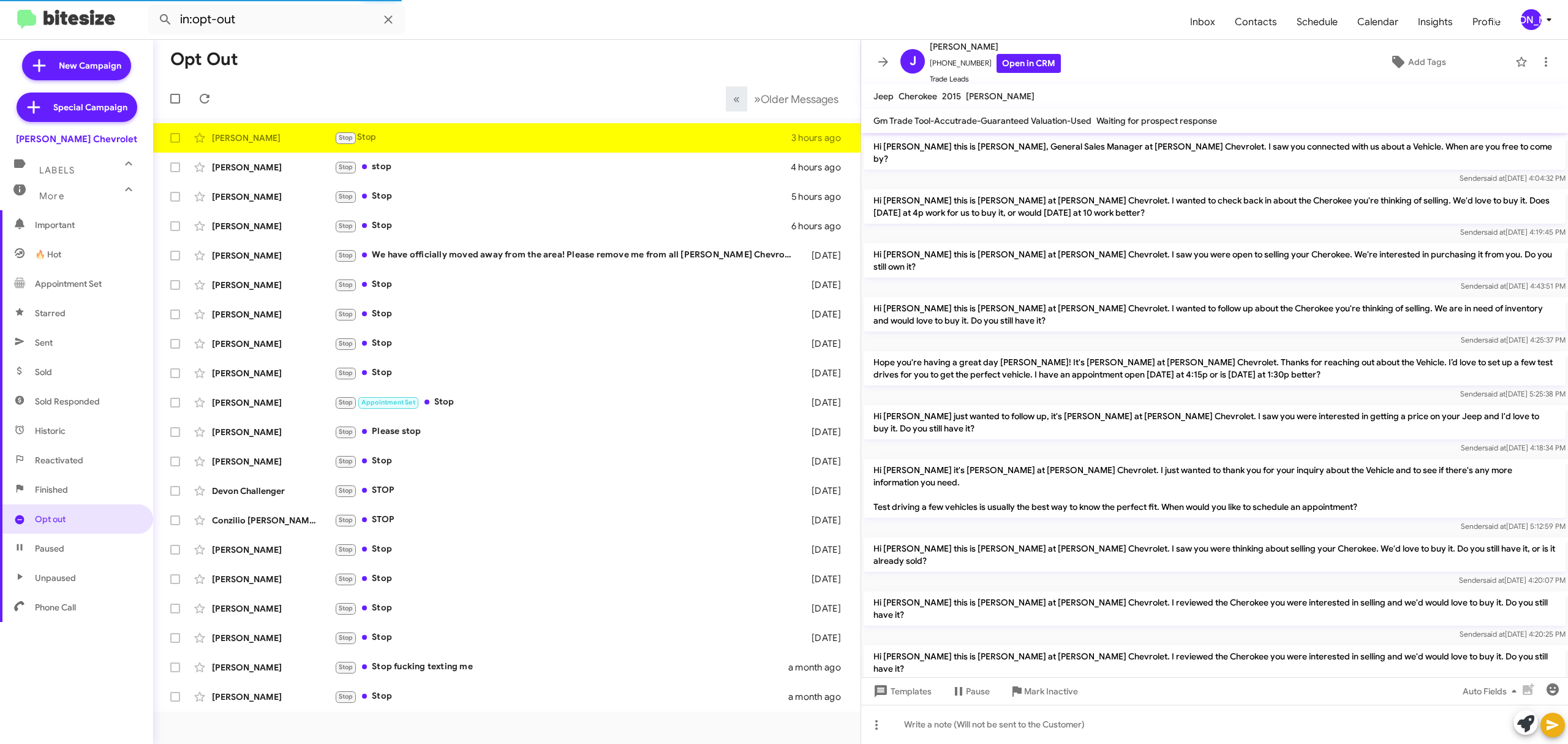
scroll to position [136, 0]
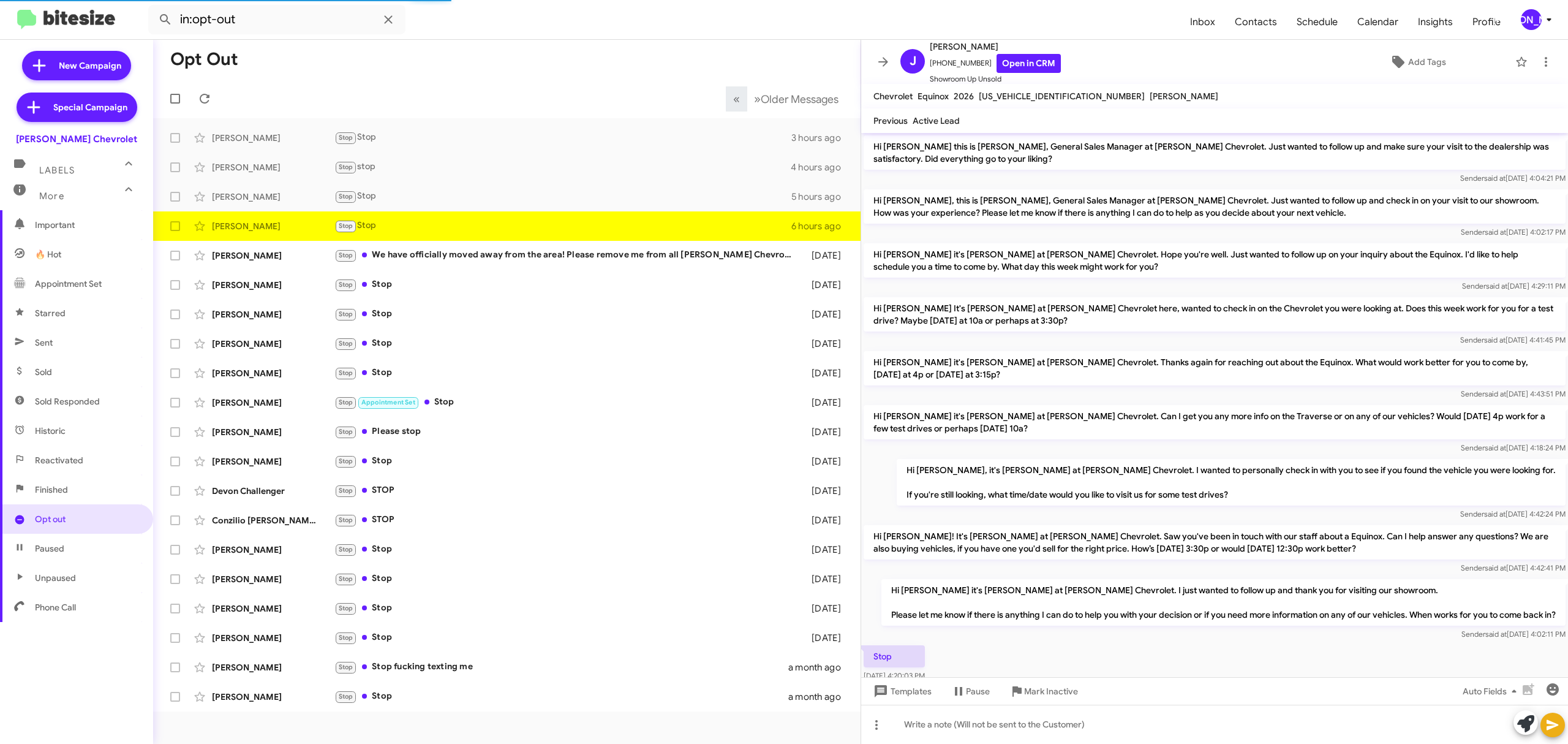
scroll to position [50, 0]
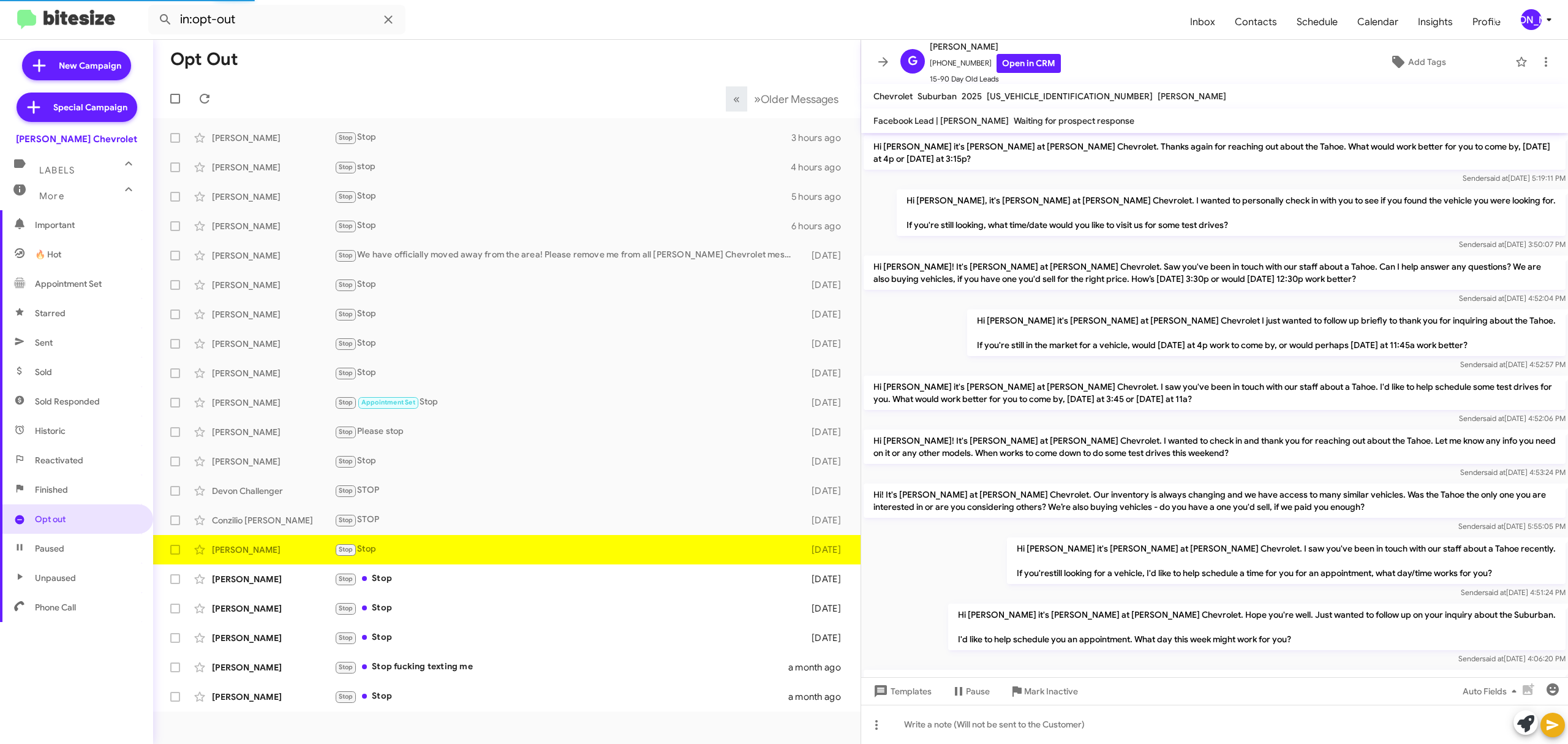
scroll to position [657, 0]
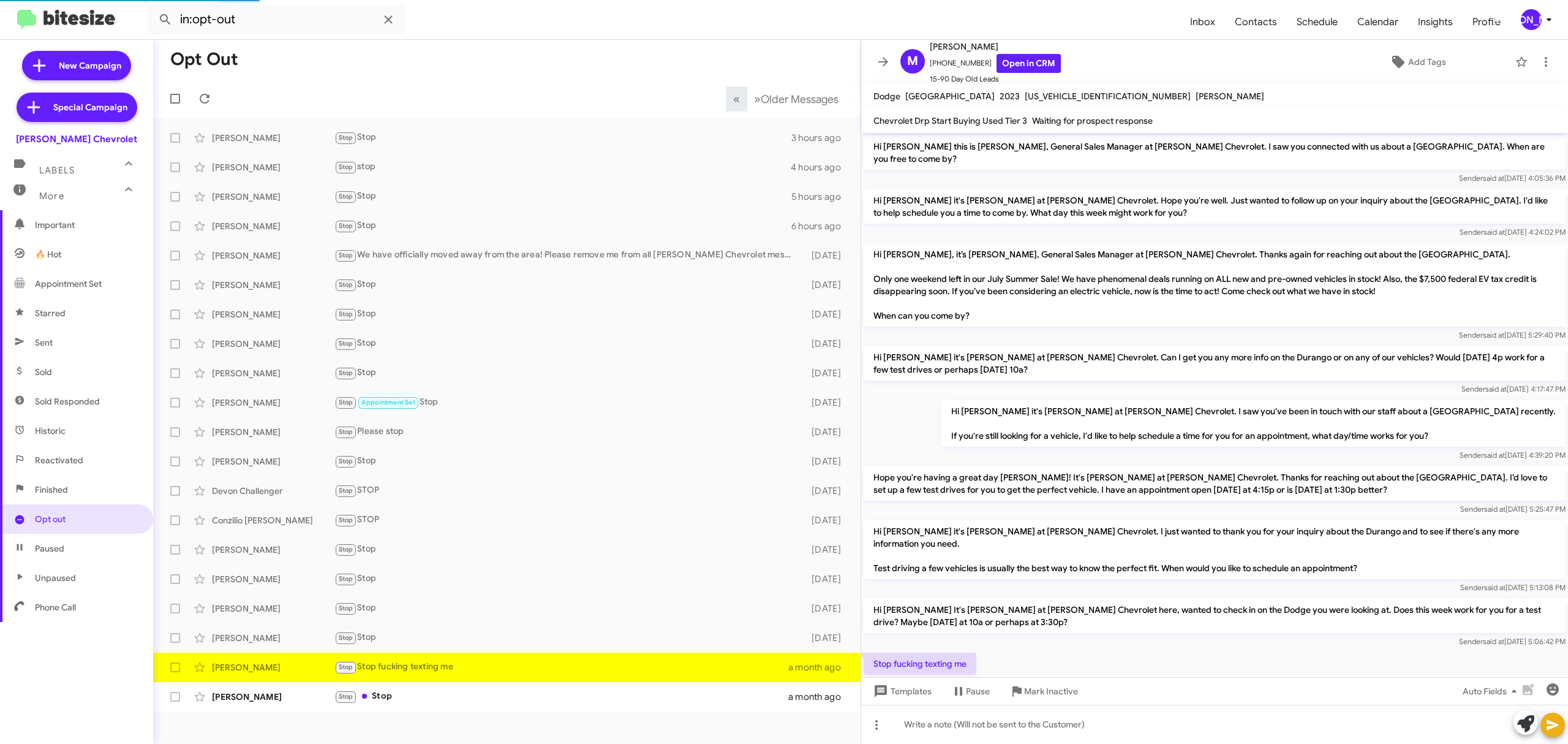
scroll to position [18, 0]
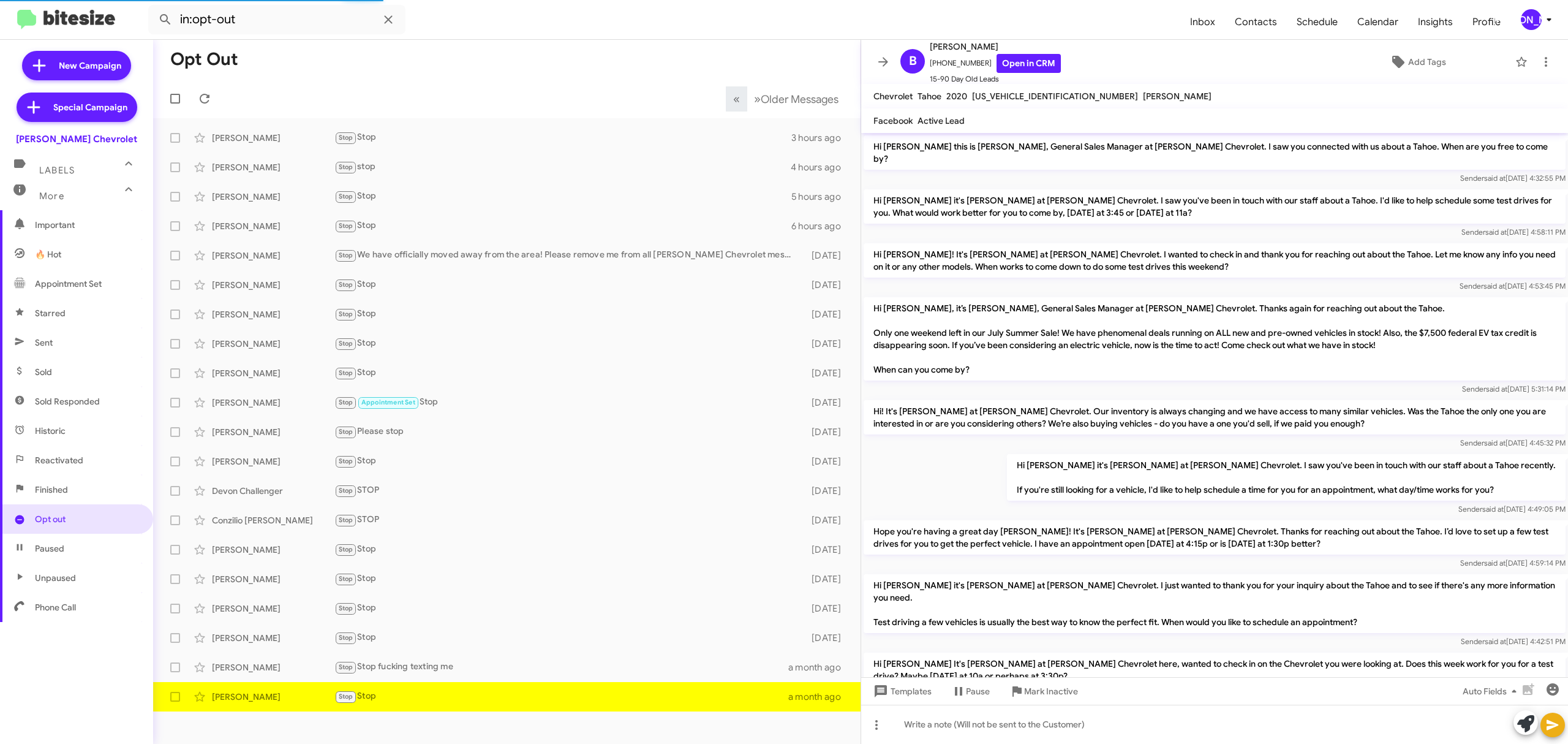
scroll to position [25, 0]
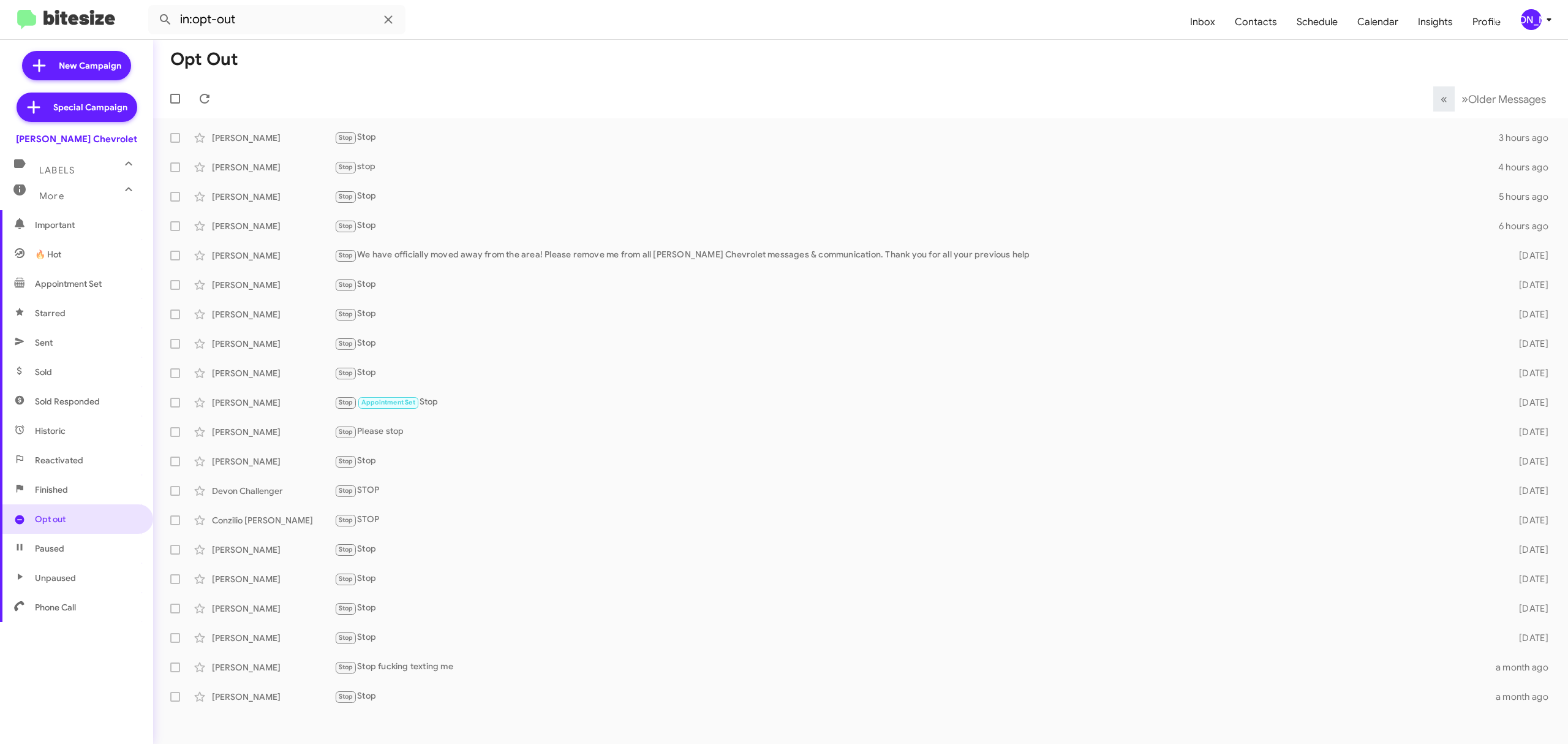
click at [1531, 20] on div "[PERSON_NAME]" at bounding box center [1531, 19] width 20 height 20
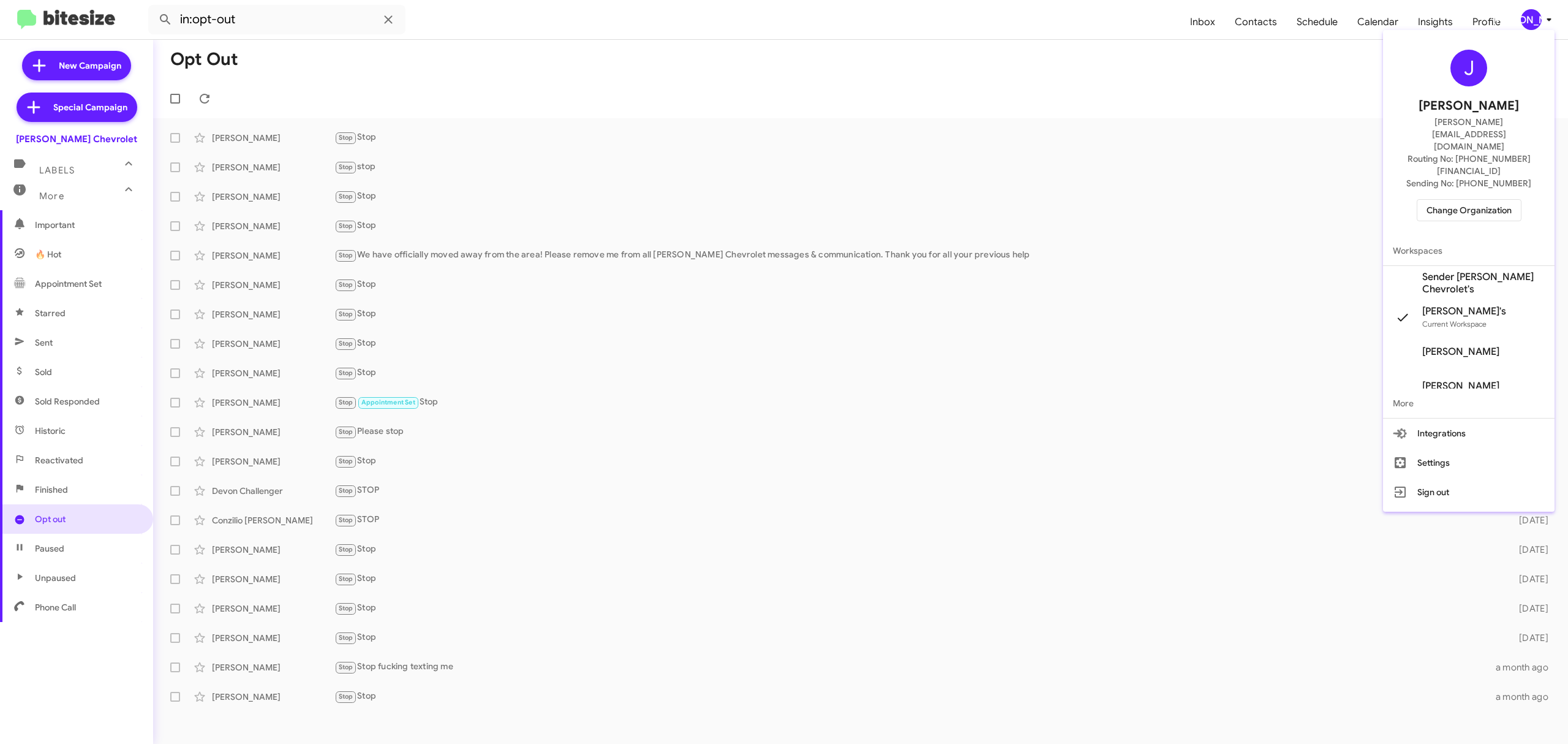
click at [1454, 200] on span "Change Organization" at bounding box center [1469, 210] width 85 height 20
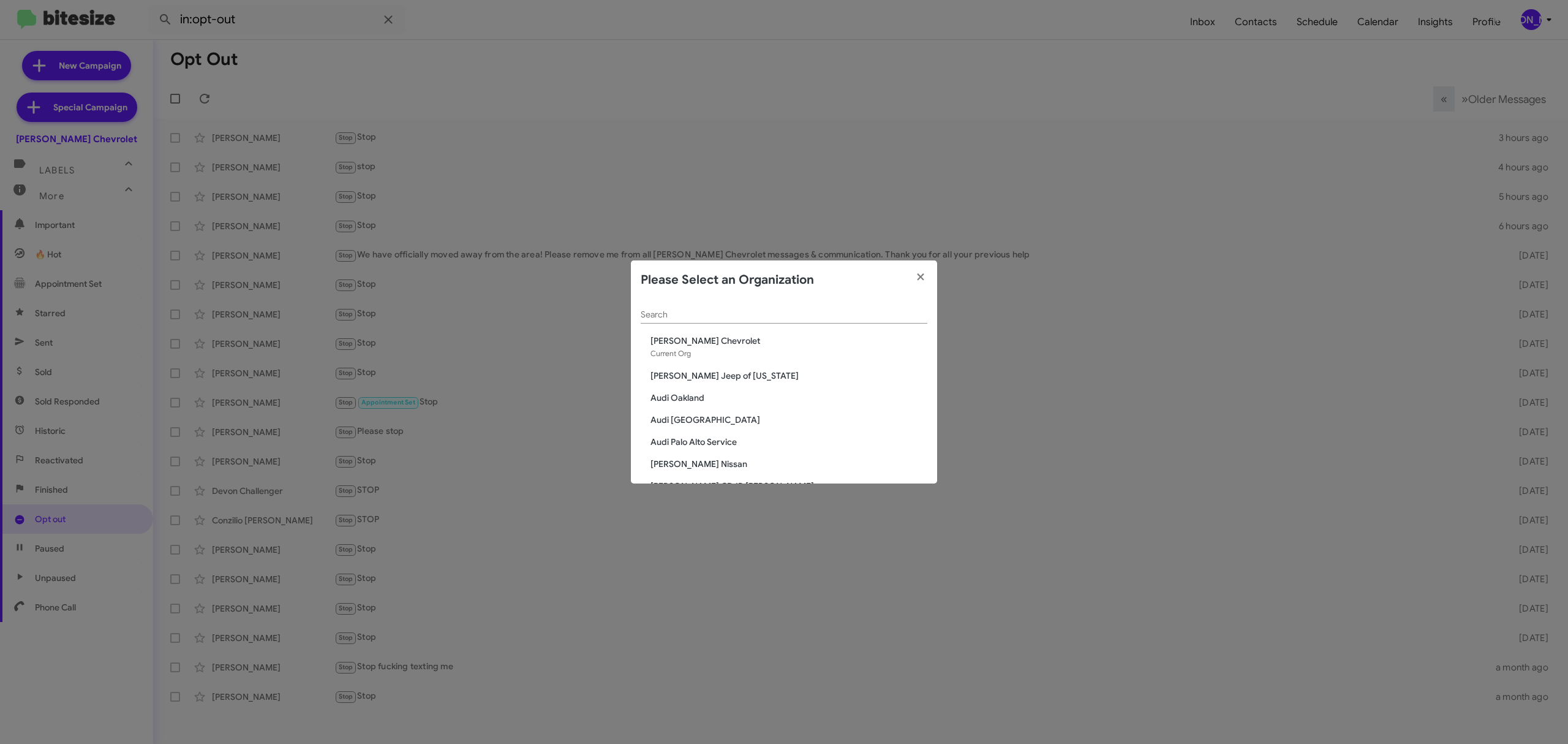
click at [802, 314] on input "Search" at bounding box center [784, 315] width 287 height 10
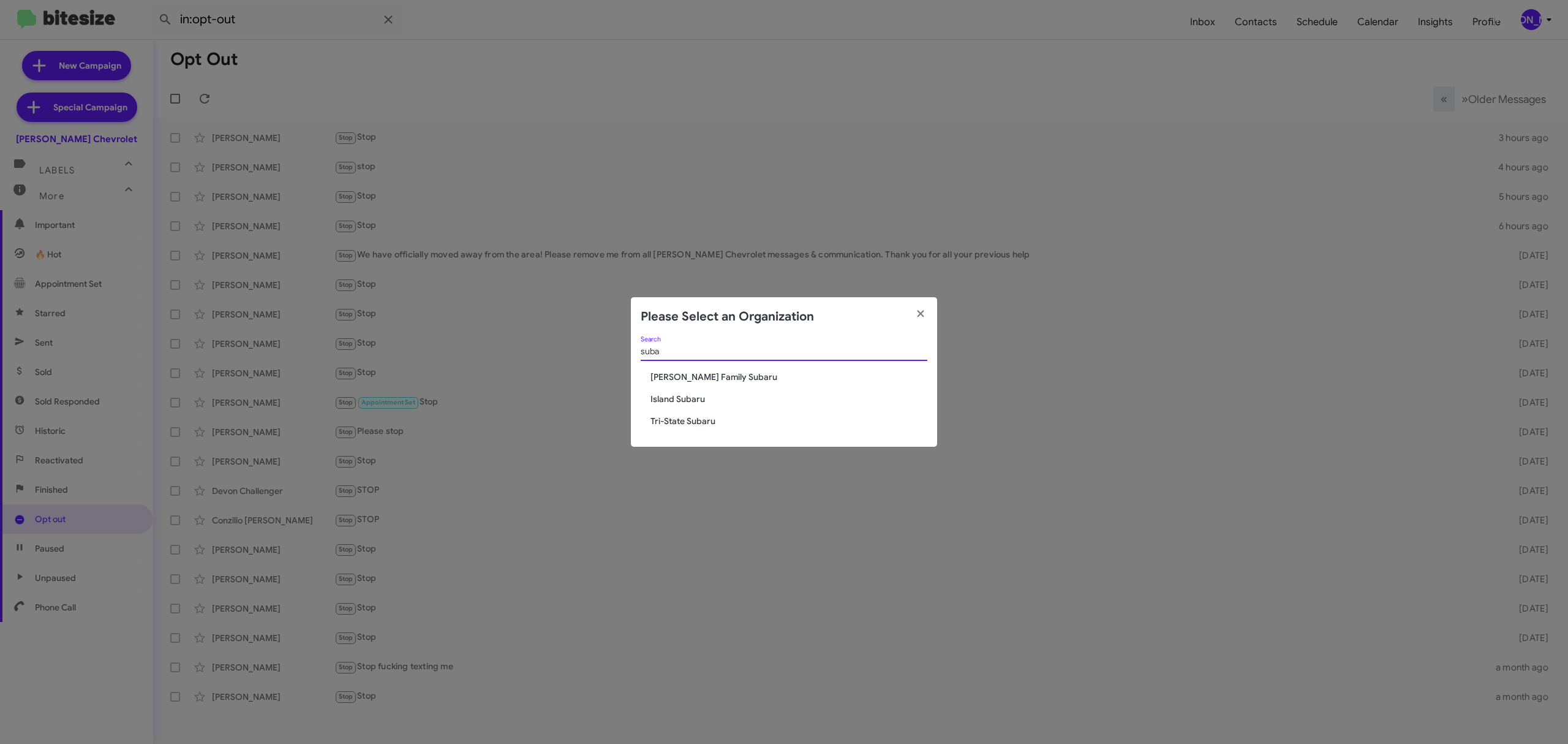
type input "suba"
click at [695, 403] on span "Island Subaru" at bounding box center [789, 398] width 277 height 12
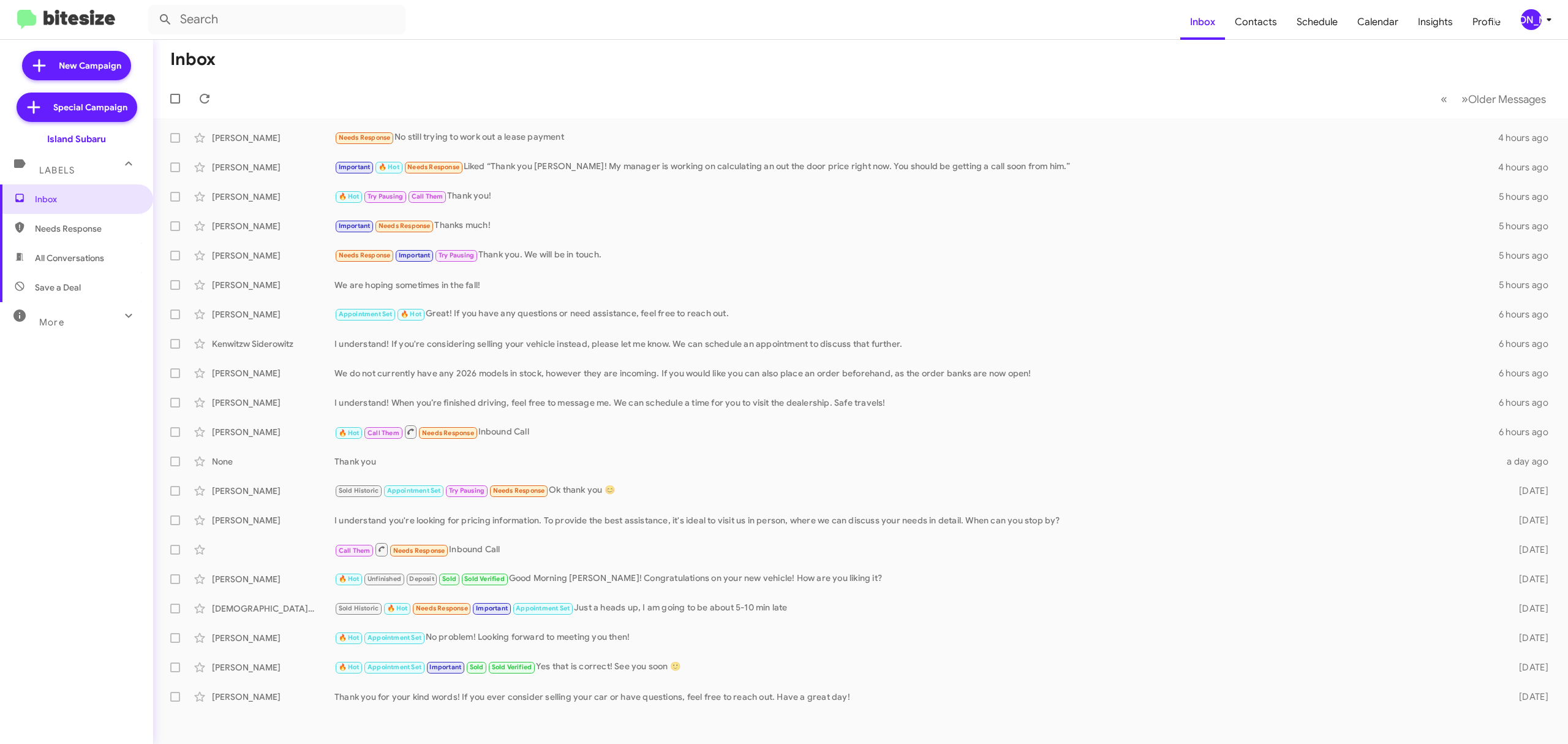
click at [96, 320] on div "More" at bounding box center [64, 317] width 109 height 23
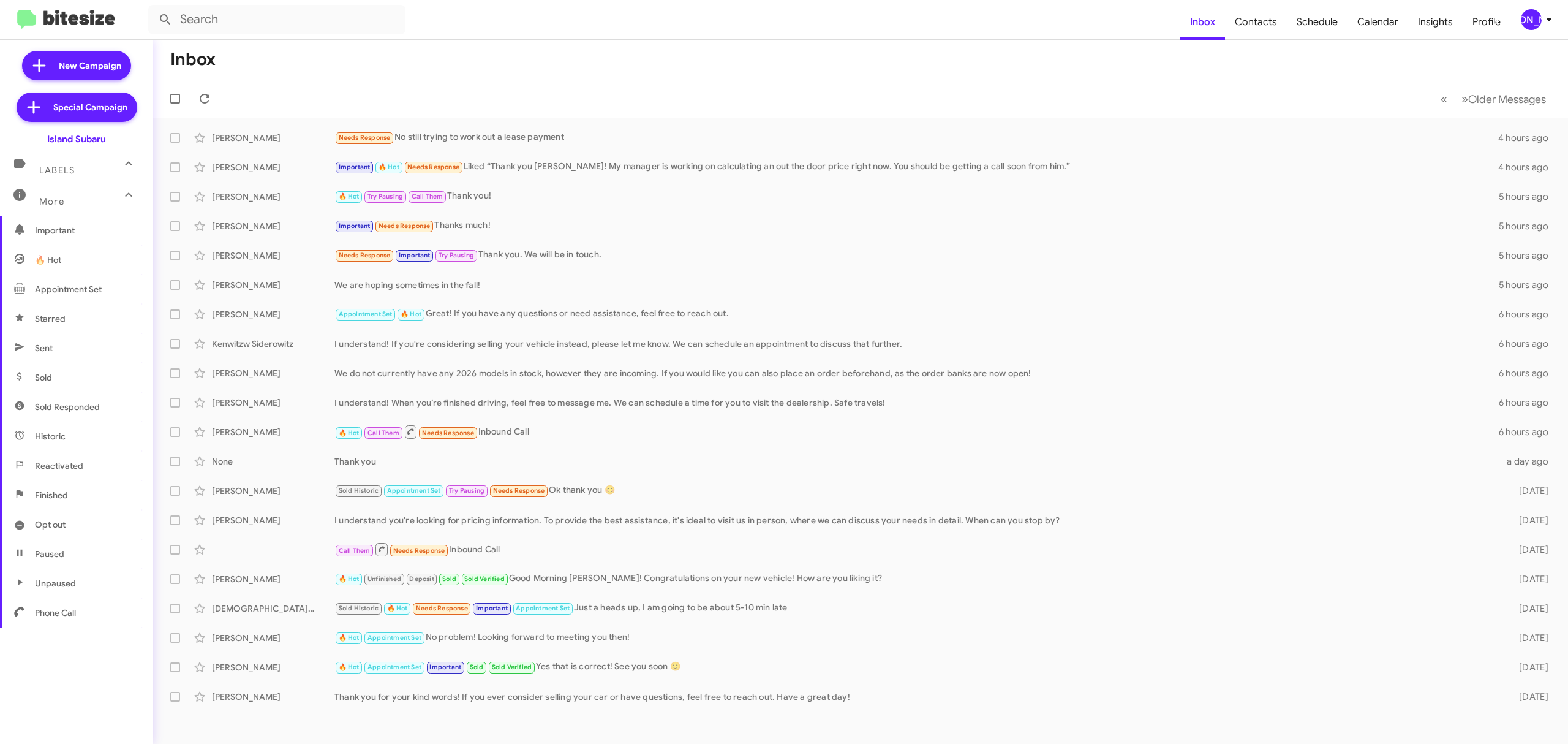
scroll to position [131, 0]
click at [73, 525] on span "Opt out" at bounding box center [76, 519] width 153 height 30
type input "in:opt-out"
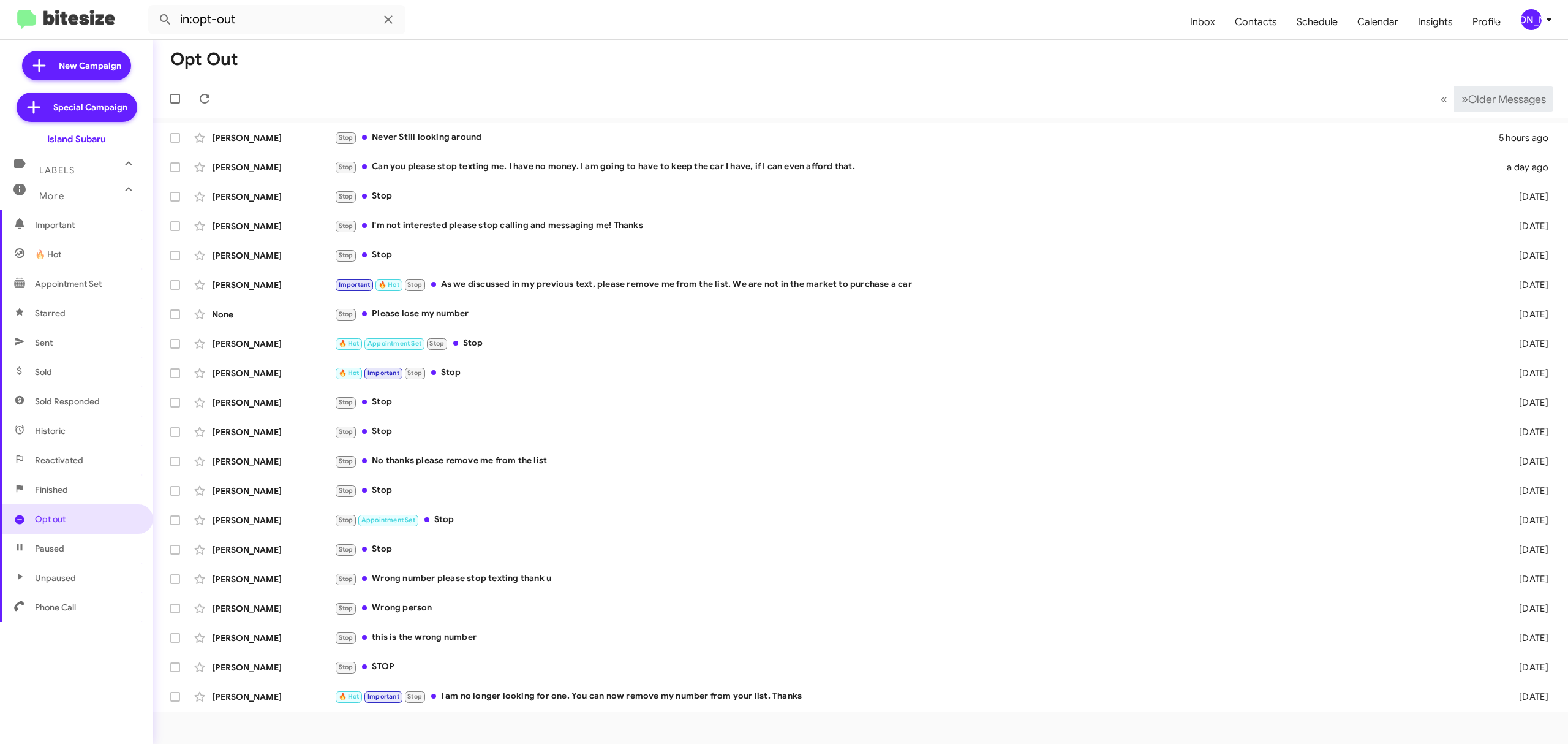
click at [1493, 95] on span "Older Messages" at bounding box center [1507, 99] width 78 height 13
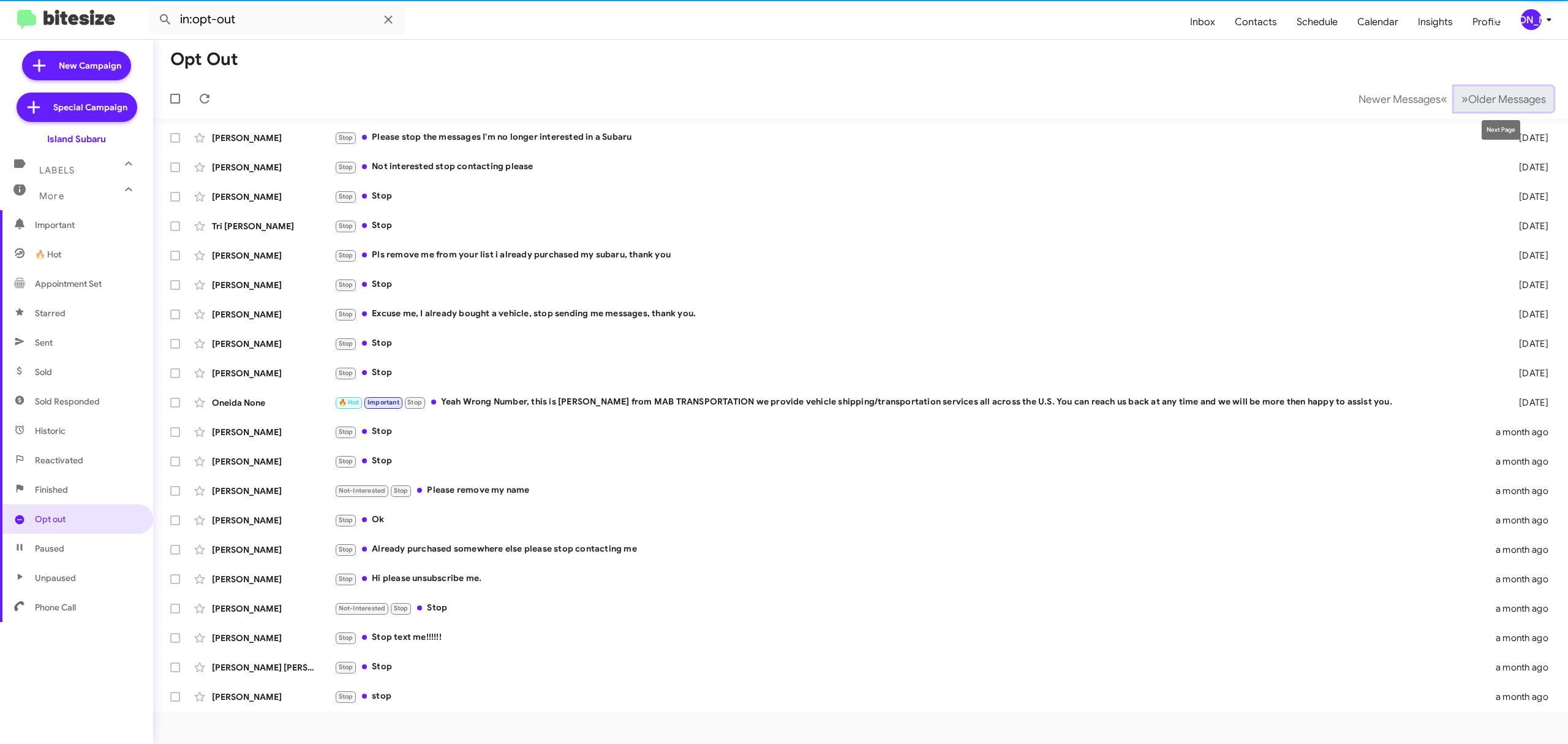
click at [1494, 95] on span "Older Messages" at bounding box center [1507, 99] width 78 height 13
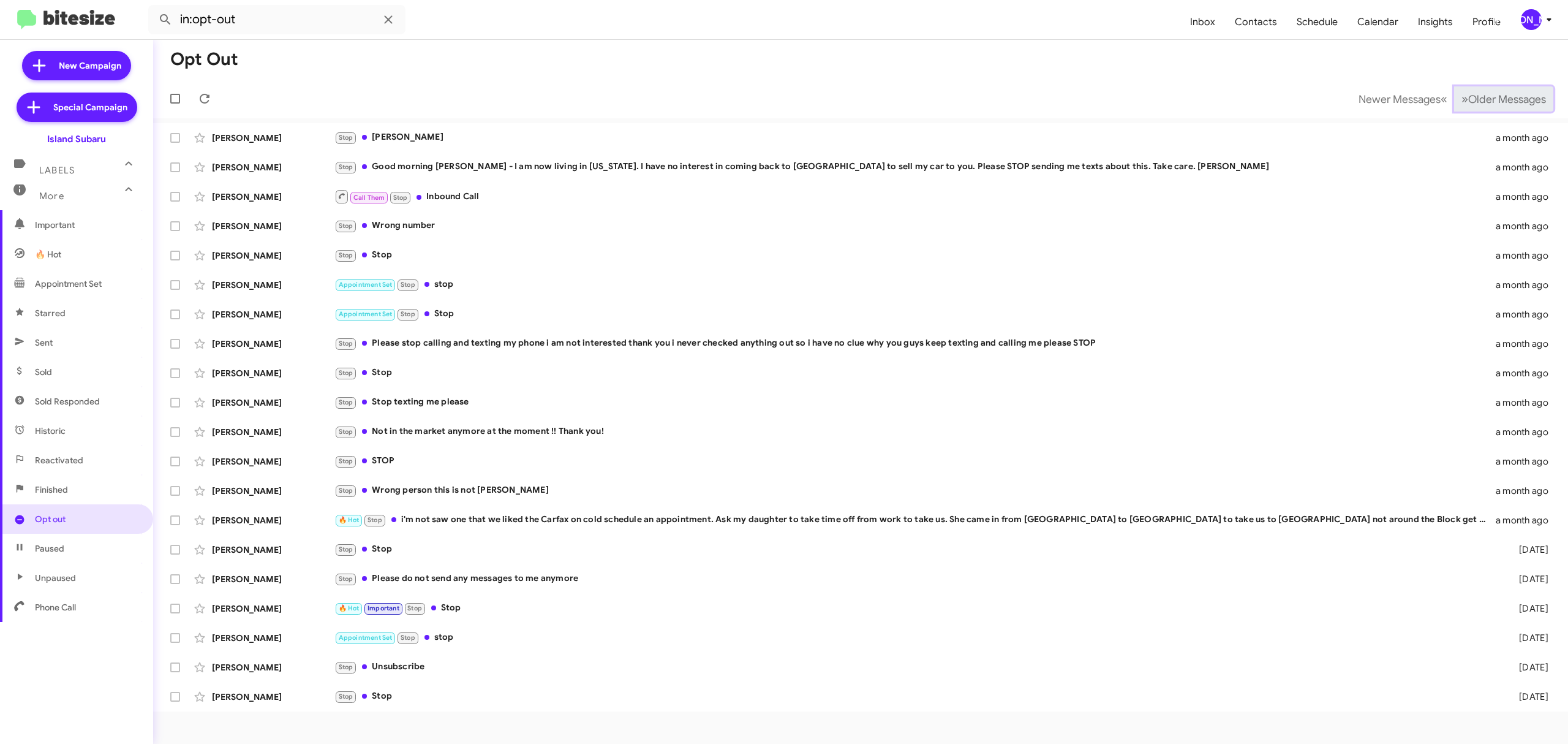
click at [1499, 104] on span "Older Messages" at bounding box center [1507, 99] width 78 height 13
click at [1486, 104] on span "Older Messages" at bounding box center [1507, 99] width 78 height 13
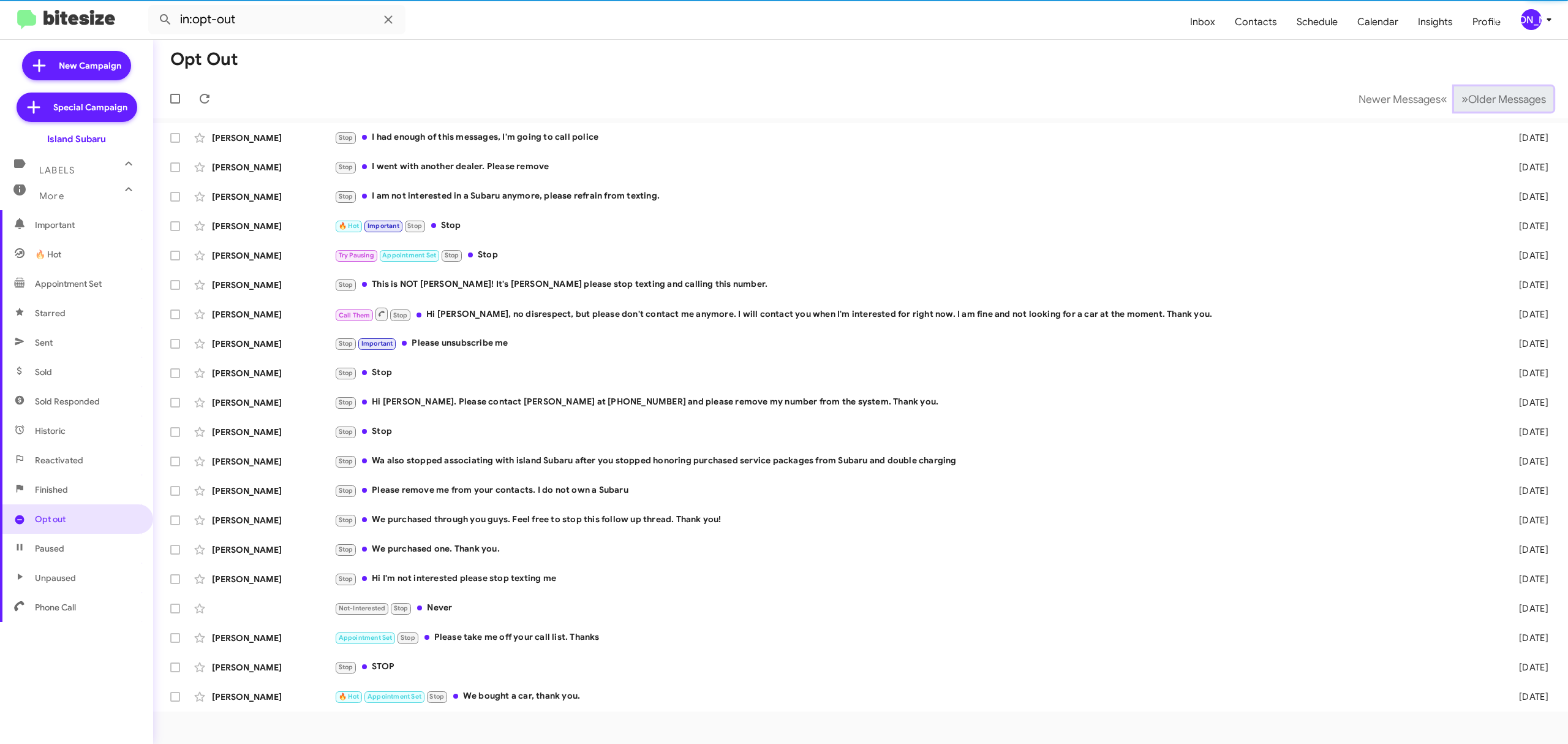
click at [1483, 94] on span "Older Messages" at bounding box center [1507, 99] width 78 height 13
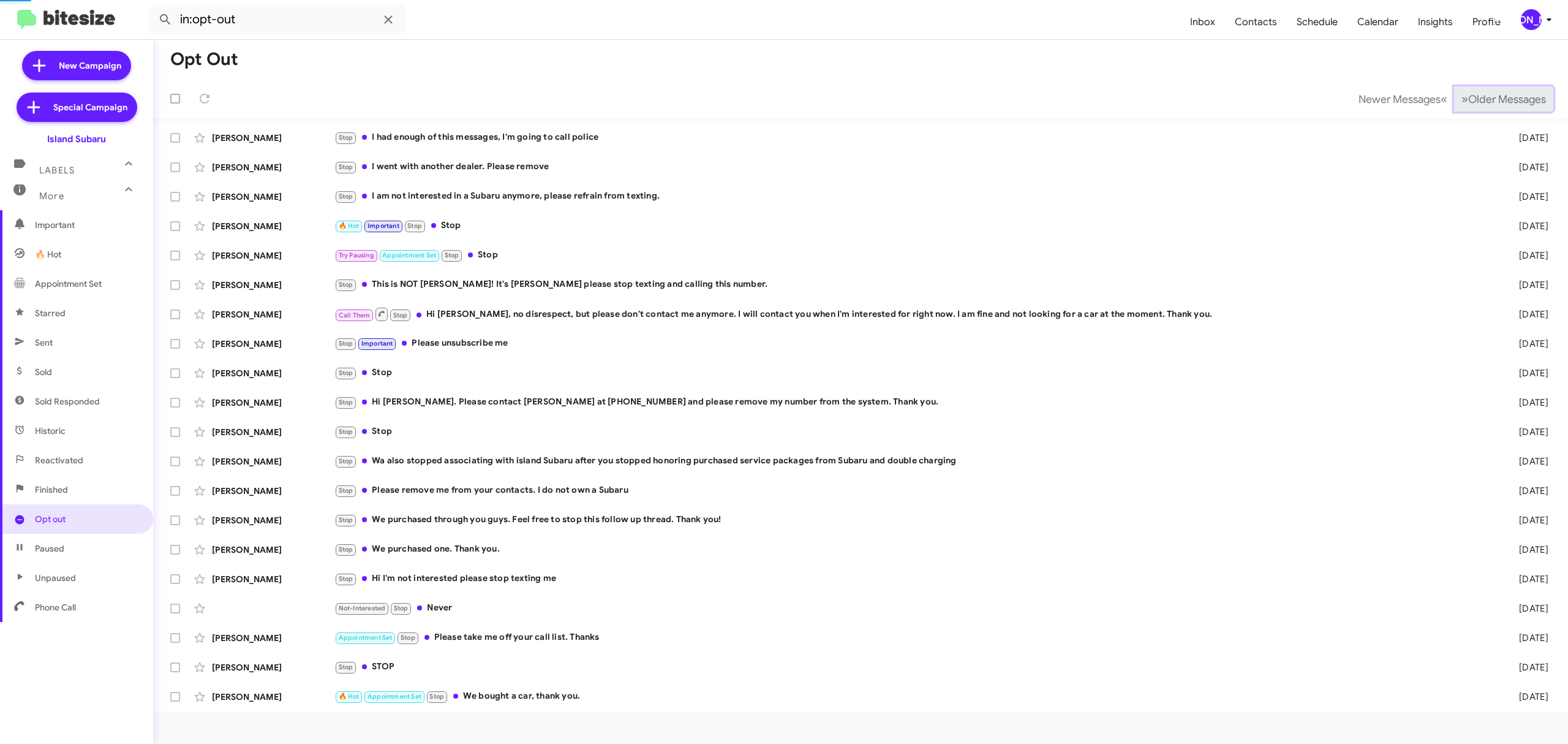
click at [1483, 94] on span "Older Messages" at bounding box center [1507, 99] width 78 height 13
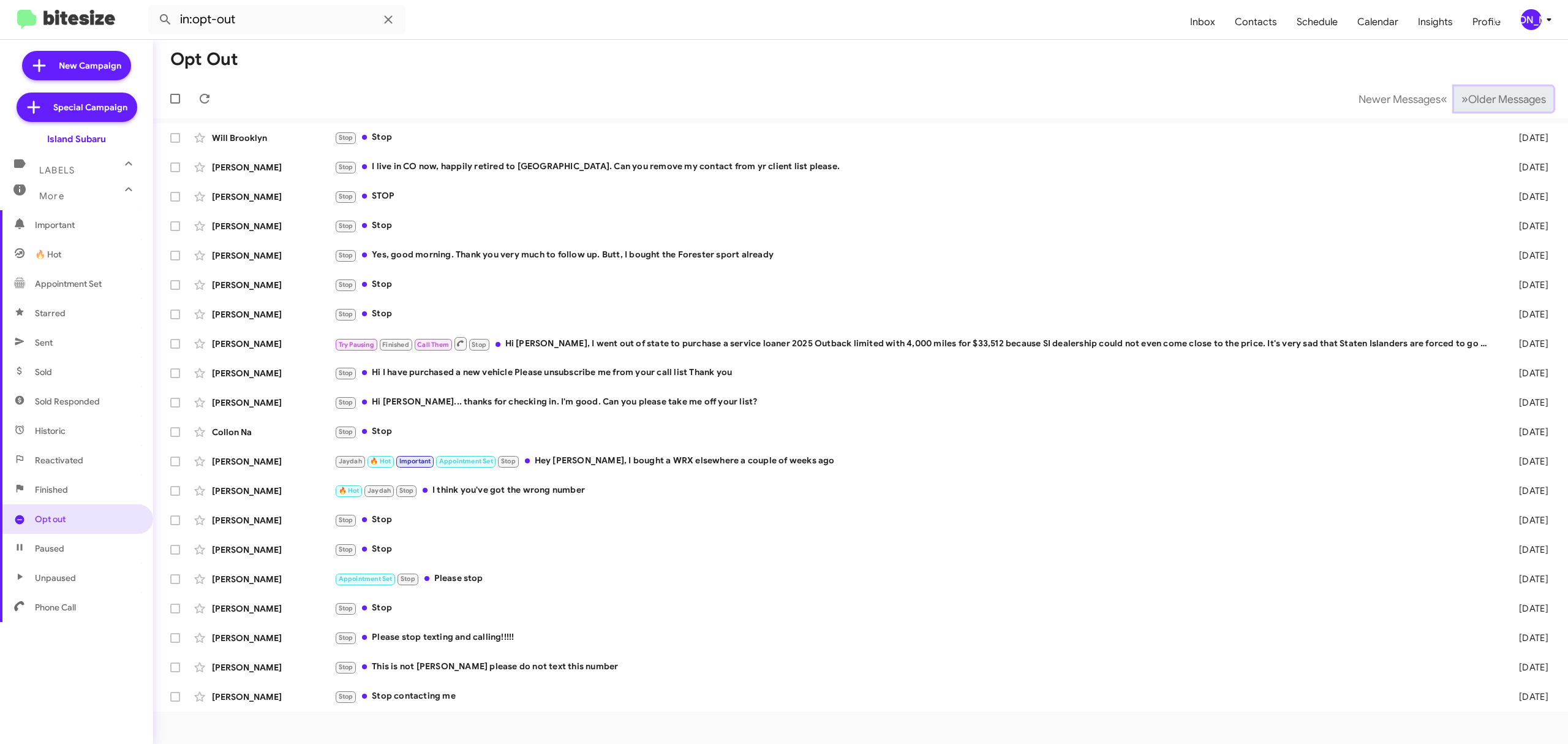
click at [1495, 95] on span "Older Messages" at bounding box center [1507, 99] width 78 height 13
click at [1488, 99] on span "Older Messages" at bounding box center [1507, 99] width 78 height 13
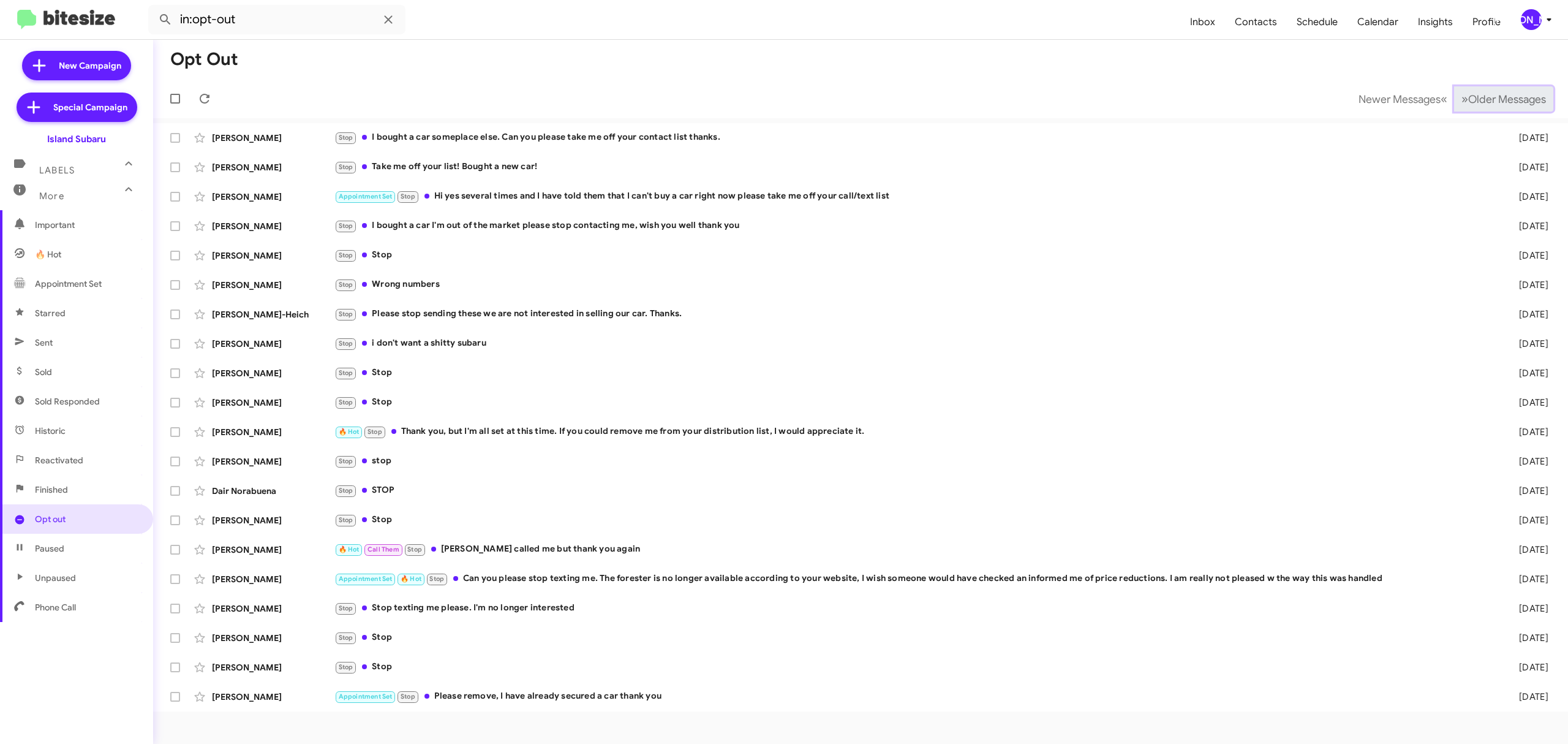
click at [1471, 94] on span "Older Messages" at bounding box center [1507, 99] width 78 height 13
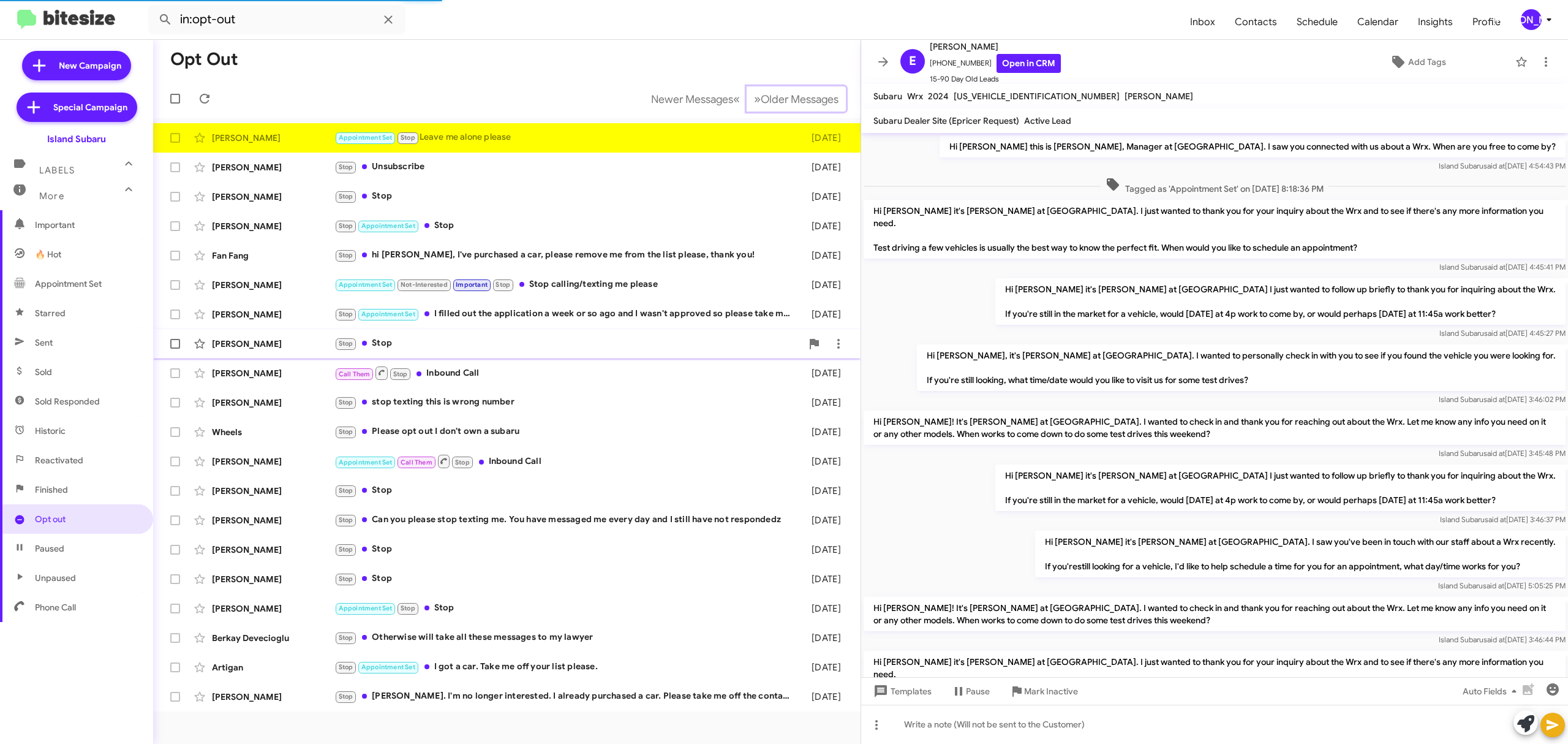
scroll to position [147, 0]
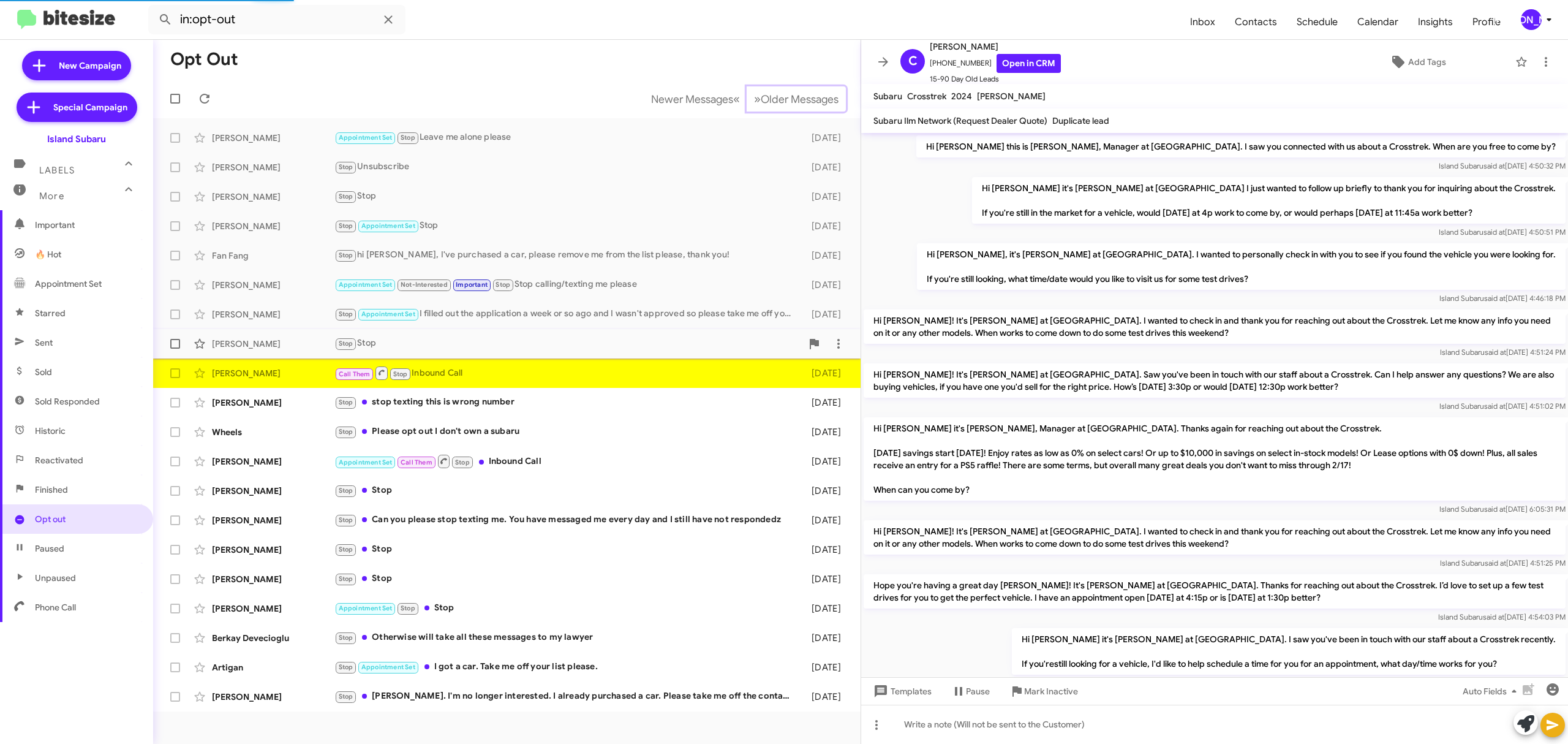
scroll to position [449, 0]
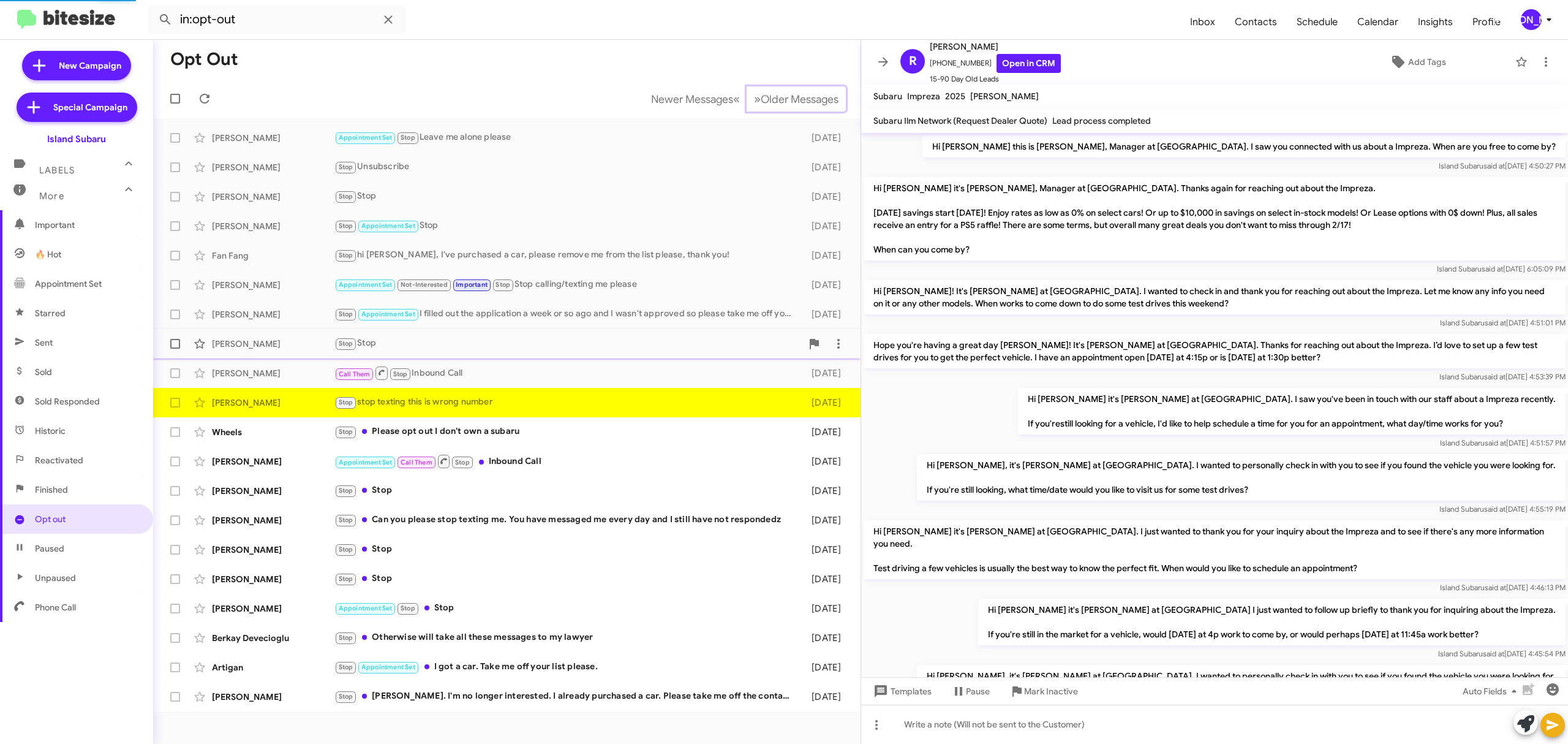
scroll to position [264, 0]
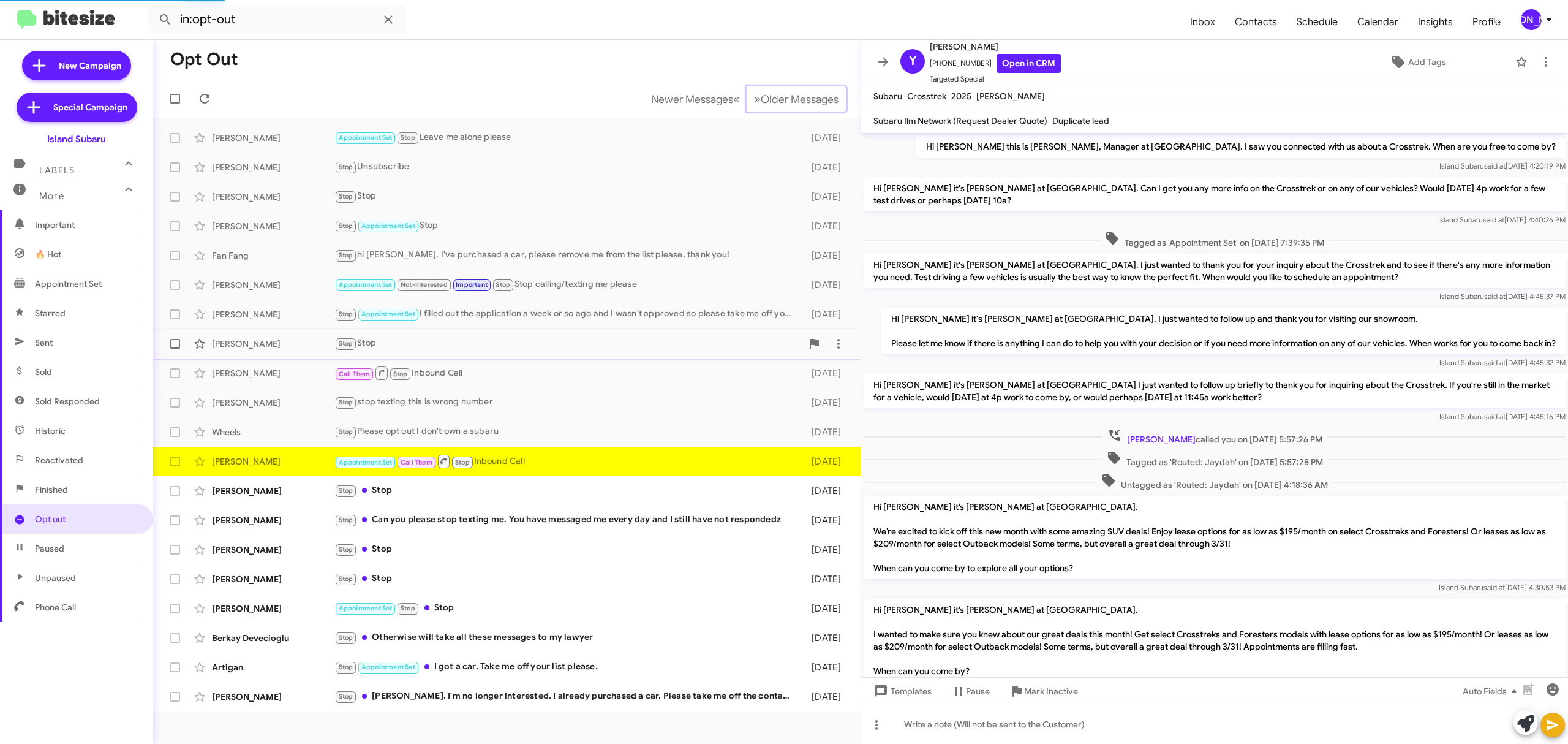
scroll to position [121, 0]
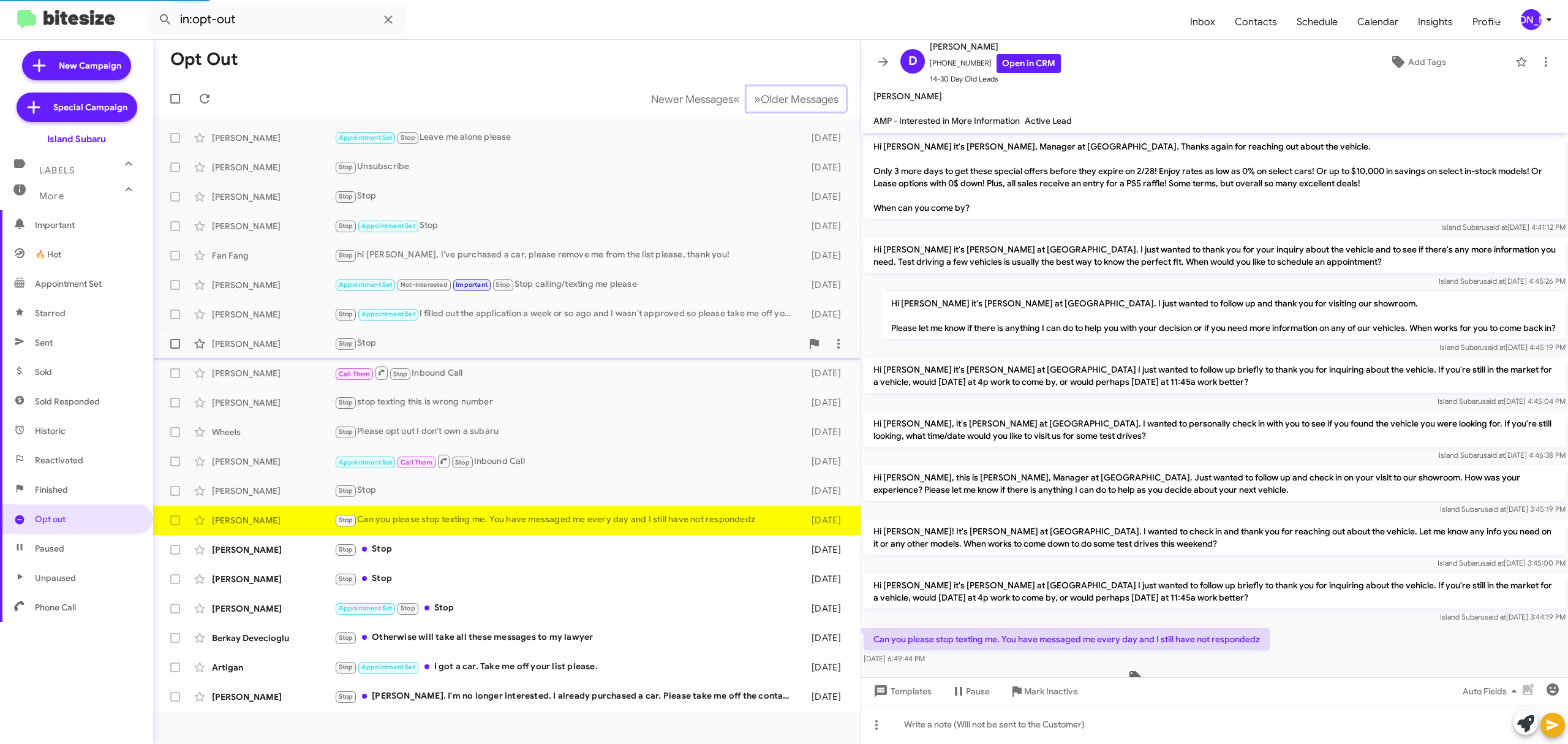
scroll to position [55, 0]
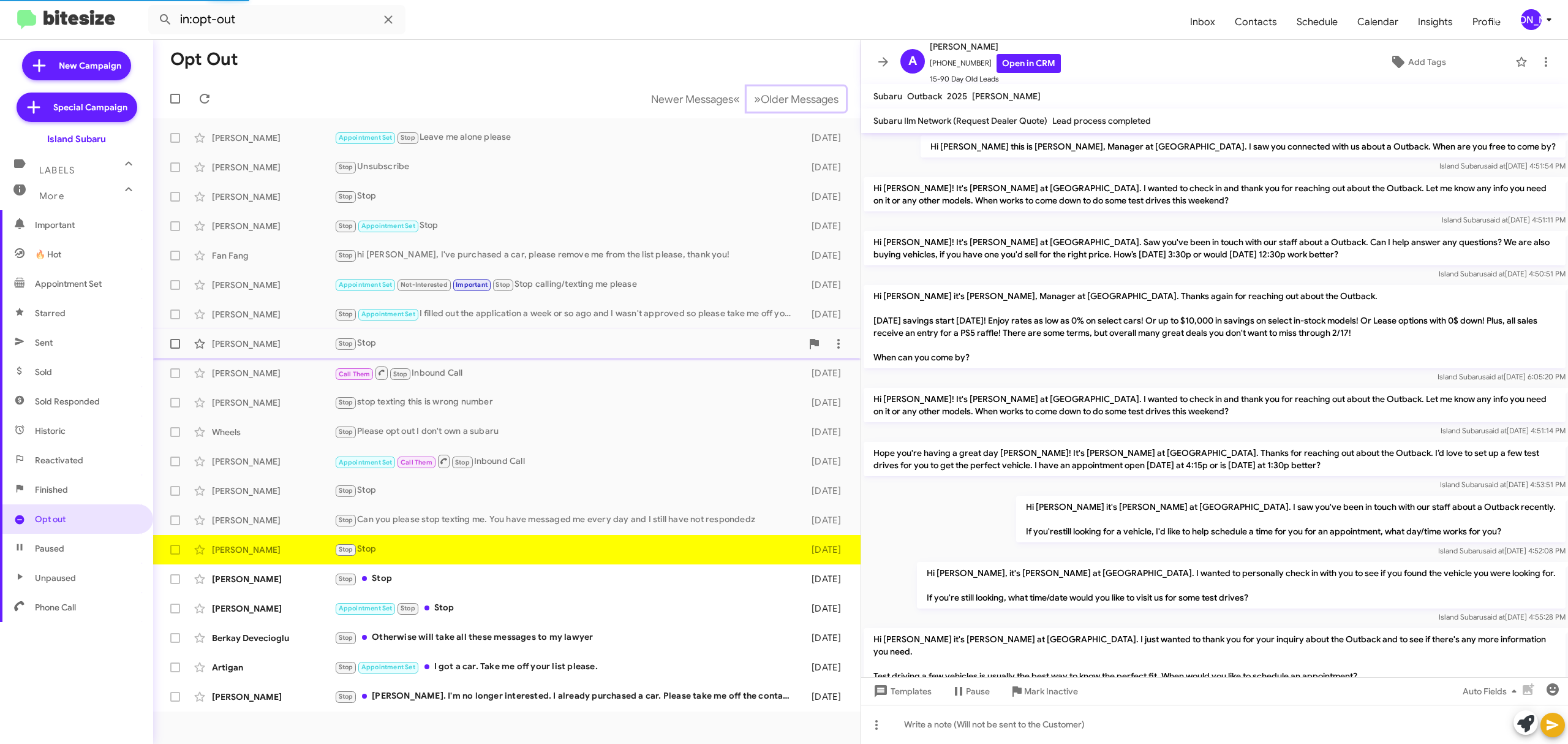
scroll to position [307, 0]
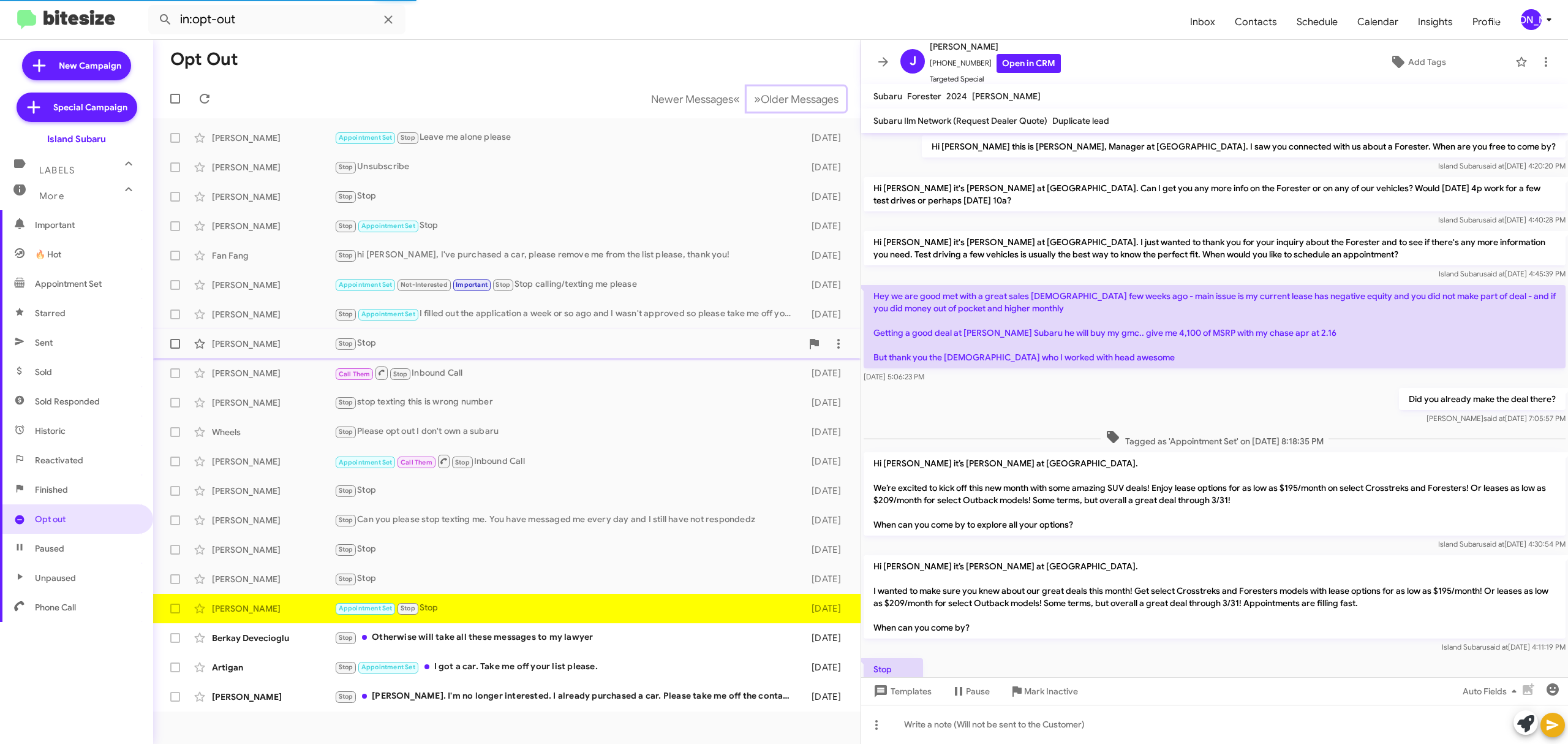
scroll to position [74, 0]
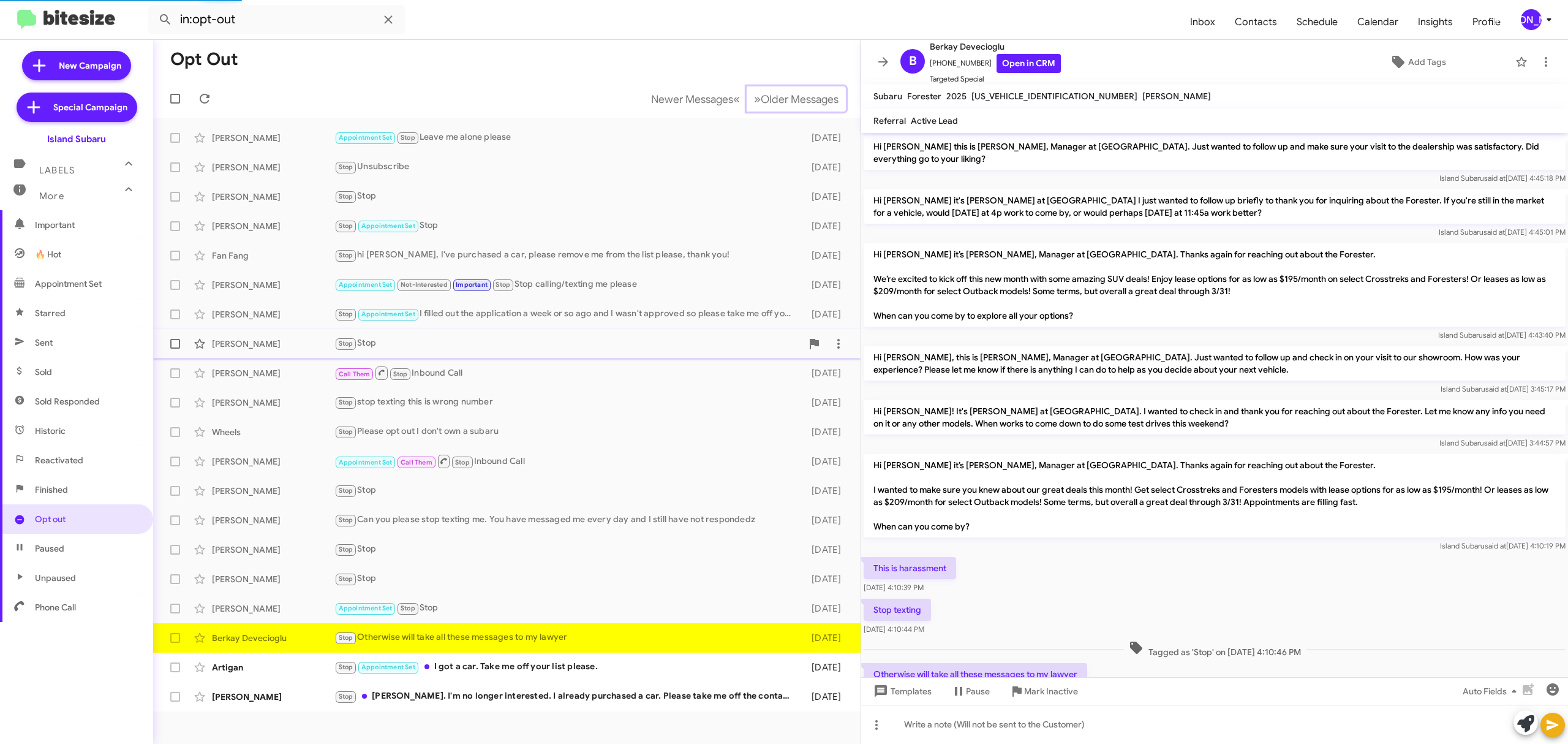
scroll to position [6, 0]
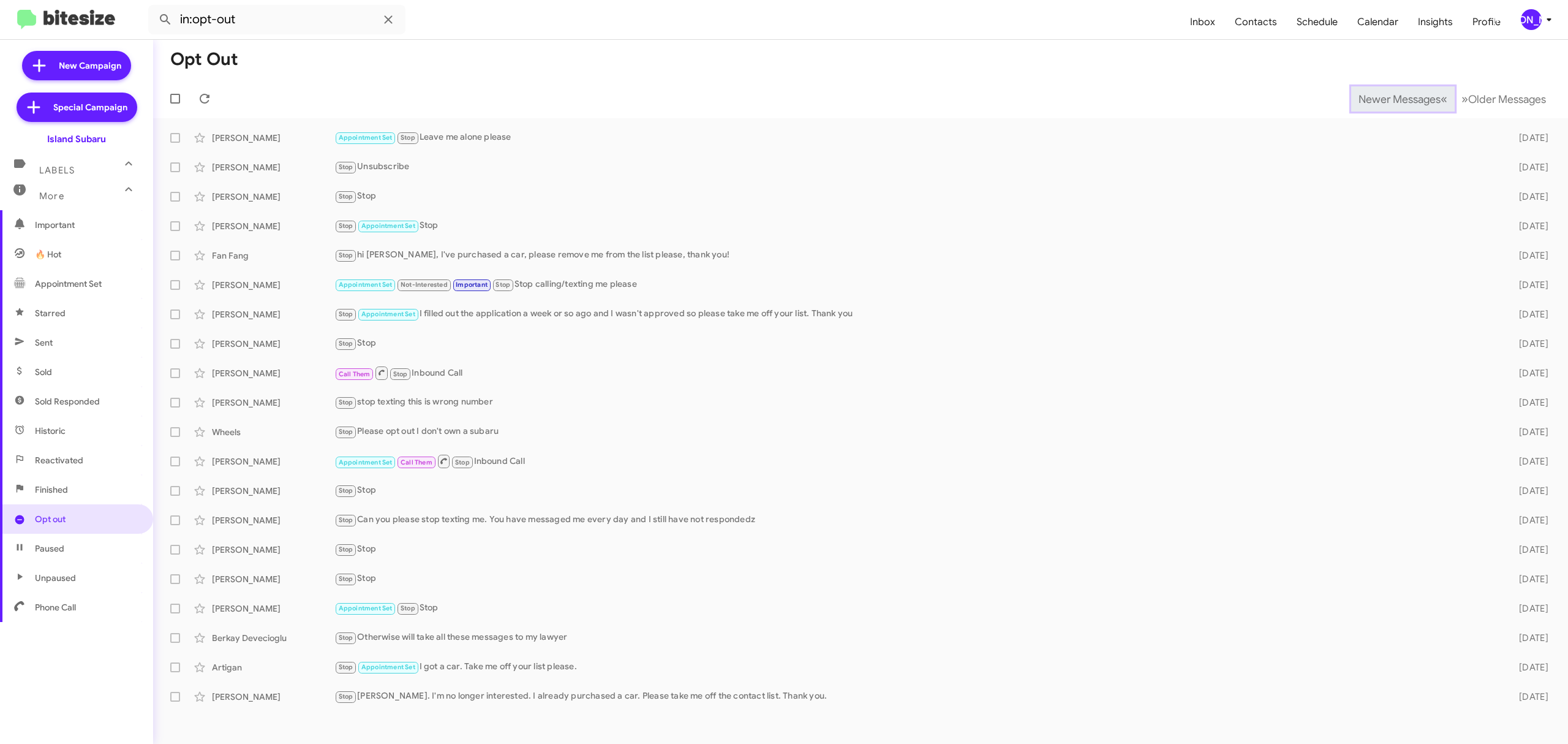
click at [1390, 98] on span "Newer Messages" at bounding box center [1400, 99] width 82 height 13
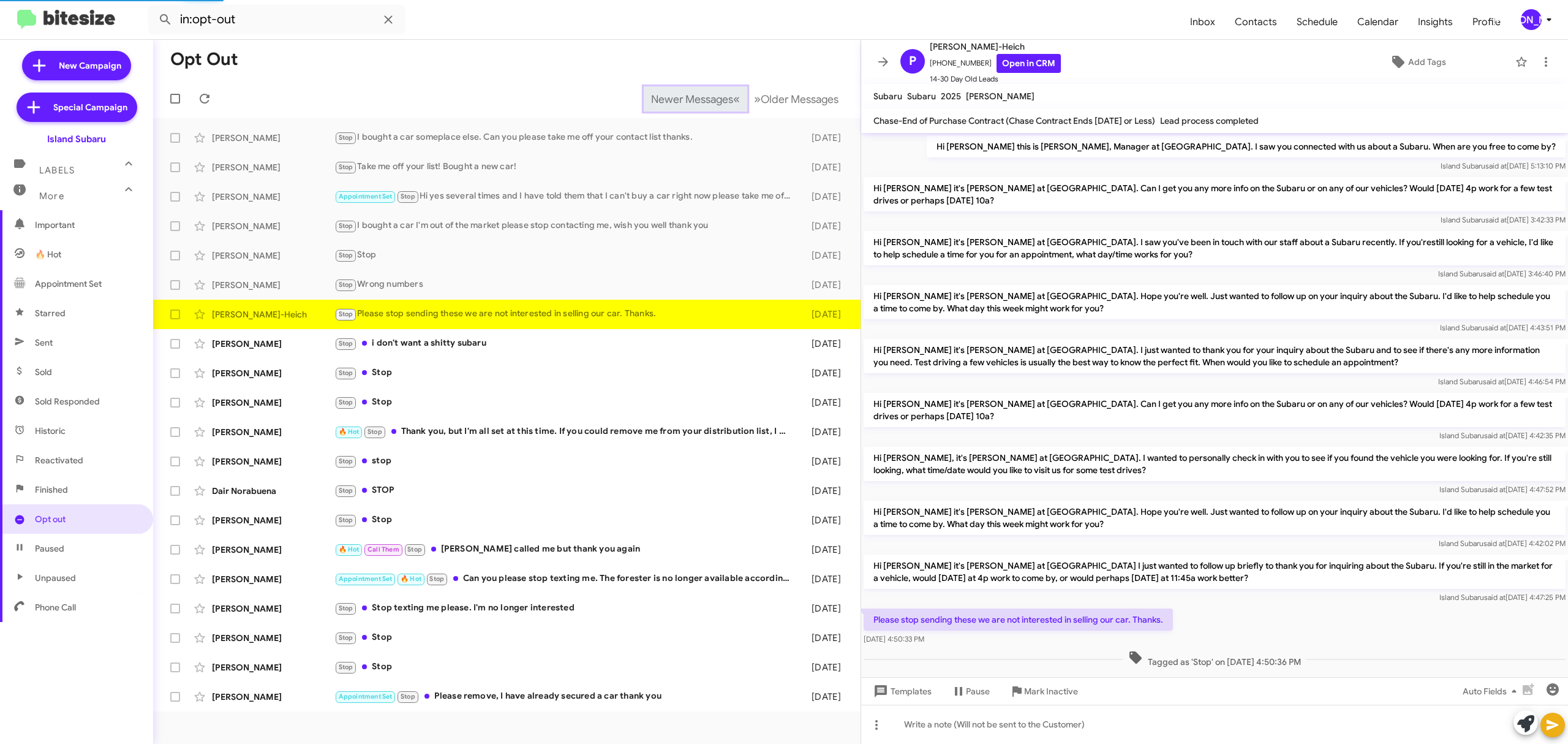
scroll to position [27, 0]
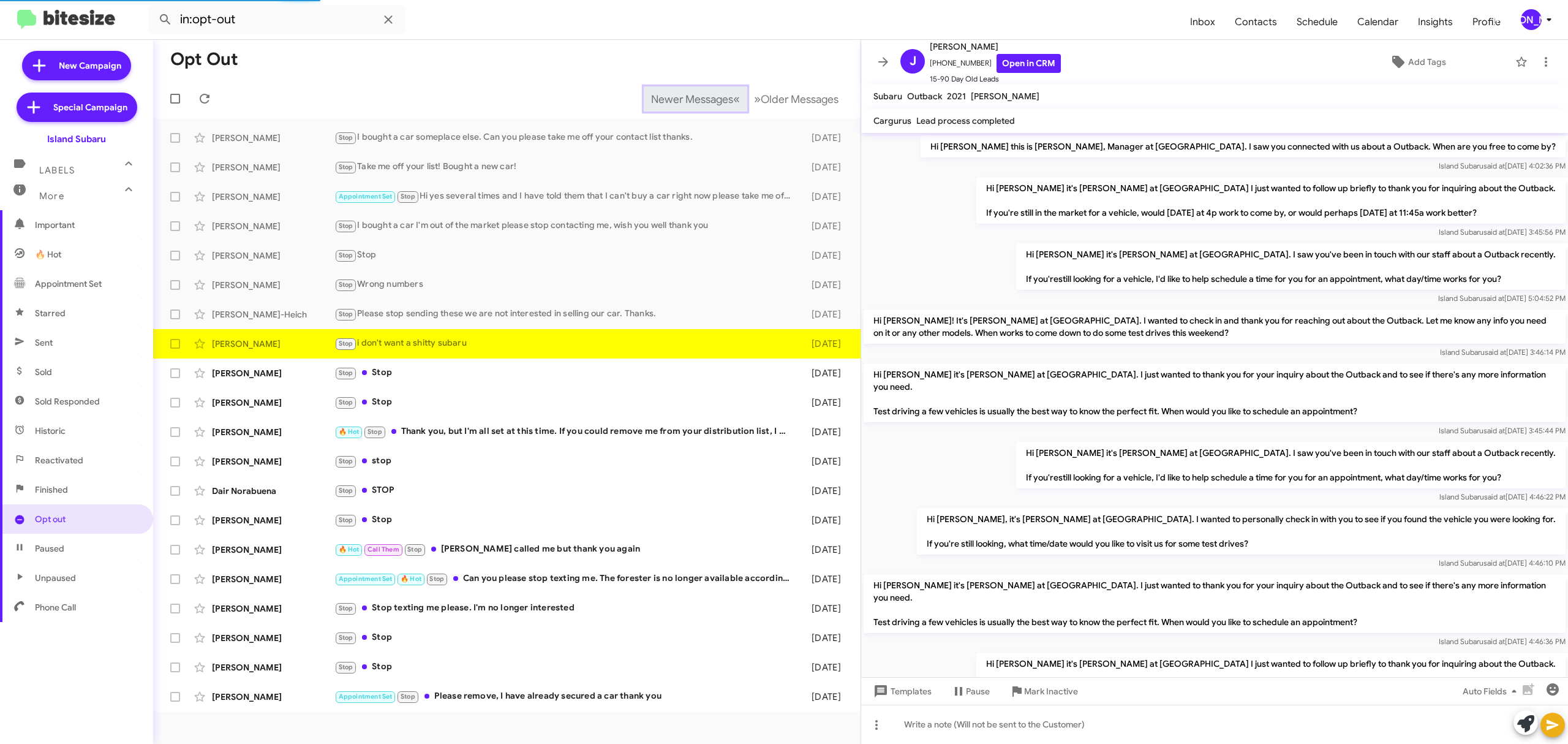
scroll to position [239, 0]
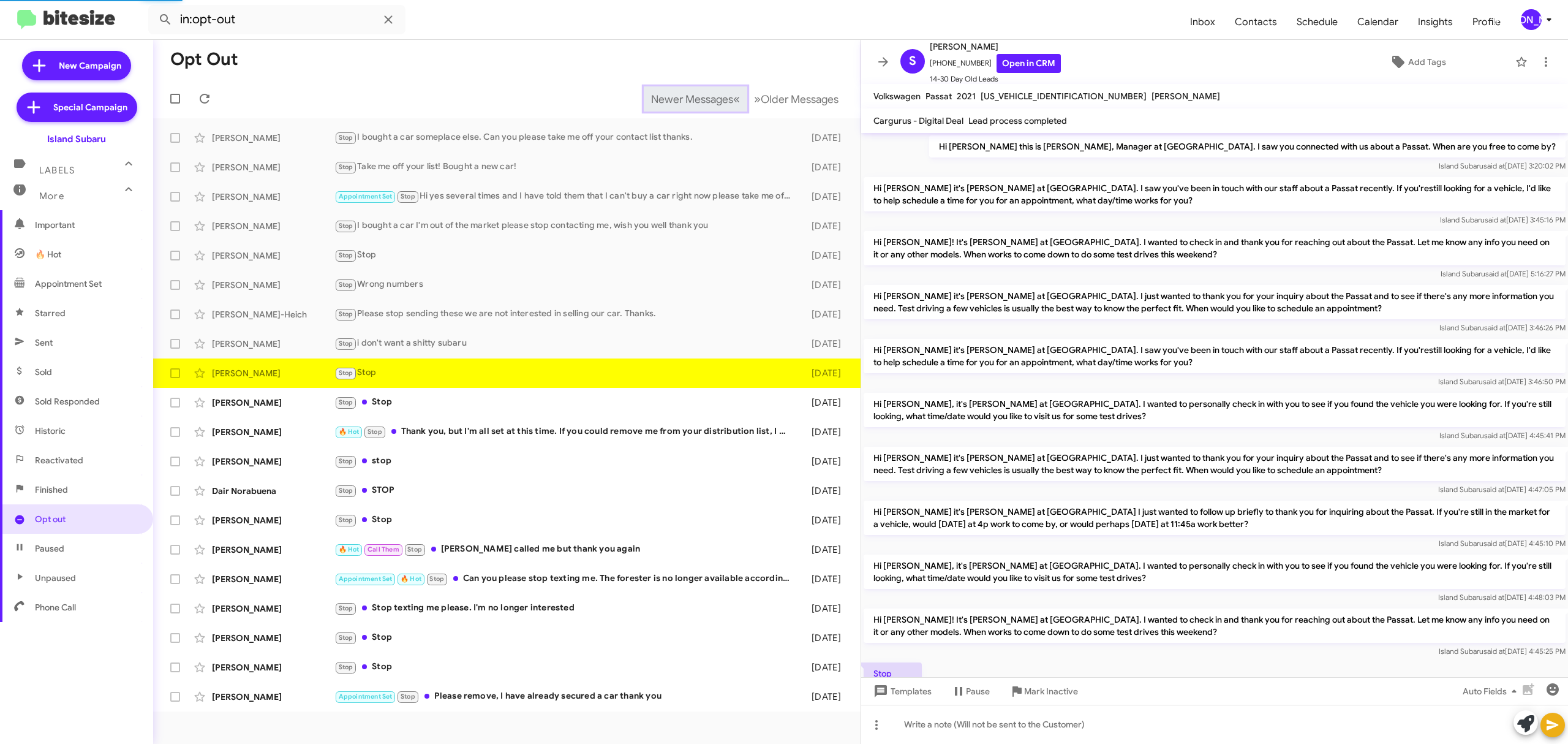
scroll to position [84, 0]
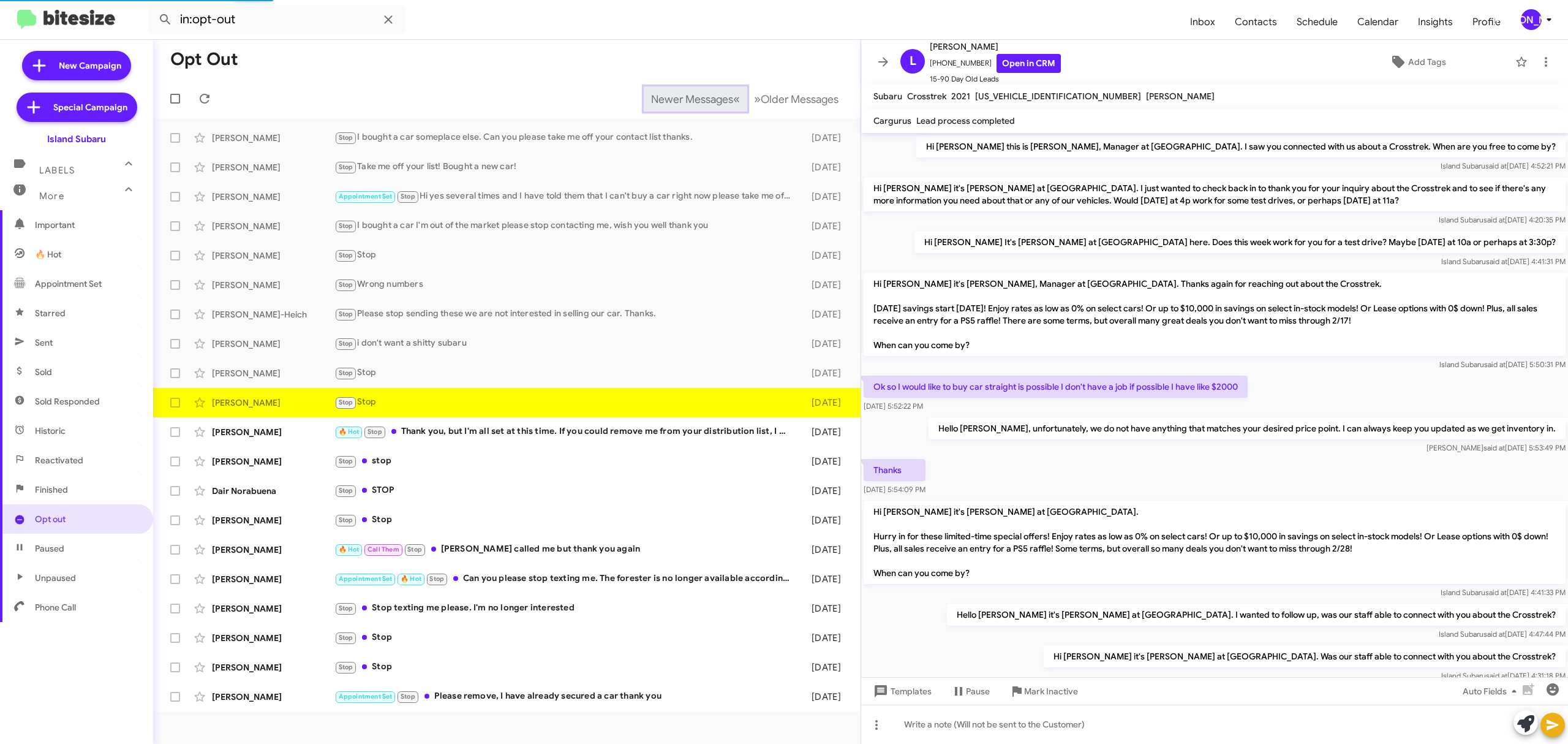
scroll to position [450, 0]
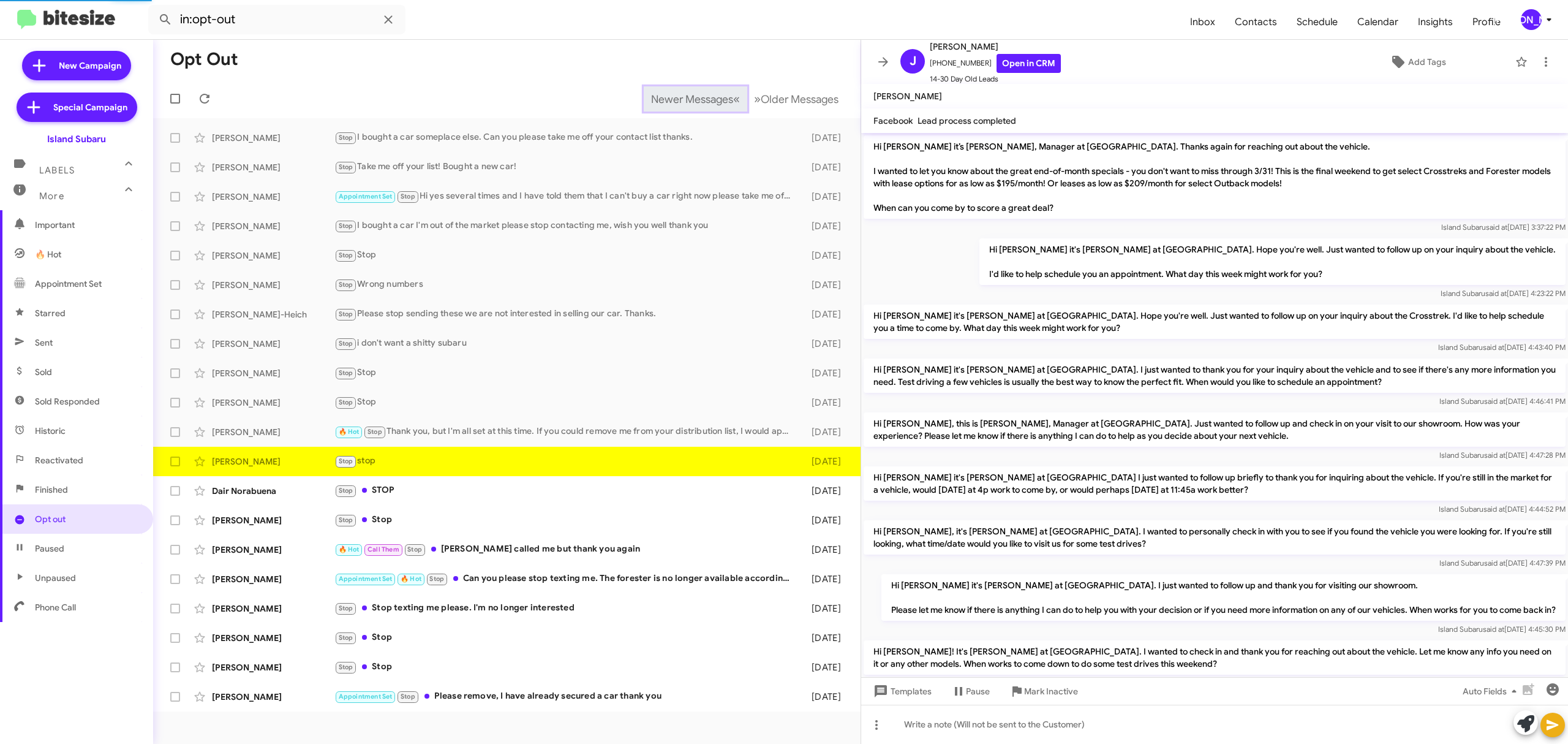
scroll to position [76, 0]
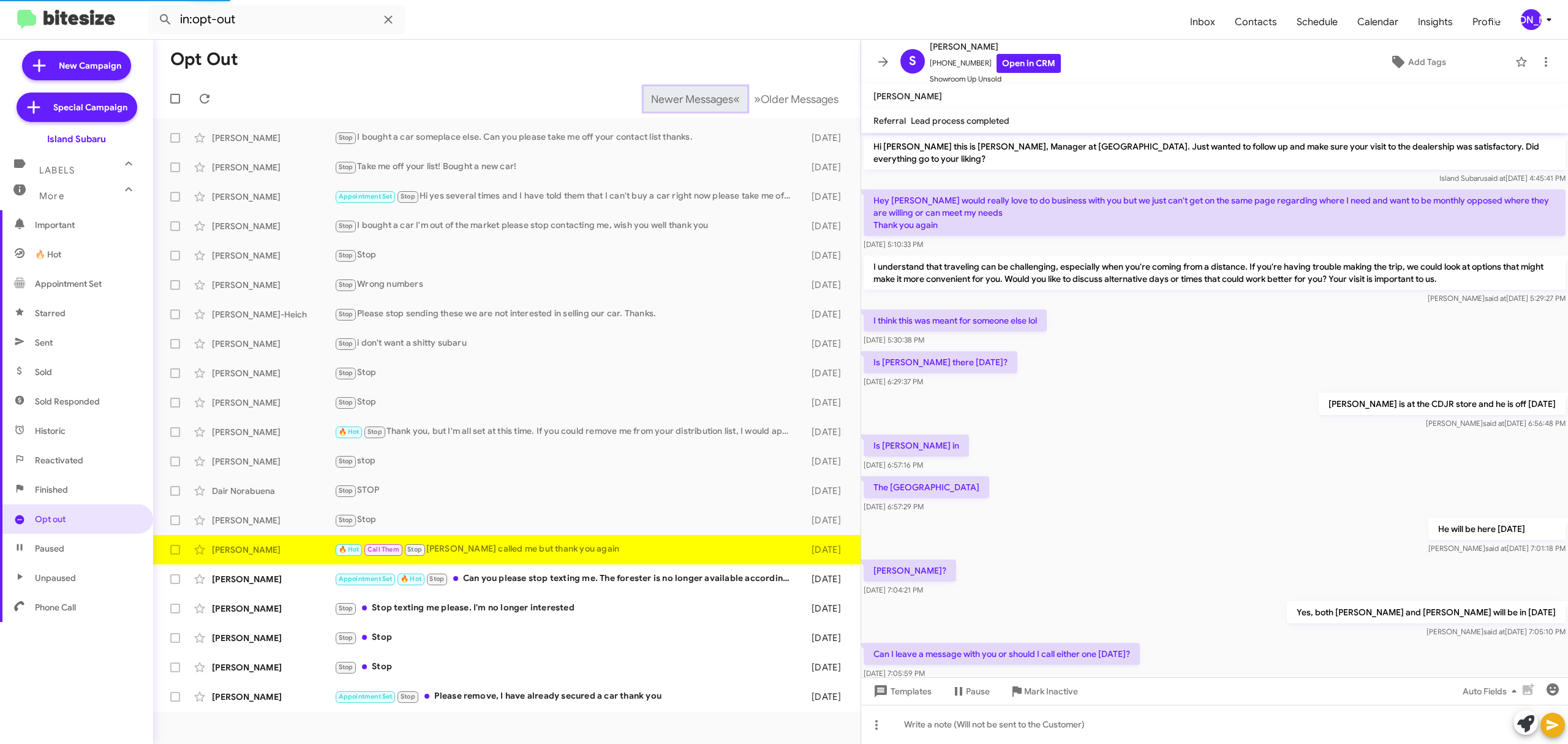
scroll to position [169, 0]
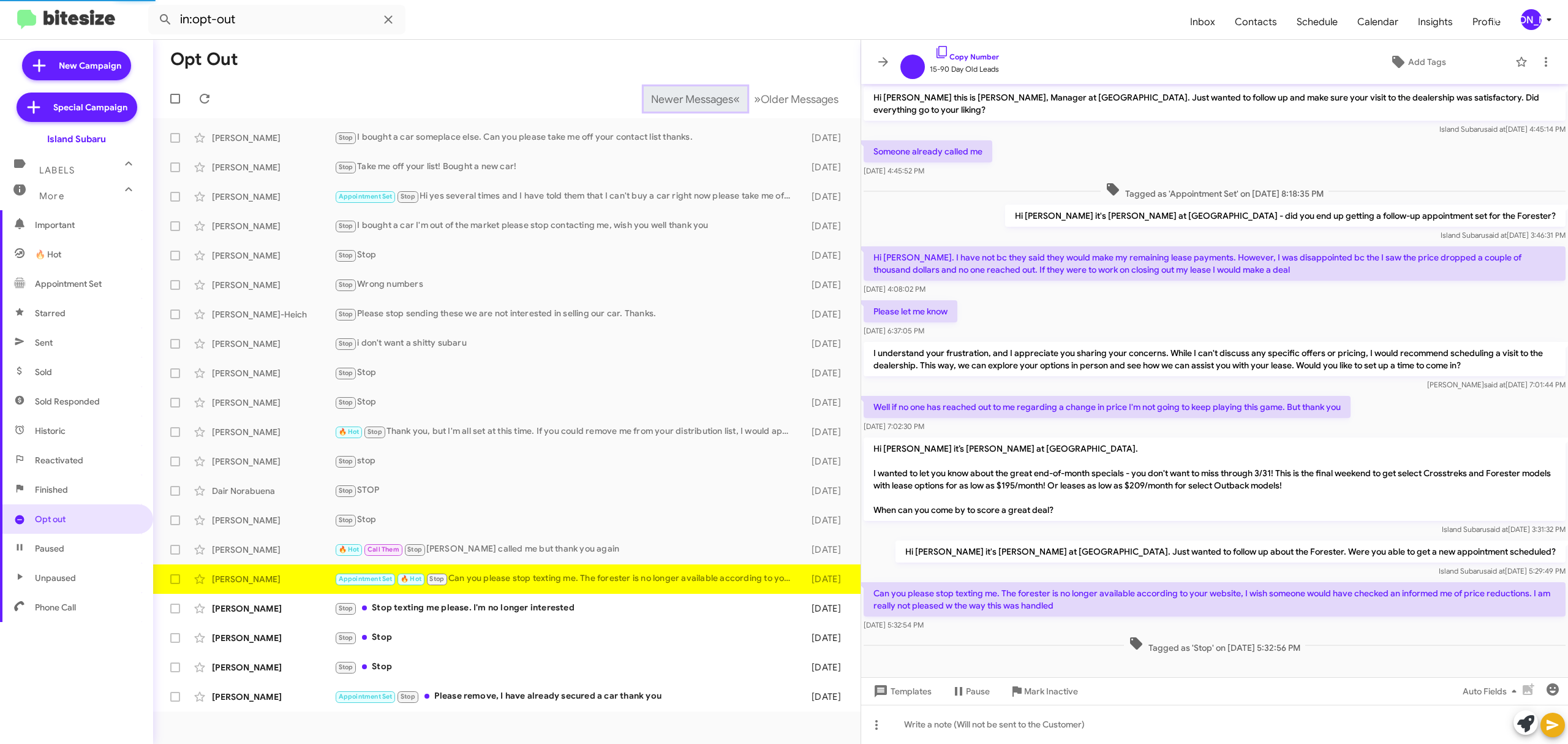
scroll to position [16, 0]
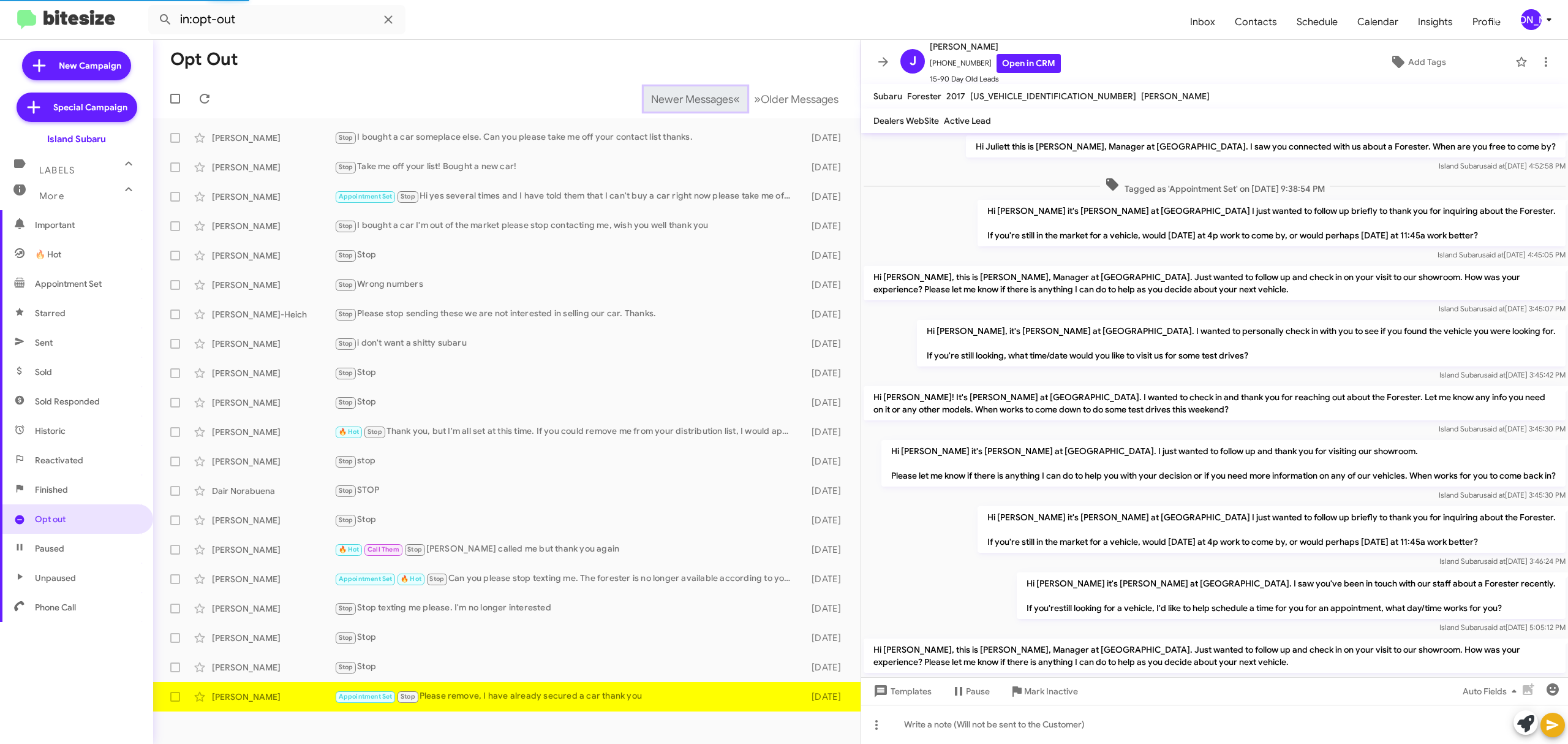
scroll to position [354, 0]
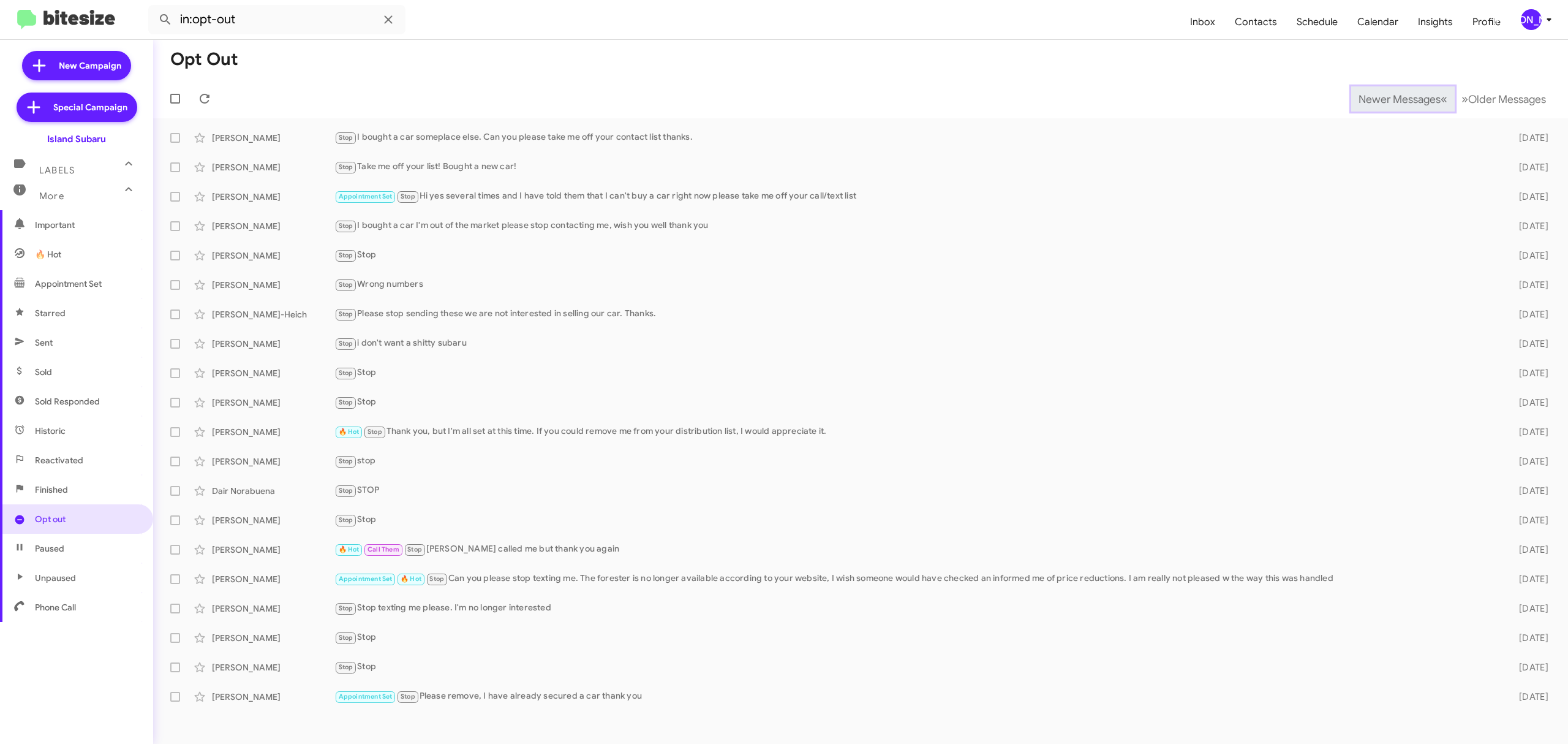
click at [1390, 98] on span "Newer Messages" at bounding box center [1400, 99] width 82 height 13
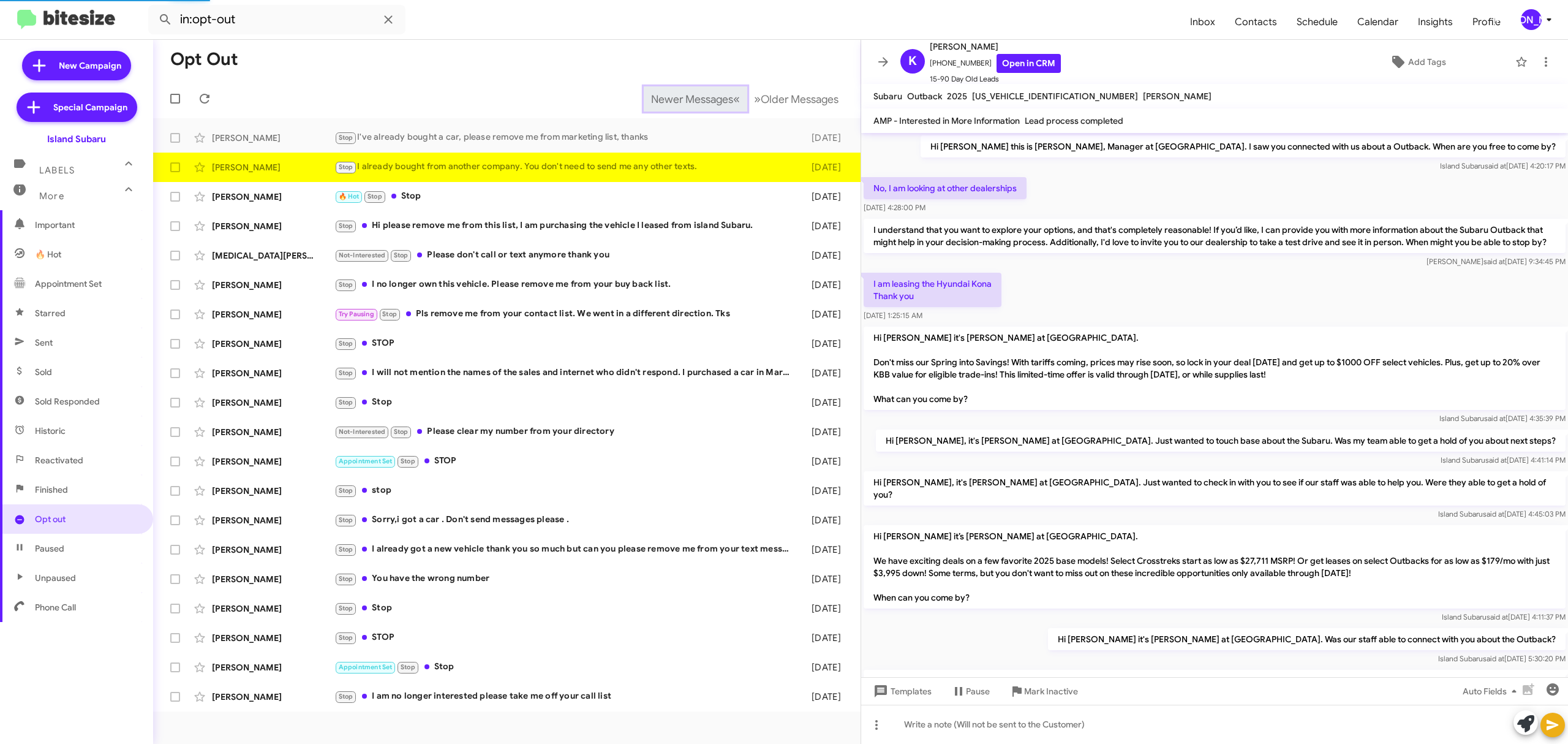
scroll to position [164, 0]
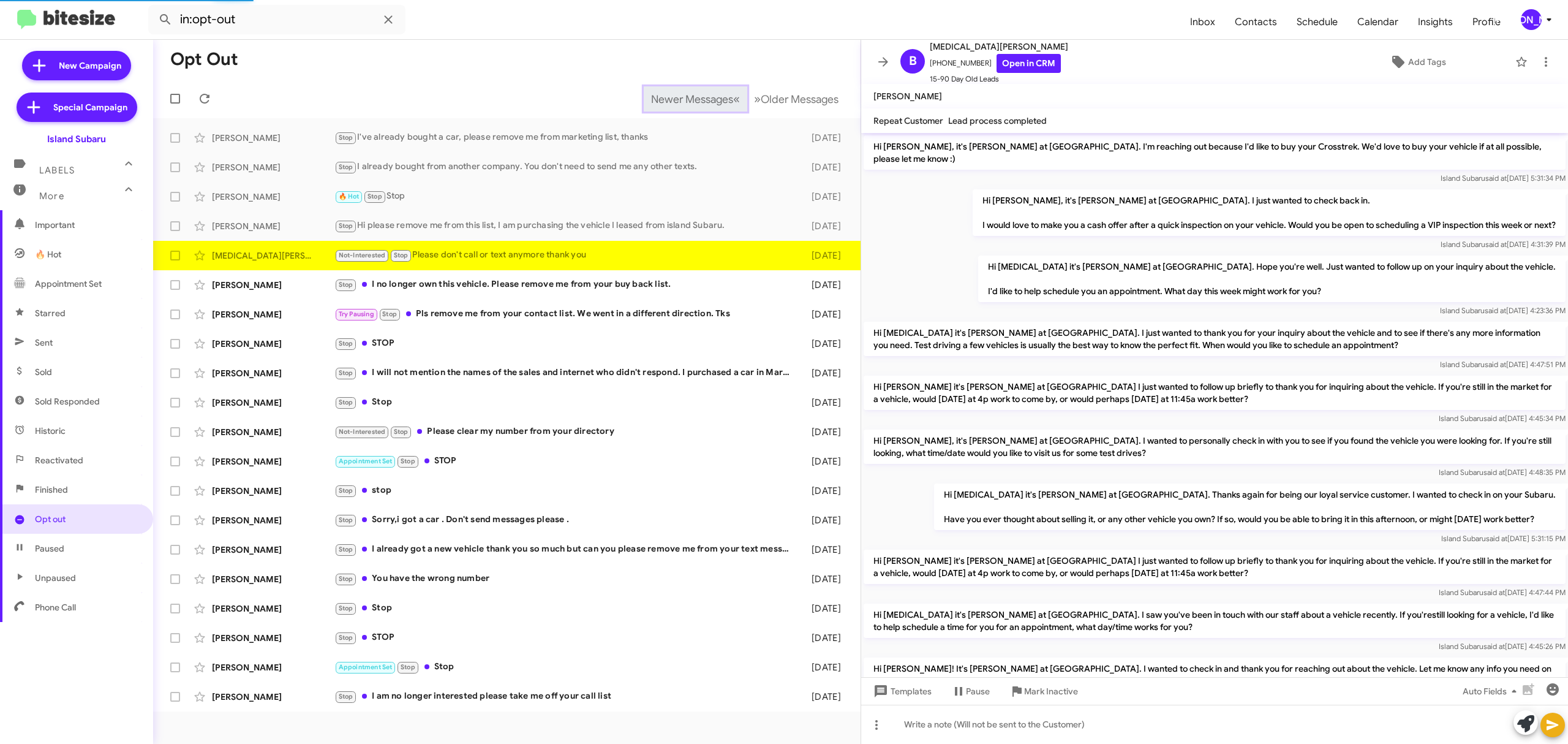
scroll to position [565, 0]
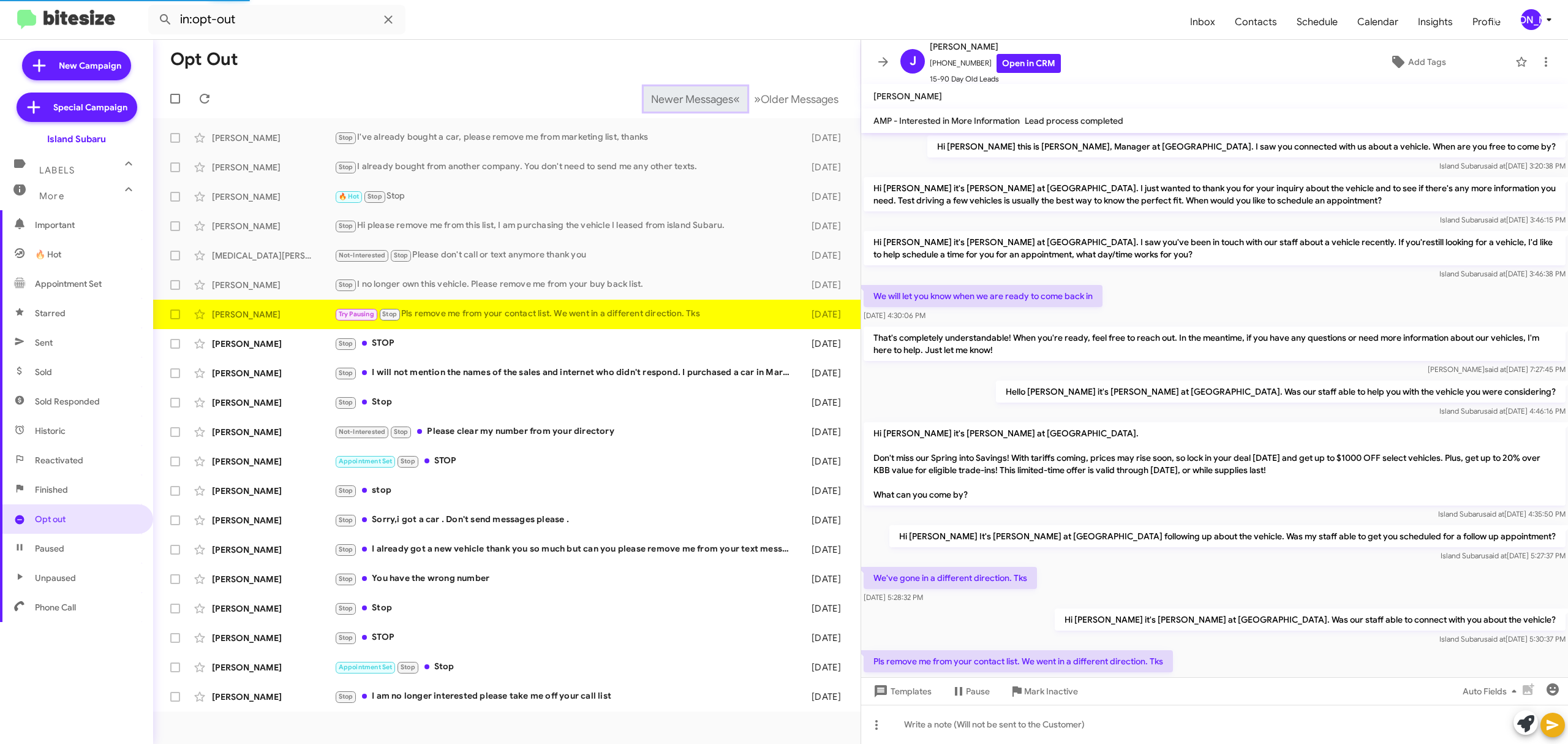
scroll to position [71, 0]
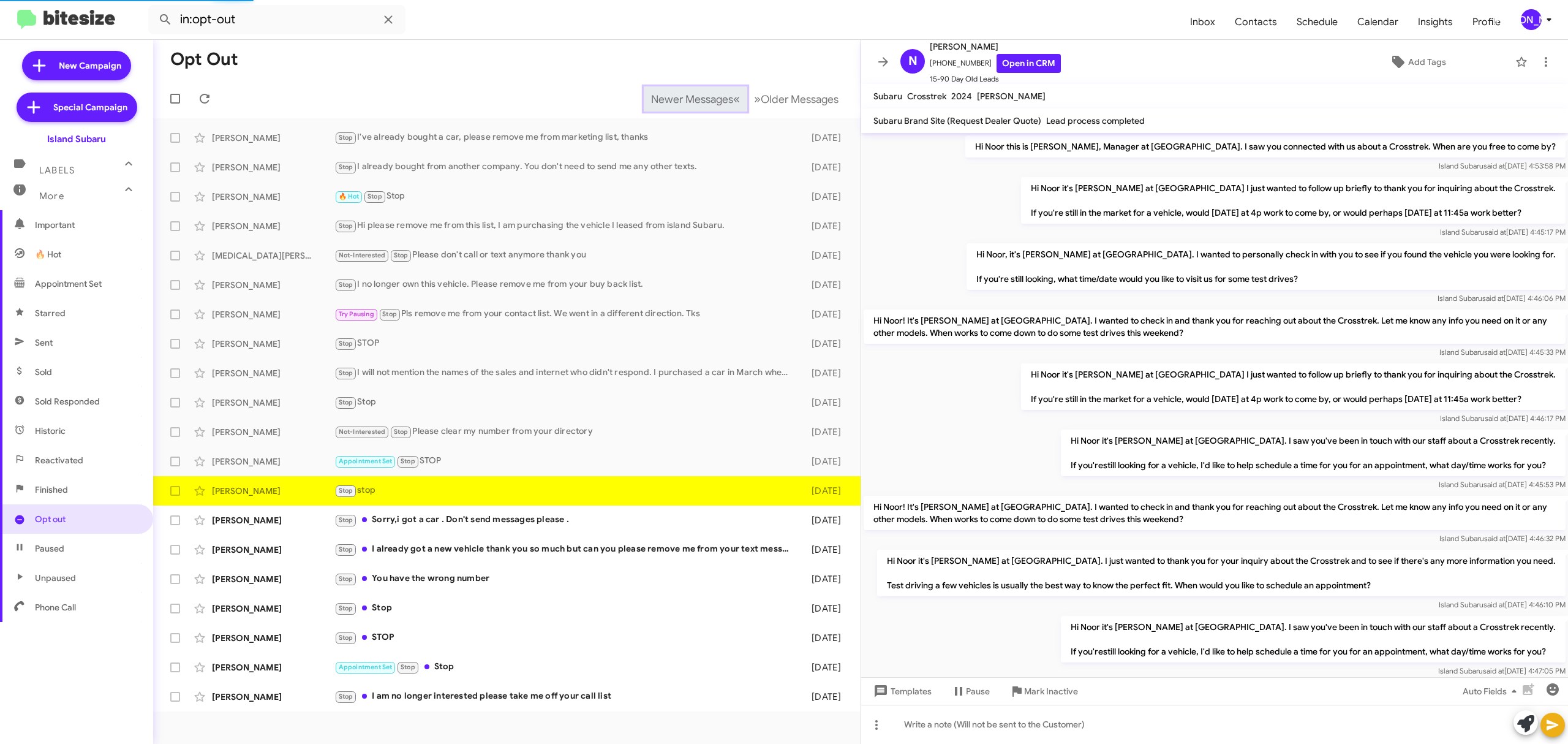
scroll to position [239, 0]
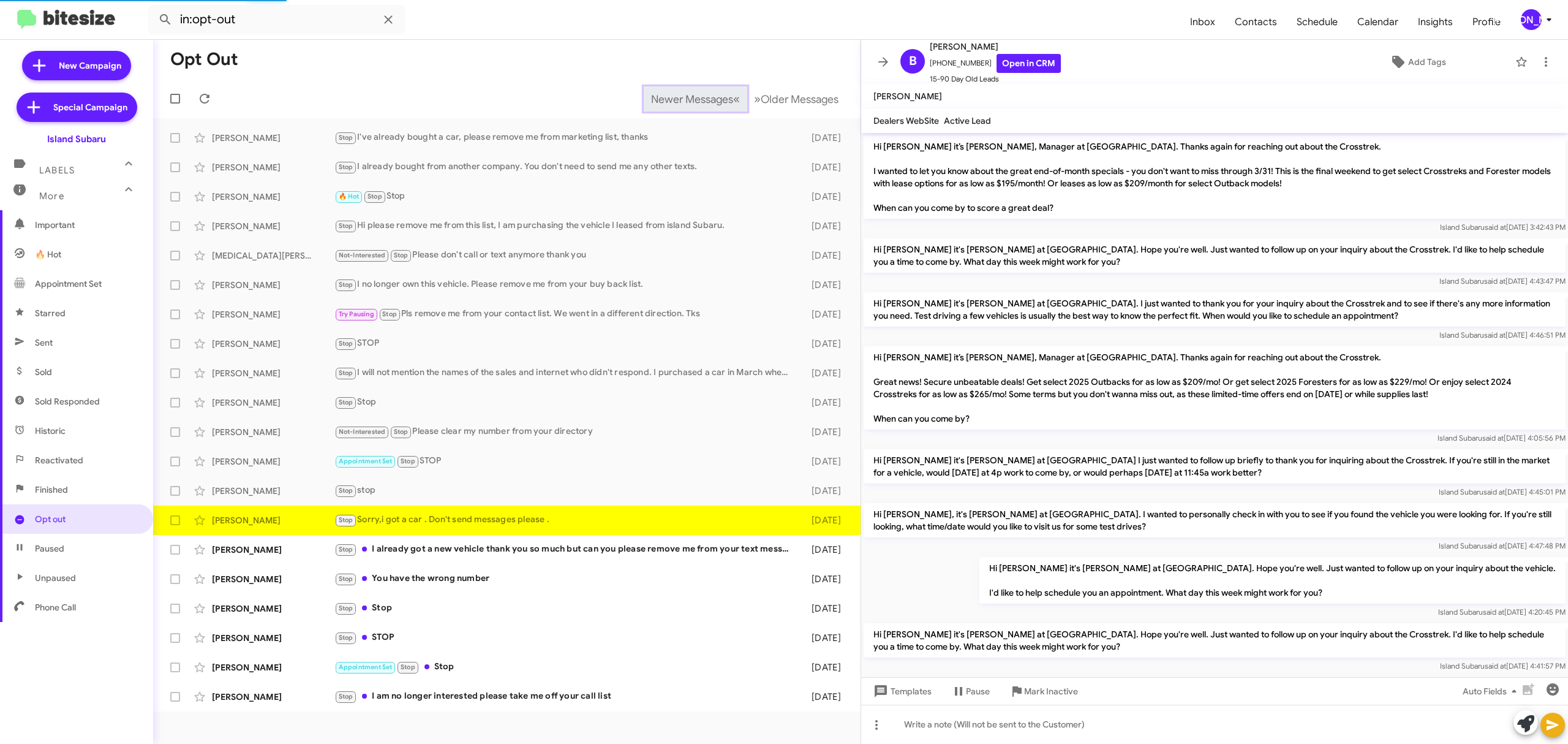
scroll to position [760, 0]
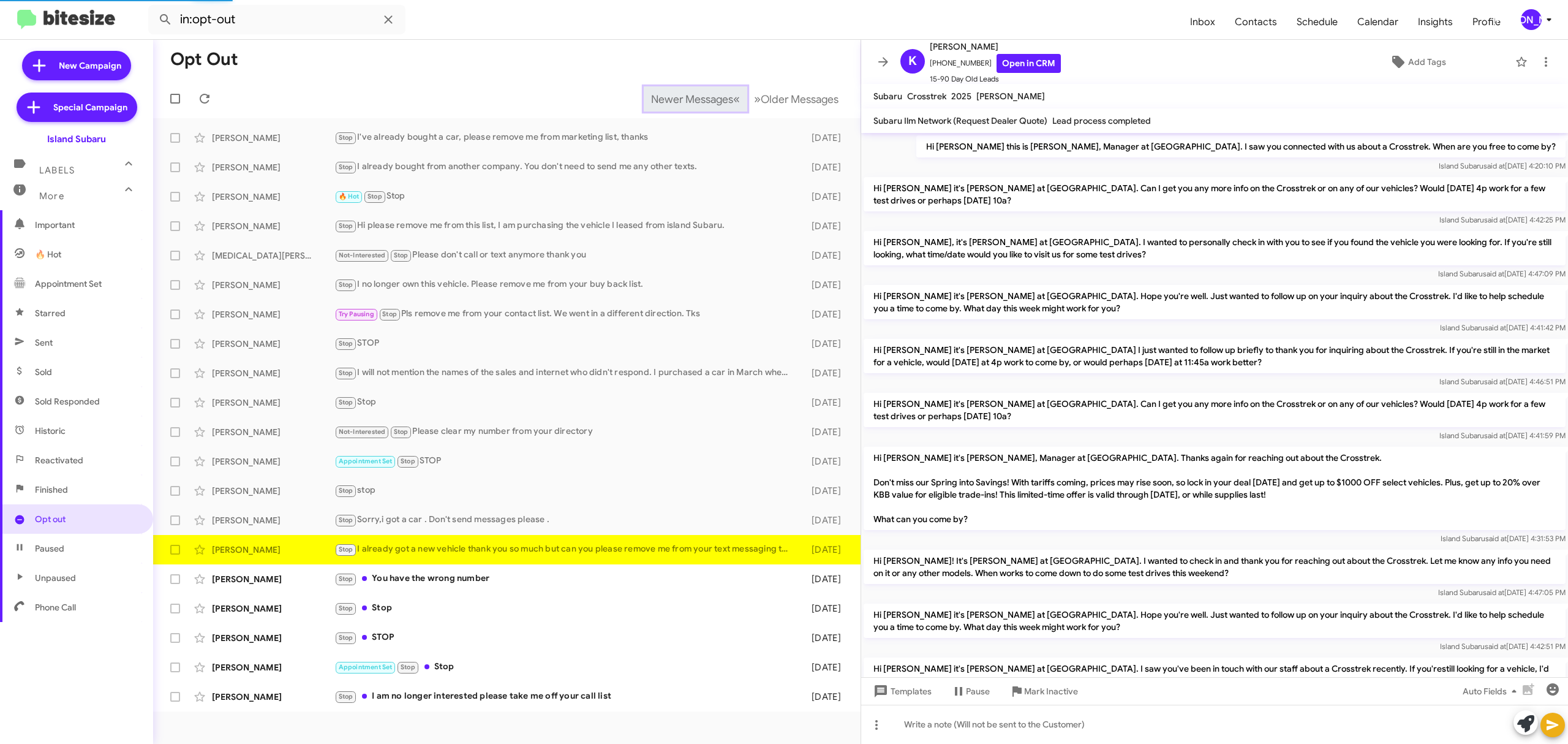
scroll to position [353, 0]
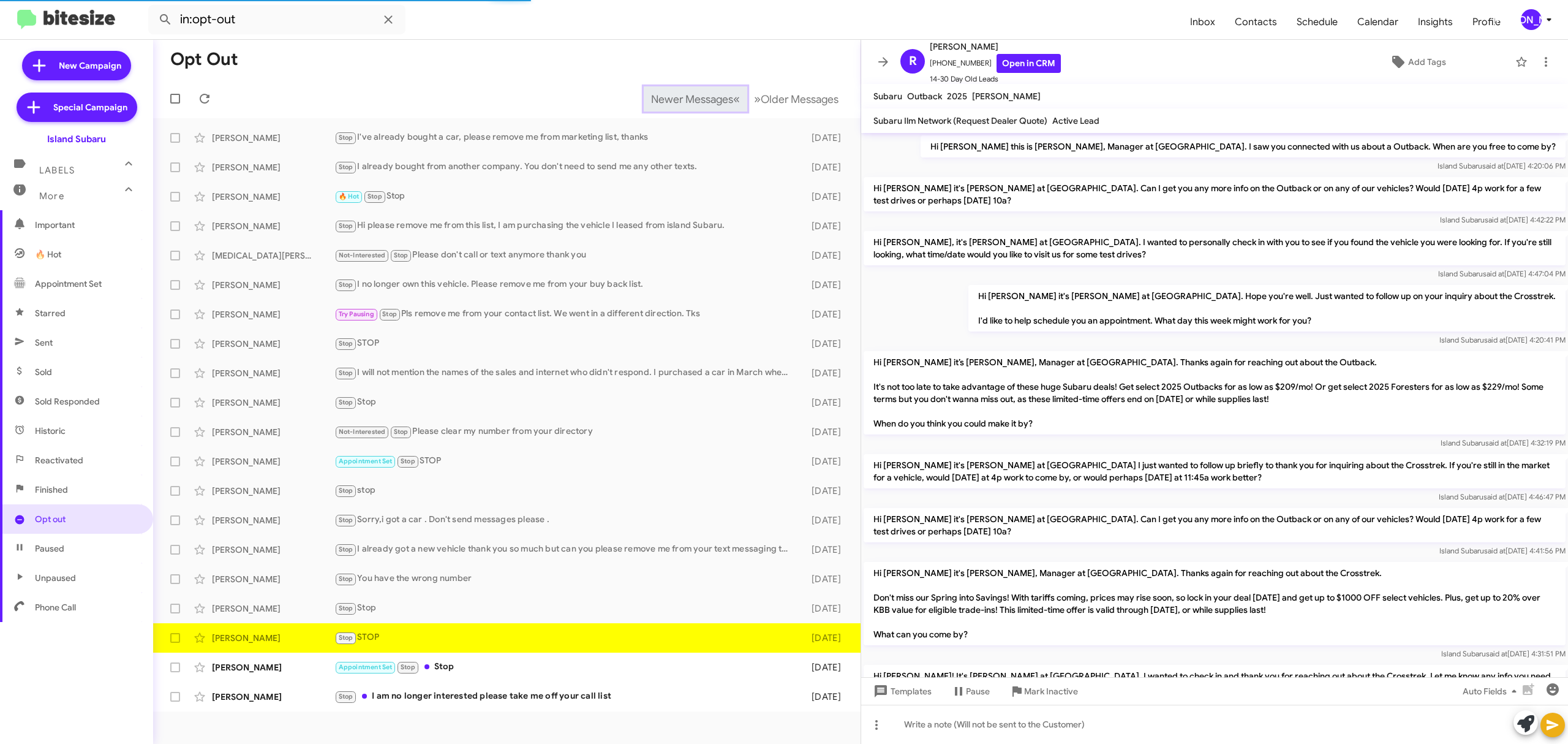
scroll to position [137, 0]
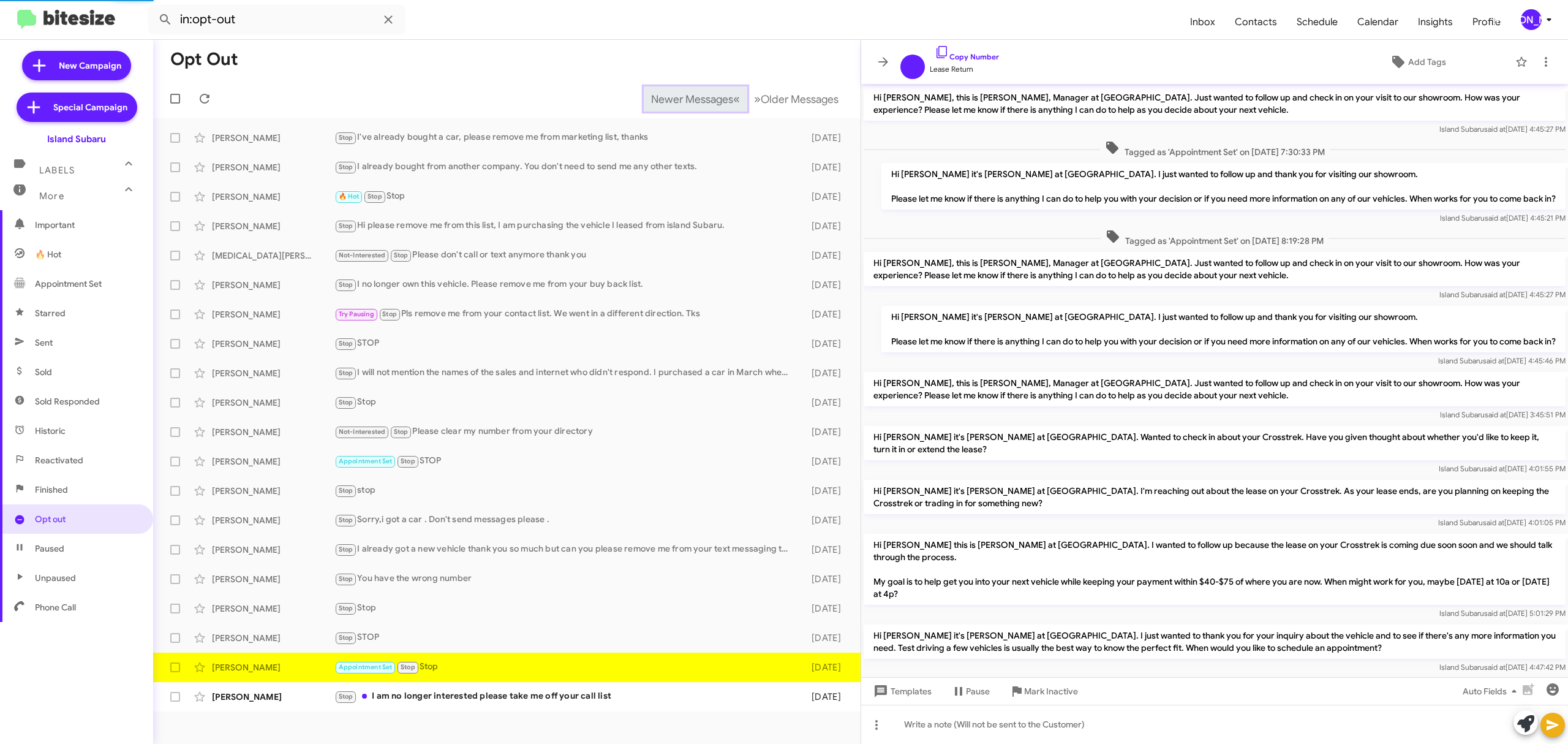
scroll to position [625, 0]
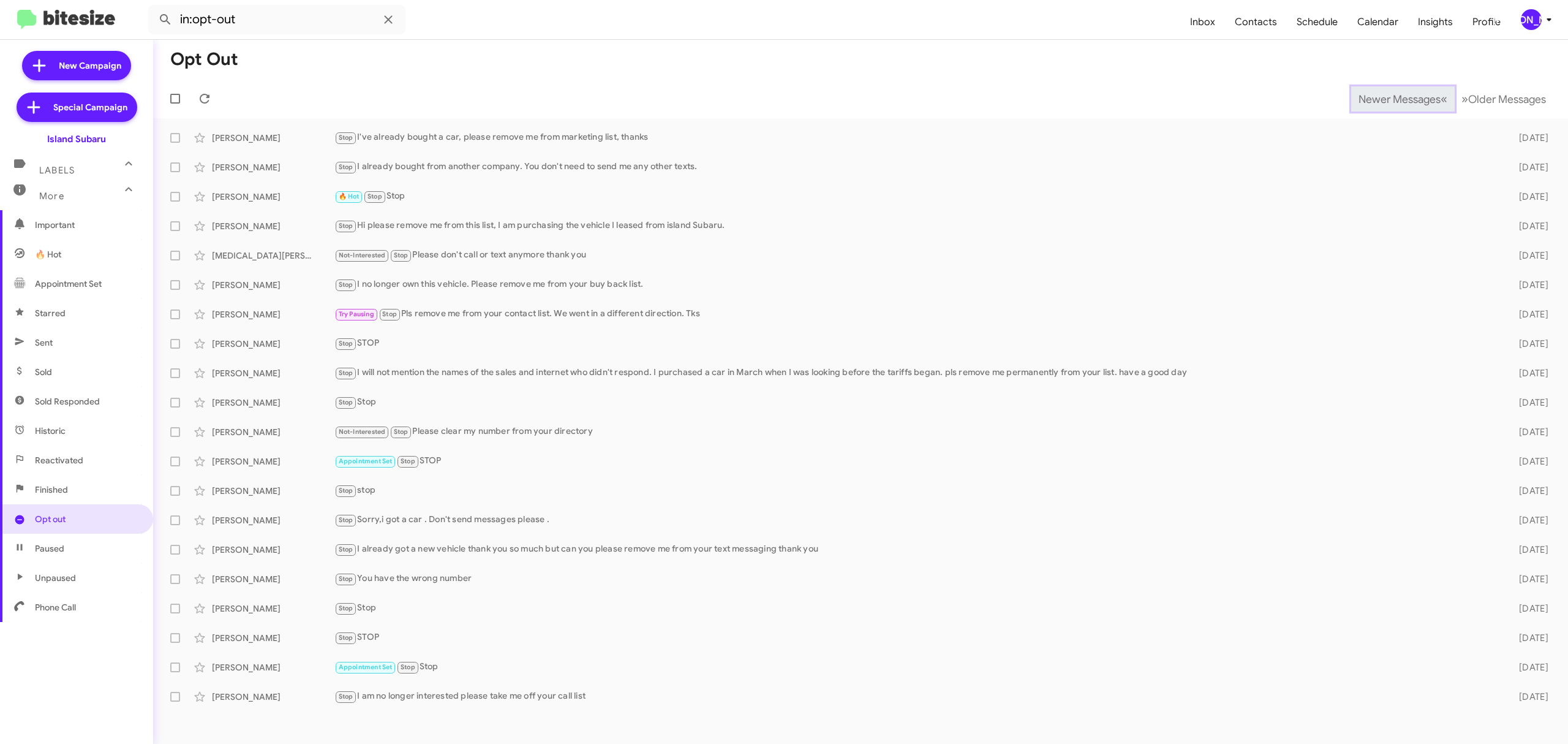
click at [1390, 98] on span "Newer Messages" at bounding box center [1400, 99] width 82 height 13
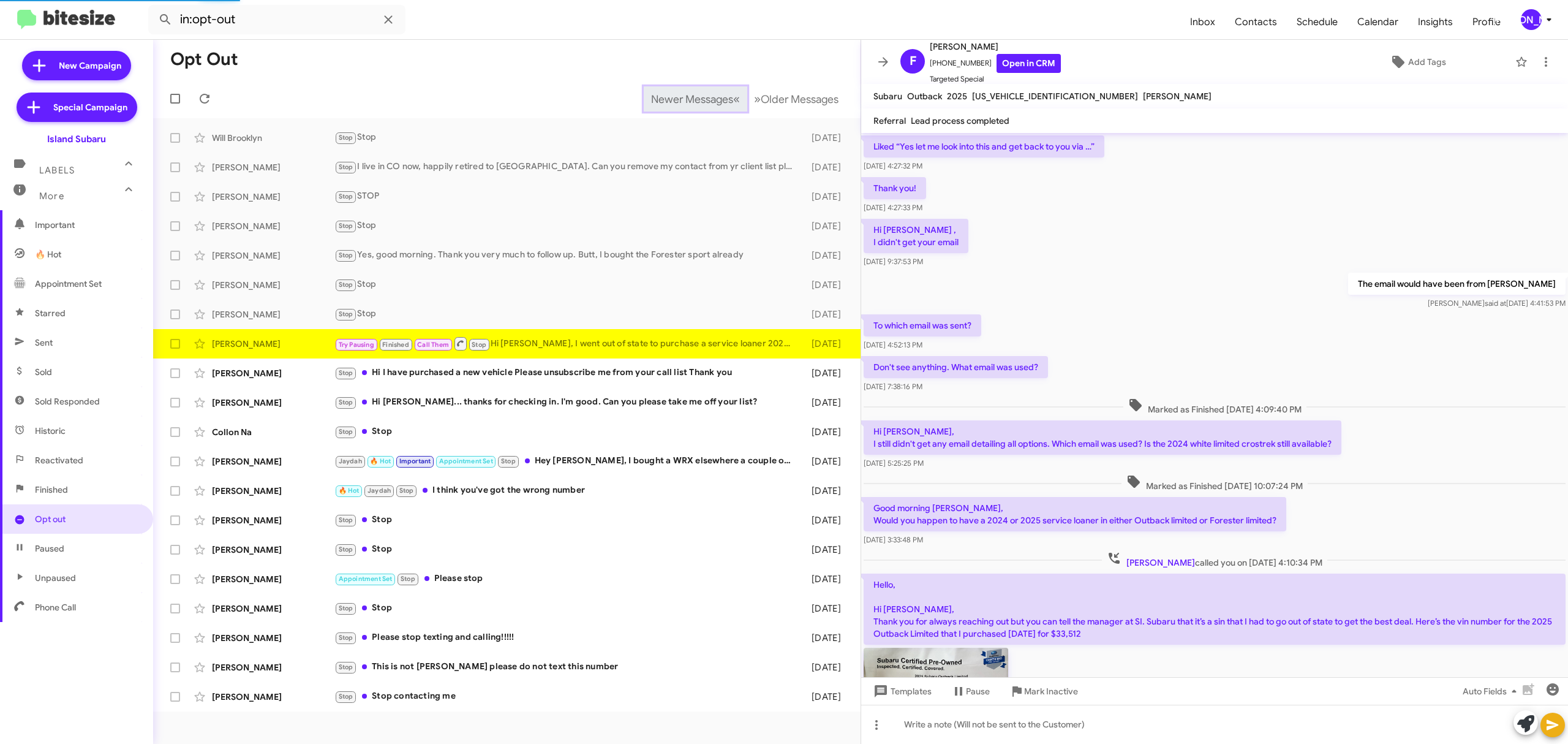
scroll to position [844, 0]
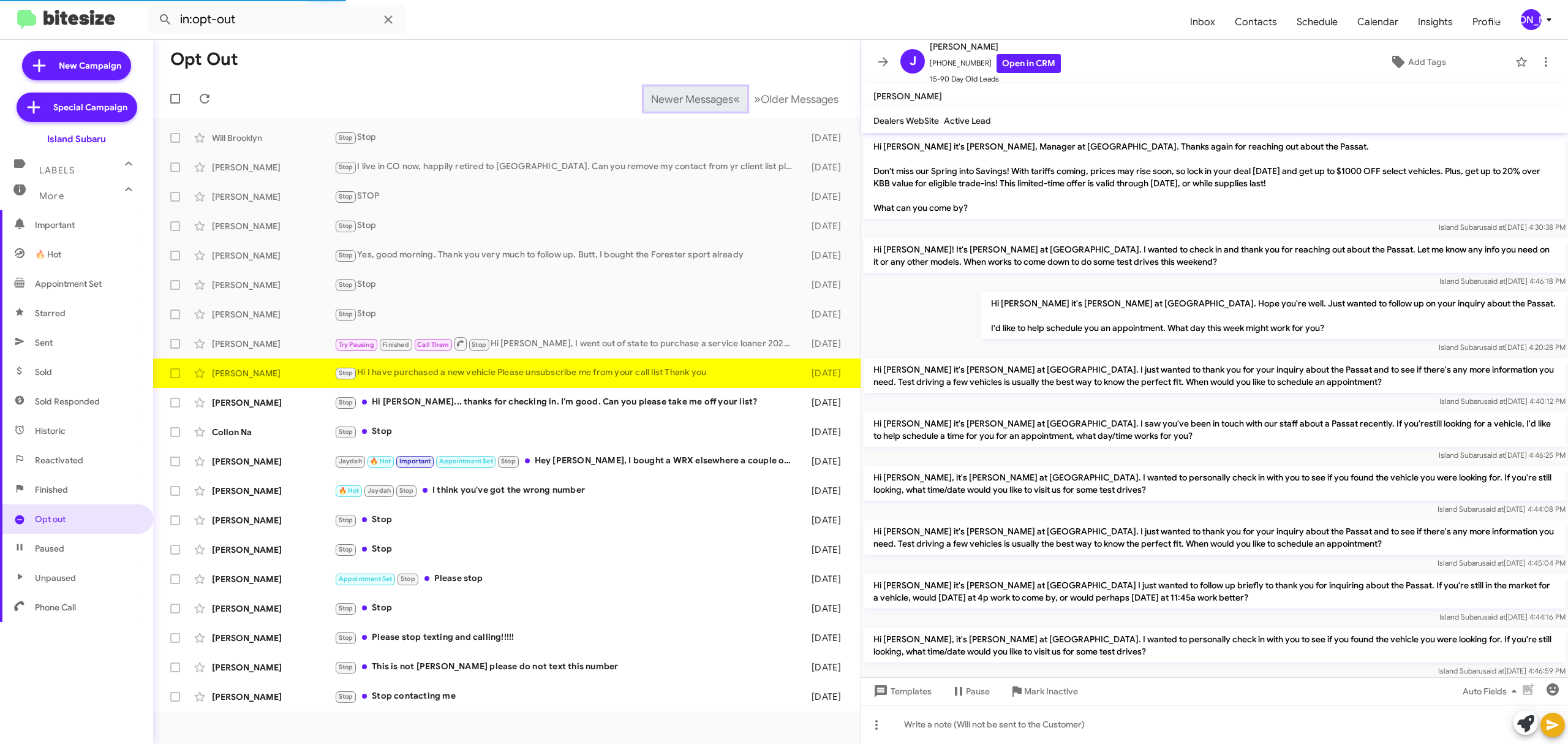
scroll to position [429, 0]
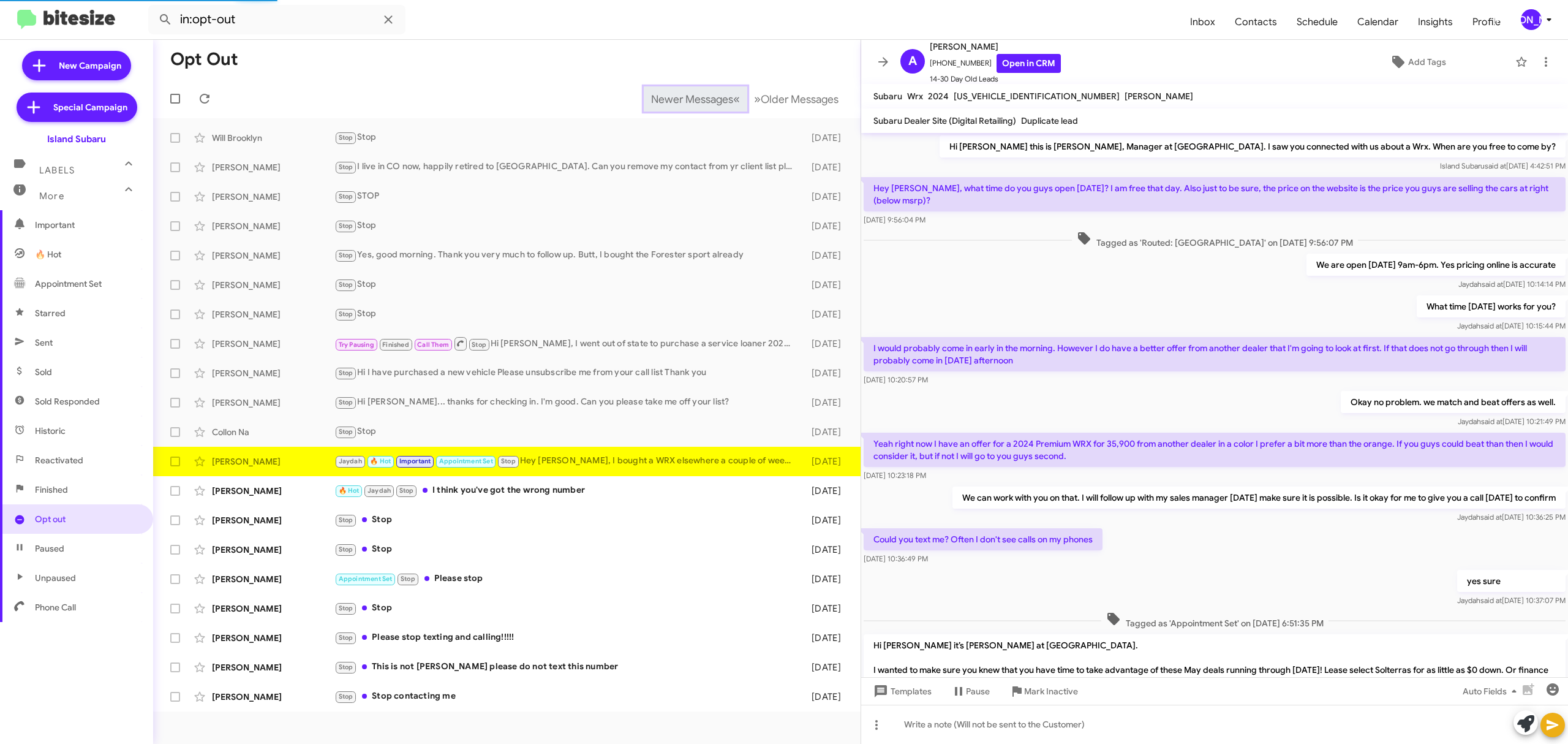
scroll to position [213, 0]
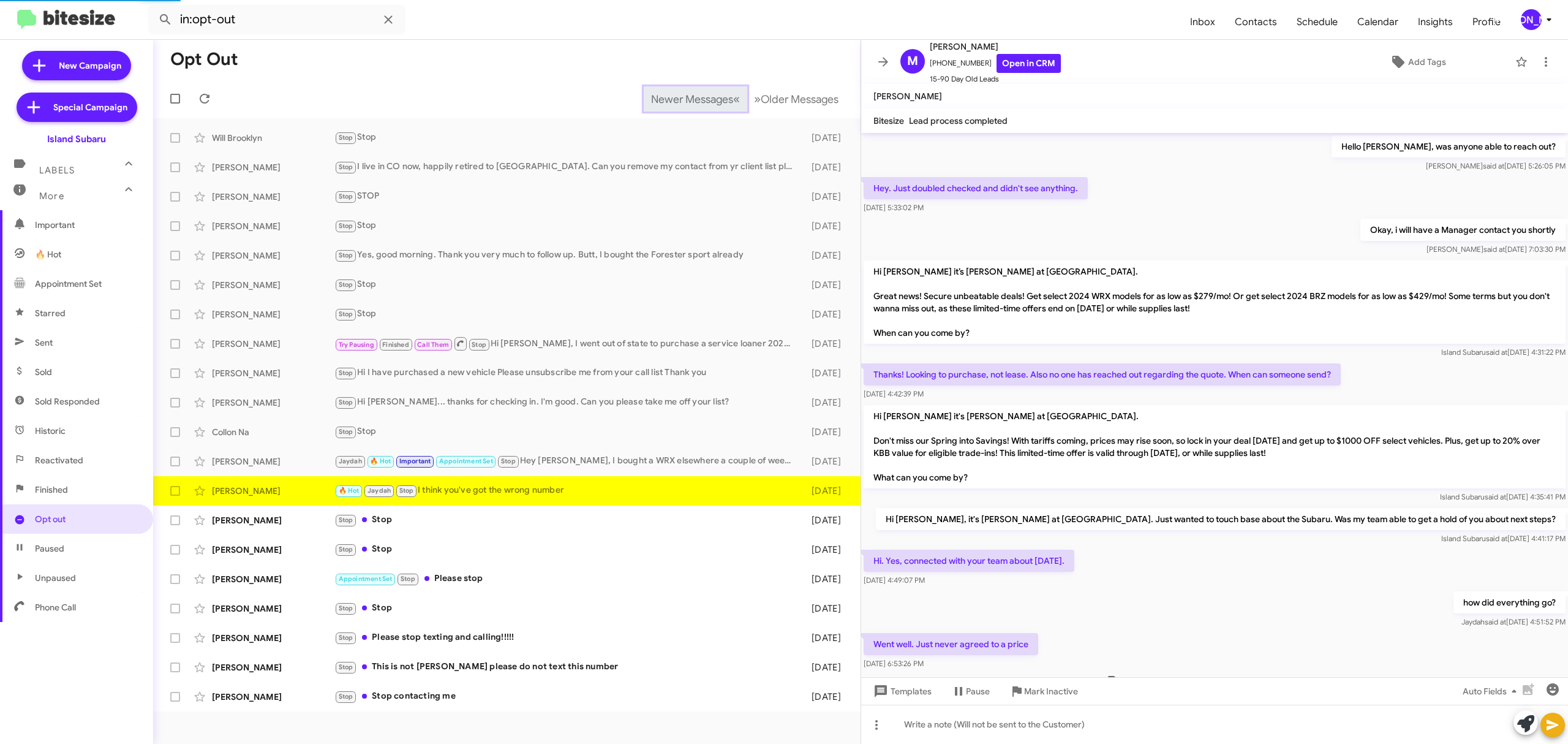
scroll to position [515, 0]
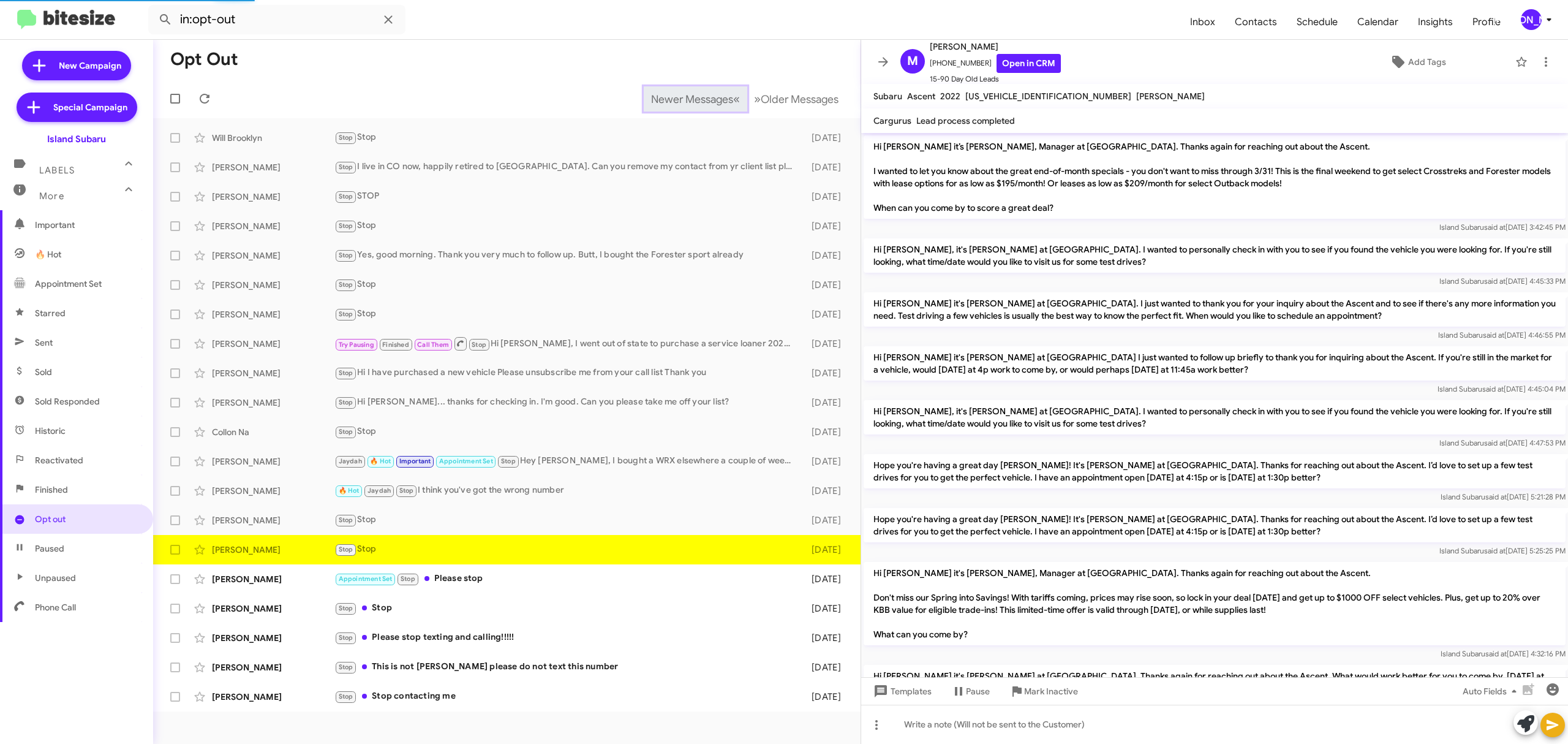
scroll to position [682, 0]
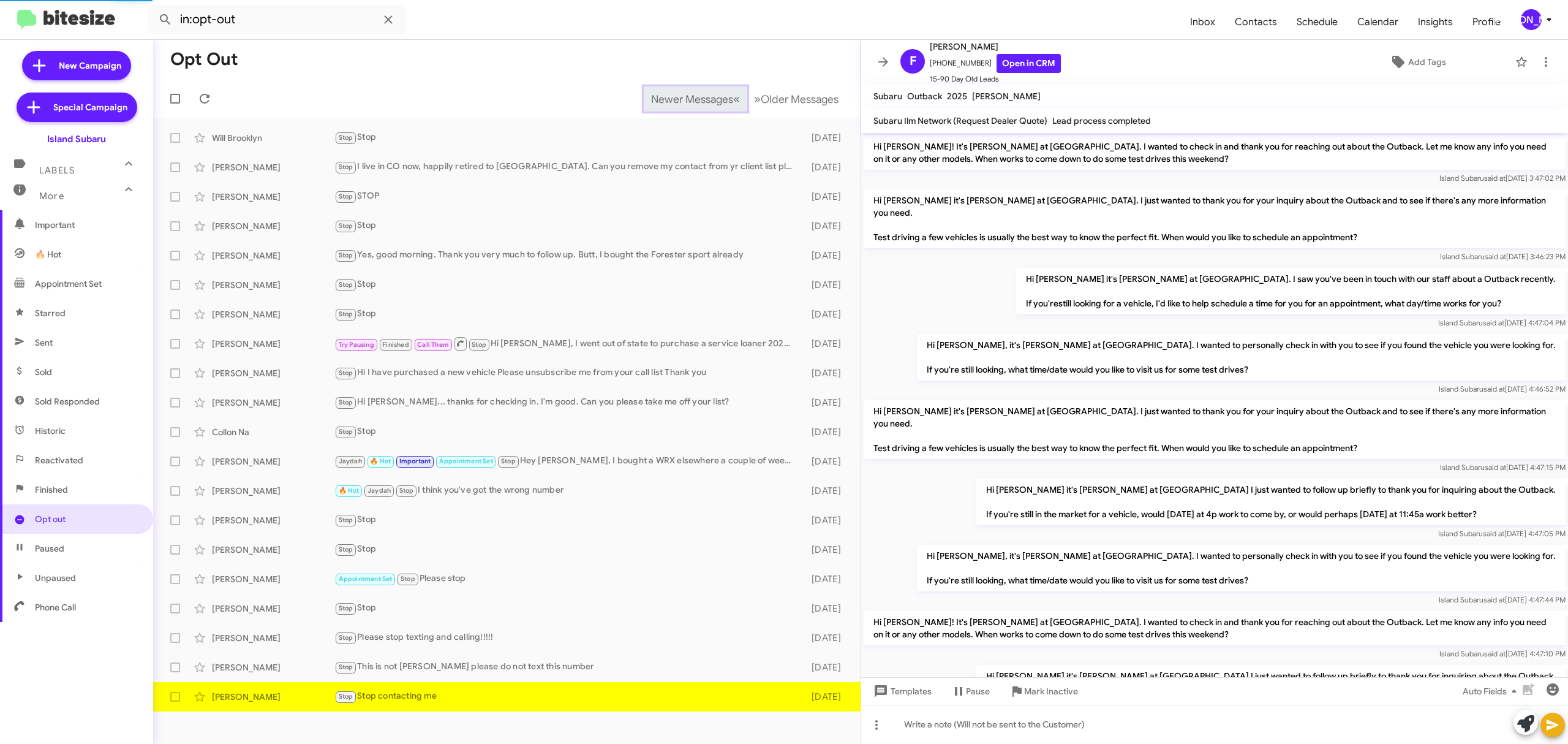
scroll to position [719, 0]
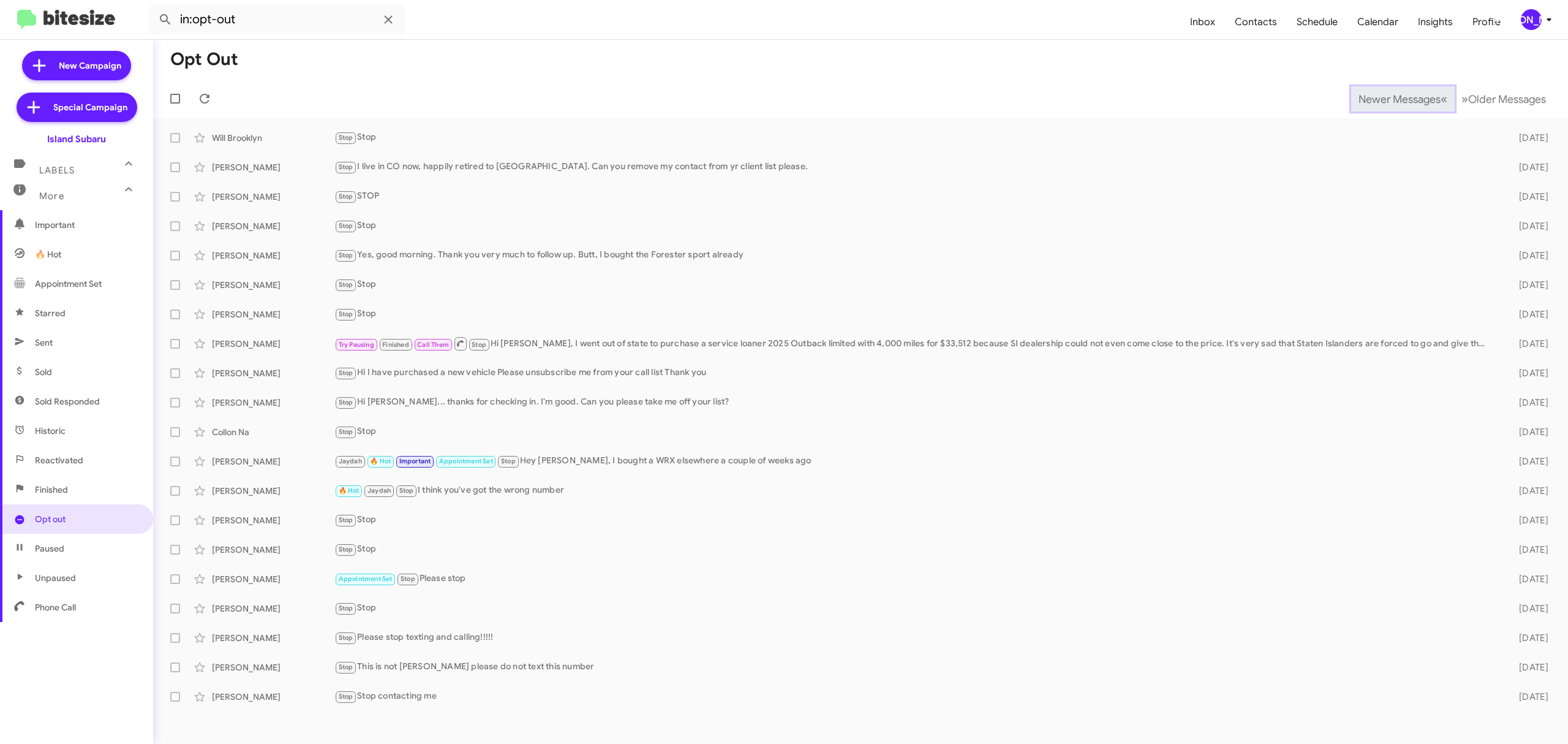
click at [1390, 98] on span "Newer Messages" at bounding box center [1400, 99] width 82 height 13
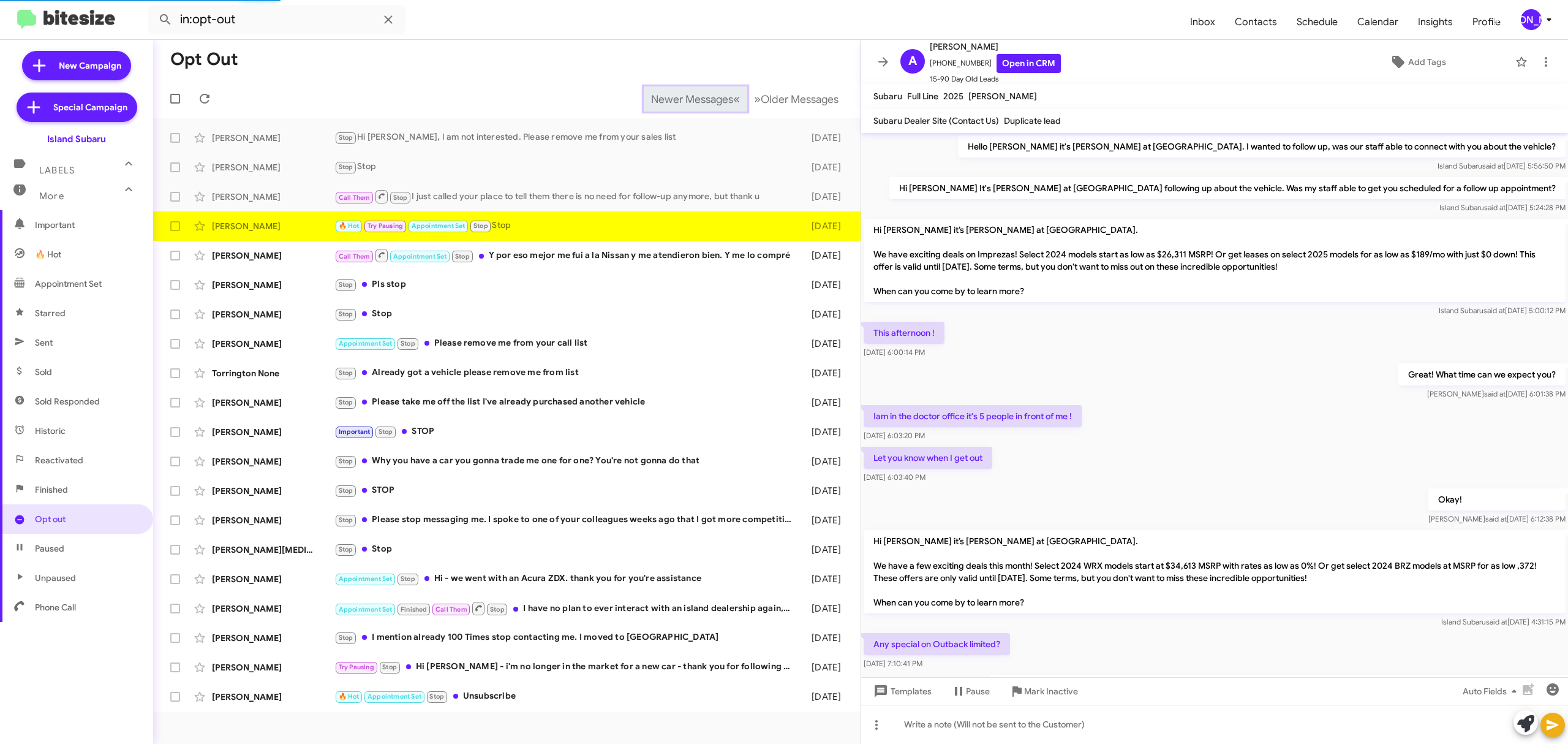
scroll to position [528, 0]
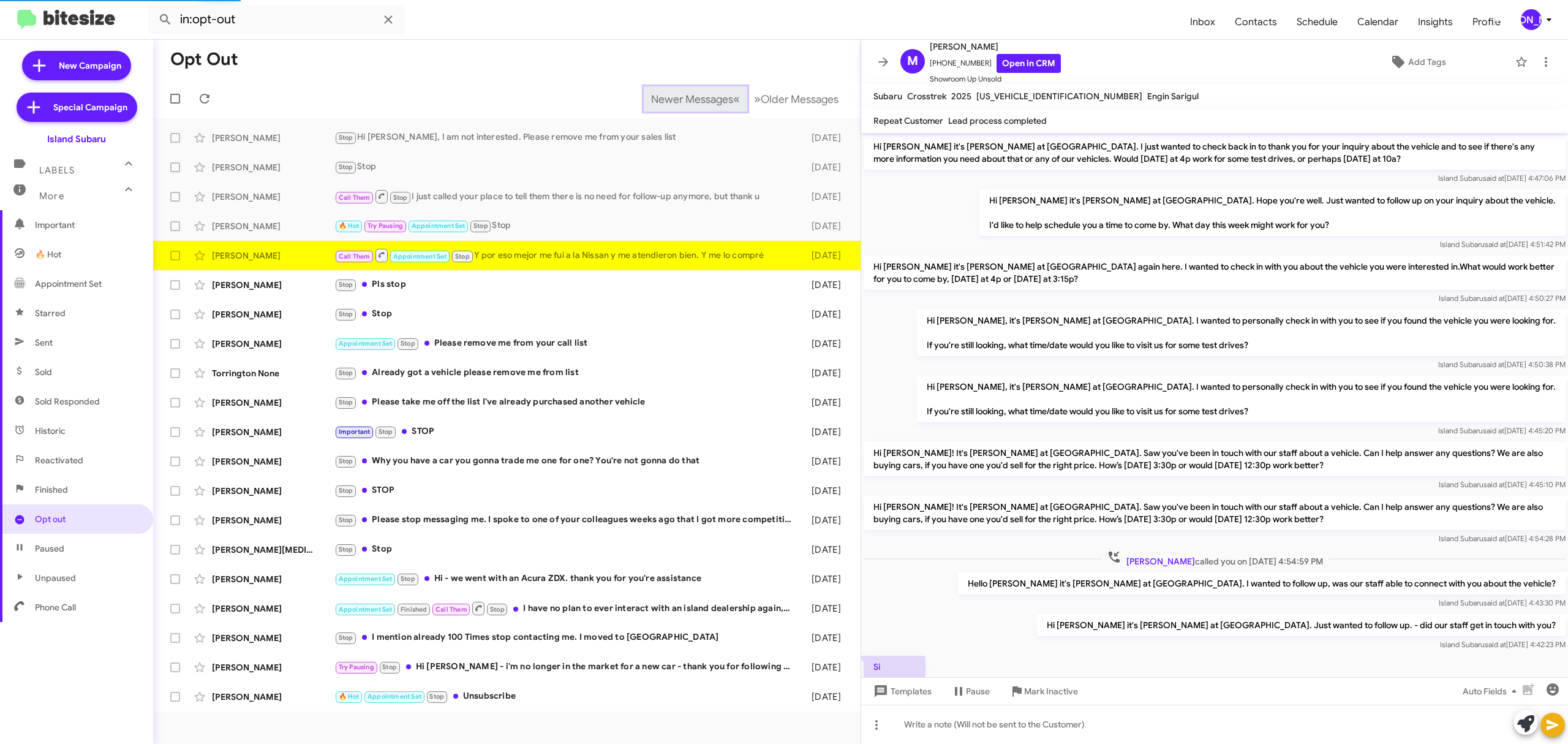
scroll to position [654, 0]
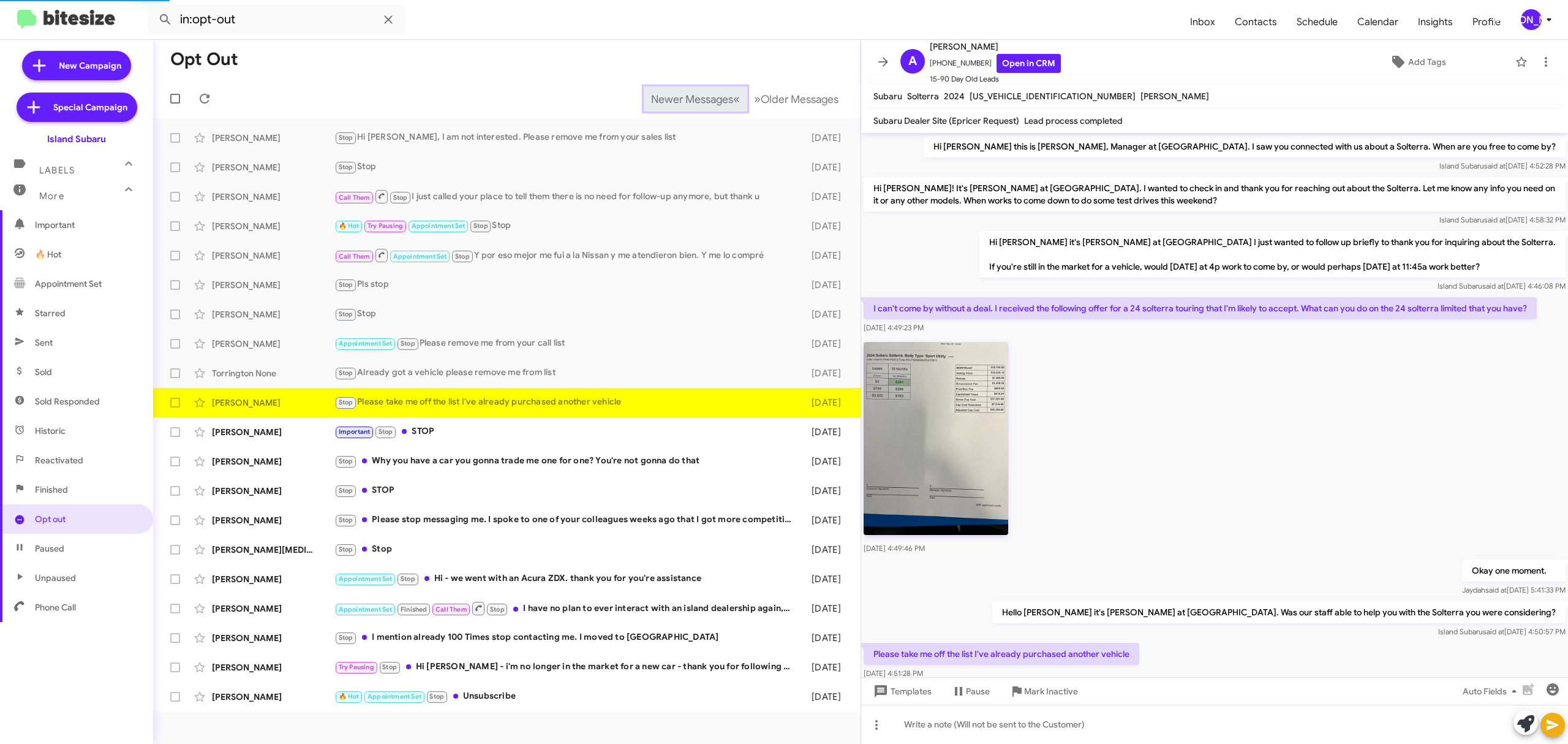
scroll to position [30, 0]
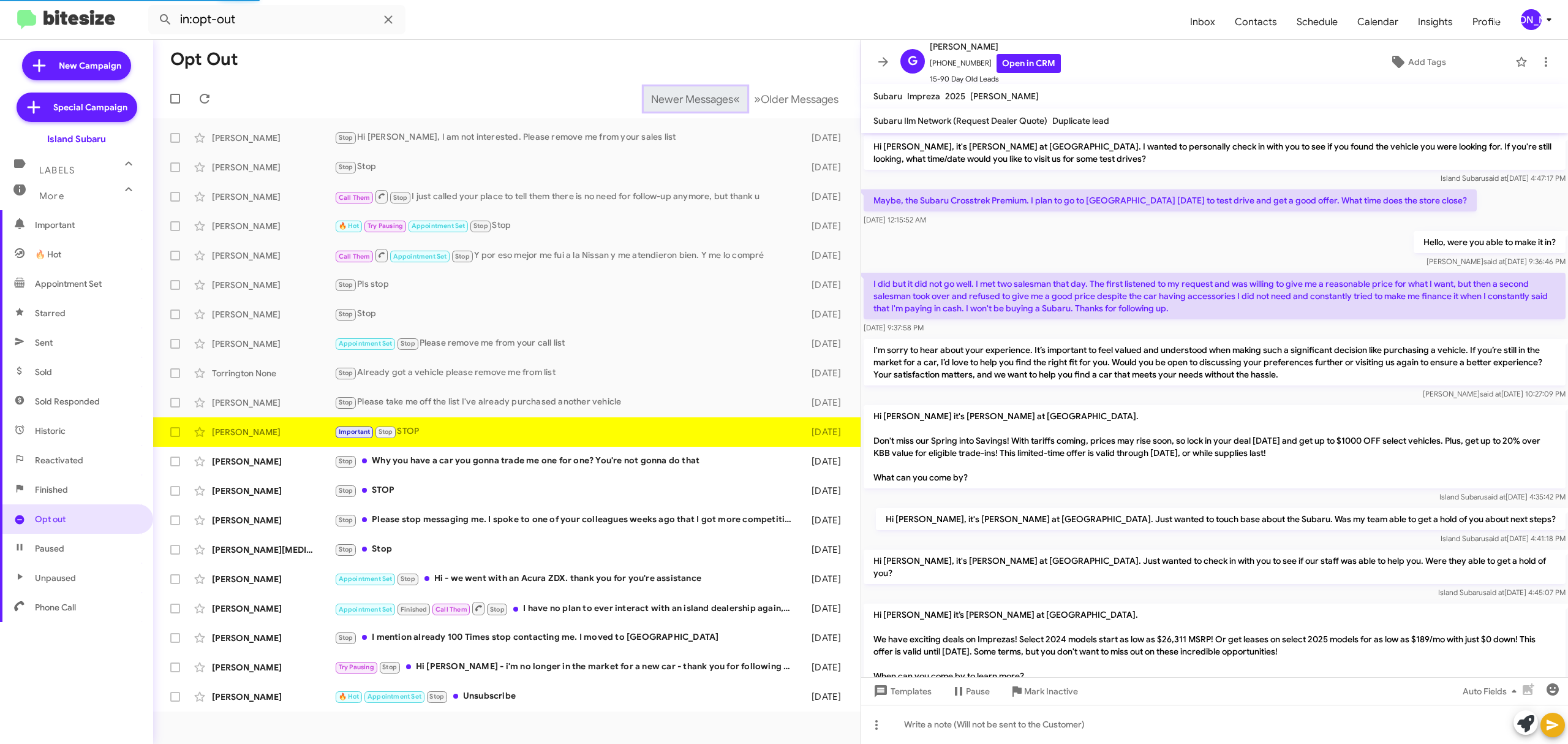
scroll to position [792, 0]
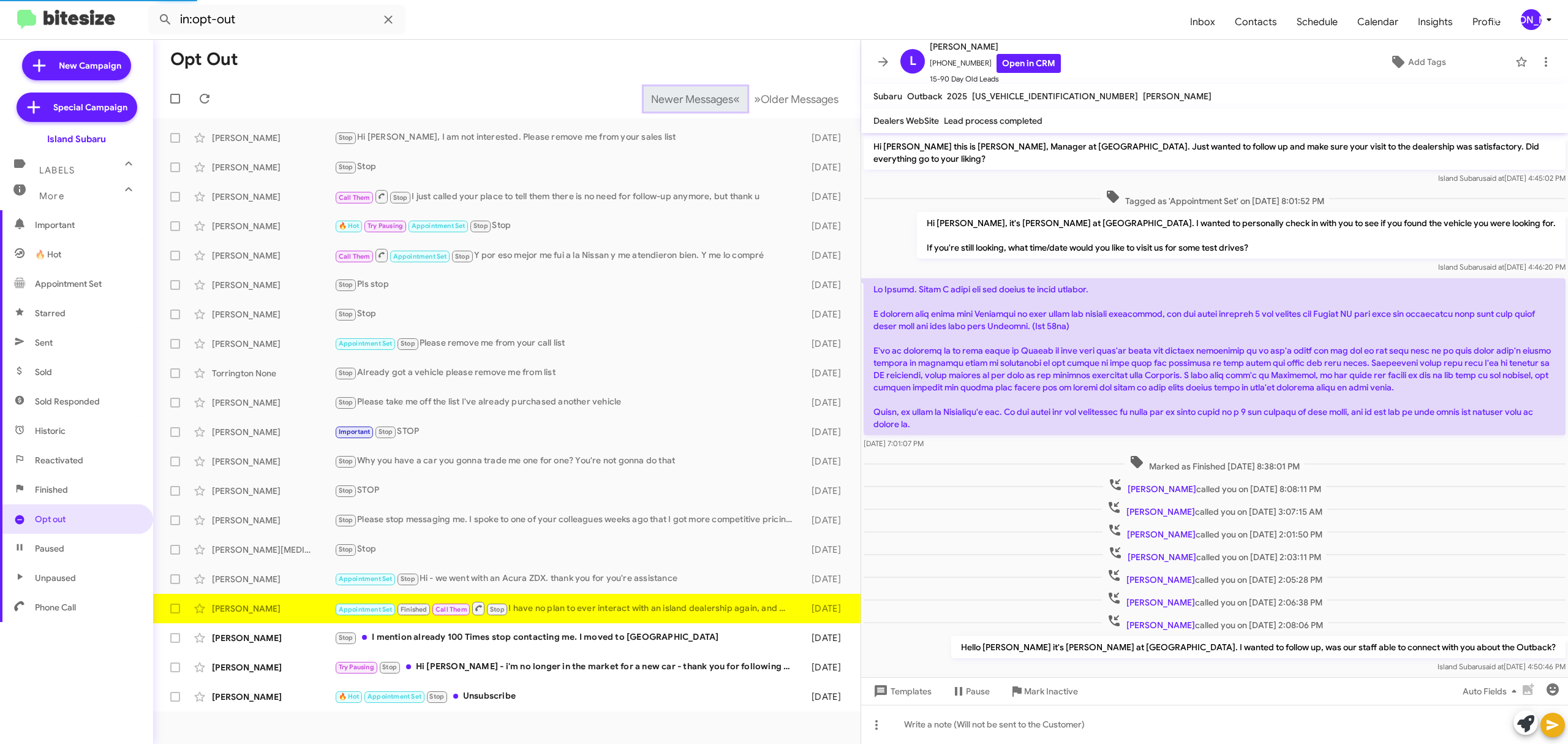
scroll to position [415, 0]
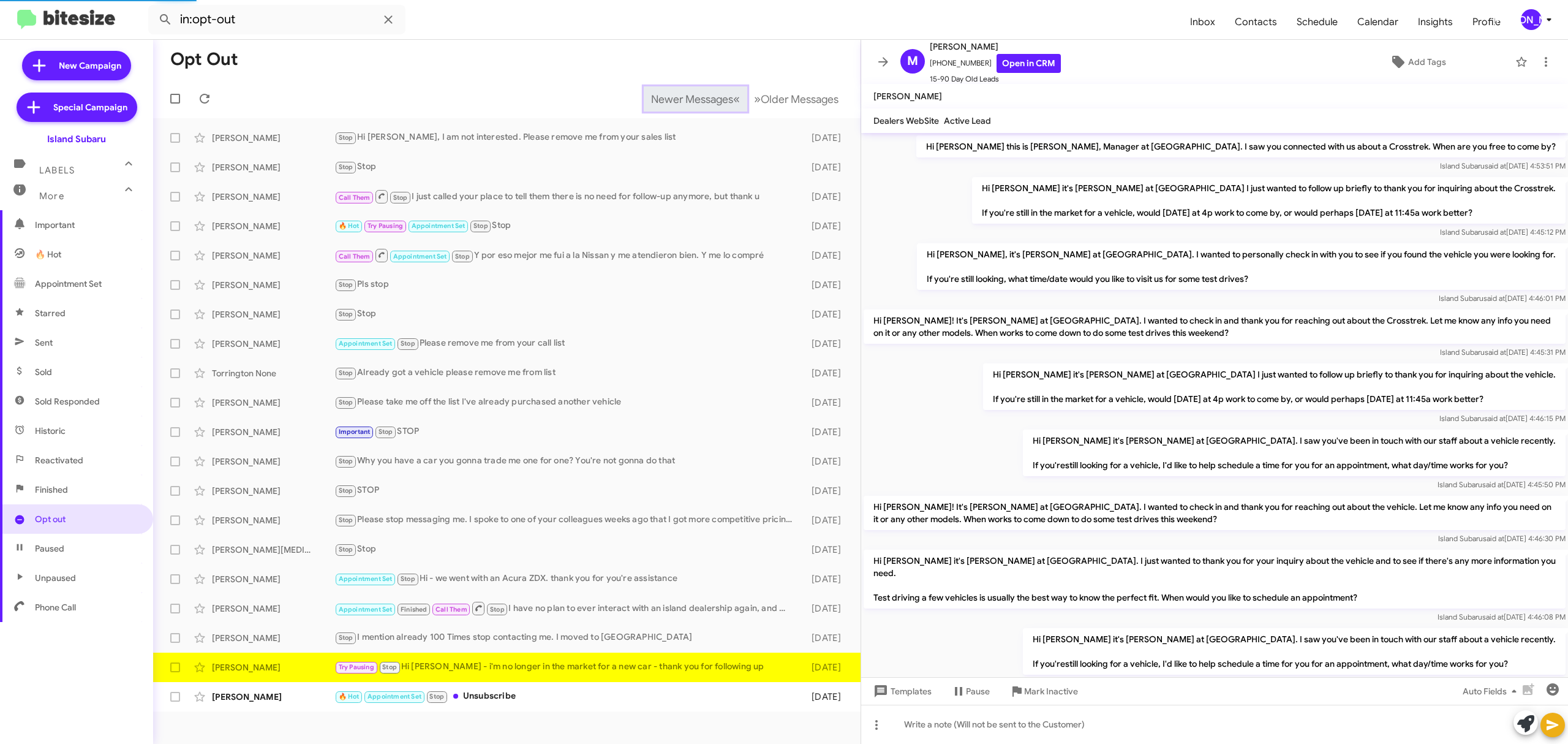
scroll to position [324, 0]
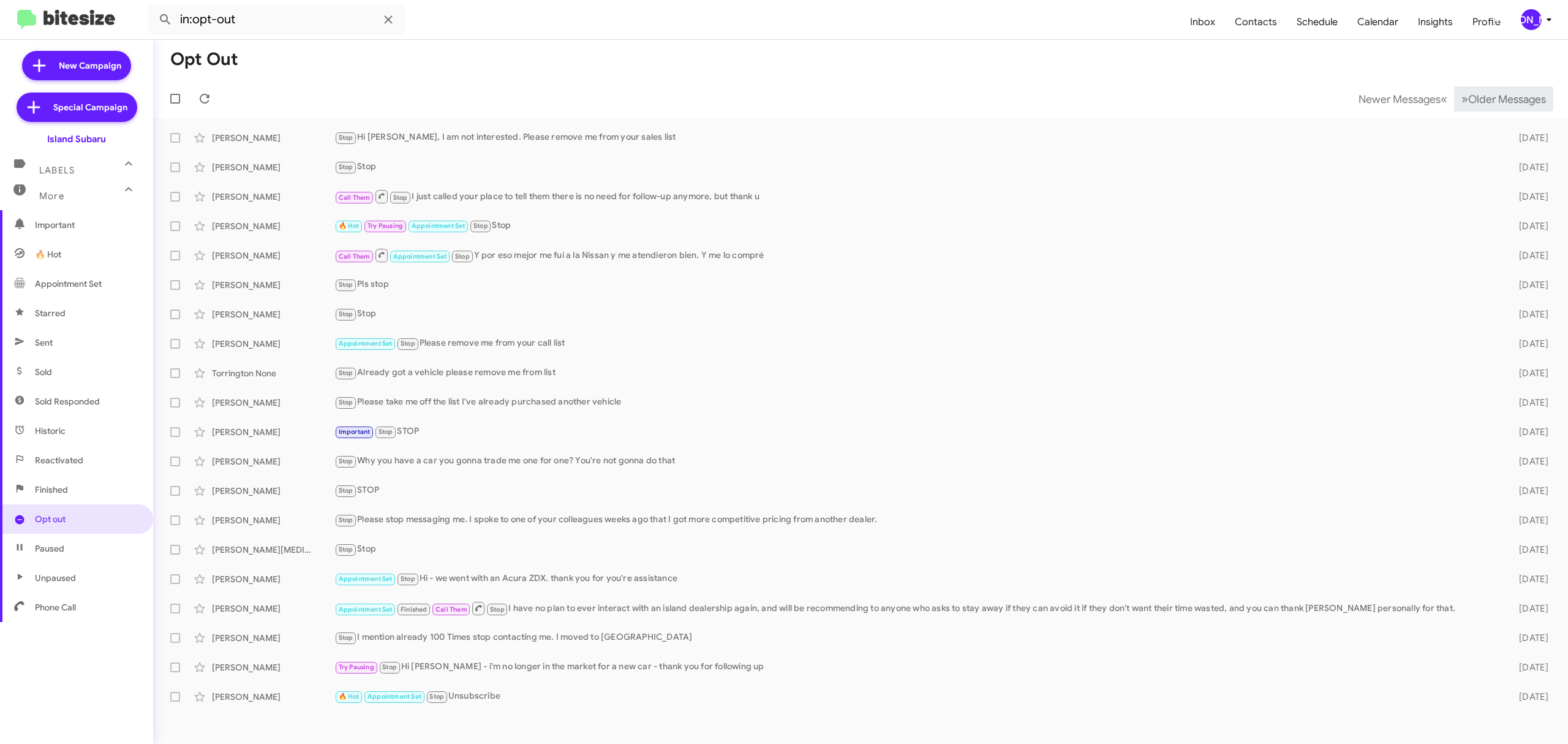
click at [1495, 95] on span "Older Messages" at bounding box center [1507, 99] width 78 height 13
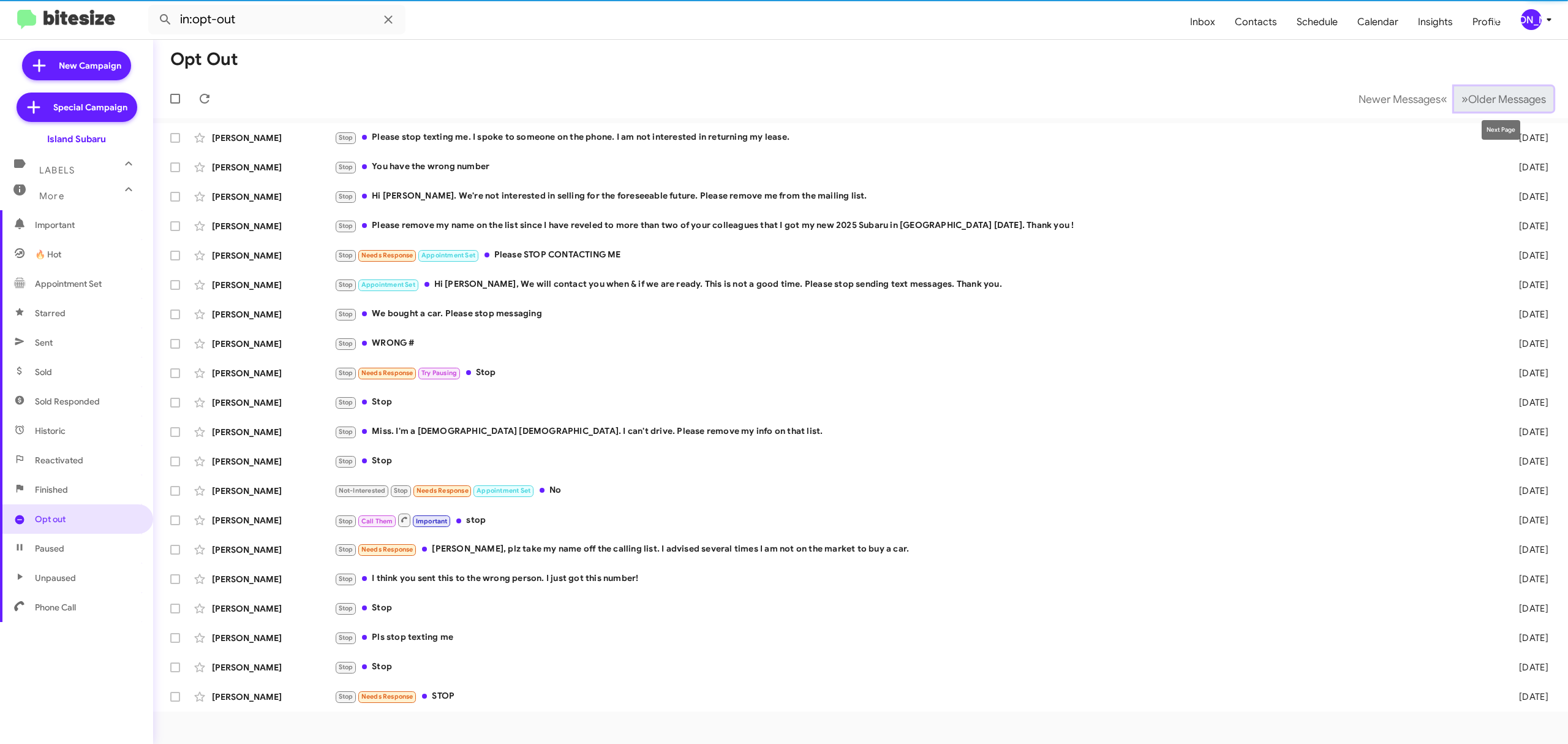
click at [1484, 95] on span "Older Messages" at bounding box center [1507, 99] width 78 height 13
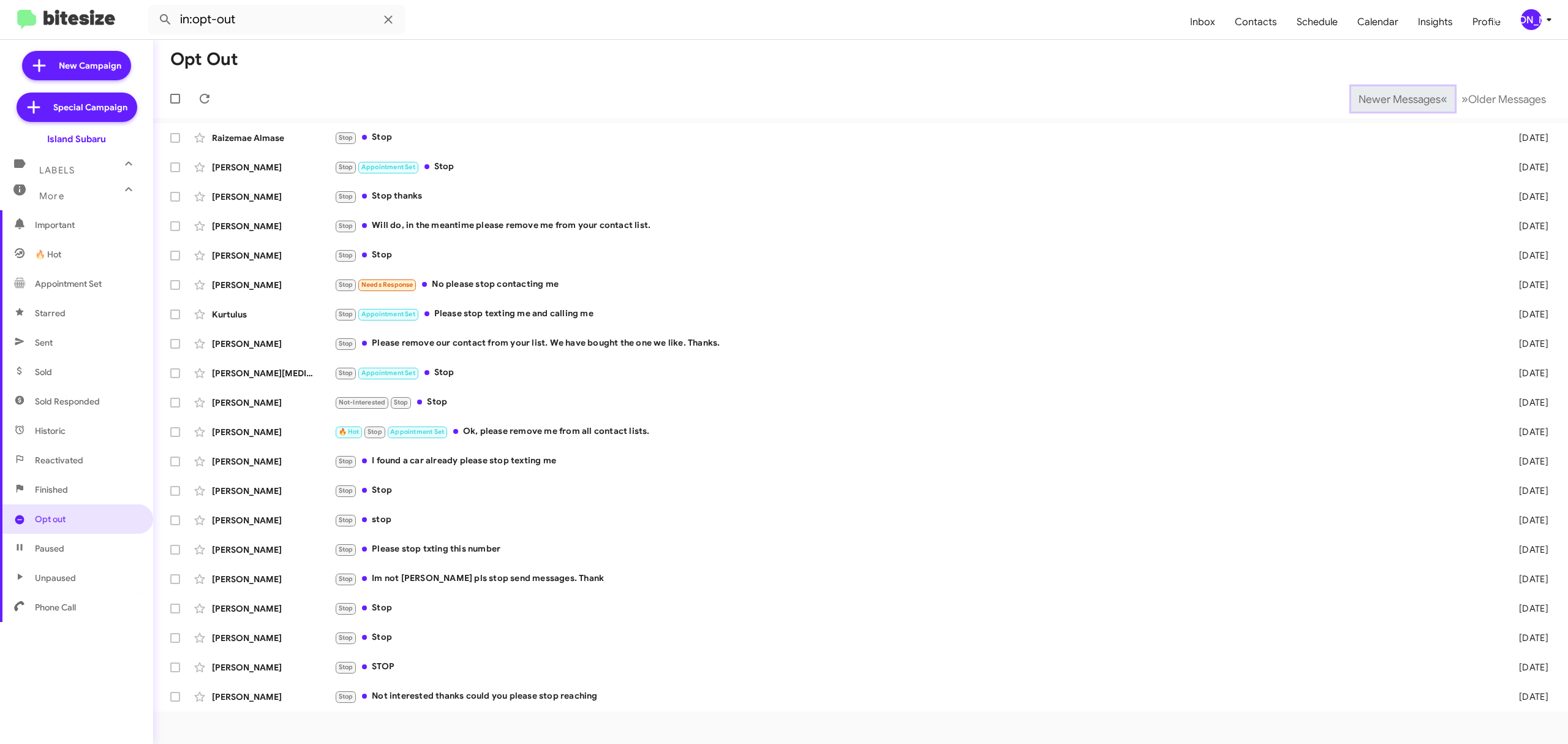
click at [1361, 93] on span "Newer Messages" at bounding box center [1400, 99] width 82 height 13
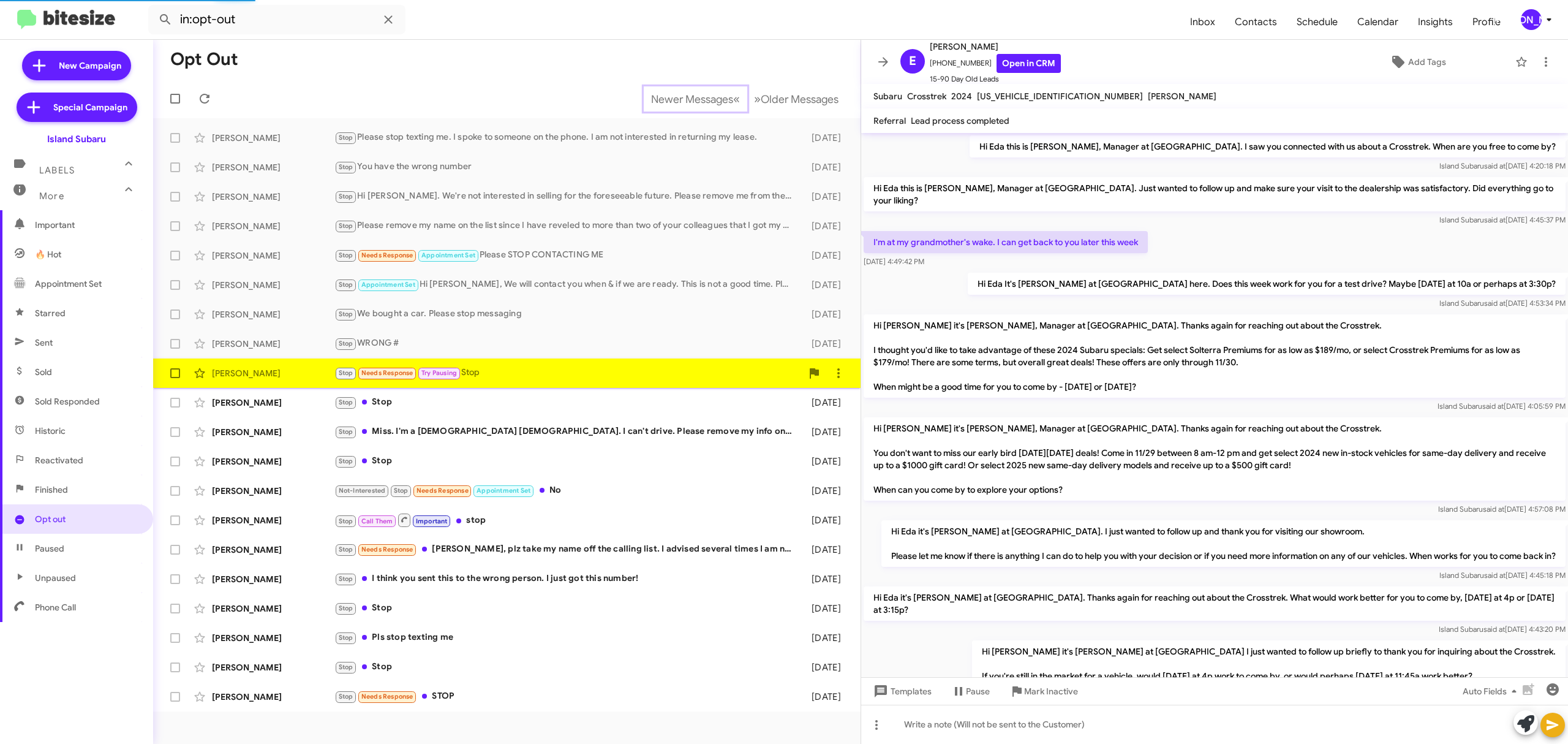
scroll to position [446, 0]
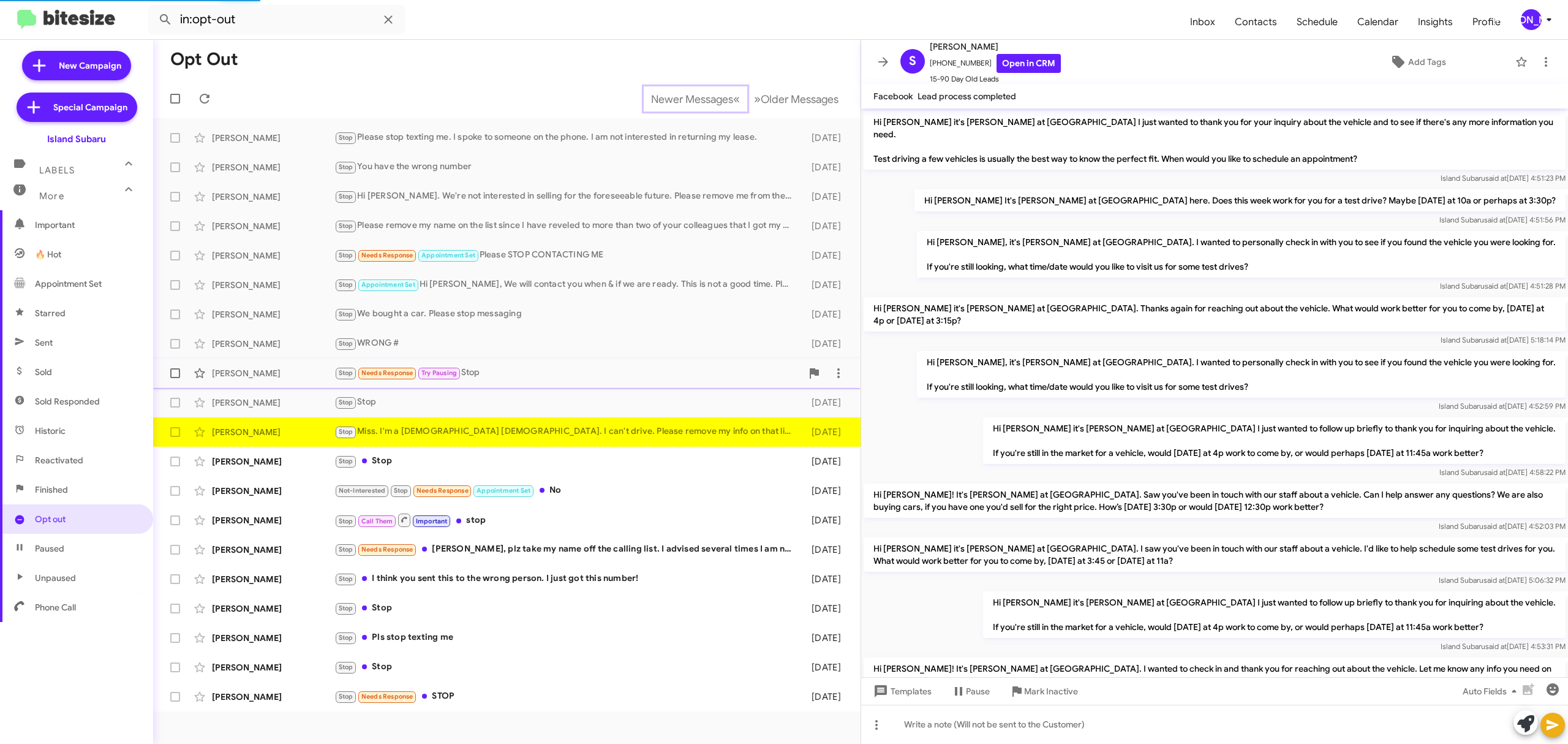
scroll to position [626, 0]
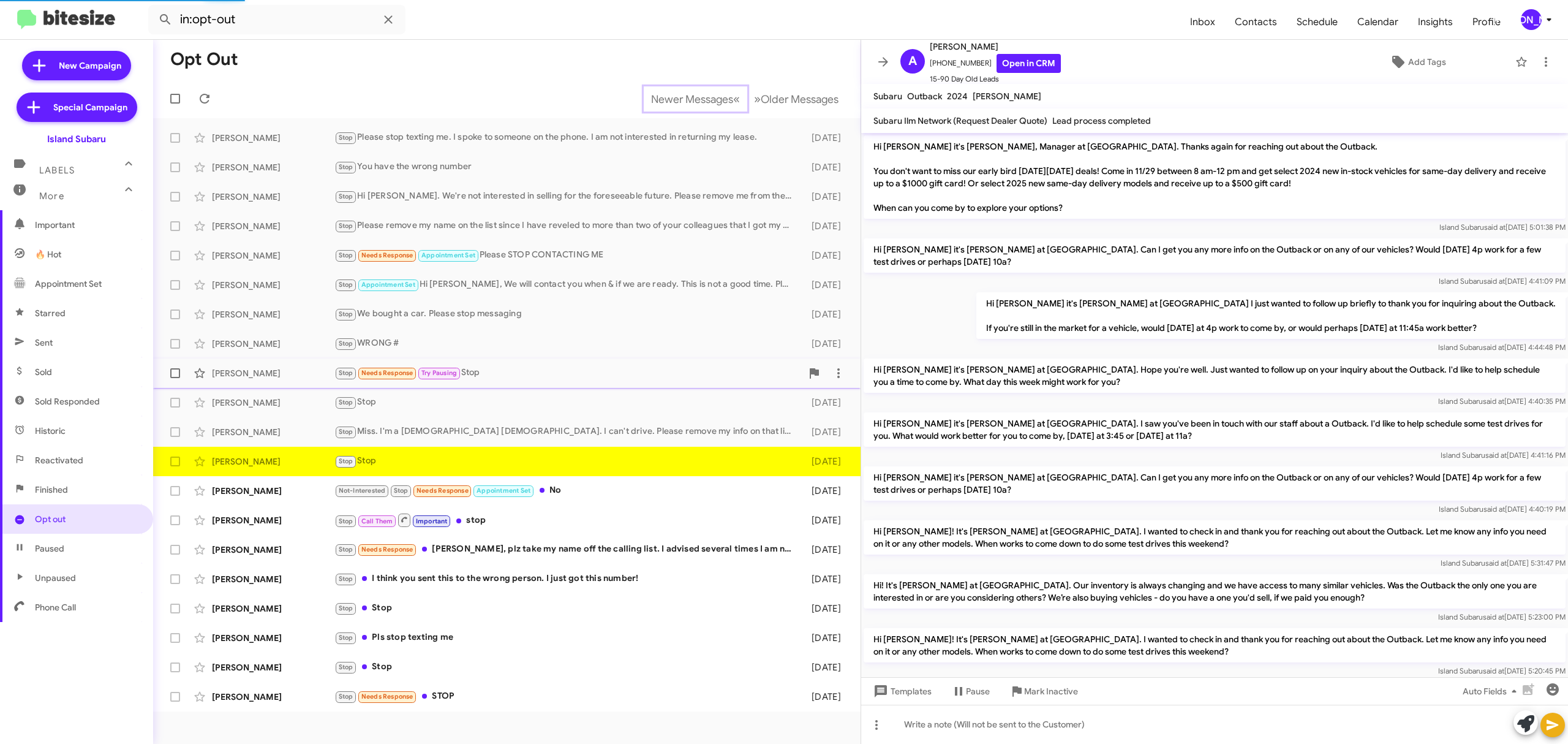
scroll to position [292, 0]
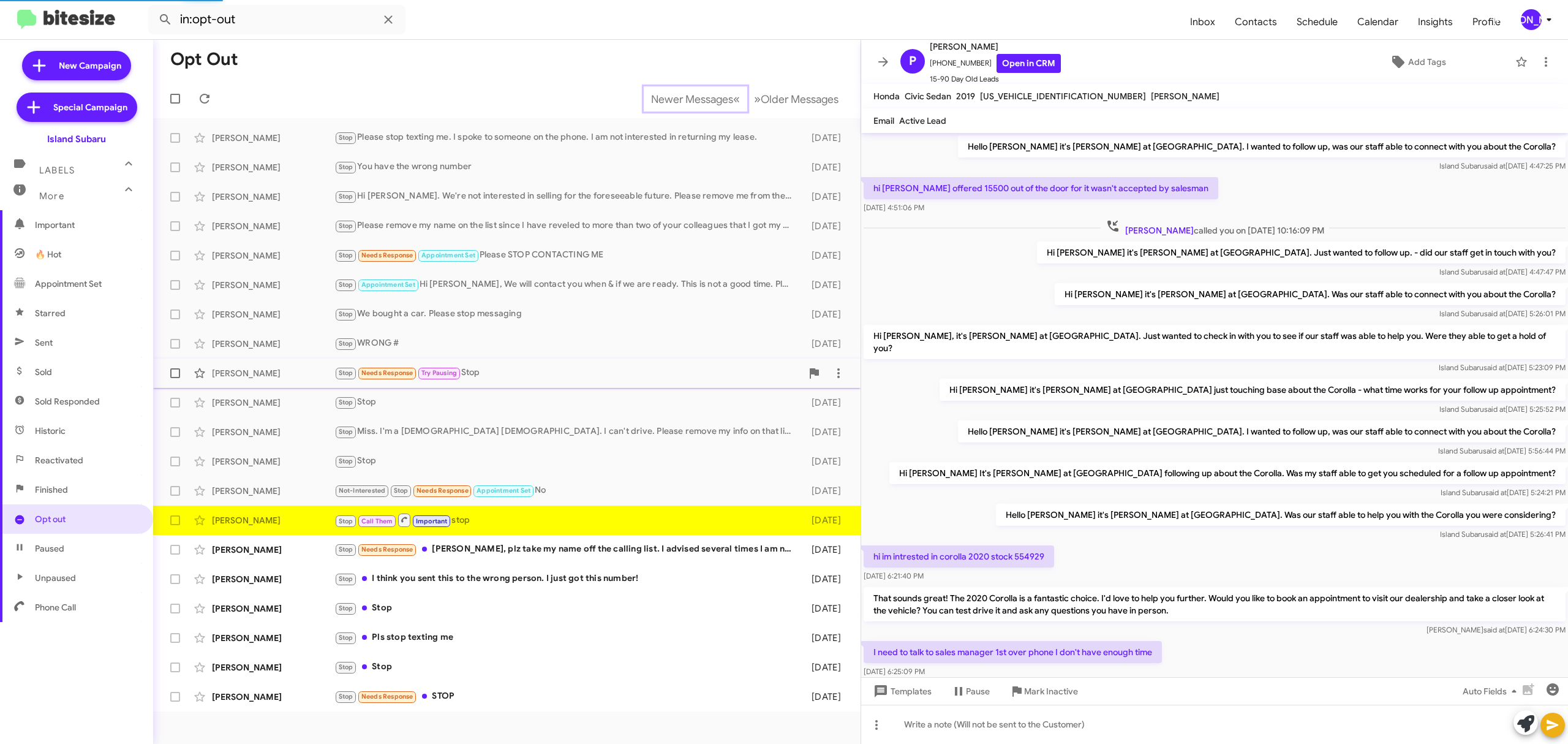
scroll to position [337, 0]
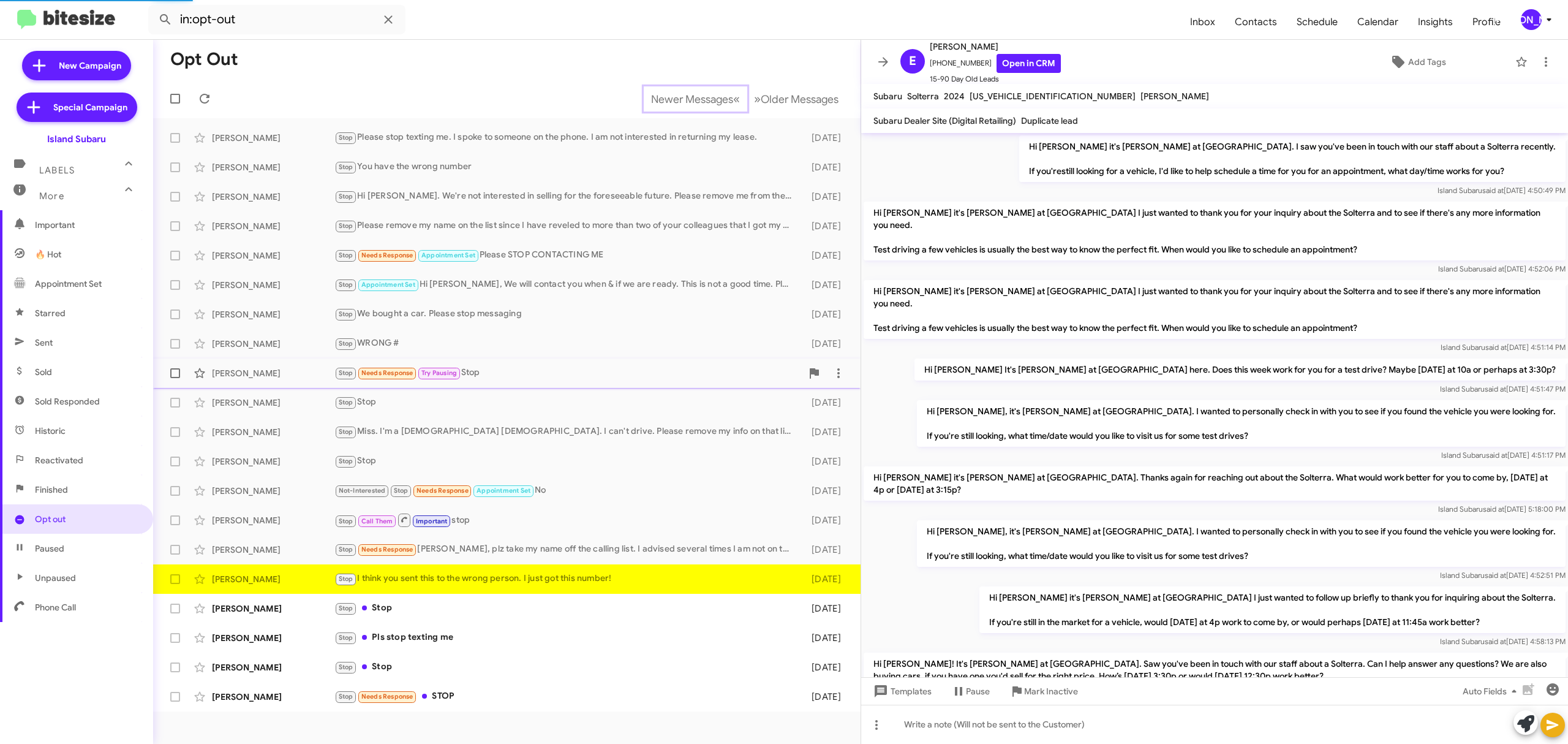
scroll to position [650, 0]
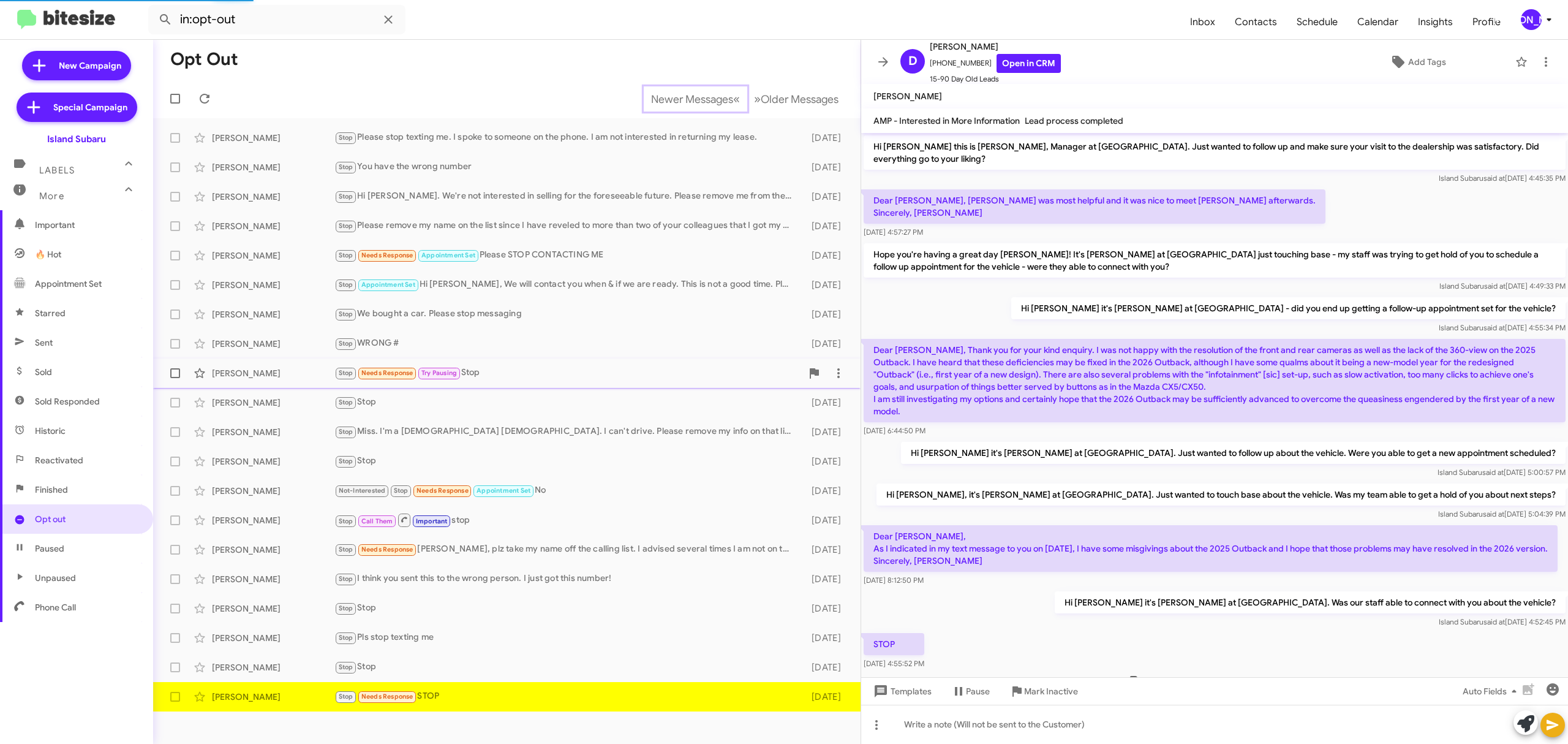
scroll to position [64, 0]
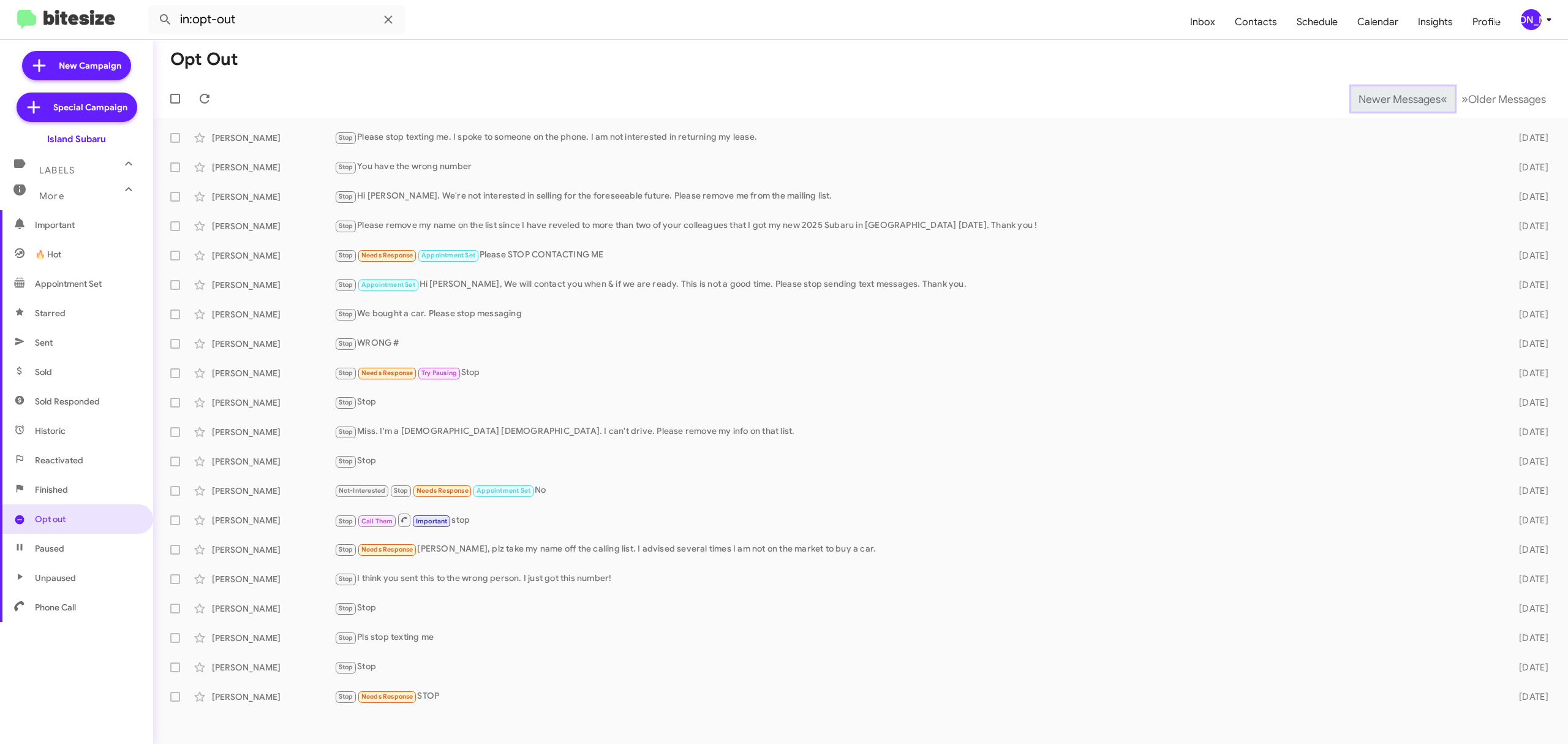
click at [1390, 98] on span "Newer Messages" at bounding box center [1400, 99] width 82 height 13
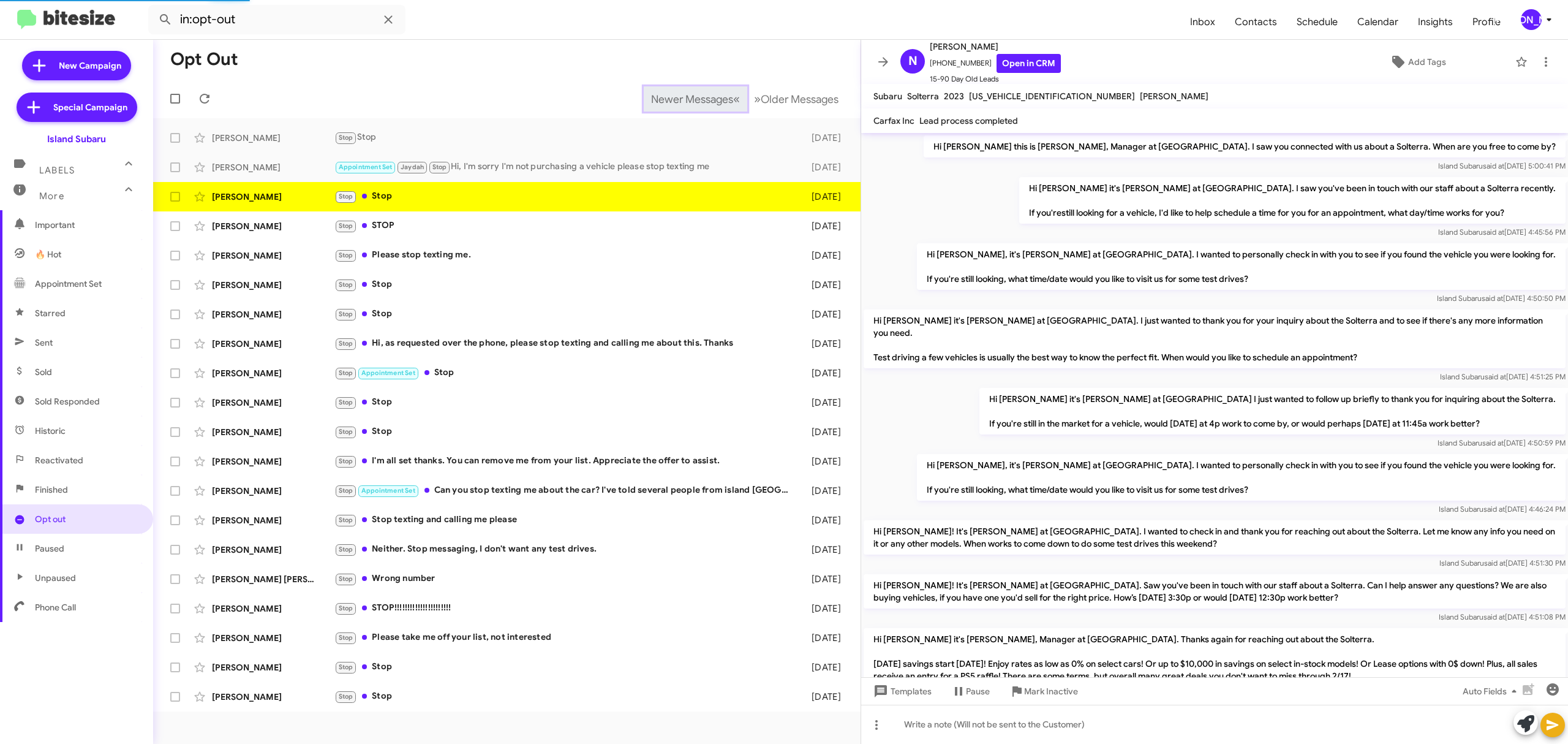
scroll to position [459, 0]
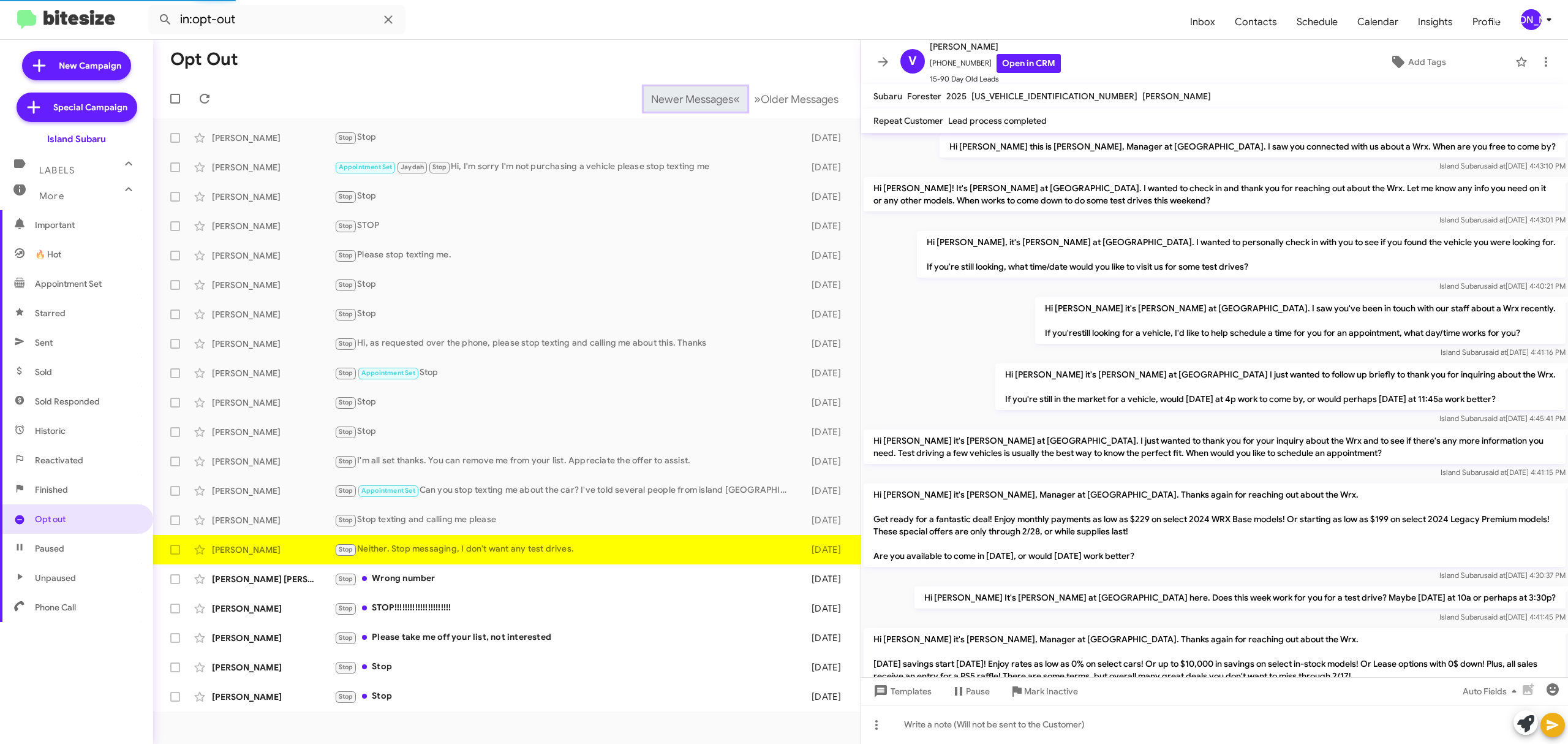
scroll to position [227, 0]
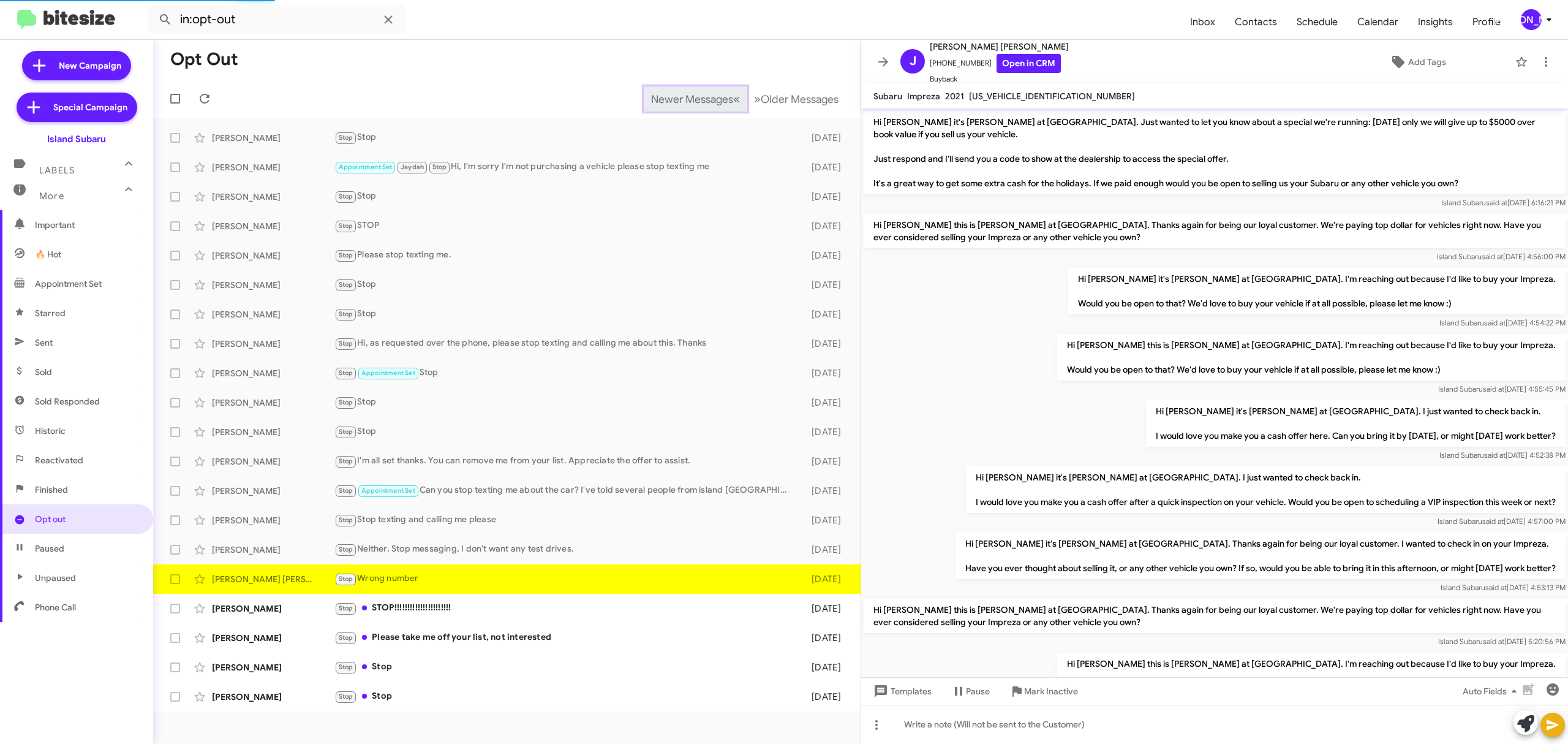
scroll to position [182, 0]
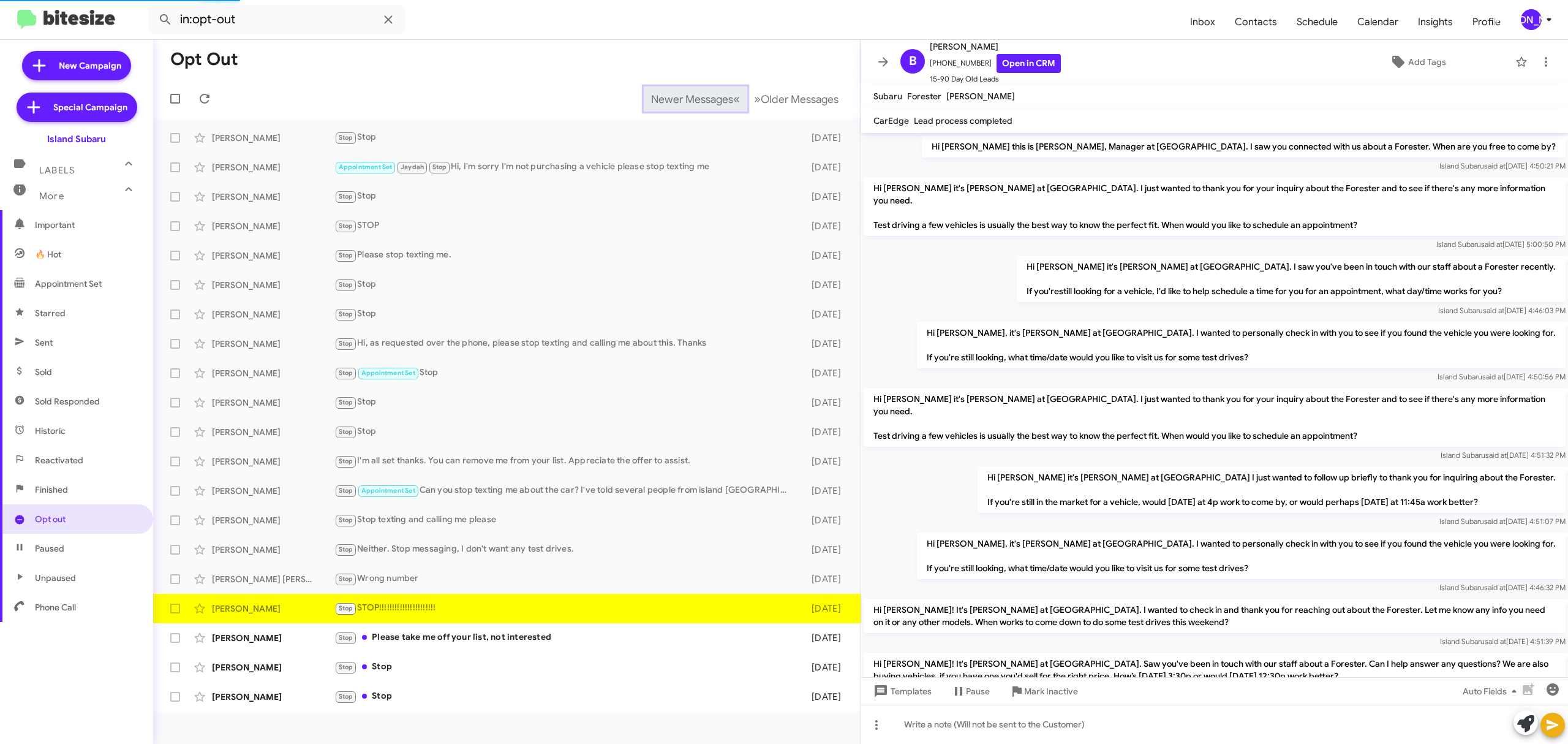
scroll to position [264, 0]
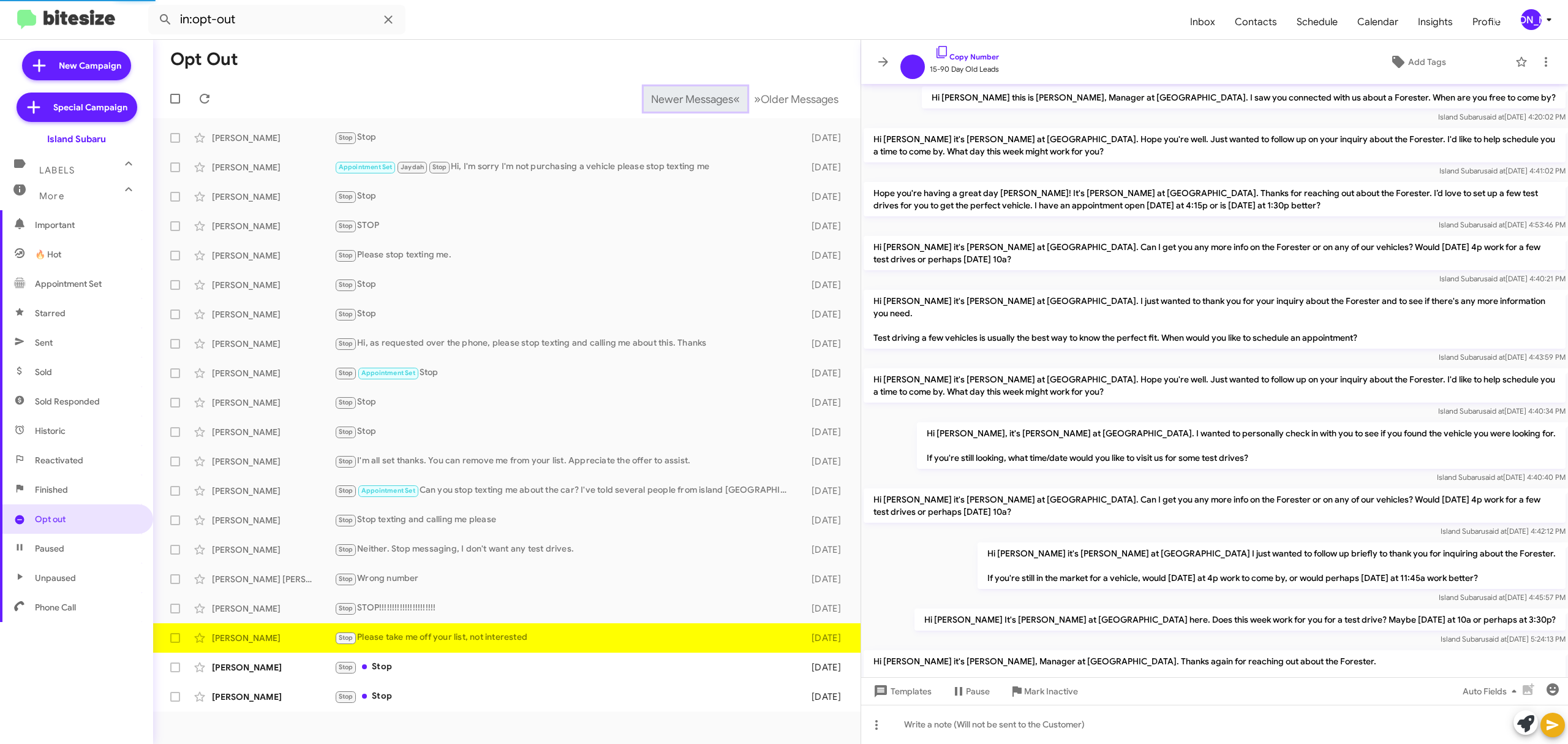
scroll to position [398, 0]
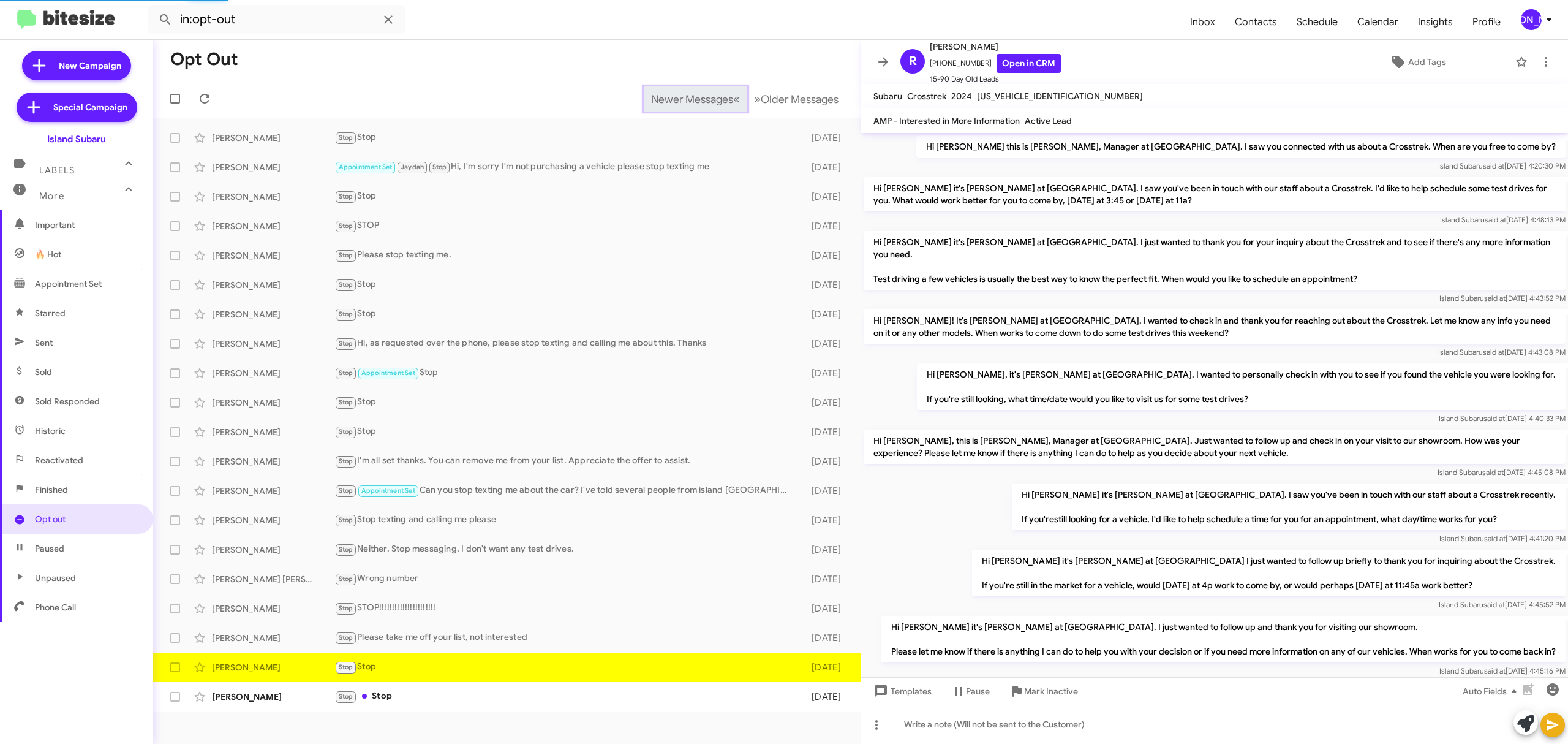
scroll to position [504, 0]
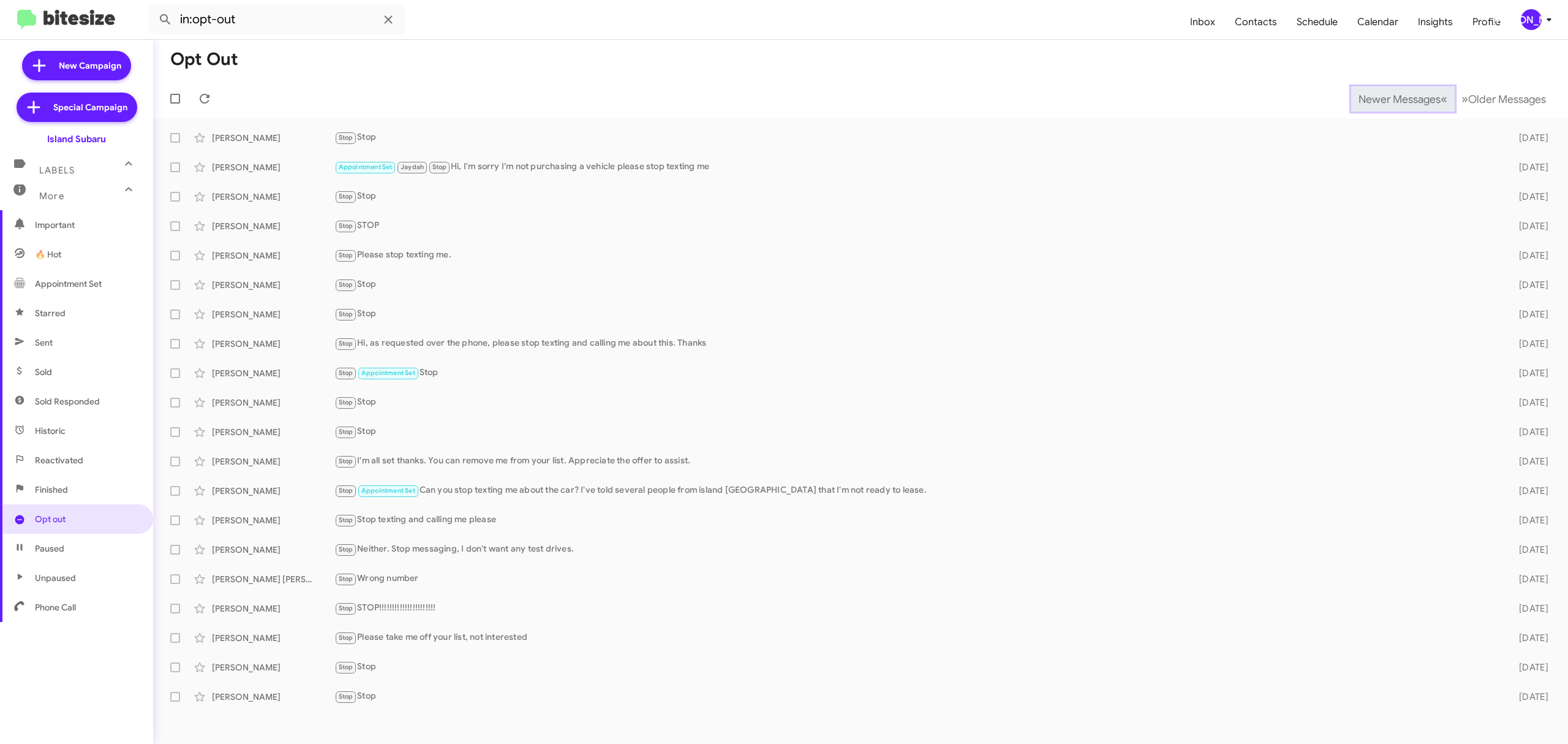
click at [1390, 98] on span "Newer Messages" at bounding box center [1400, 99] width 82 height 13
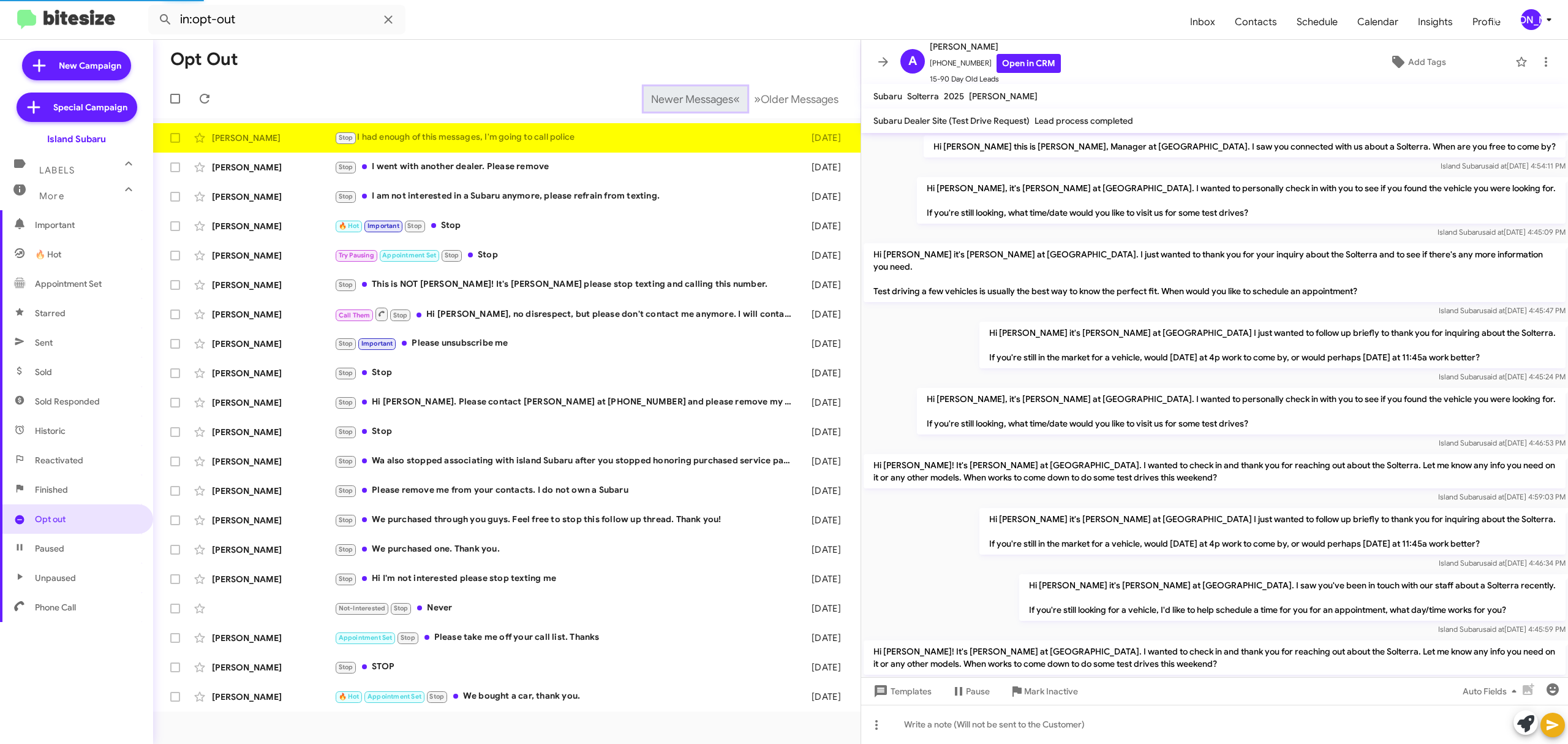
scroll to position [669, 0]
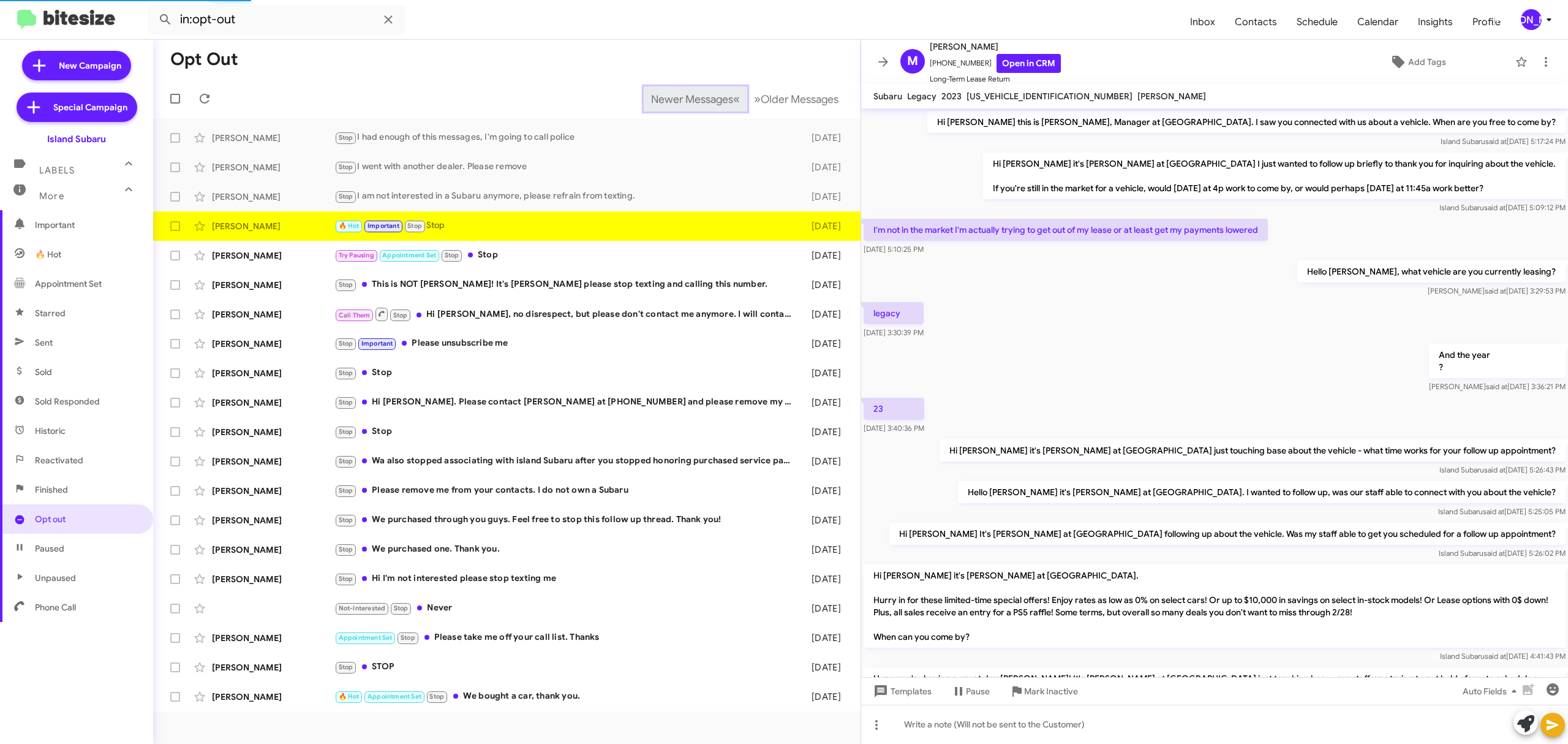
scroll to position [347, 0]
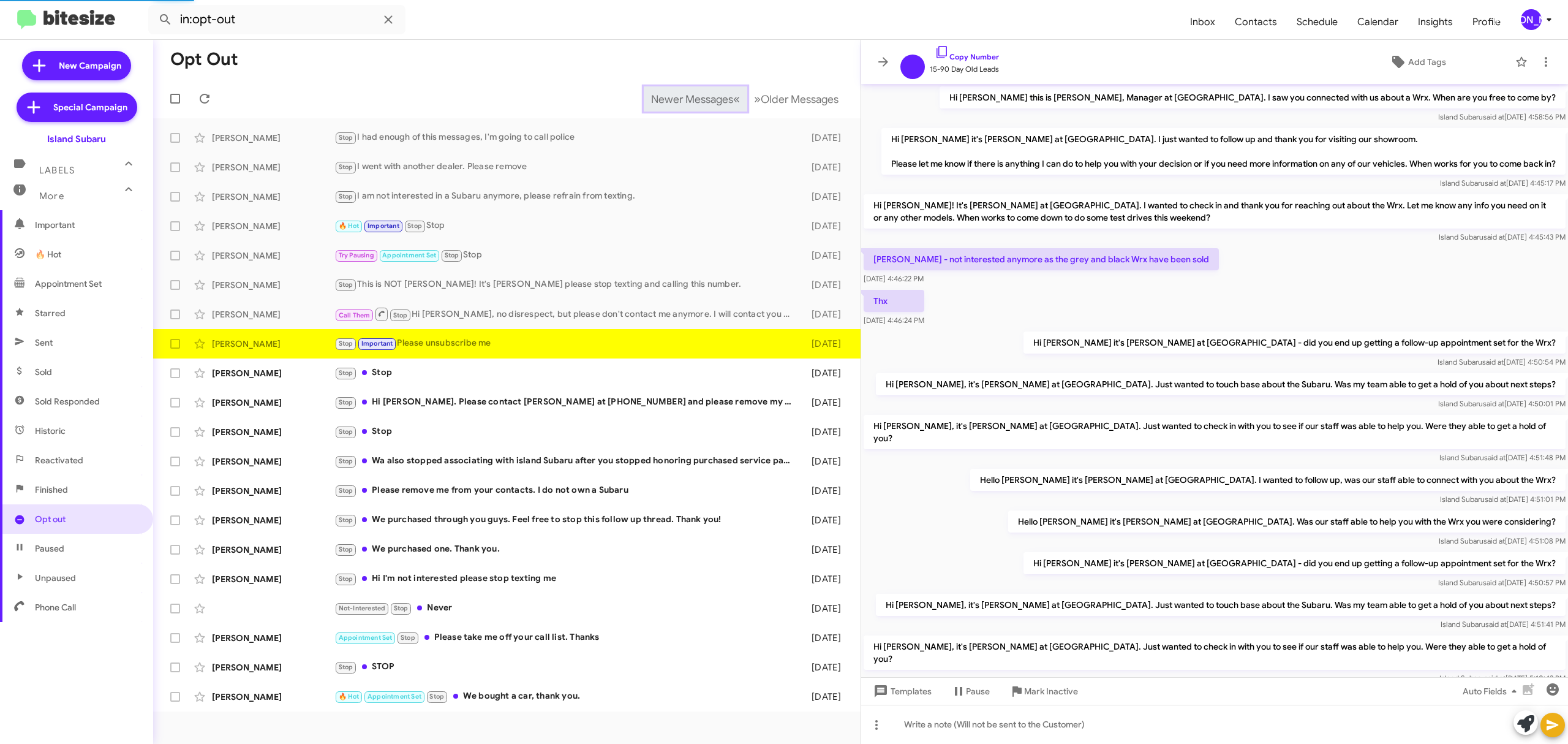
scroll to position [82, 0]
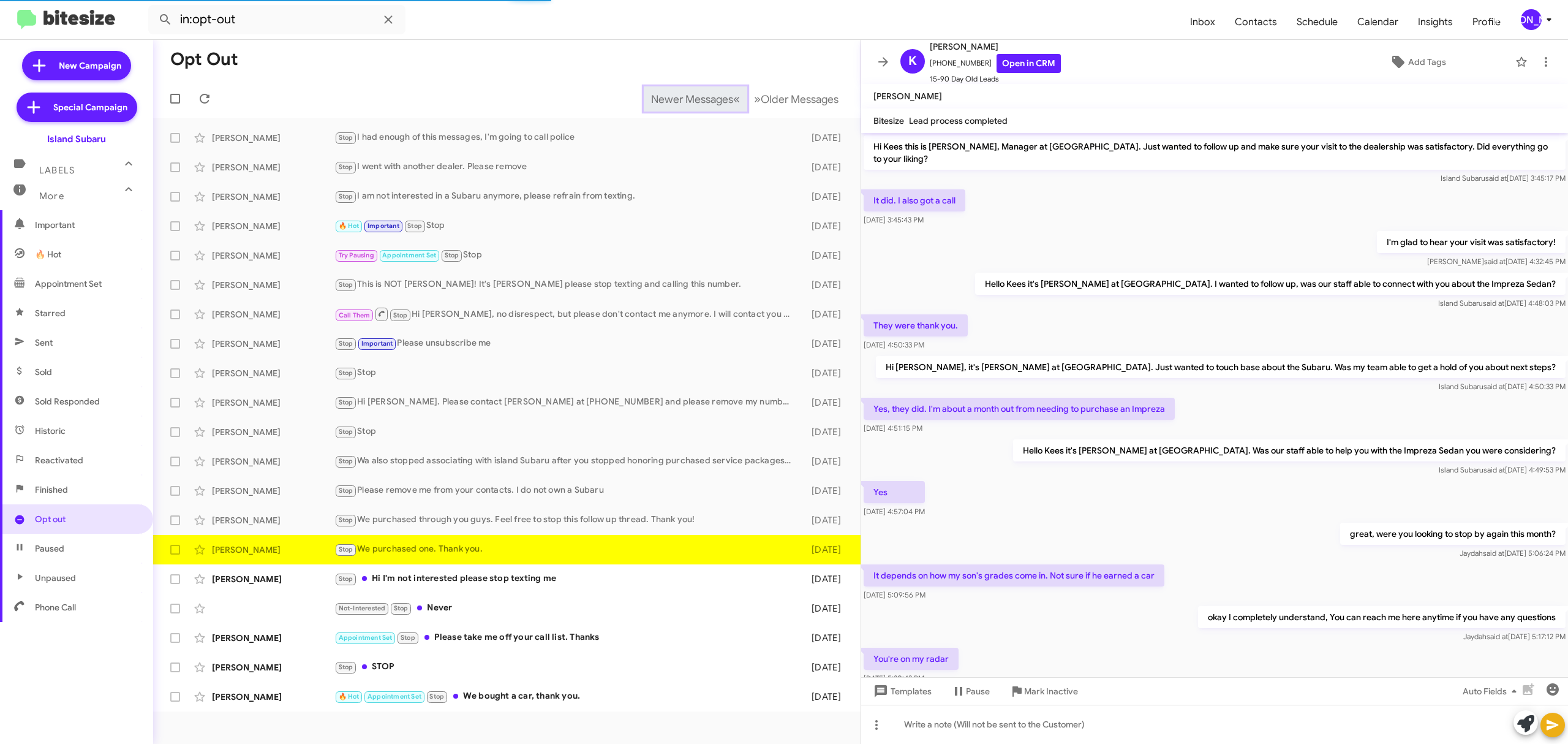
scroll to position [250, 0]
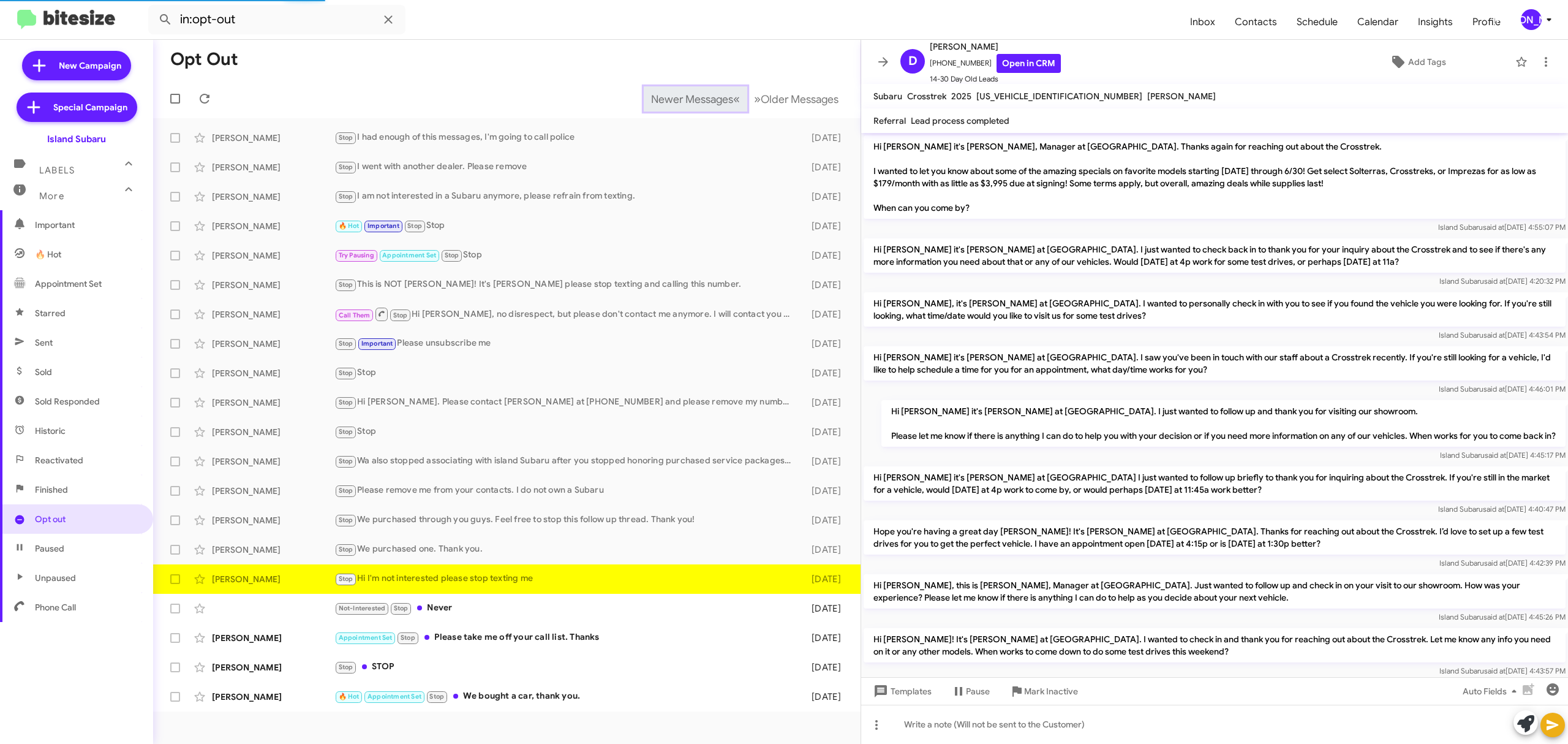
scroll to position [283, 0]
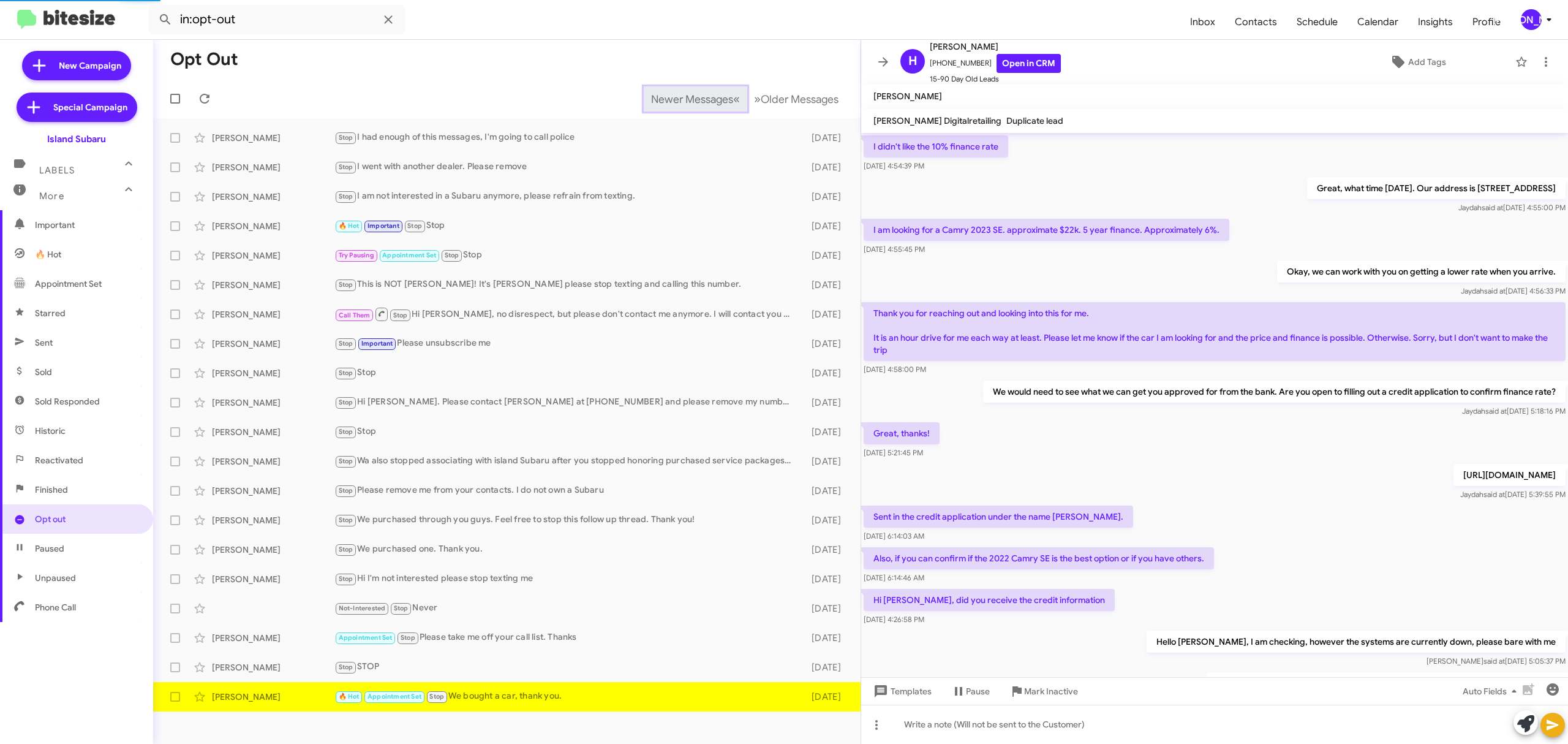
scroll to position [349, 0]
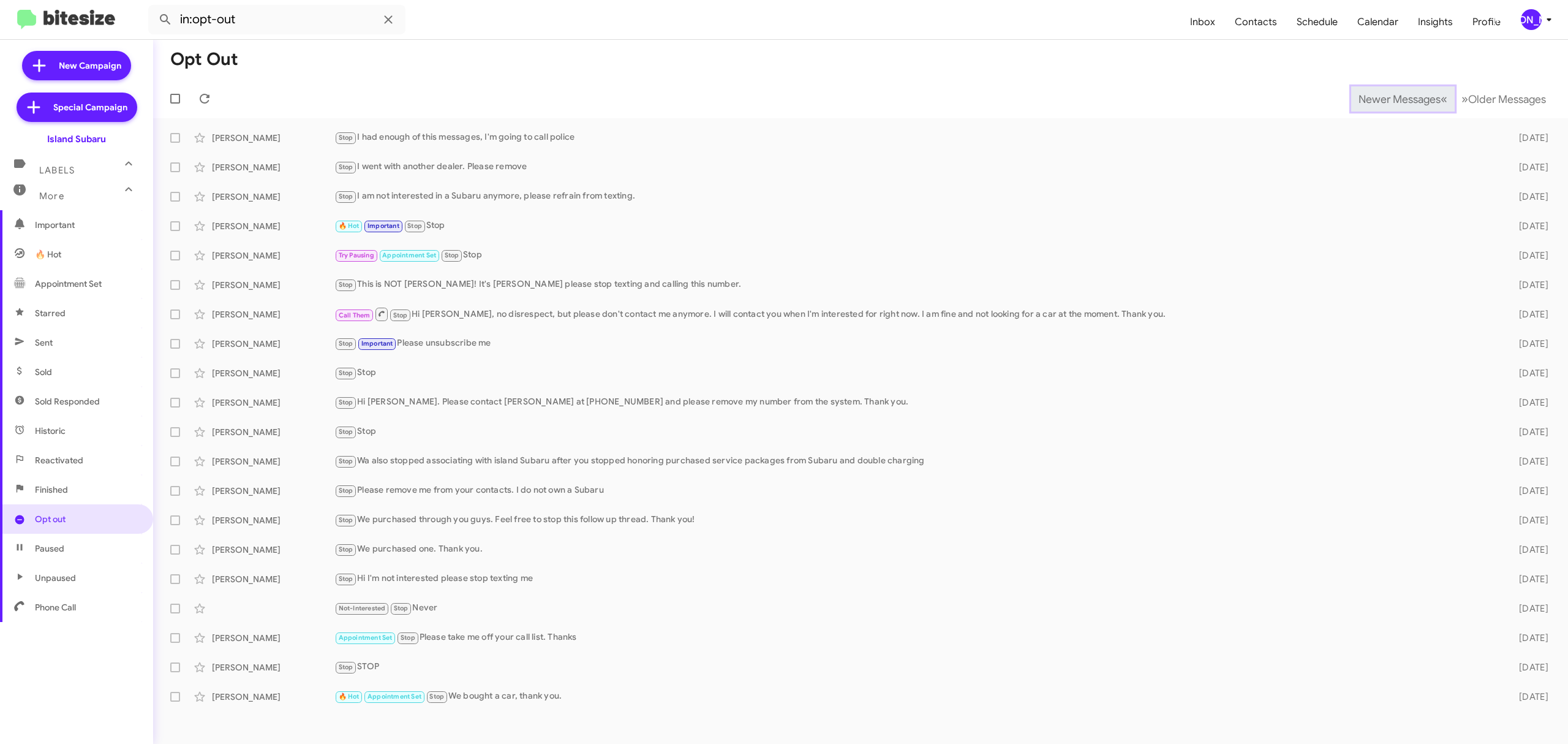
click at [1390, 98] on span "Newer Messages" at bounding box center [1400, 99] width 82 height 13
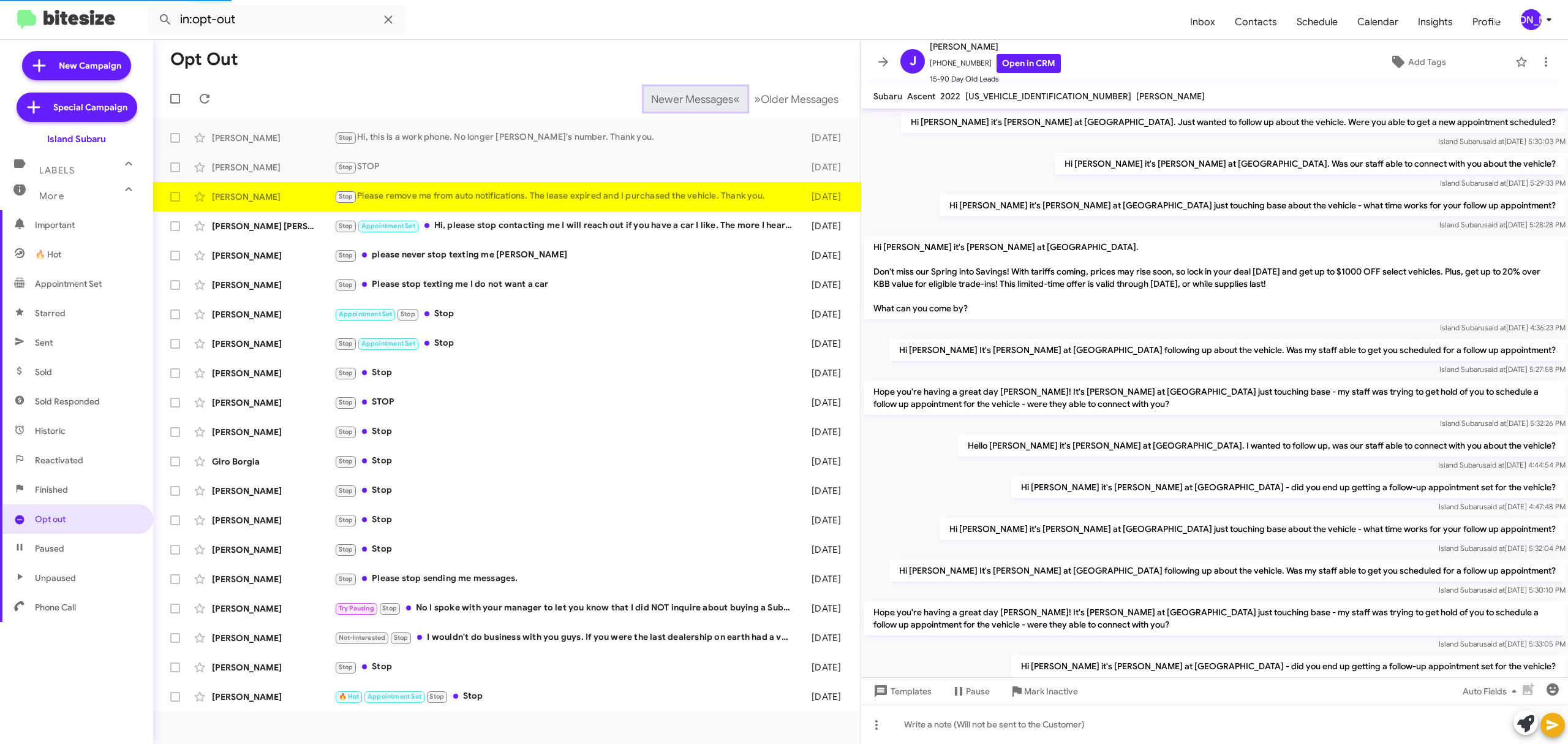
scroll to position [485, 0]
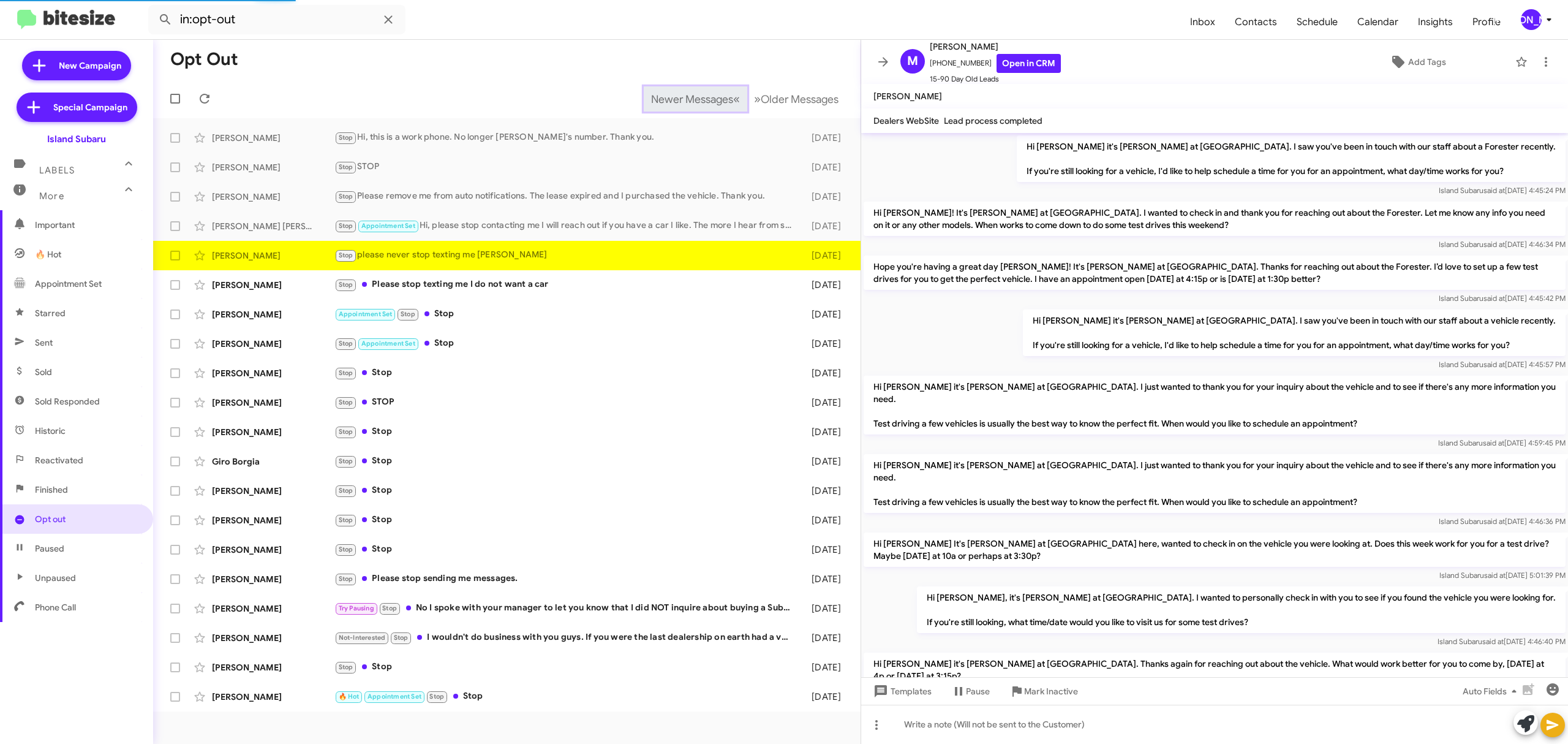
scroll to position [682, 0]
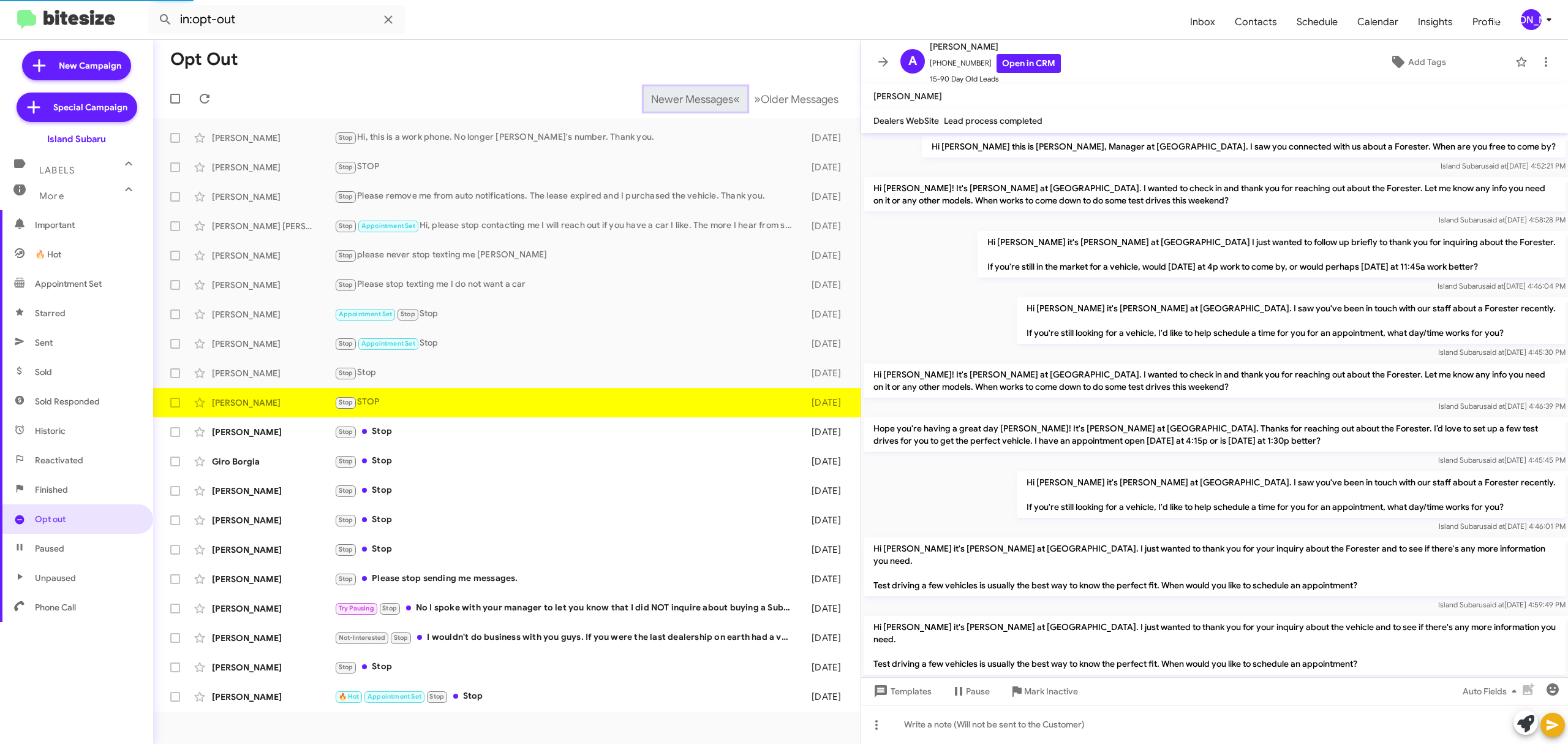
scroll to position [694, 0]
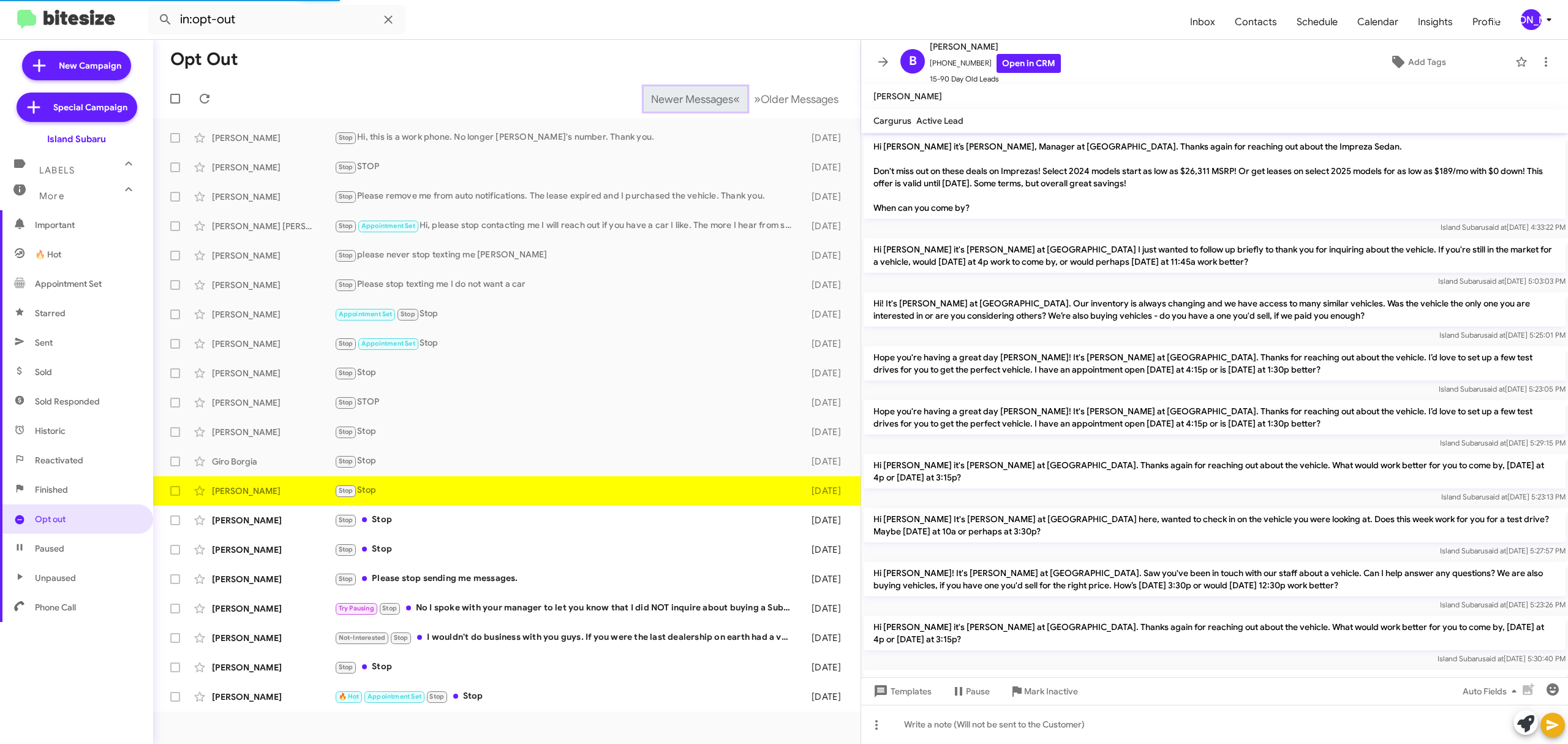
scroll to position [596, 0]
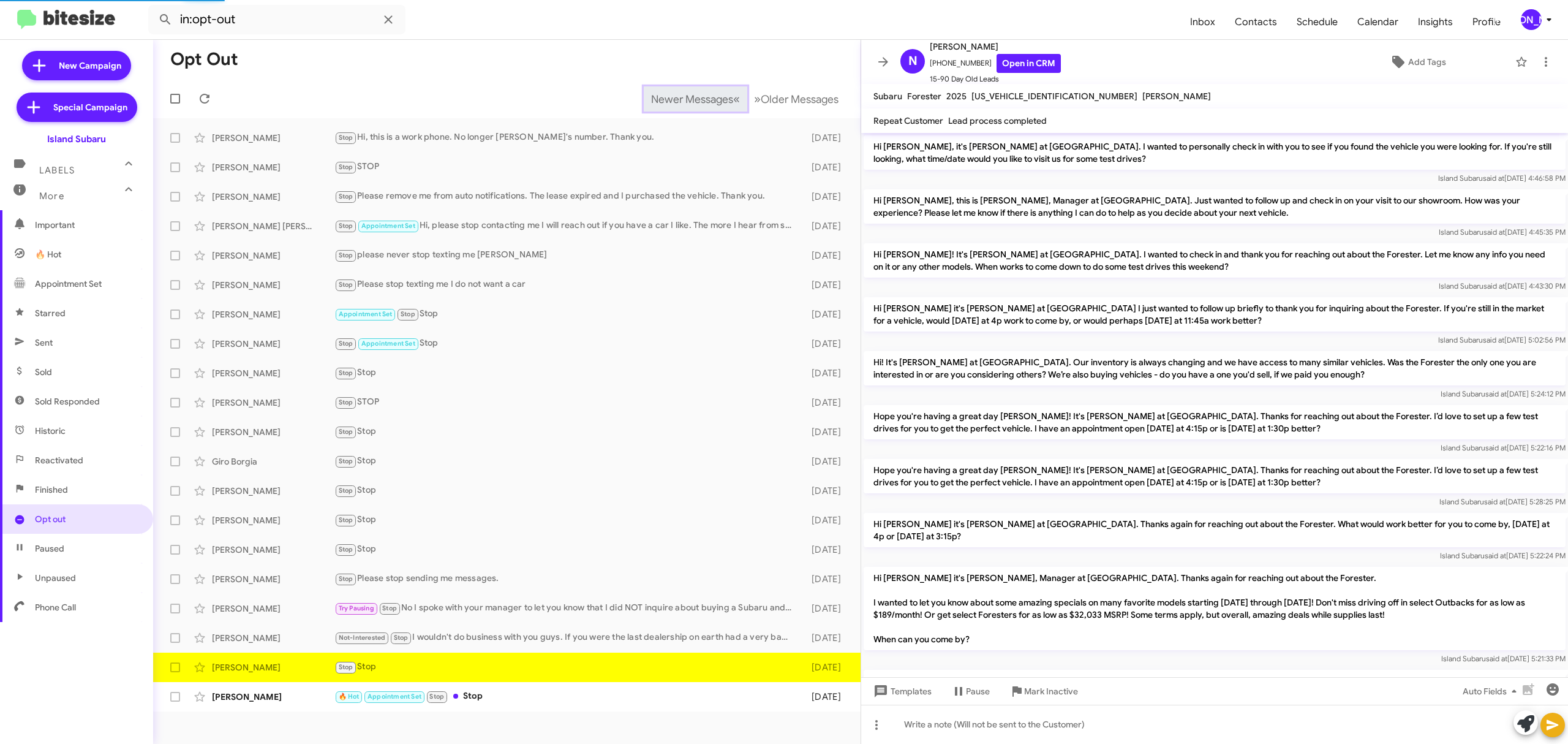
scroll to position [644, 0]
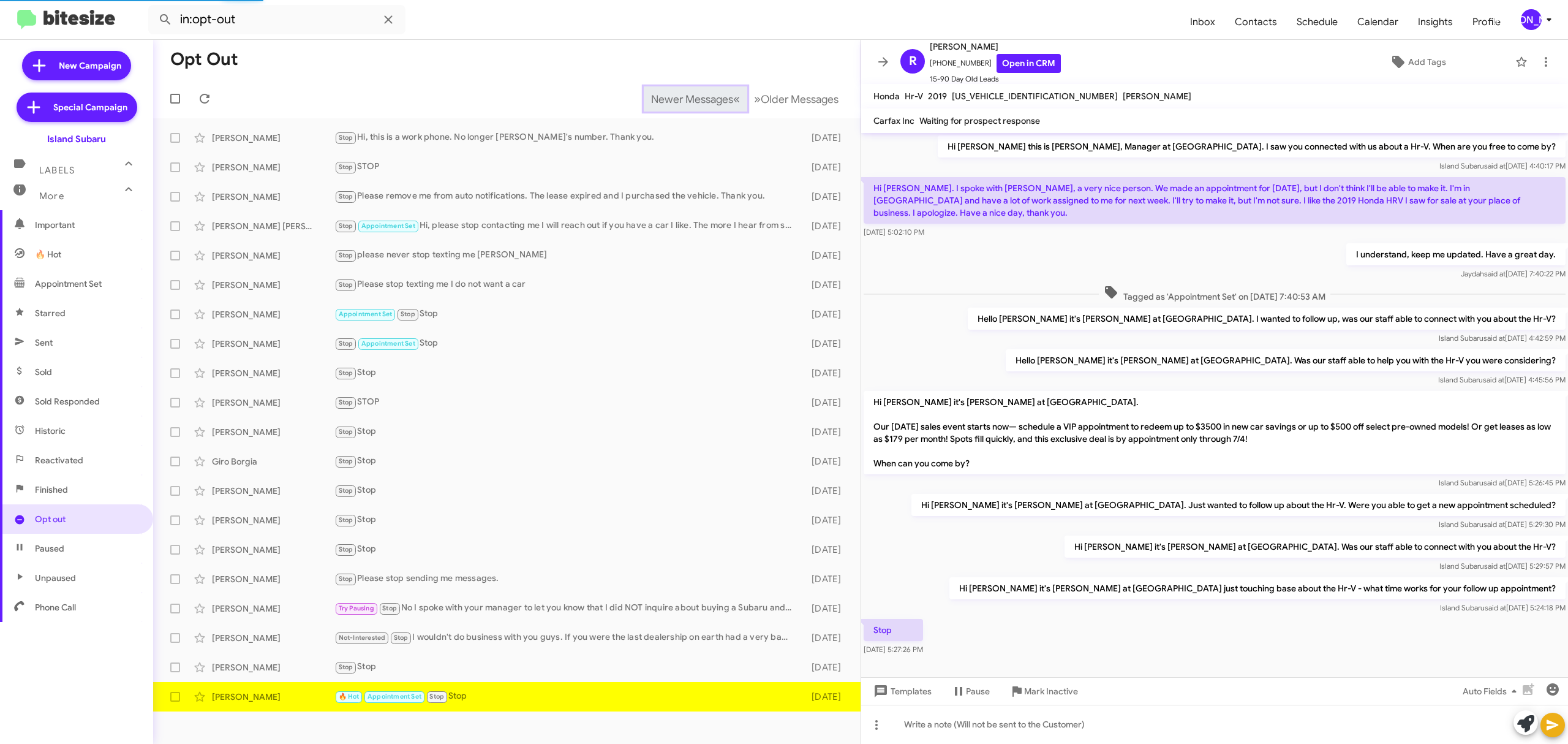
scroll to position [2, 0]
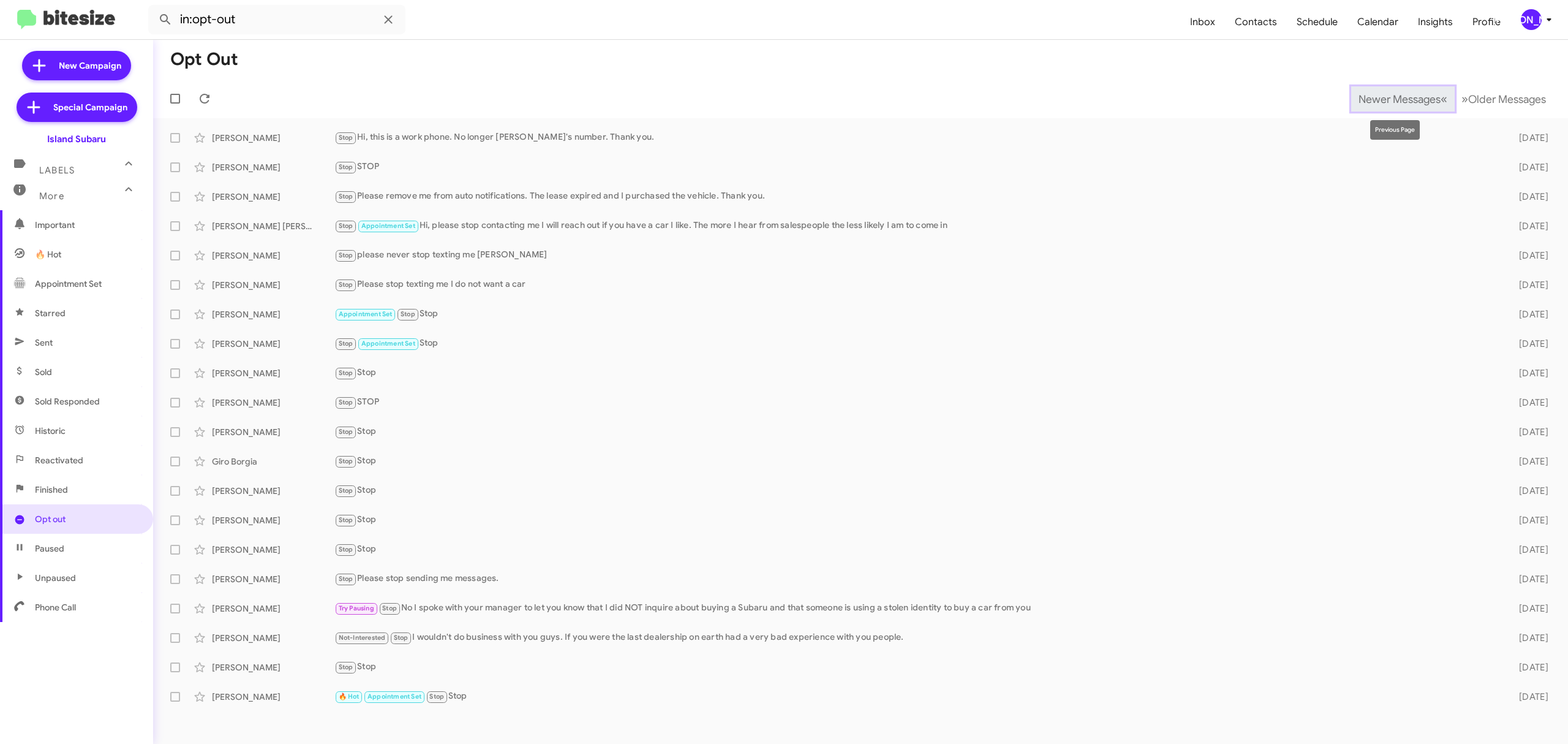
click at [1390, 98] on span "Newer Messages" at bounding box center [1400, 99] width 82 height 13
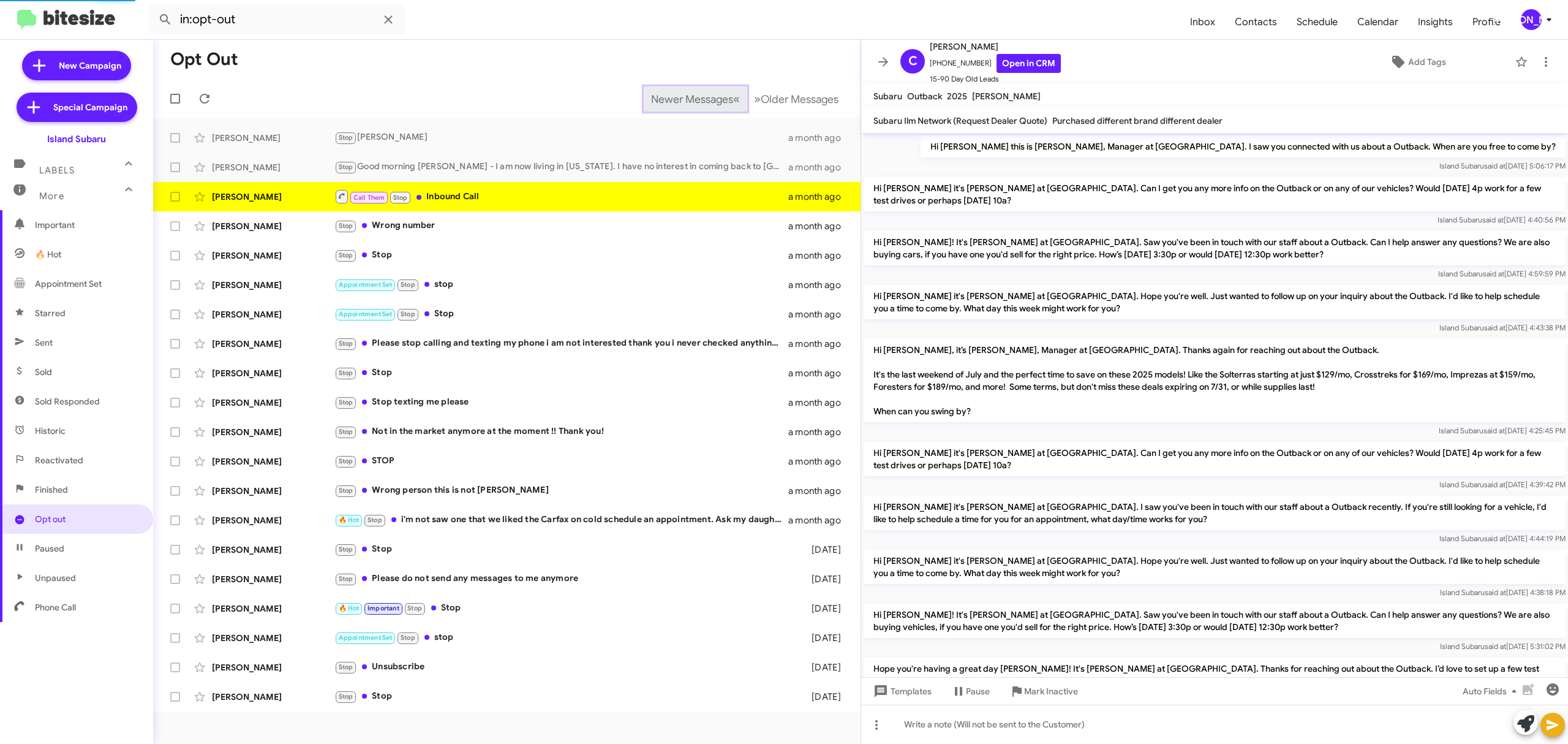
scroll to position [148, 0]
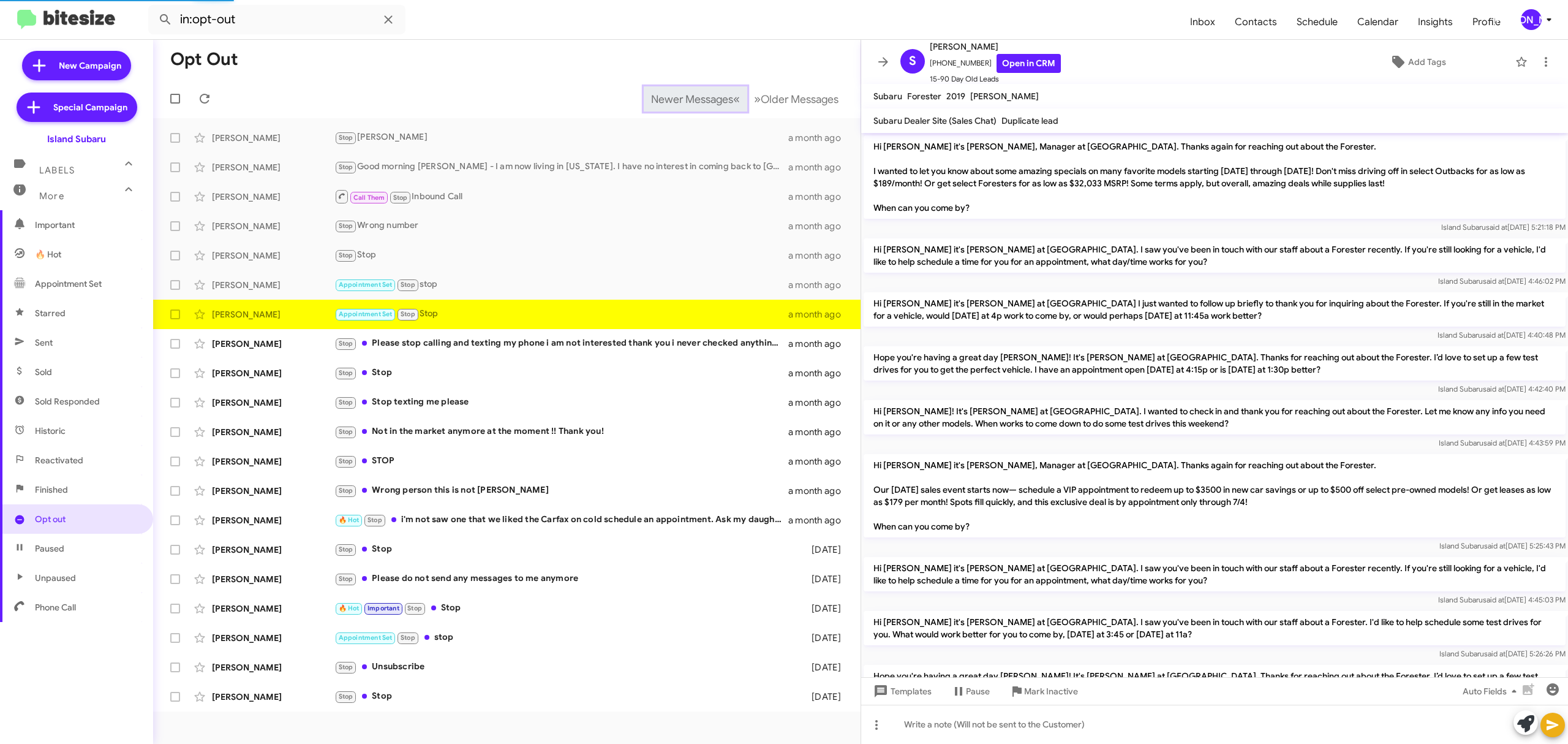
scroll to position [682, 0]
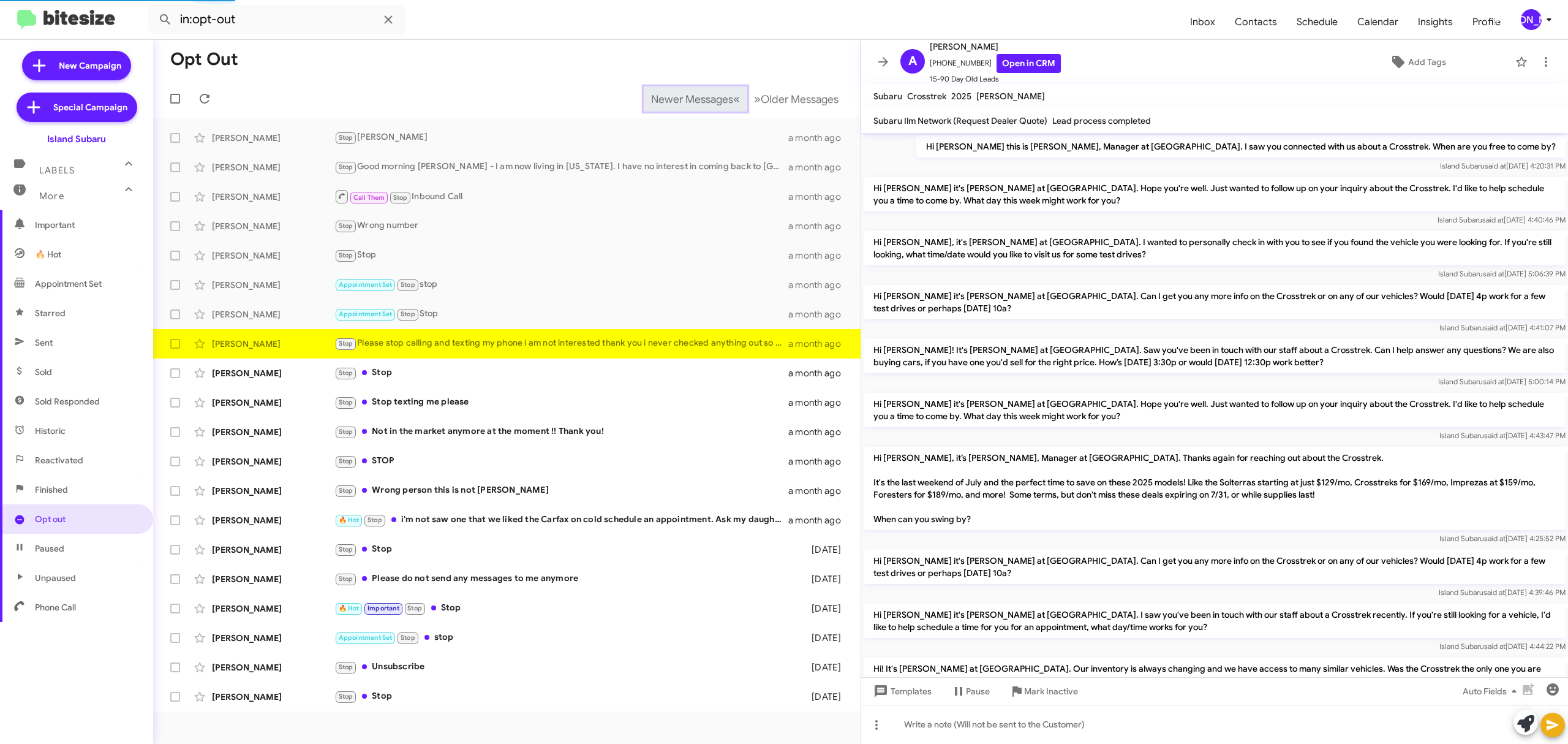
scroll to position [233, 0]
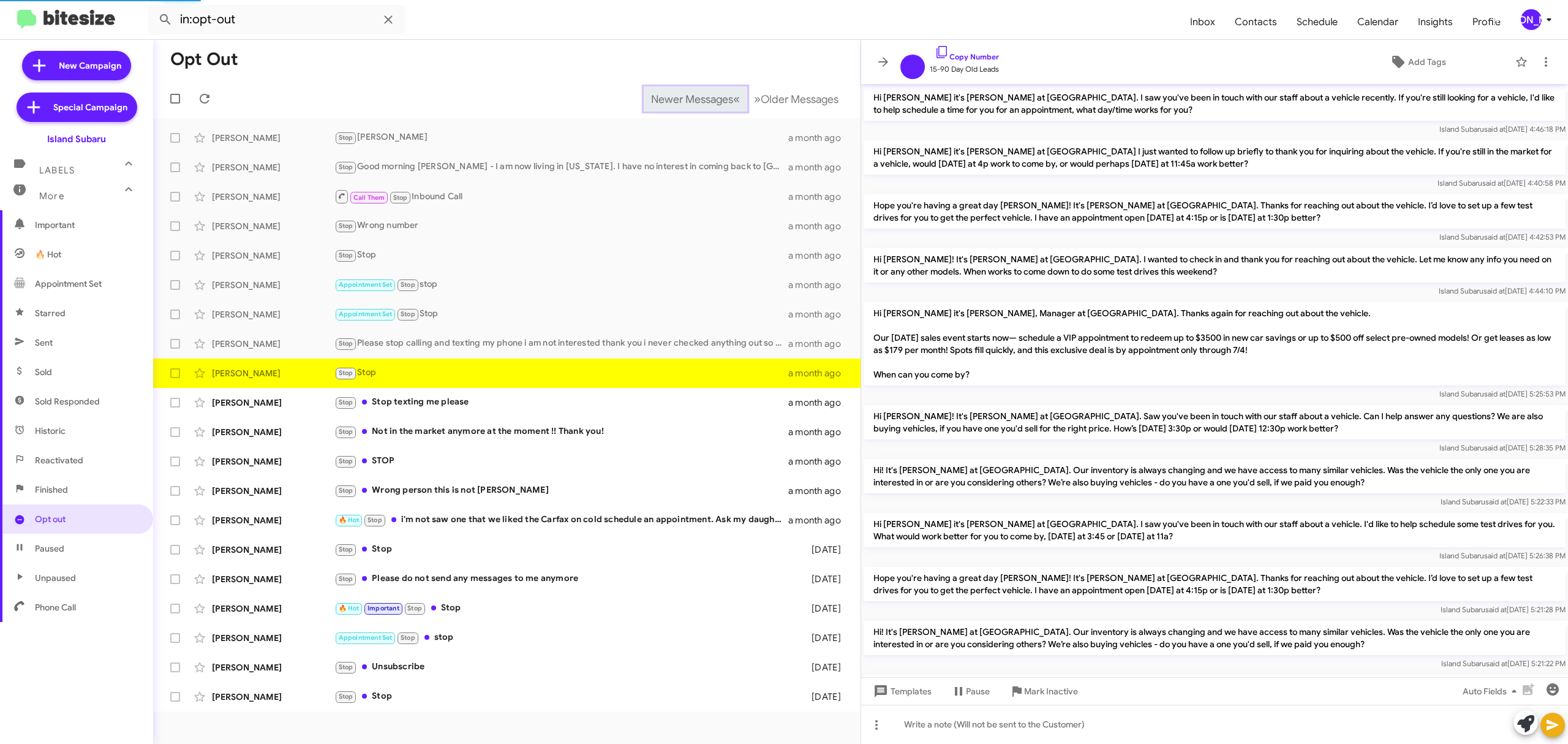
scroll to position [584, 0]
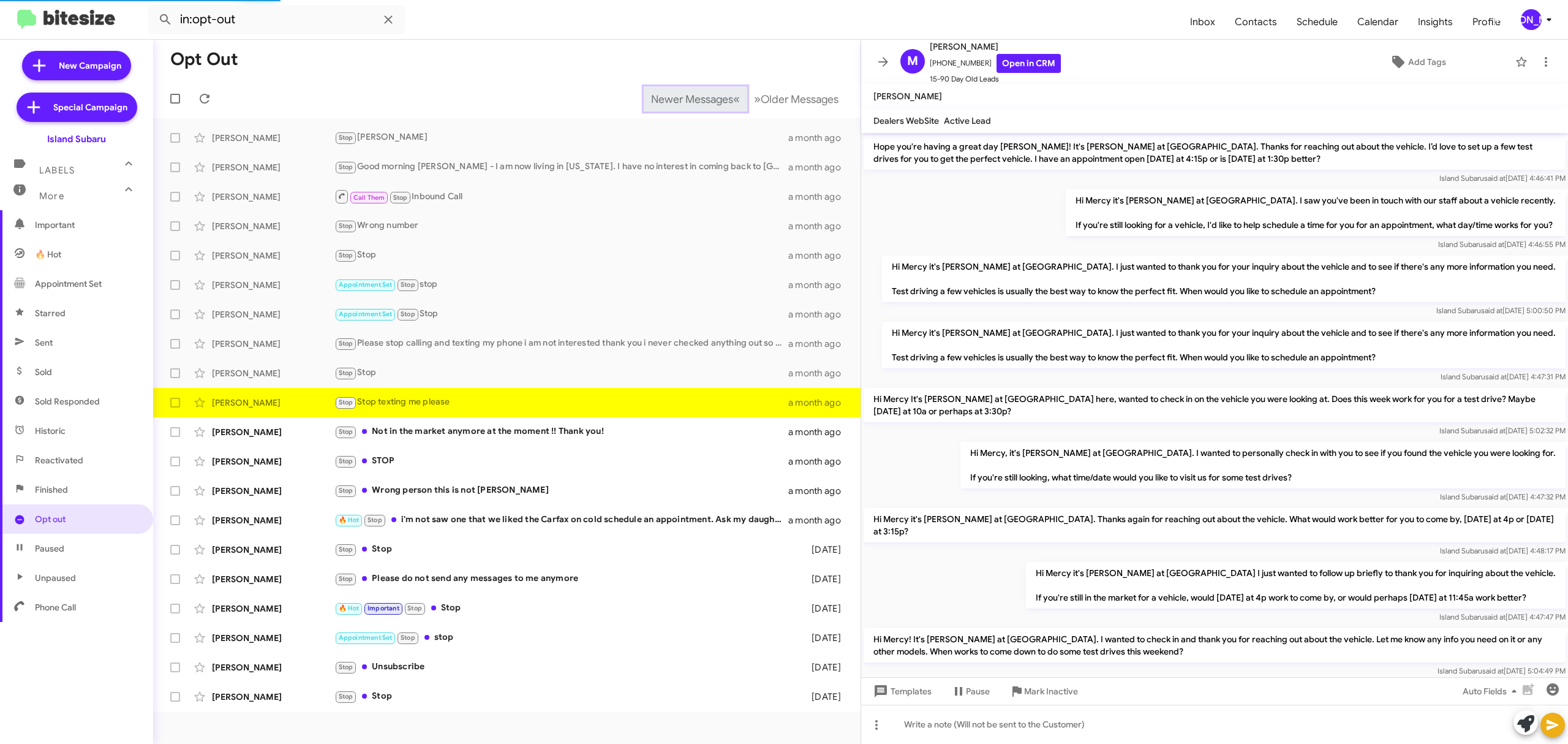
scroll to position [669, 0]
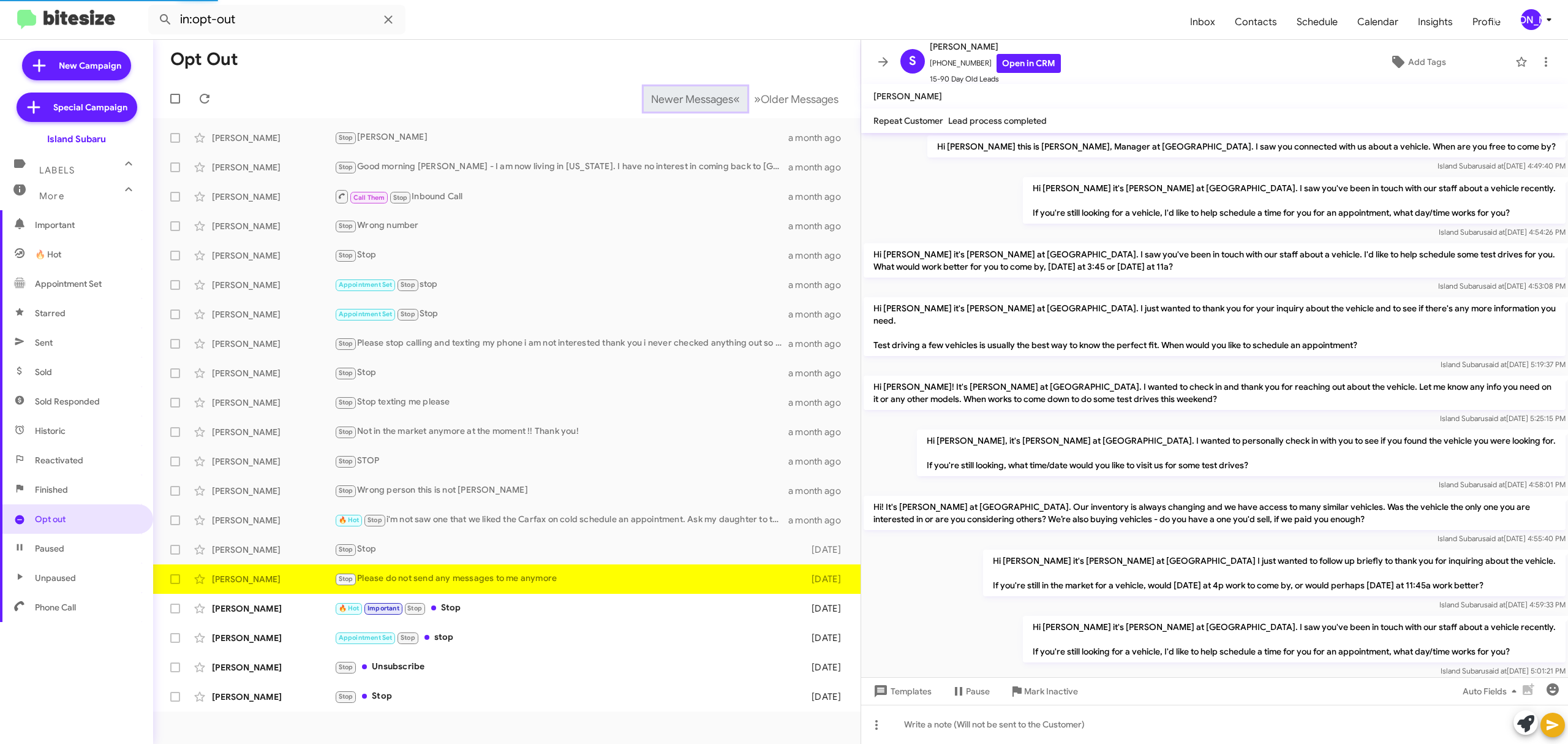
scroll to position [62, 0]
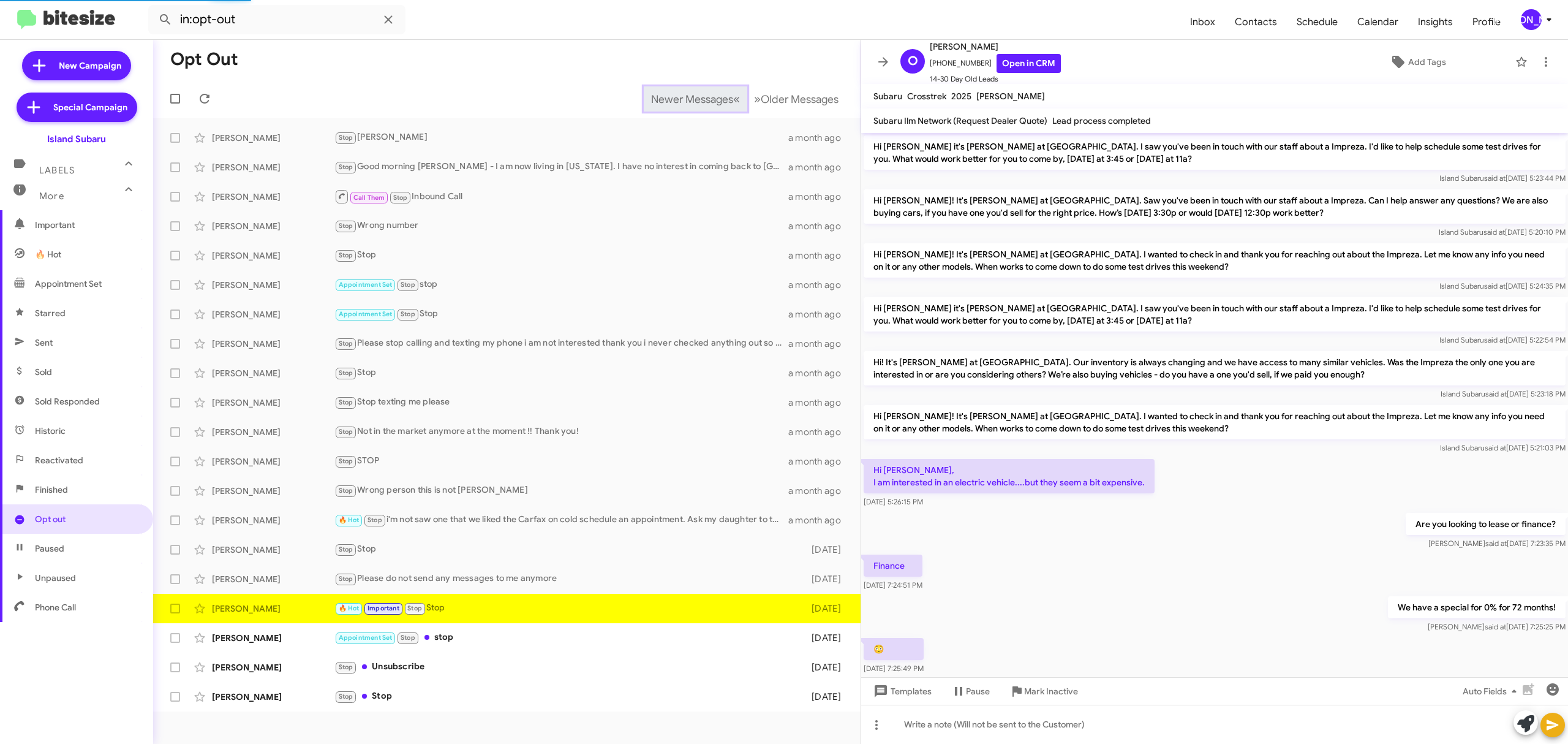
scroll to position [387, 0]
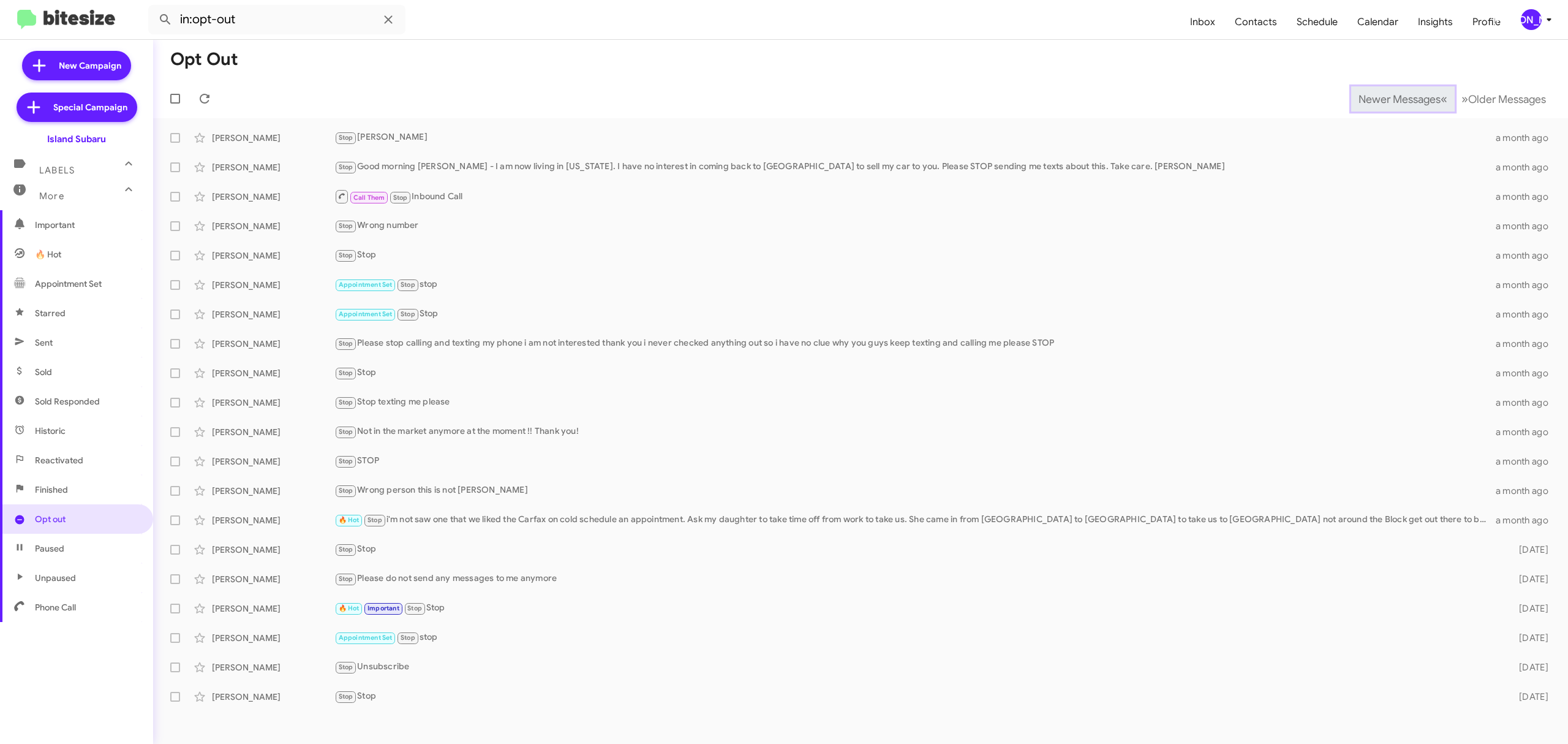
click at [1390, 98] on span "Newer Messages" at bounding box center [1400, 99] width 82 height 13
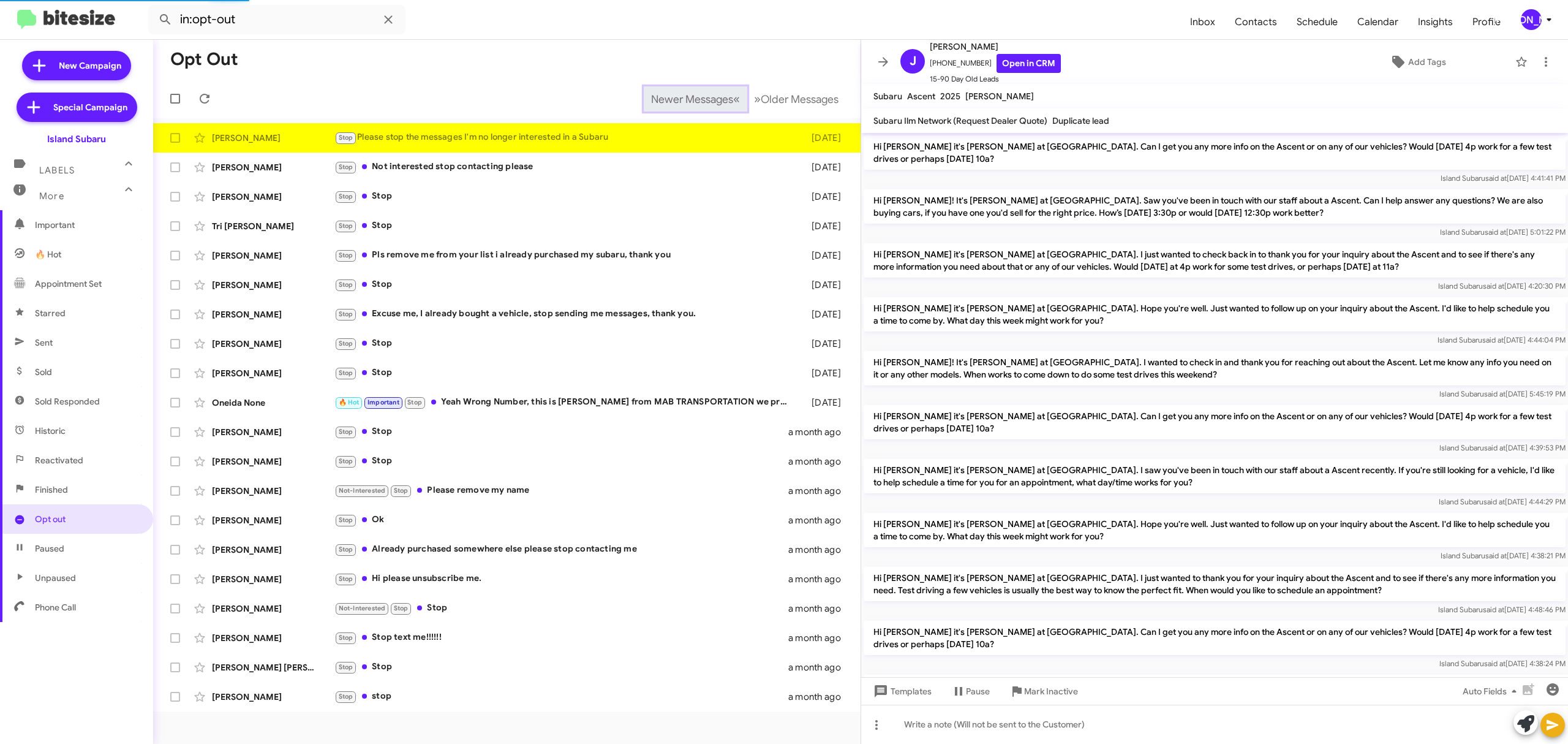
scroll to position [559, 0]
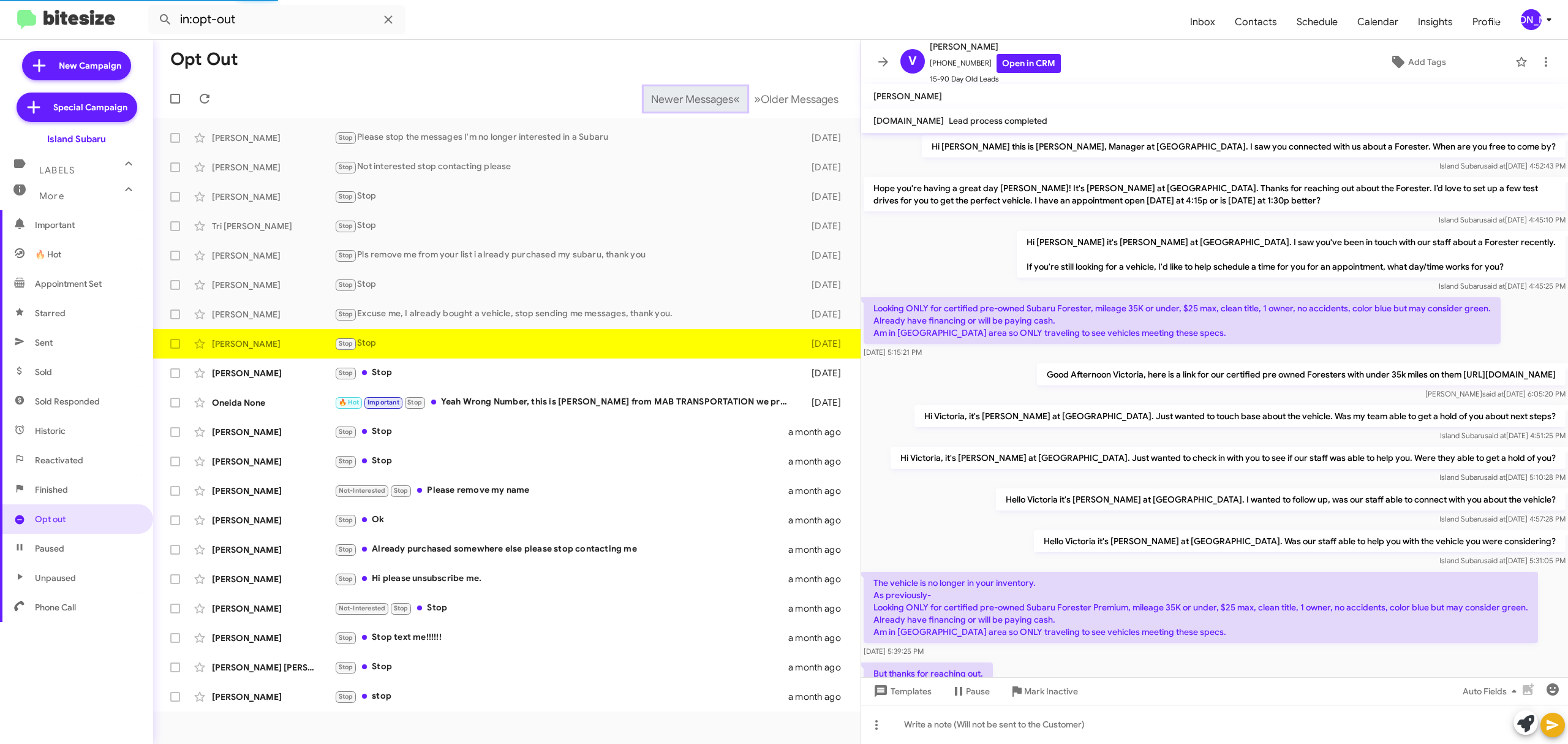
scroll to position [294, 0]
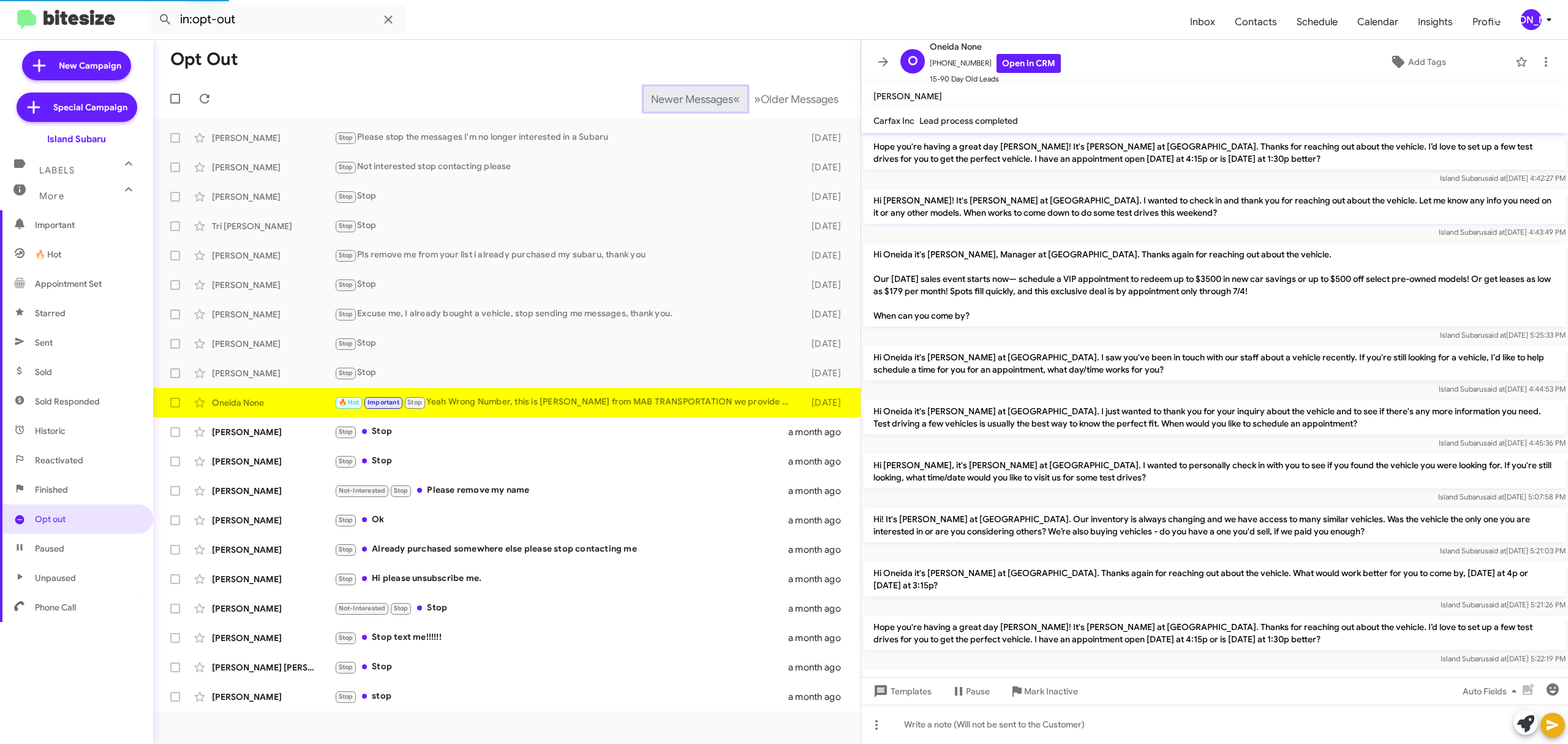
scroll to position [657, 0]
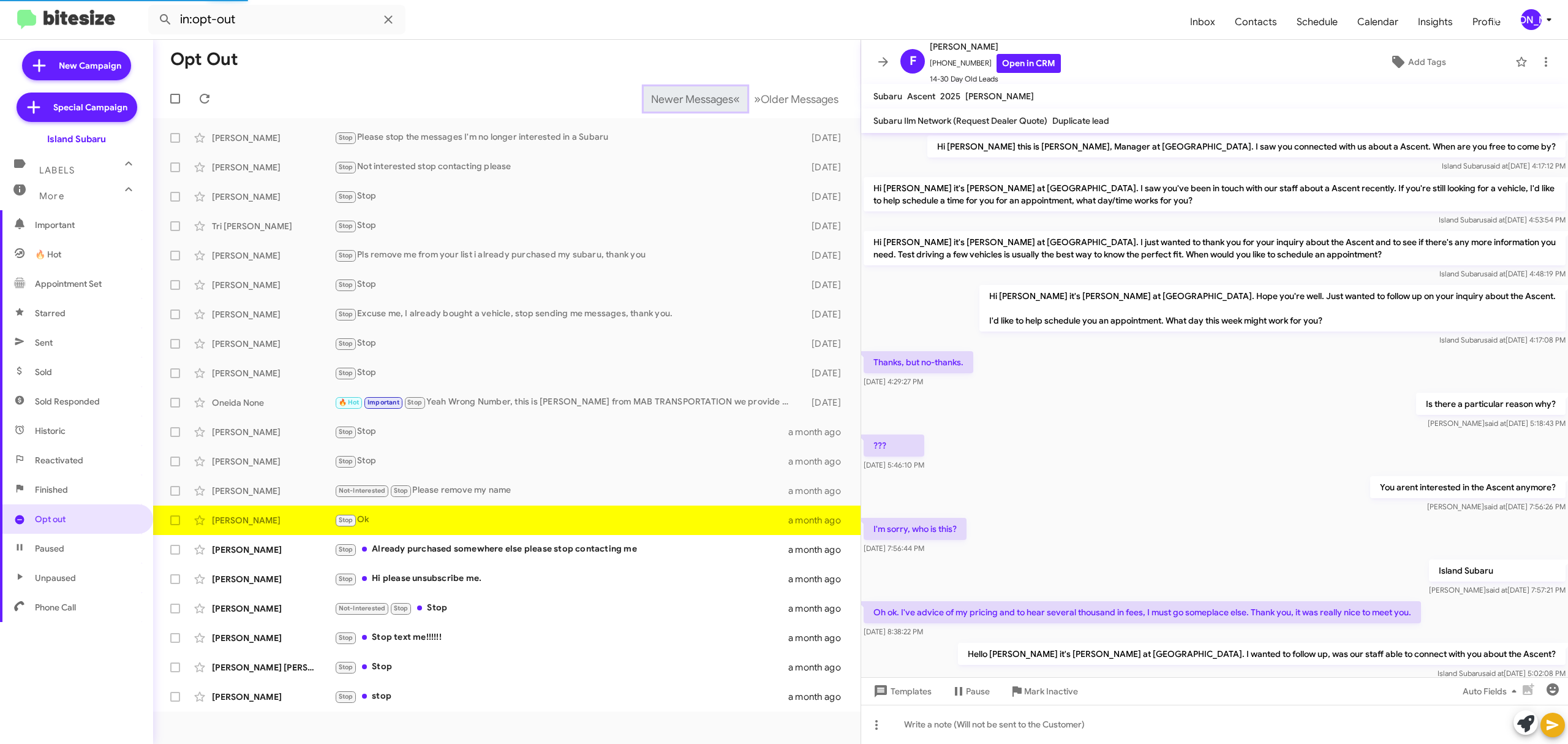
scroll to position [228, 0]
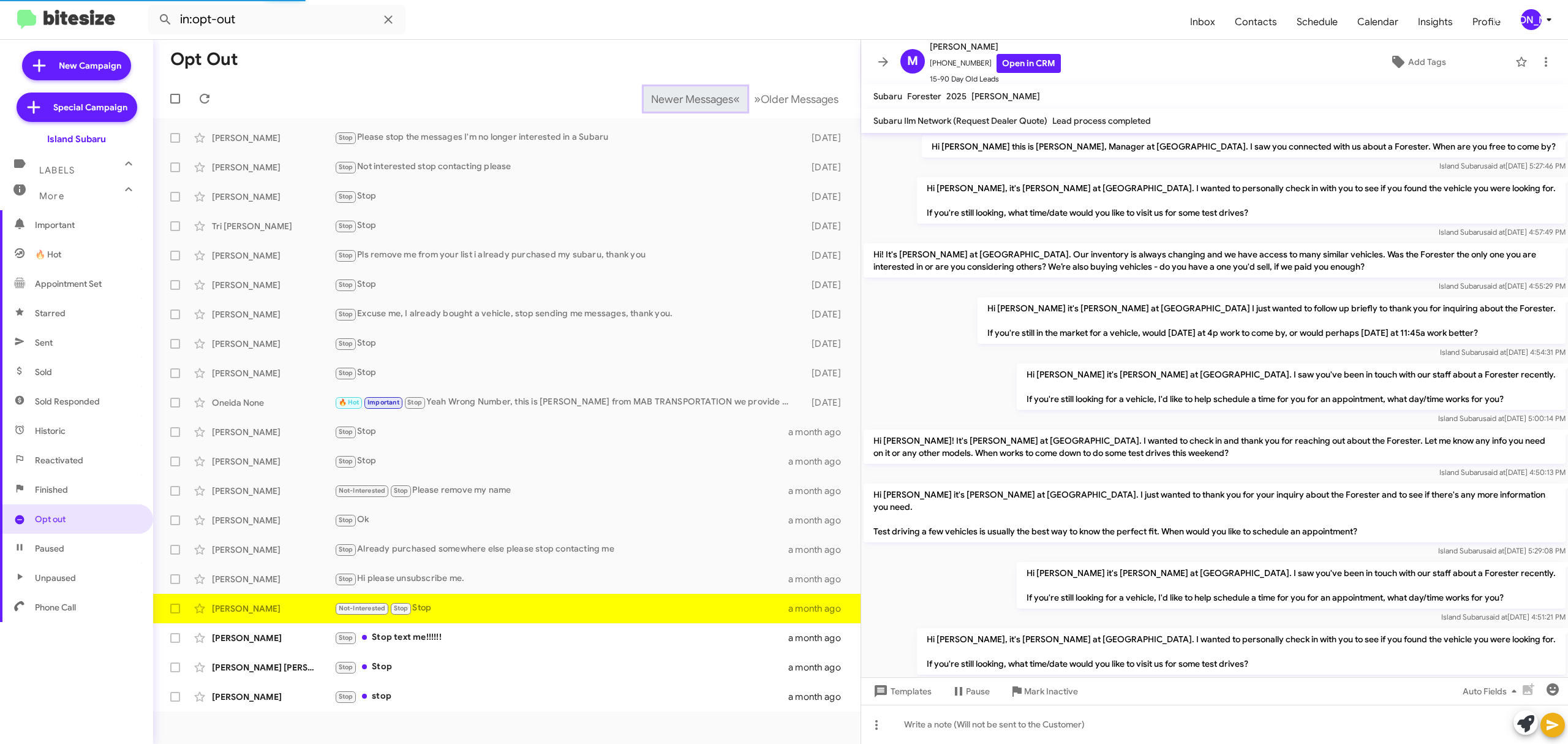
scroll to position [146, 0]
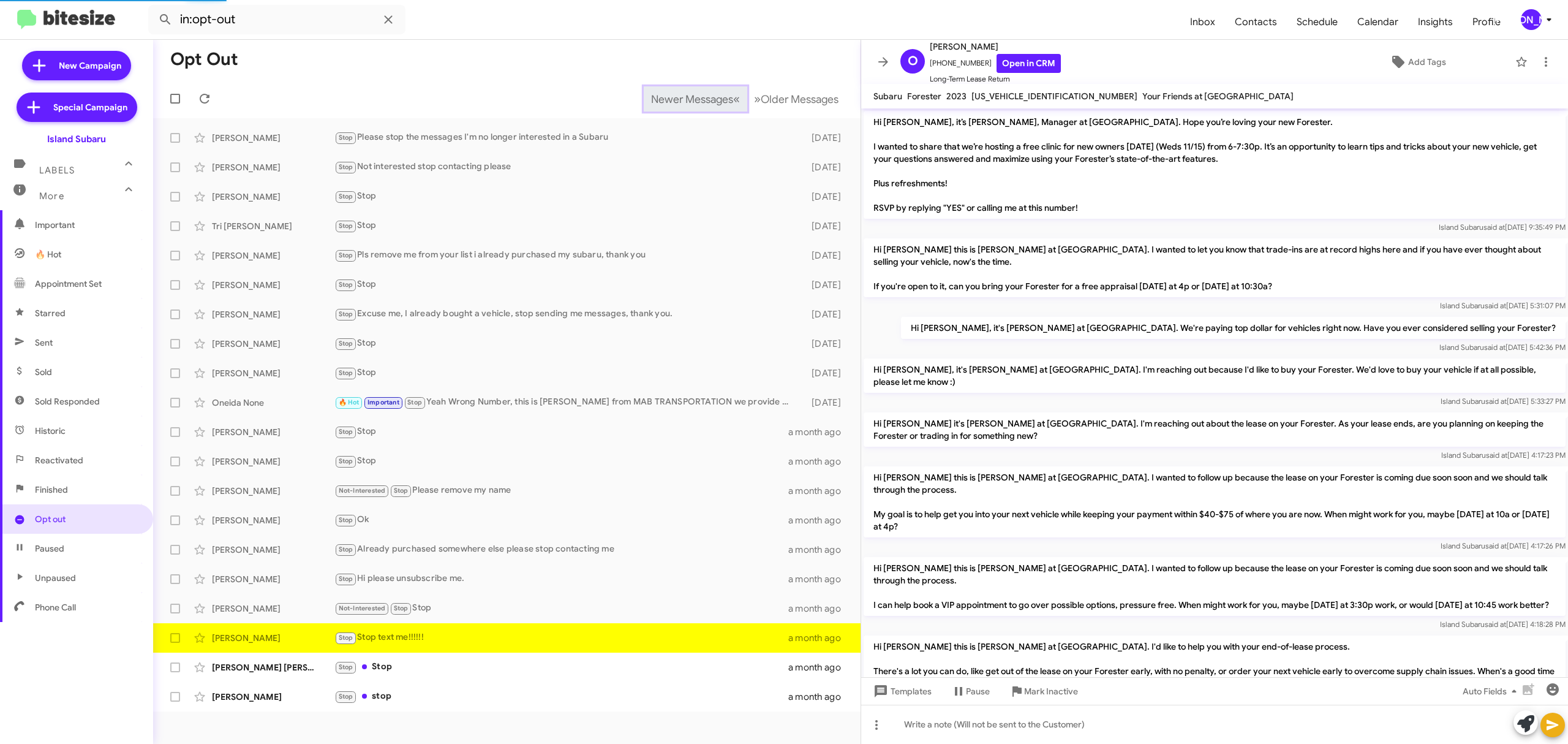
scroll to position [104, 0]
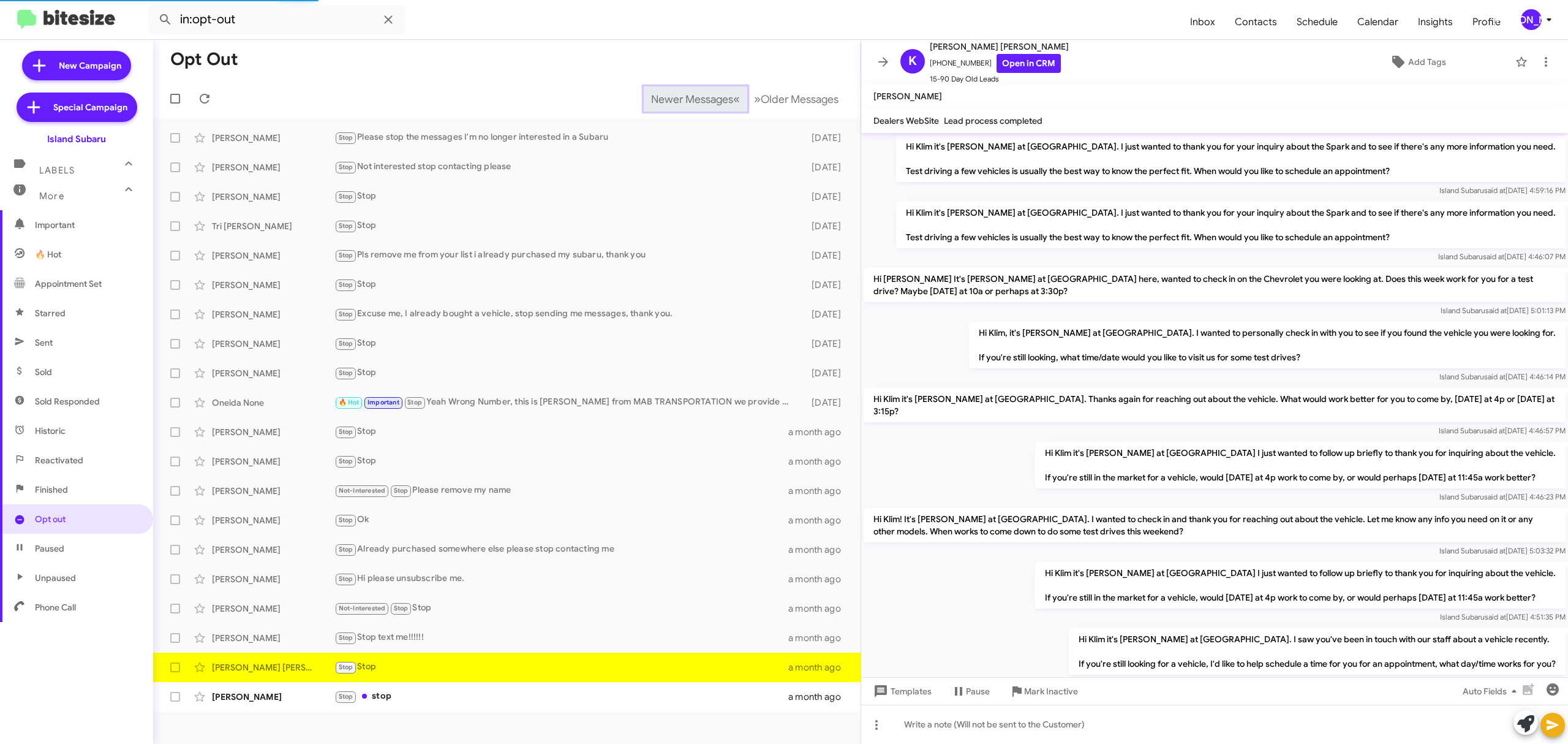
scroll to position [719, 0]
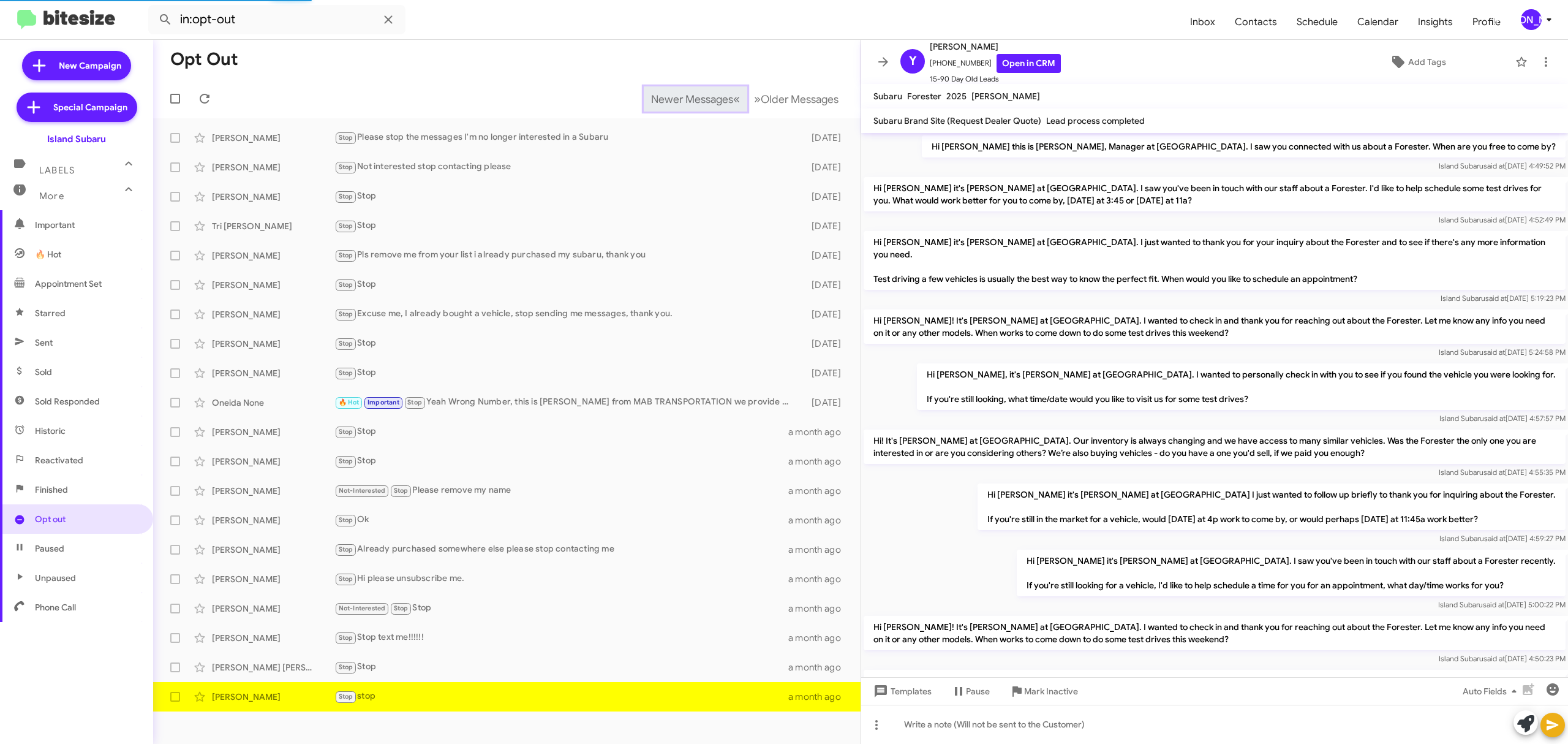
scroll to position [189, 0]
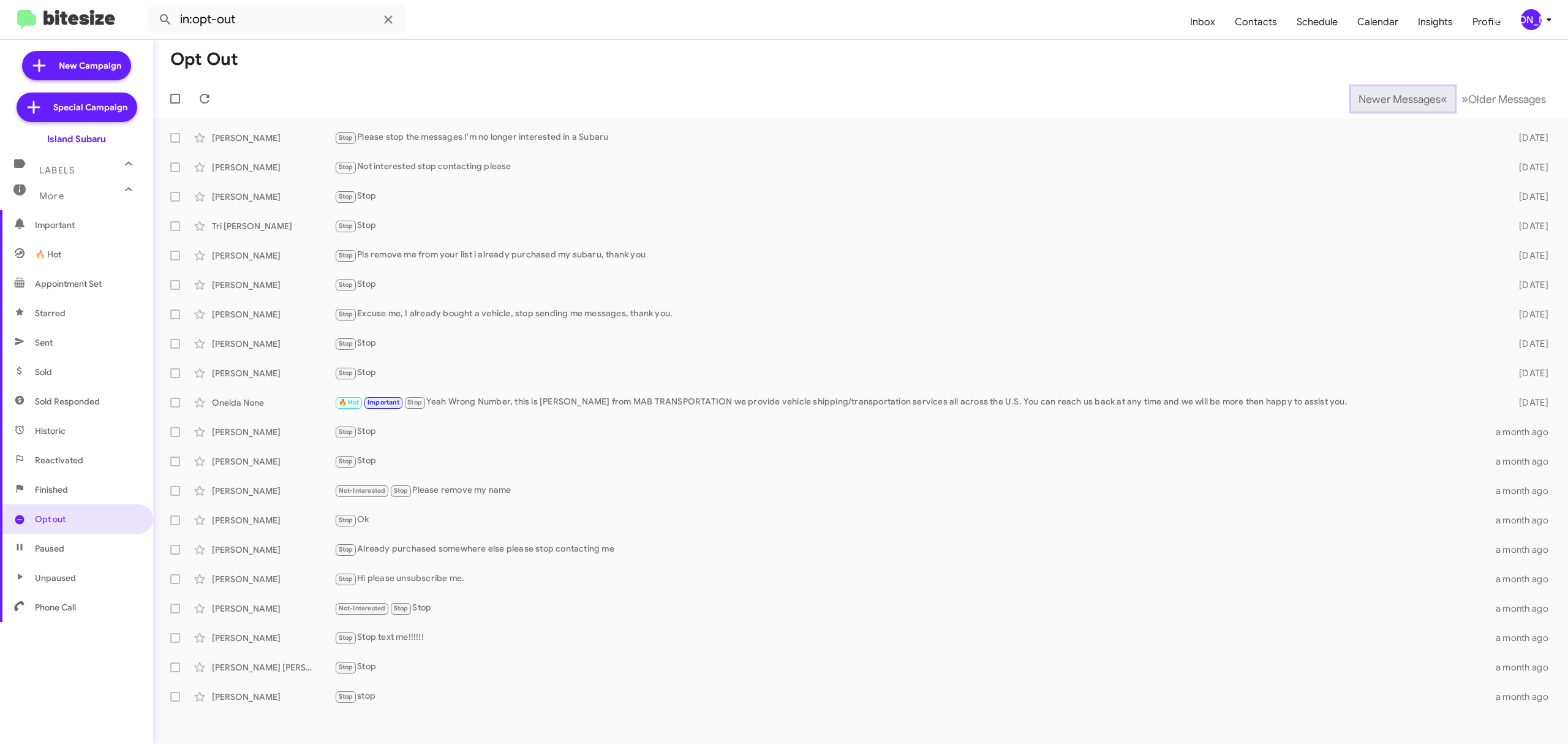
click at [1390, 98] on span "Newer Messages" at bounding box center [1400, 99] width 82 height 13
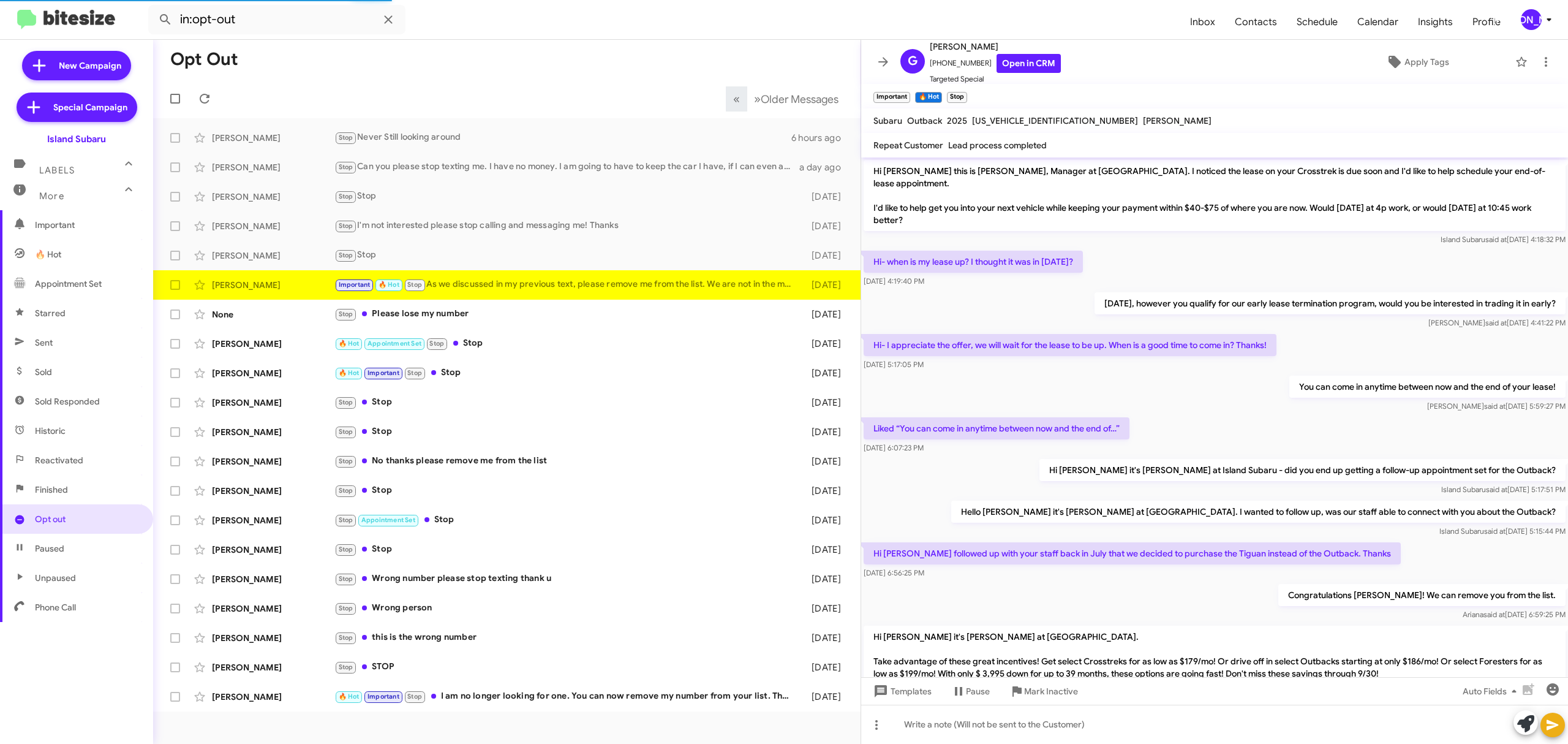
scroll to position [90, 0]
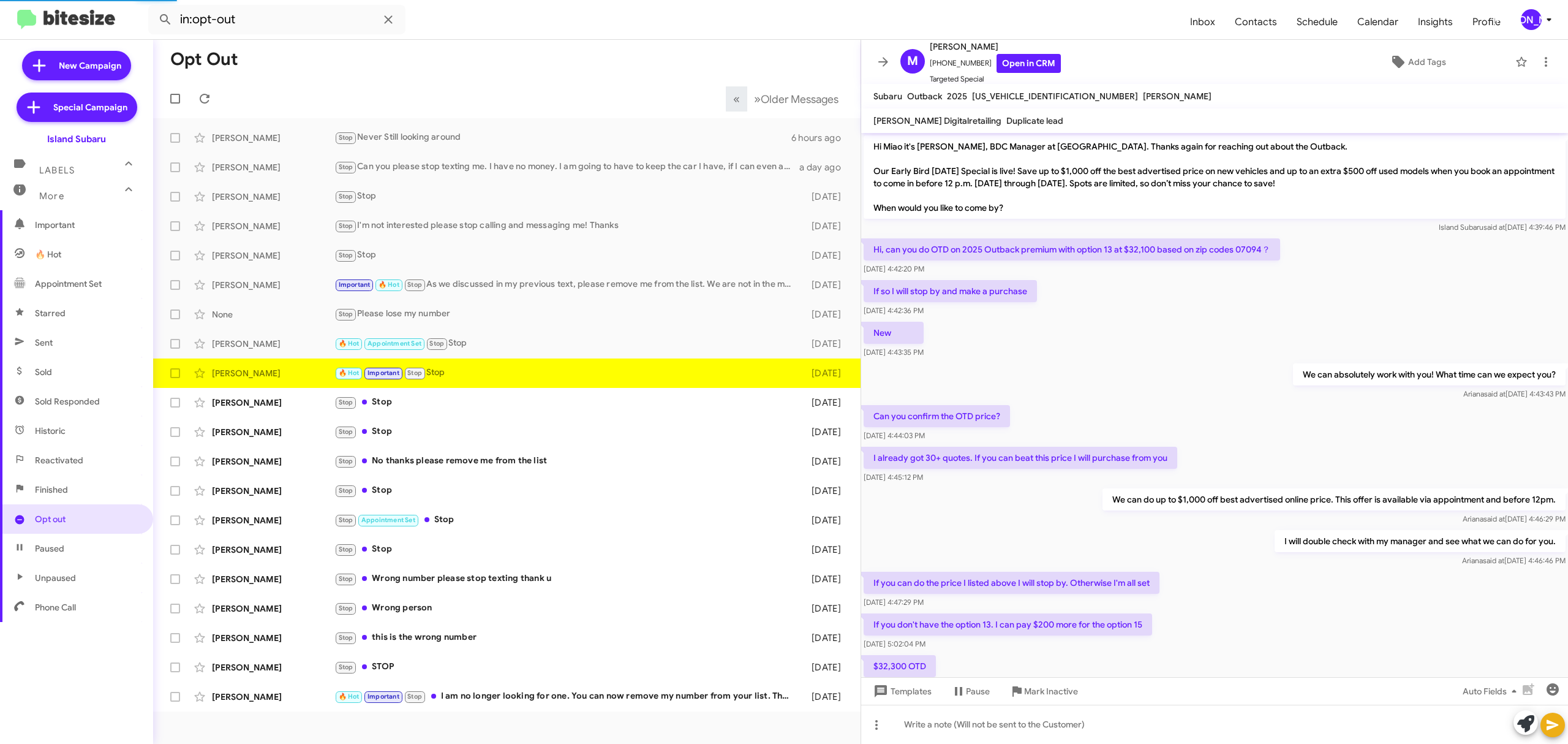
scroll to position [379, 0]
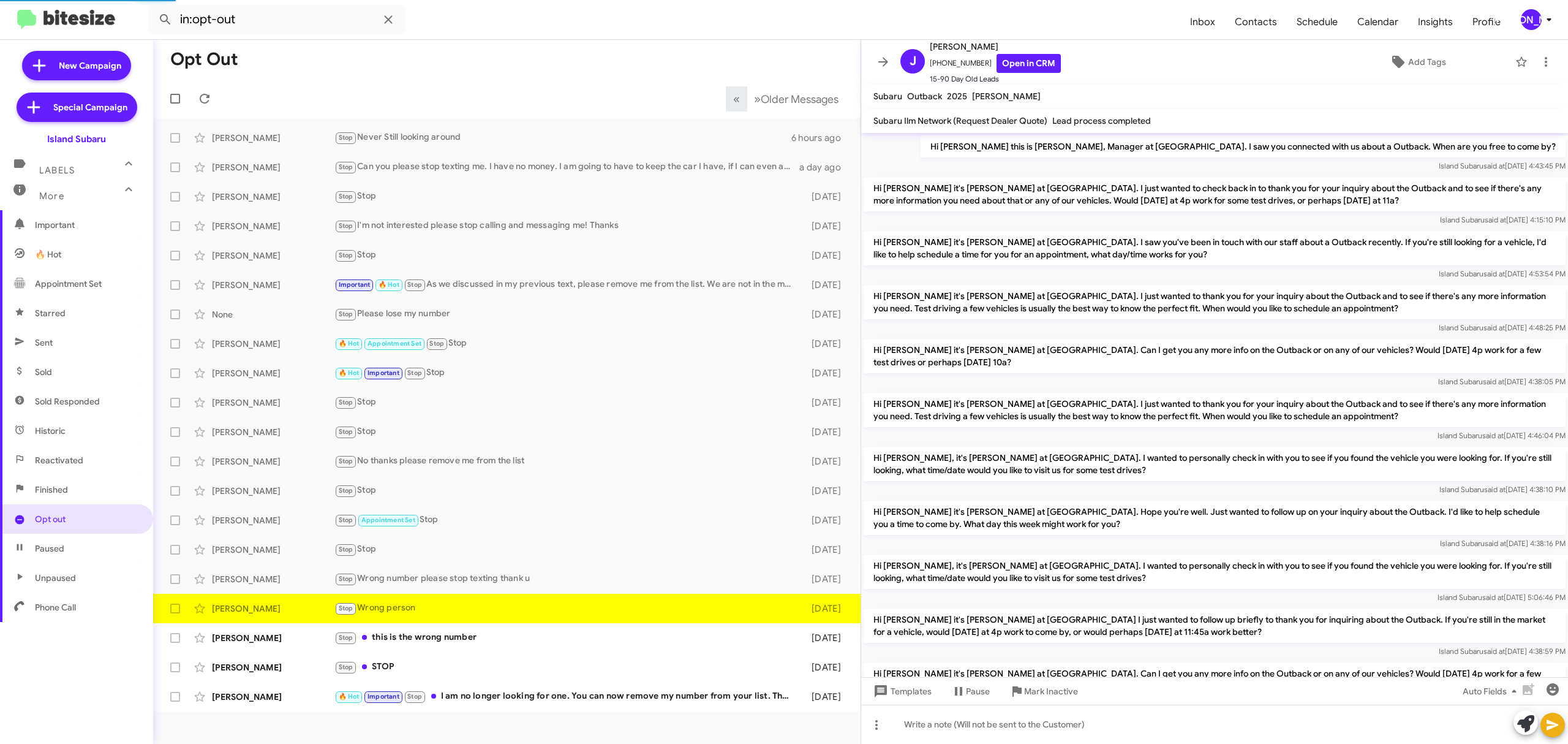
scroll to position [612, 0]
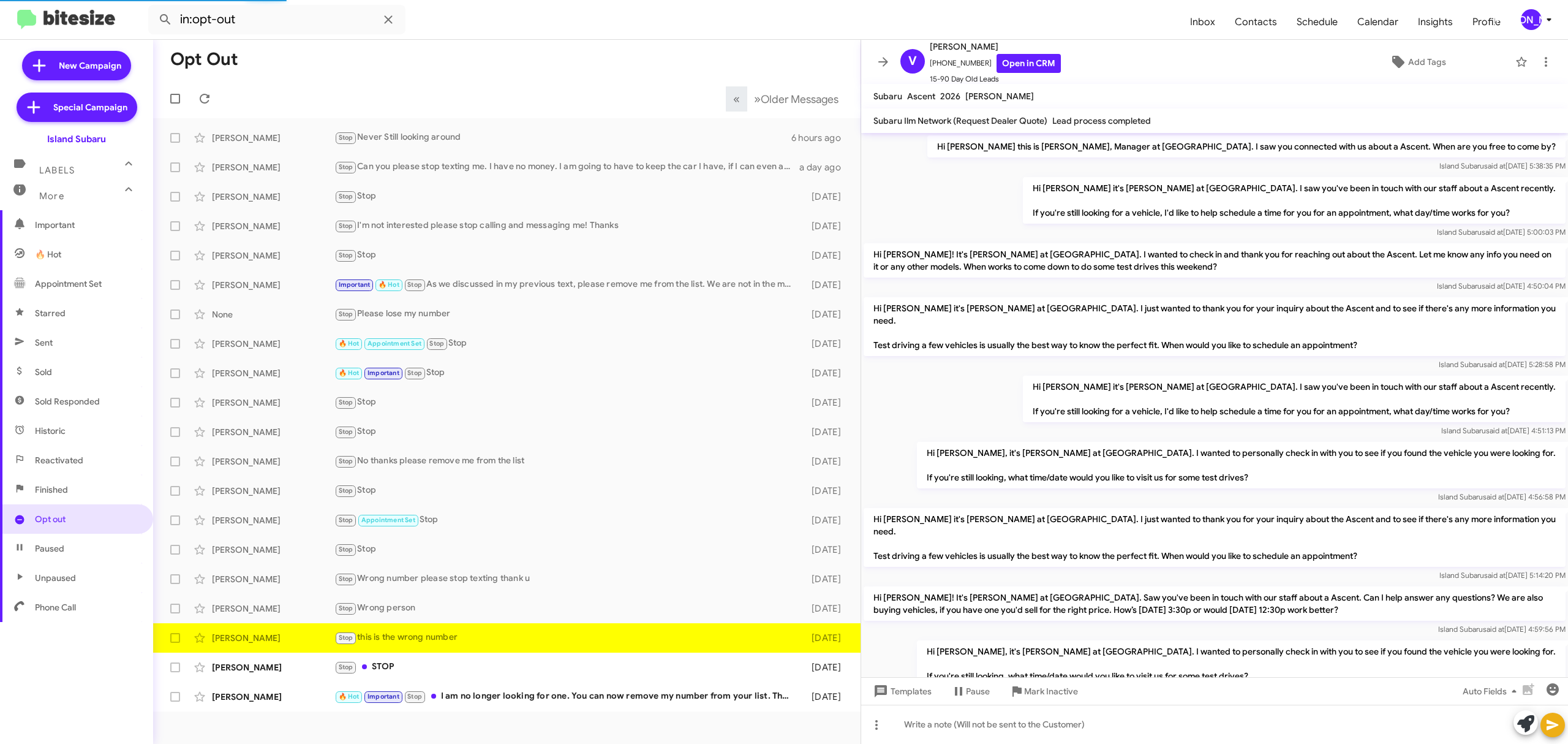
scroll to position [201, 0]
